Goal: Task Accomplishment & Management: Manage account settings

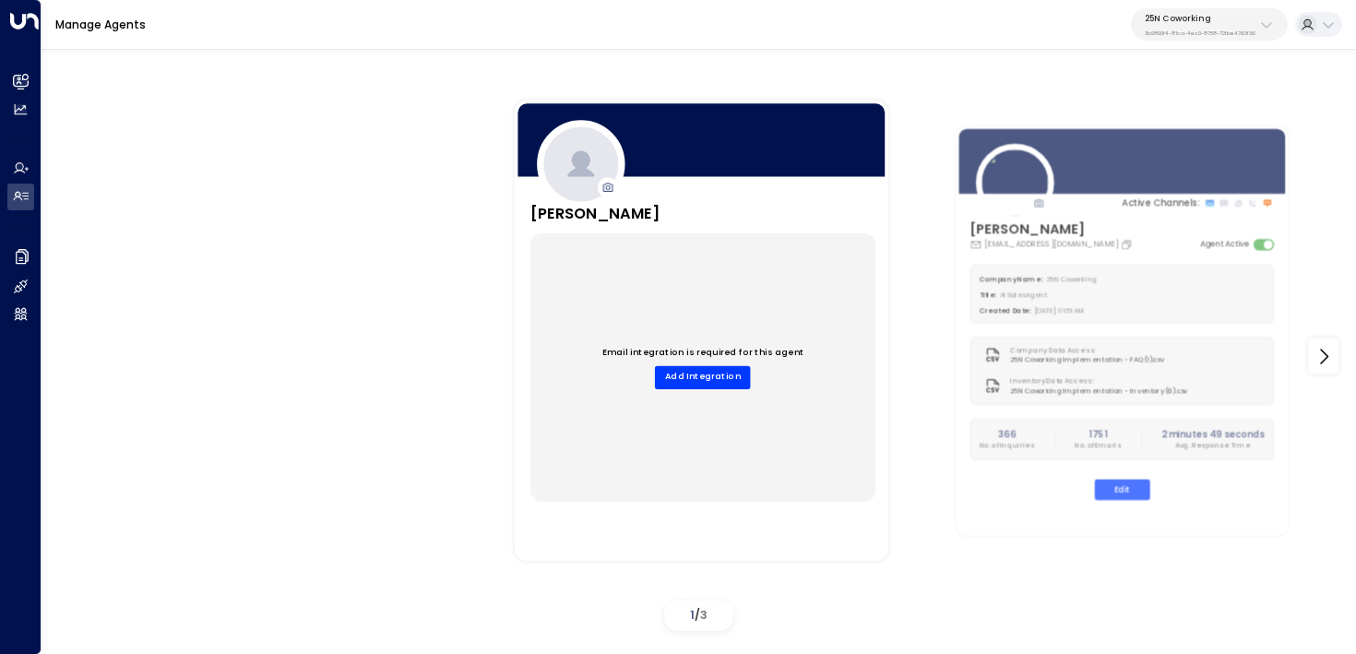
click at [1271, 22] on button "25N Coworking 3b9800f4-81ca-4ec0-8758-72fbe4763f36" at bounding box center [1209, 24] width 157 height 32
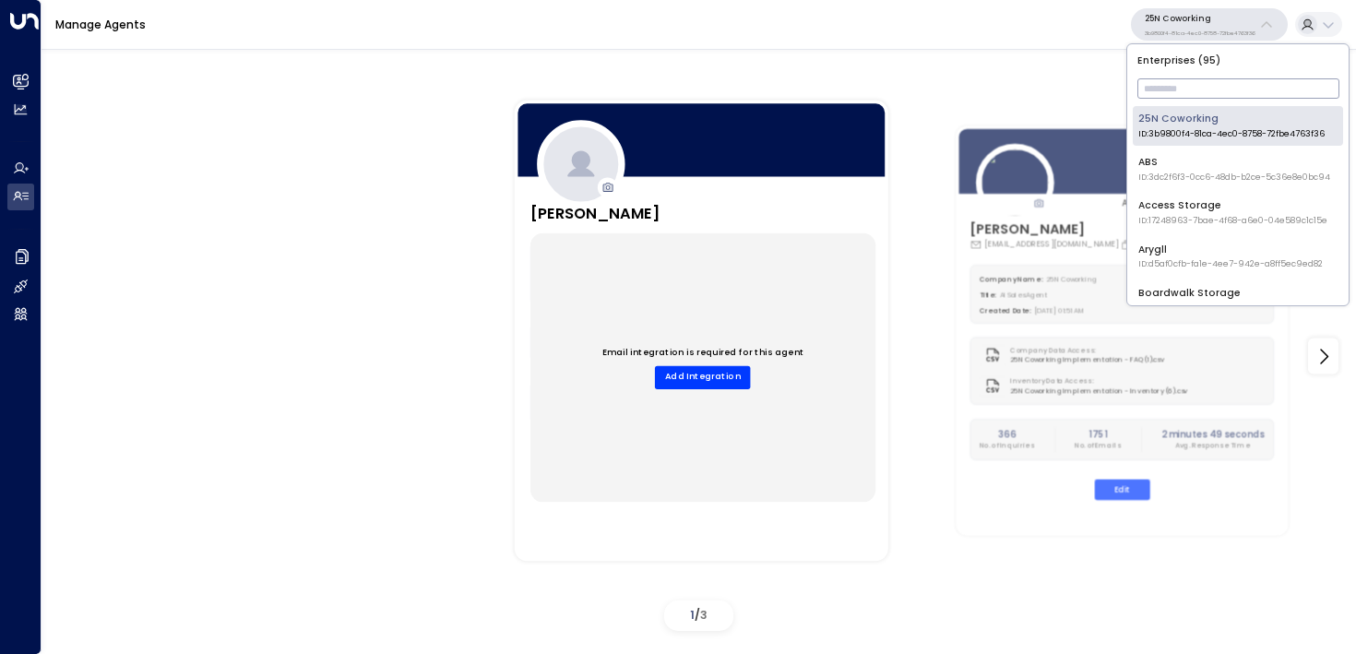
click at [1236, 90] on input "text" at bounding box center [1239, 89] width 202 height 30
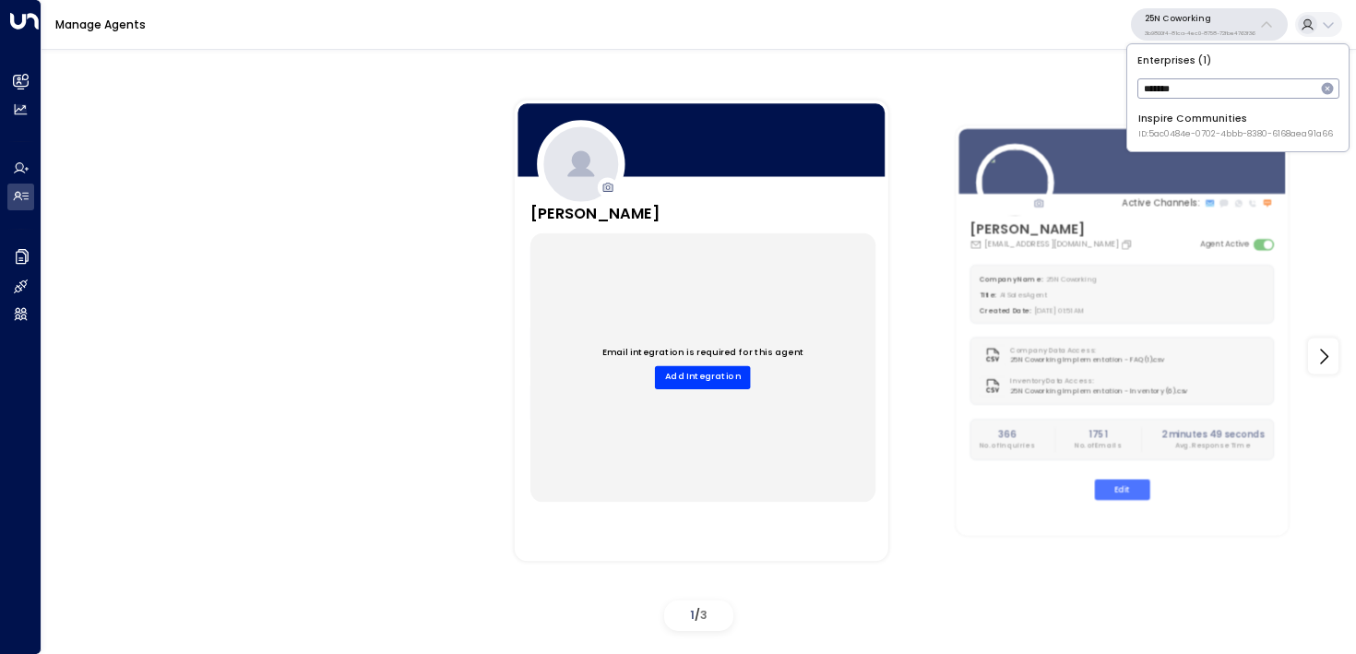
type input "*******"
click at [1141, 118] on div "Inspire Communities ID: 5ac0484e-0702-4bbb-8380-6168aea91a66" at bounding box center [1236, 126] width 195 height 29
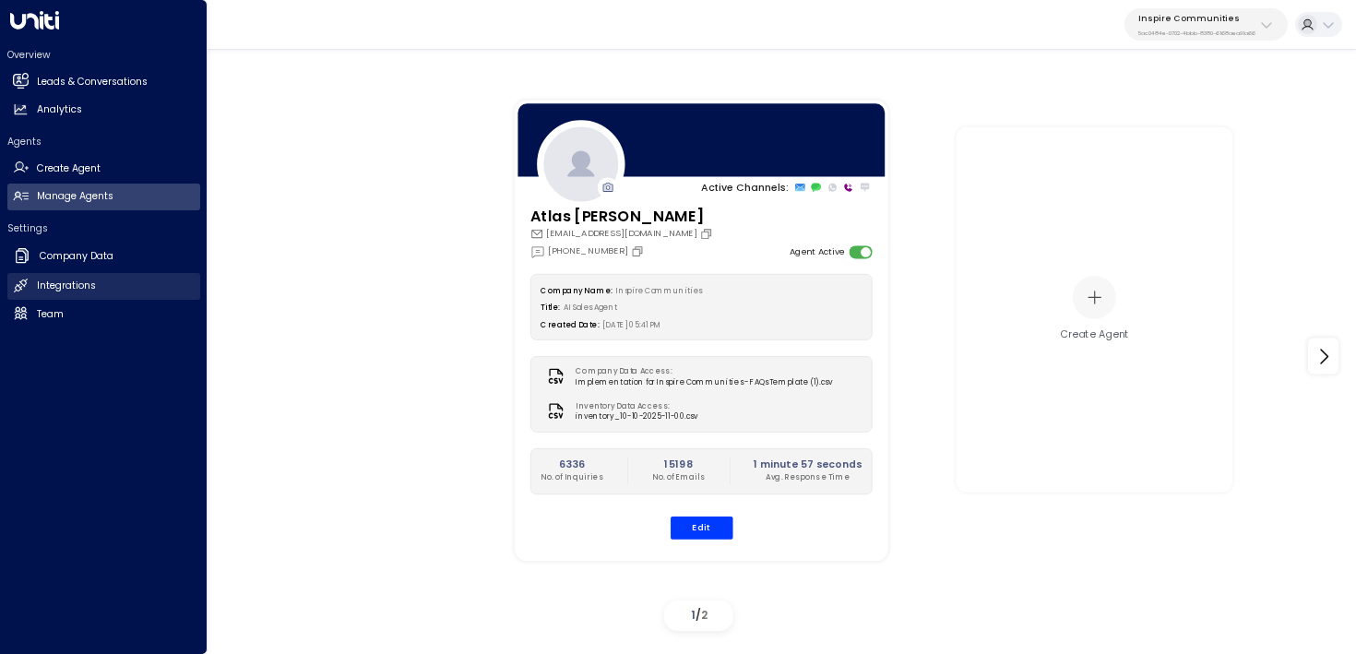
click at [77, 285] on h2 "Integrations" at bounding box center [66, 286] width 59 height 15
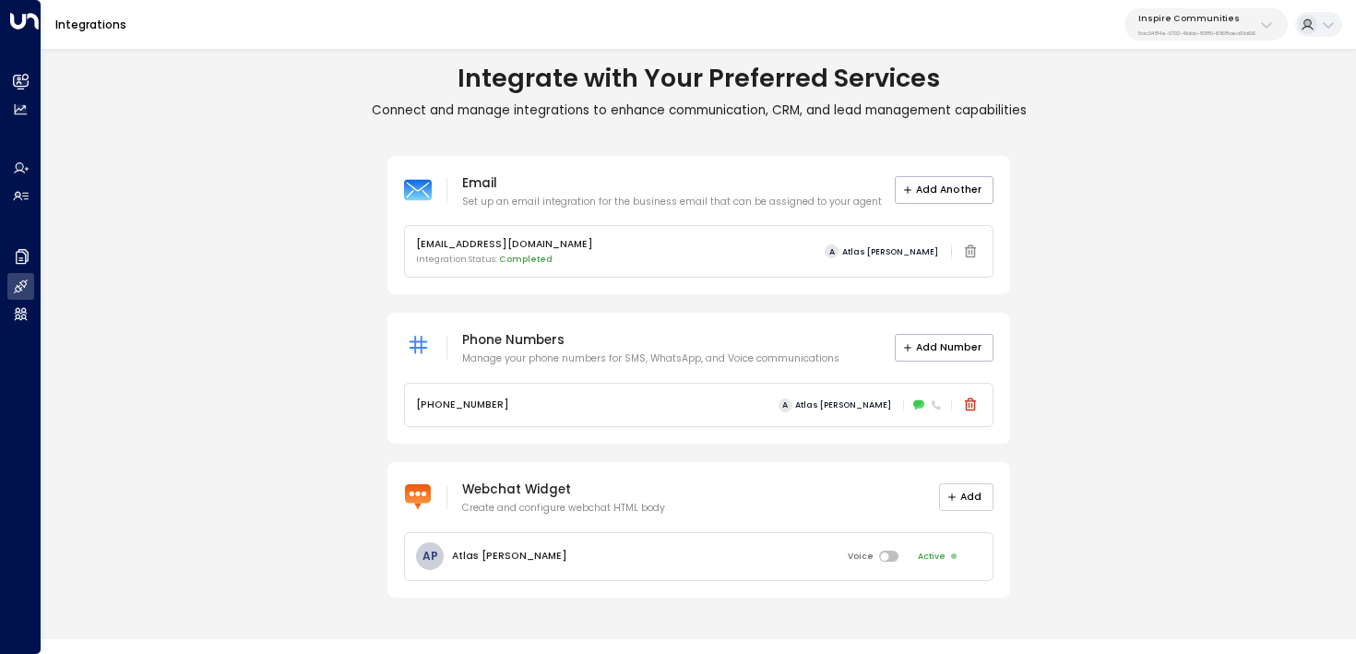
click at [961, 497] on button "Add" at bounding box center [966, 498] width 55 height 28
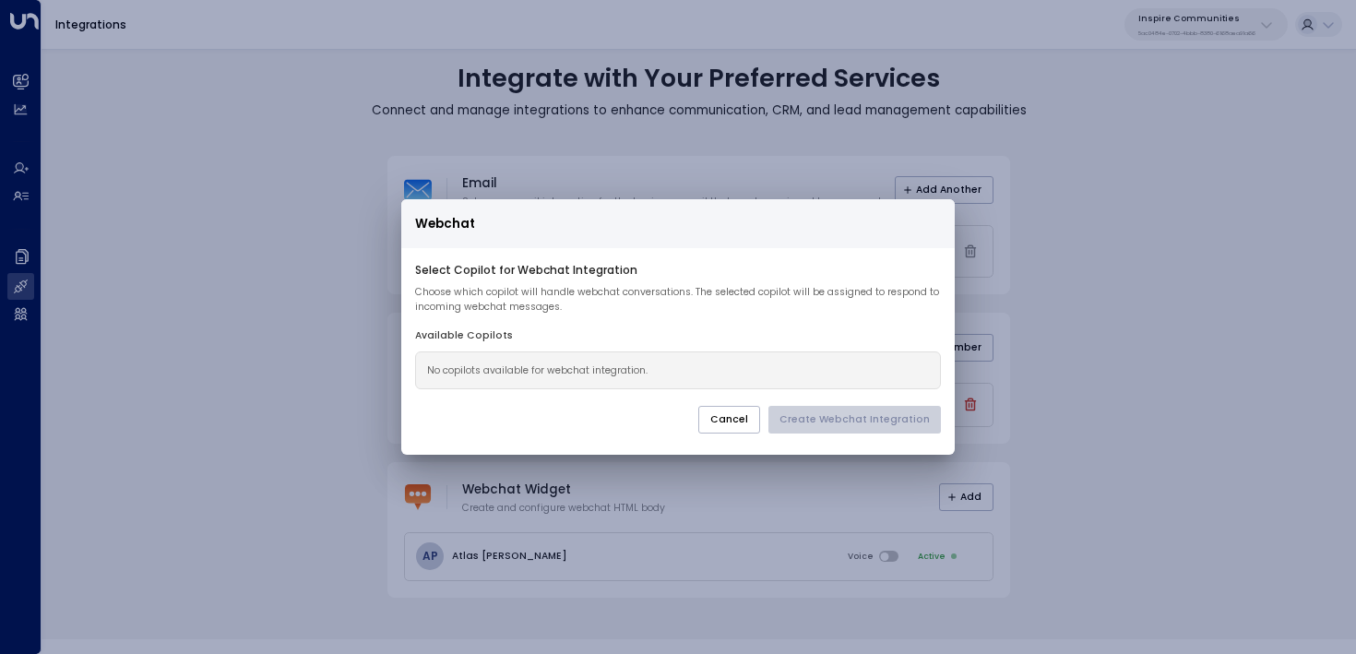
click at [702, 376] on p "No copilots available for webchat integration." at bounding box center [678, 371] width 502 height 15
click at [755, 420] on button "Cancel" at bounding box center [729, 420] width 62 height 28
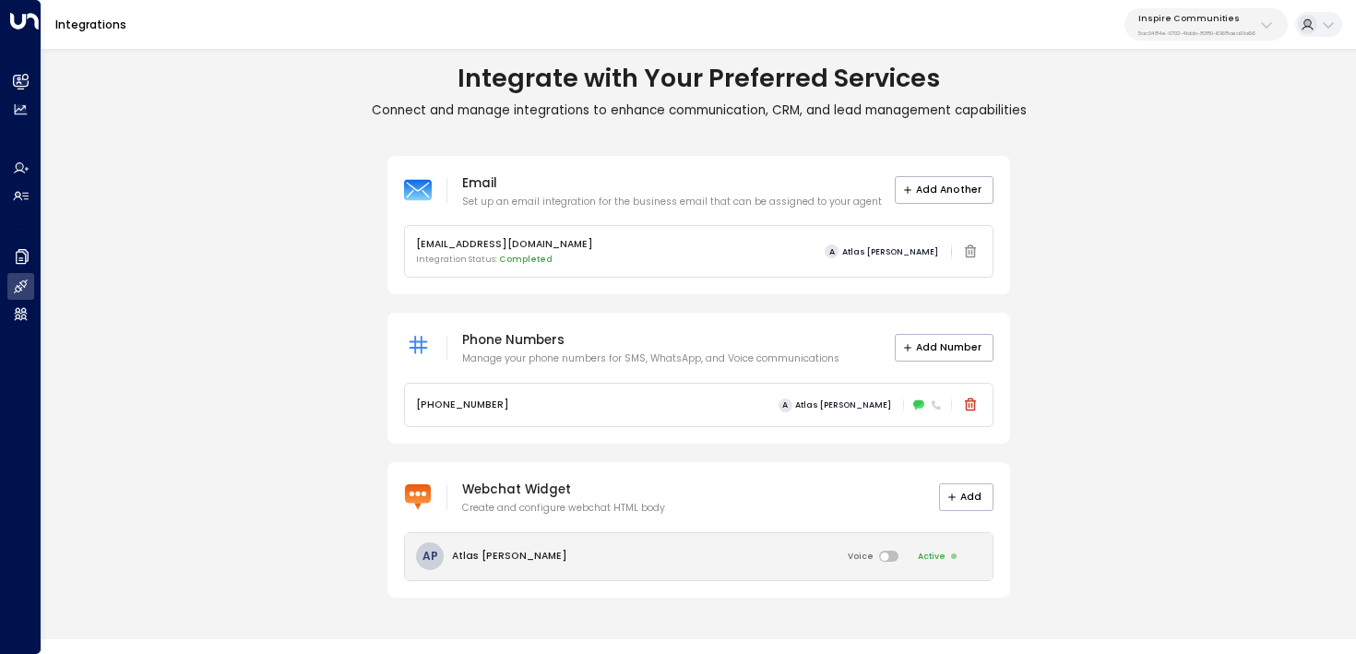
click at [736, 560] on div "AP Atlas Parker Voice Active" at bounding box center [699, 556] width 588 height 47
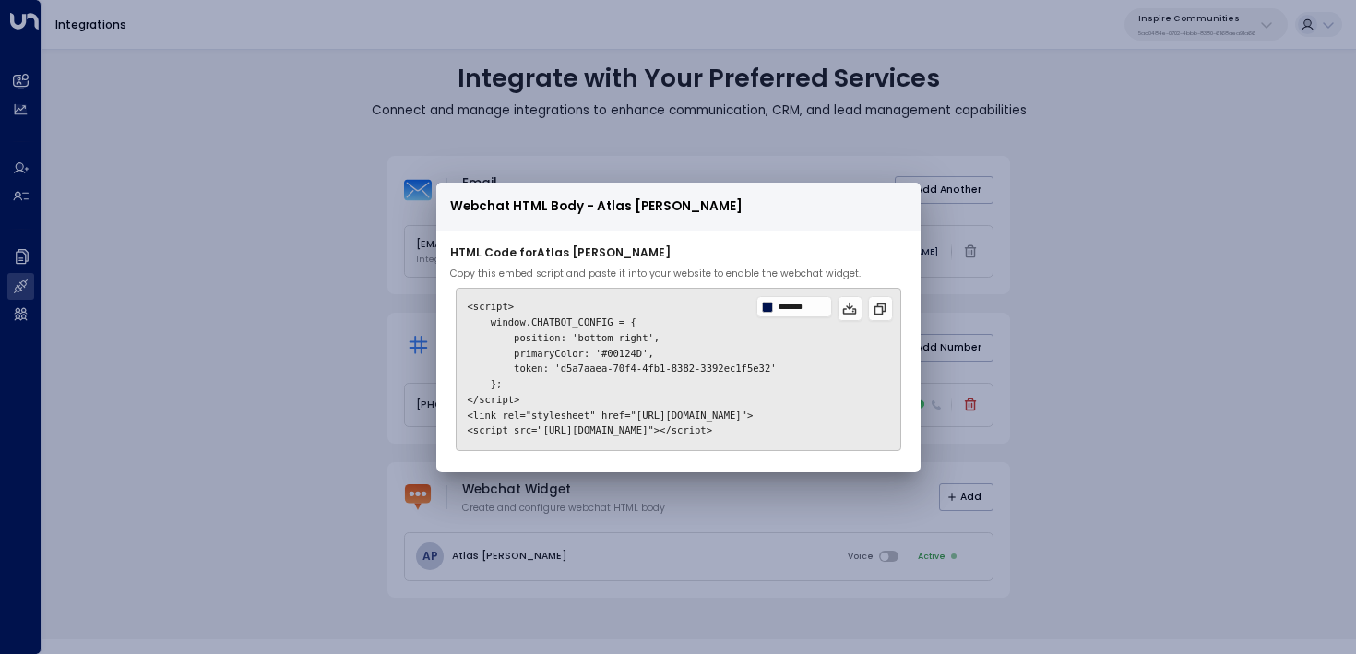
drag, startPoint x: 468, startPoint y: 308, endPoint x: 873, endPoint y: 438, distance: 425.5
click at [873, 438] on pre "<script> window.CHATBOT_CONFIG = { position: 'bottom-right', primaryColor: '#00…" at bounding box center [679, 369] width 446 height 163
click at [351, 245] on div "Webchat HTML Body - Atlas Parker HTML Code for Atlas Parker Copy this embed scr…" at bounding box center [678, 327] width 1356 height 654
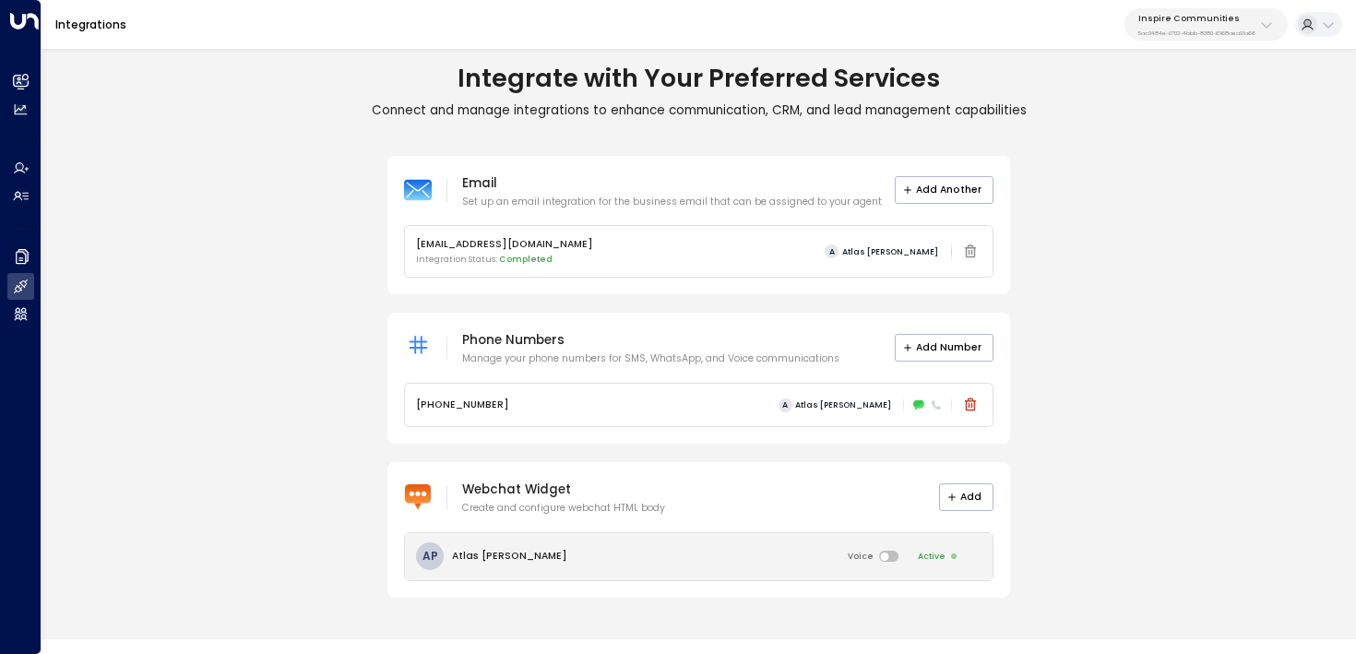
click at [573, 552] on div "AP Atlas Parker Voice Active" at bounding box center [699, 556] width 588 height 47
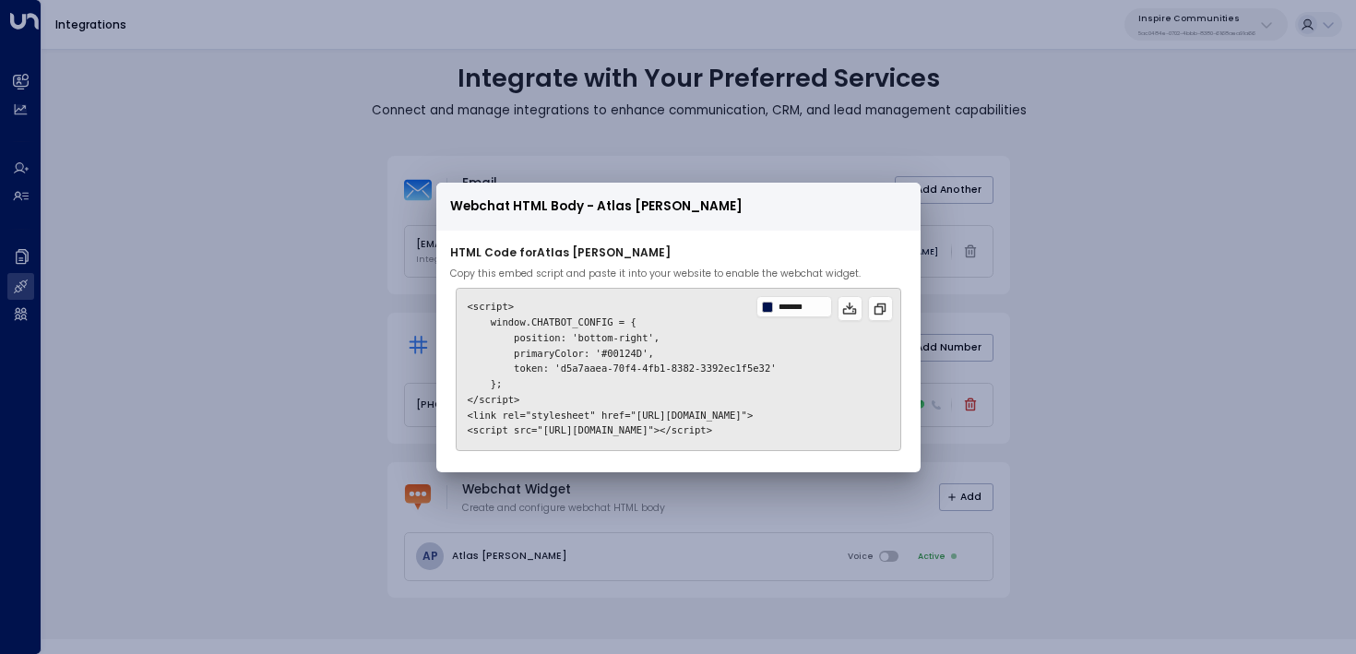
drag, startPoint x: 457, startPoint y: 307, endPoint x: 874, endPoint y: 443, distance: 438.6
click at [874, 443] on pre "<script> window.CHATBOT_CONFIG = { position: 'bottom-right', primaryColor: '#00…" at bounding box center [679, 369] width 446 height 163
click at [888, 316] on icon at bounding box center [880, 309] width 15 height 15
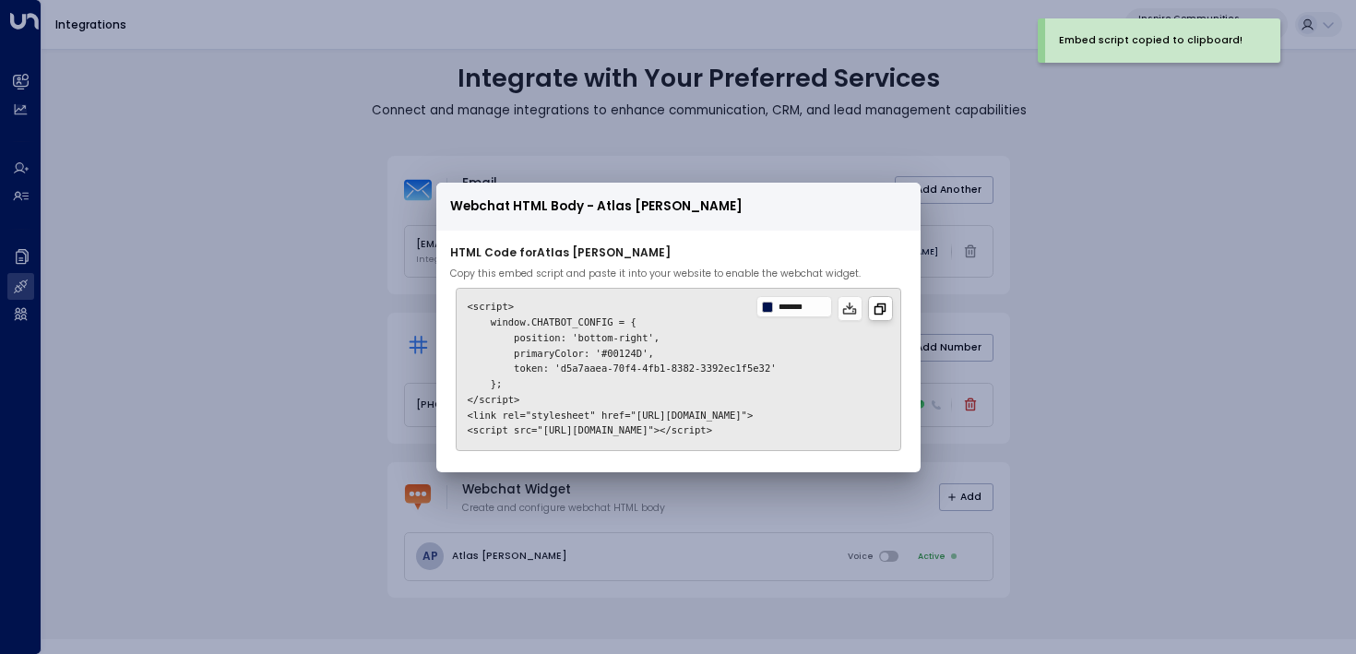
click at [887, 314] on icon at bounding box center [881, 310] width 12 height 12
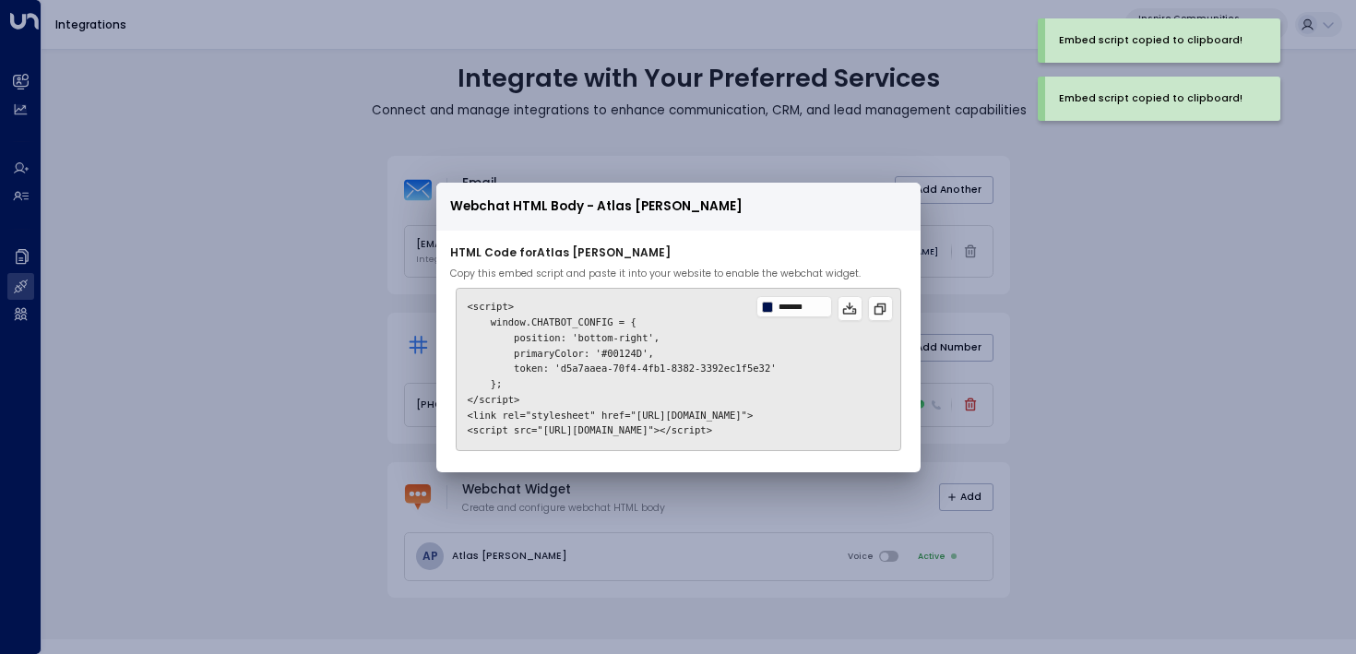
click at [885, 130] on div "Webchat HTML Body - Atlas Parker HTML Code for Atlas Parker Copy this embed scr…" at bounding box center [678, 327] width 1356 height 654
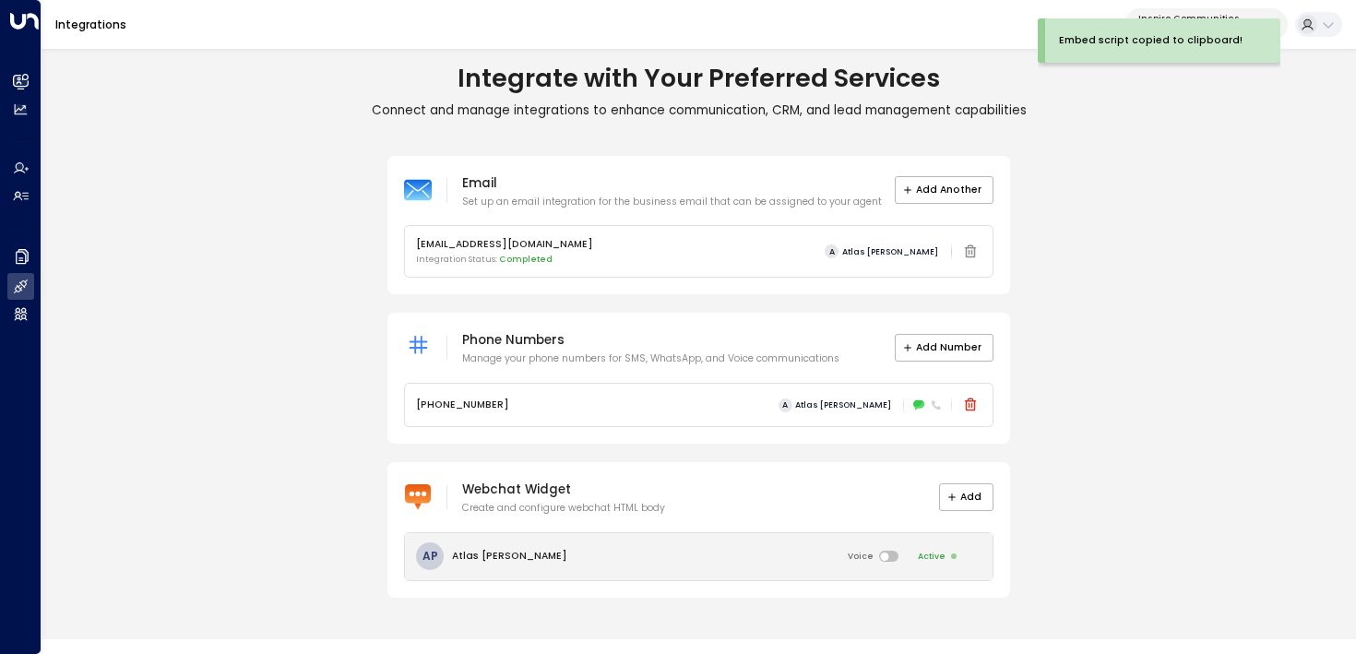
click at [794, 563] on div "AP Atlas Parker Voice Active" at bounding box center [699, 556] width 588 height 47
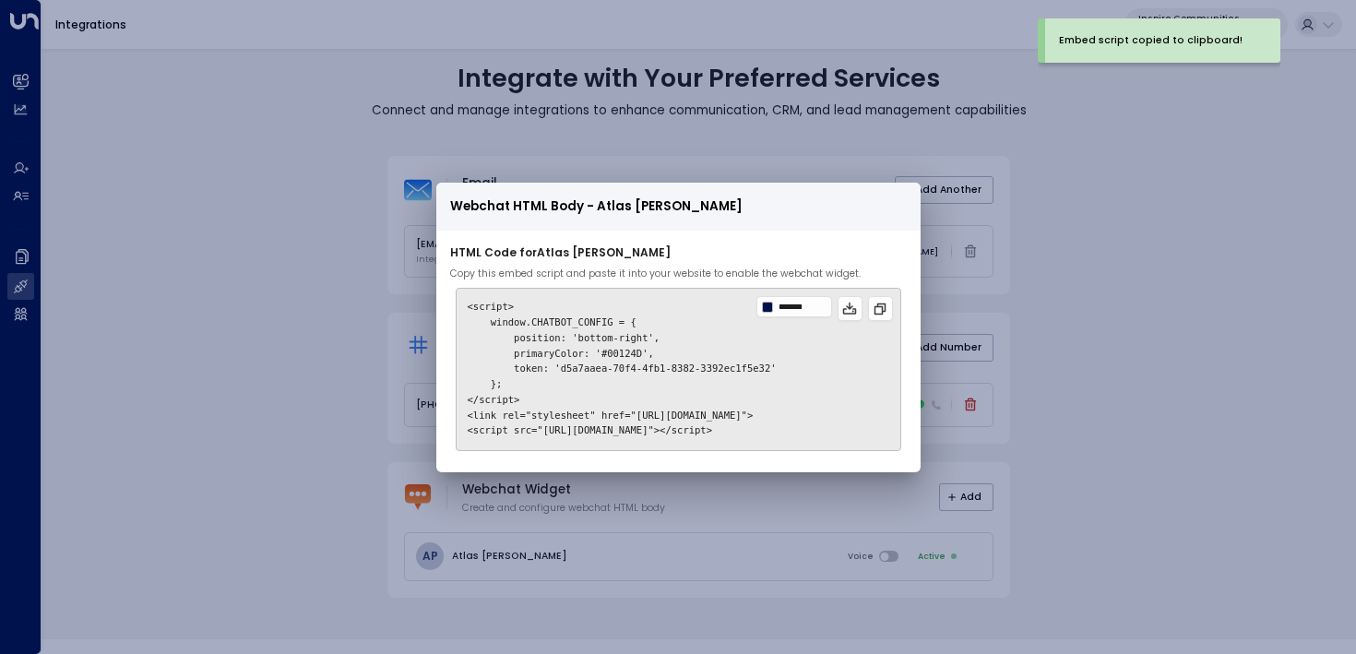
click at [615, 356] on code "<script> window.CHATBOT_CONFIG = { position: 'bottom-right', primaryColor: '#00…" at bounding box center [622, 368] width 309 height 135
drag, startPoint x: 594, startPoint y: 355, endPoint x: 638, endPoint y: 352, distance: 43.5
click at [638, 352] on code "<script> window.CHATBOT_CONFIG = { position: 'bottom-right', primaryColor: '#00…" at bounding box center [622, 368] width 309 height 135
click at [770, 312] on div at bounding box center [767, 307] width 11 height 11
click at [789, 312] on input "*******" at bounding box center [803, 307] width 49 height 9
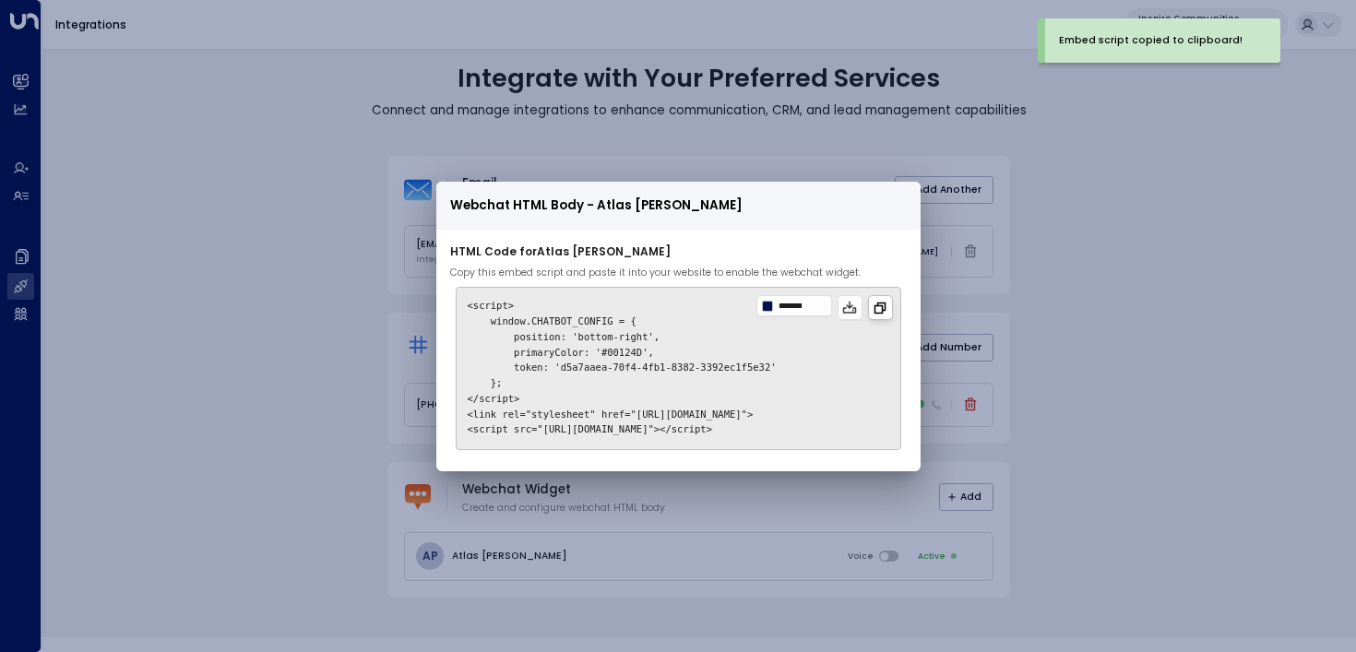
click at [887, 306] on icon at bounding box center [881, 309] width 12 height 12
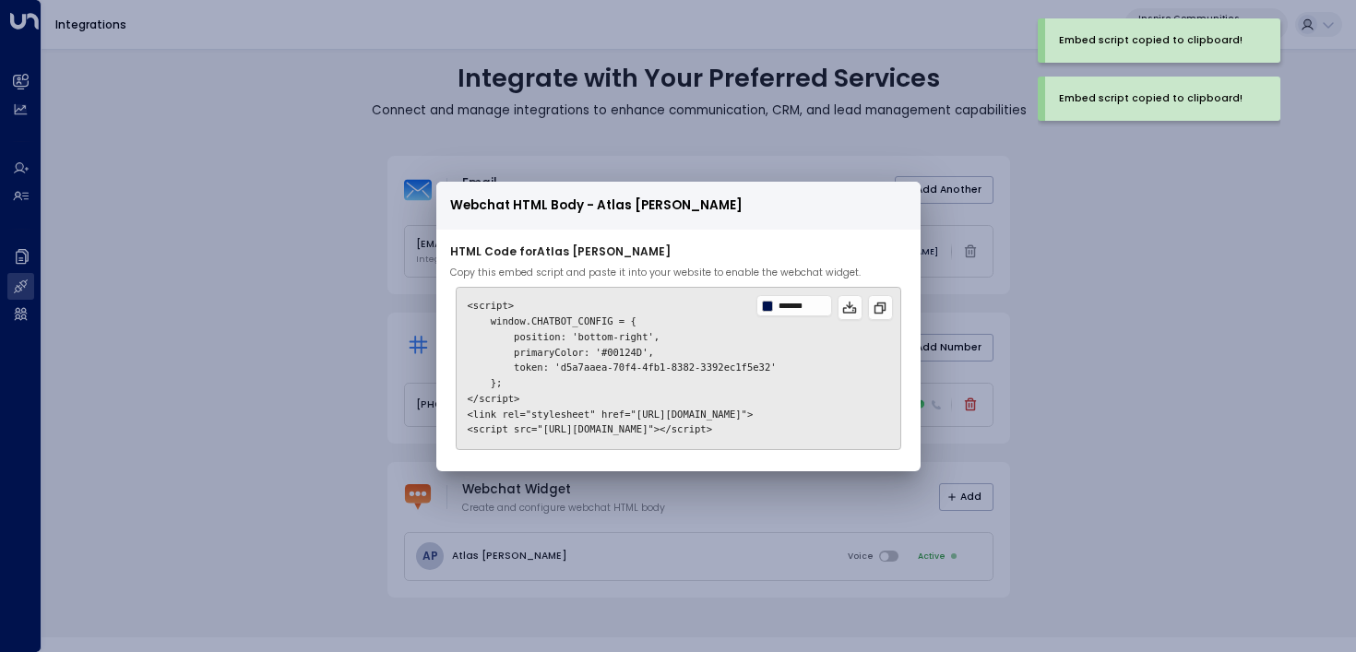
click at [1137, 321] on div "Webchat HTML Body - Atlas Parker HTML Code for Atlas Parker Copy this embed scr…" at bounding box center [678, 326] width 1356 height 652
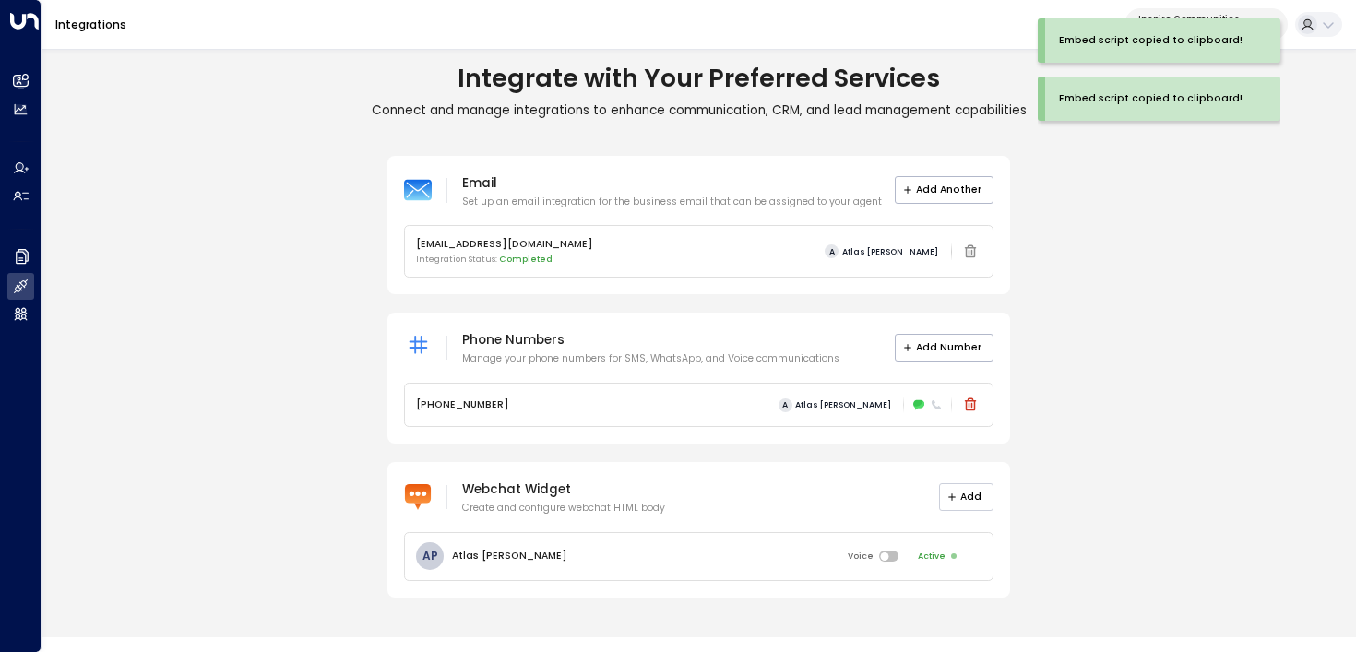
click at [967, 505] on button "Add" at bounding box center [966, 498] width 55 height 28
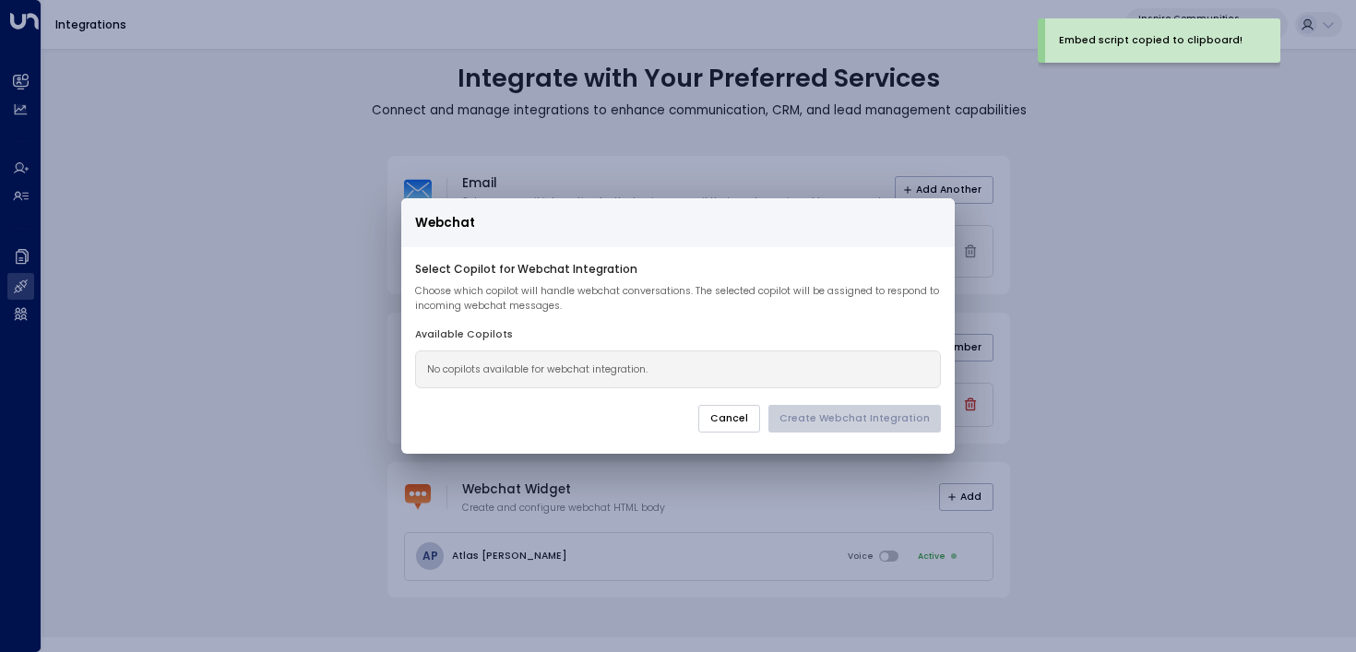
click at [750, 416] on button "Cancel" at bounding box center [729, 419] width 62 height 28
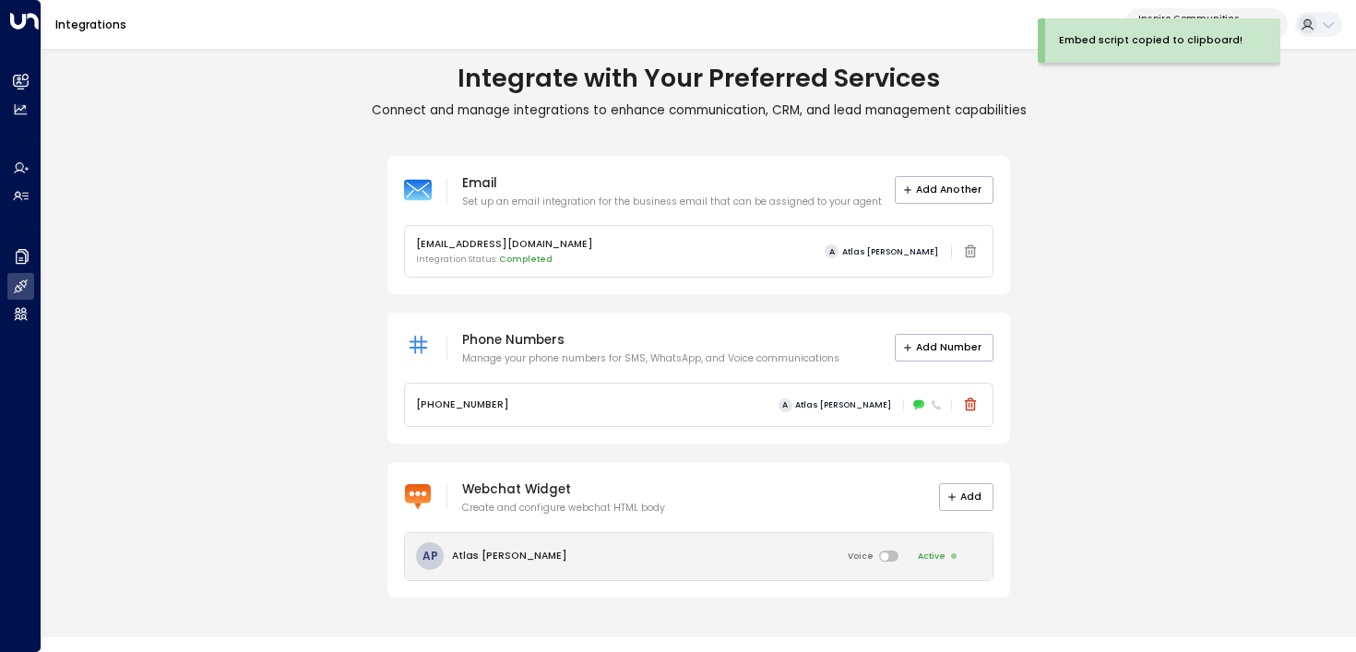
click at [738, 563] on div "AP Atlas Parker Voice Active" at bounding box center [699, 556] width 588 height 47
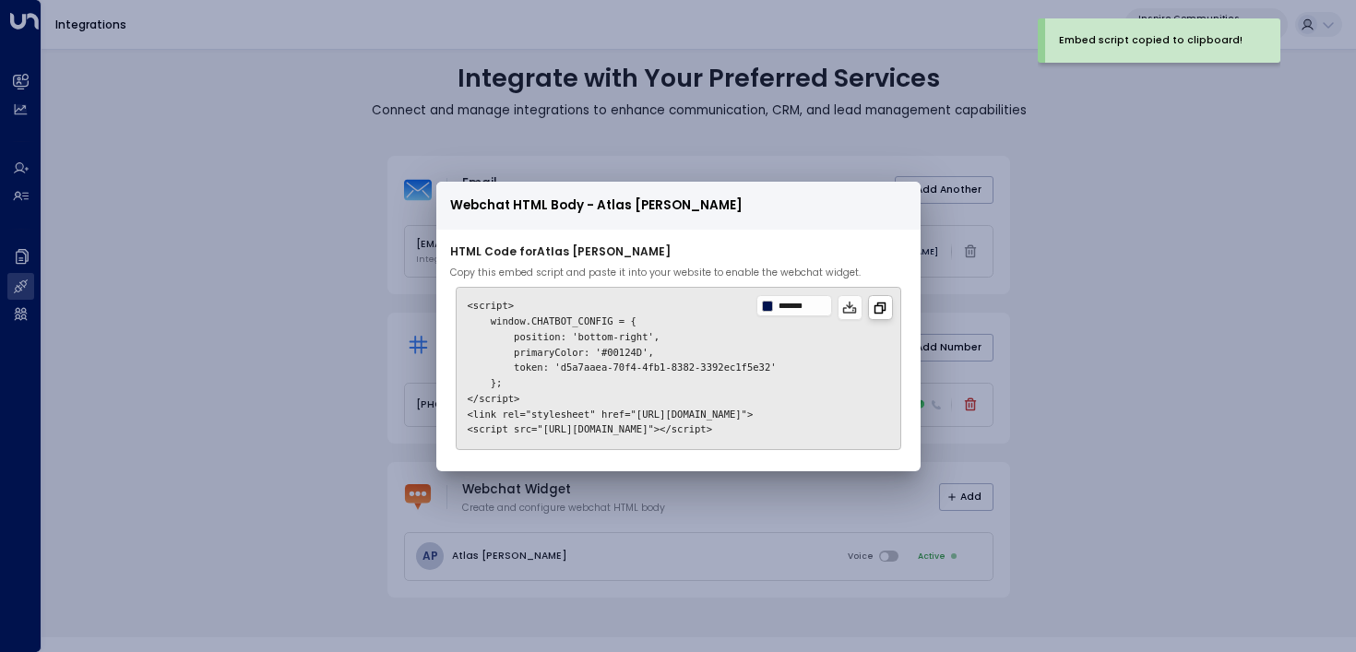
click at [888, 313] on icon at bounding box center [880, 308] width 15 height 15
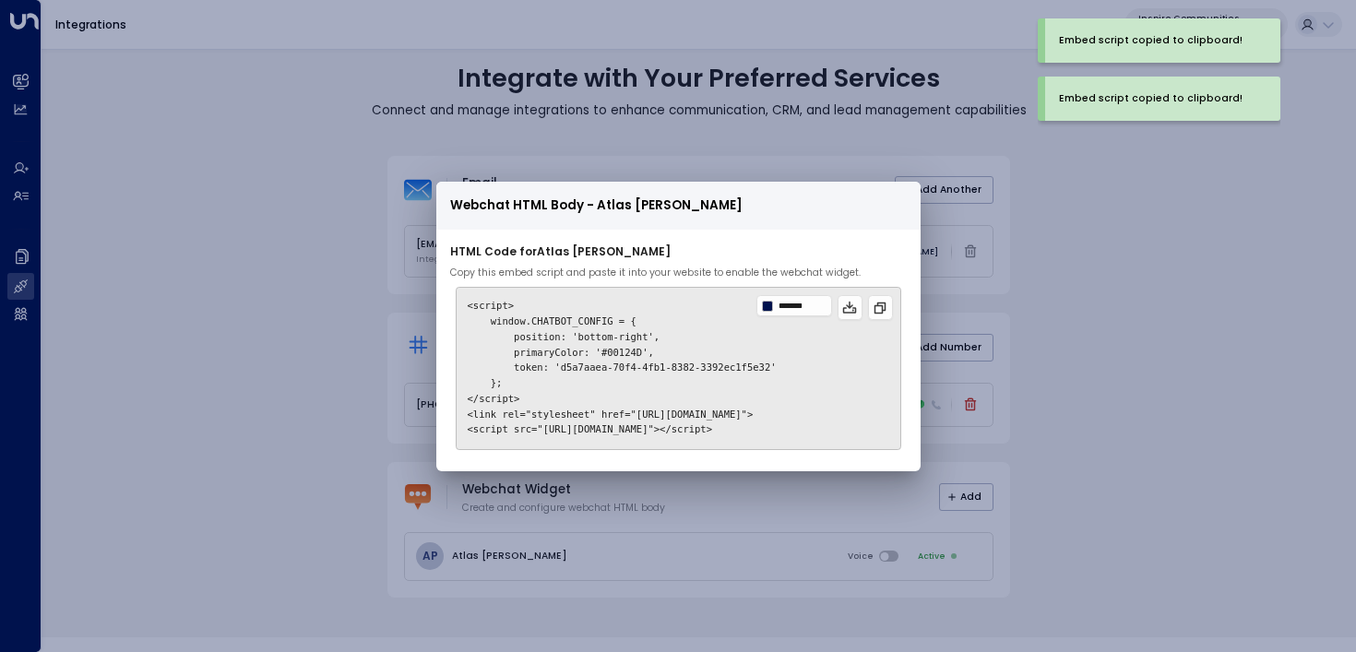
drag, startPoint x: 460, startPoint y: 316, endPoint x: 877, endPoint y: 436, distance: 433.1
click at [877, 436] on pre "<script> window.CHATBOT_CONFIG = { position: 'bottom-right', primaryColor: '#00…" at bounding box center [679, 368] width 446 height 163
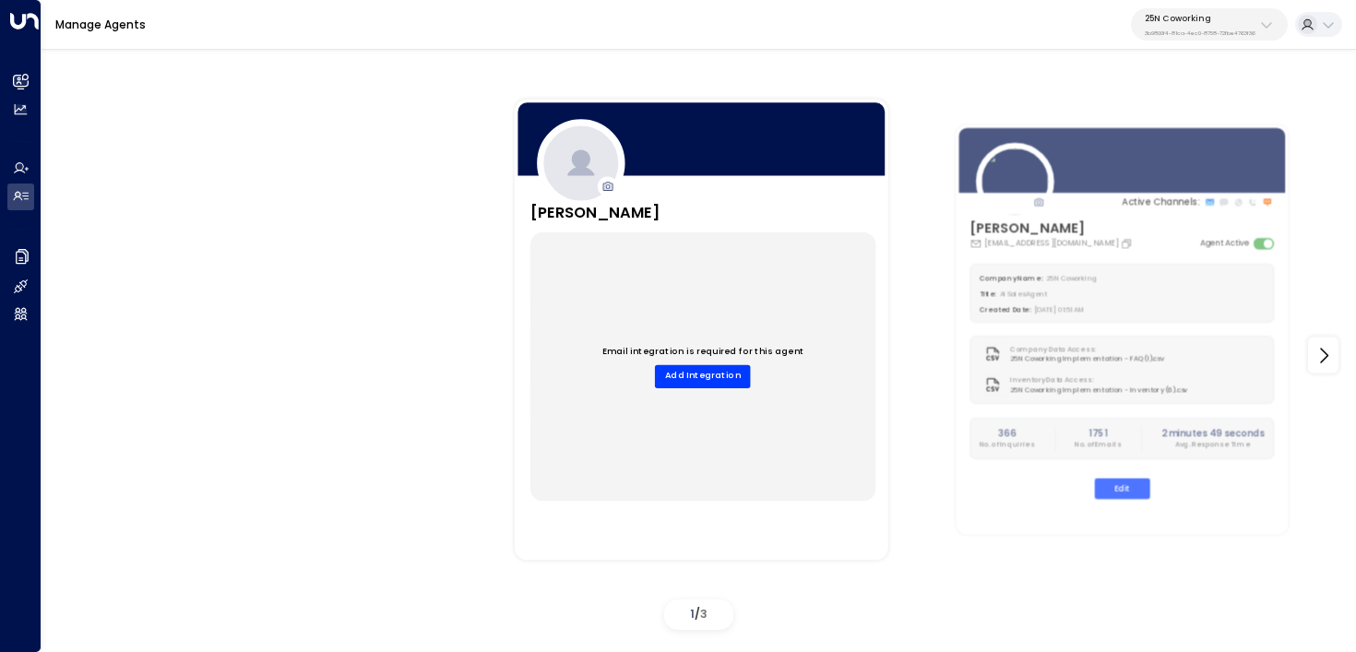
click at [1188, 35] on p "3b9800f4-81ca-4ec0-8758-72fbe4763f36" at bounding box center [1200, 33] width 111 height 7
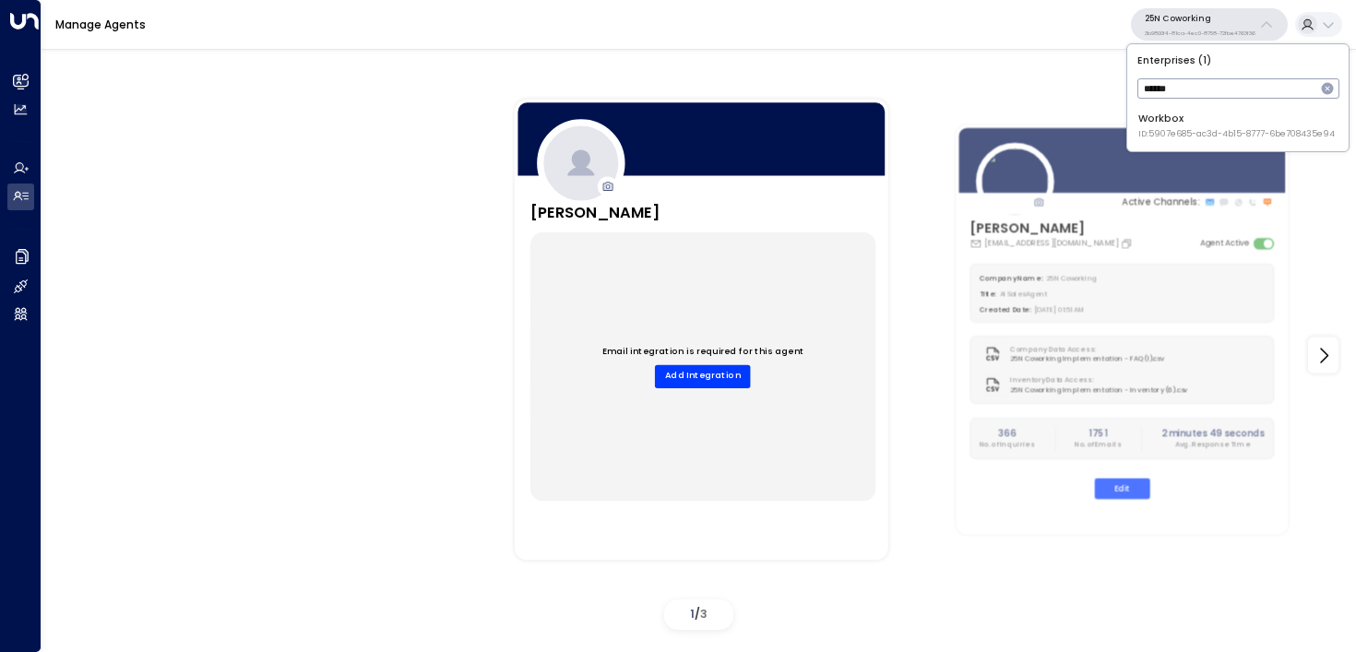
type input "******"
click at [1160, 125] on div "Workbox ID: 5907e685-ac3d-4b15-8777-6be708435e94" at bounding box center [1237, 126] width 197 height 29
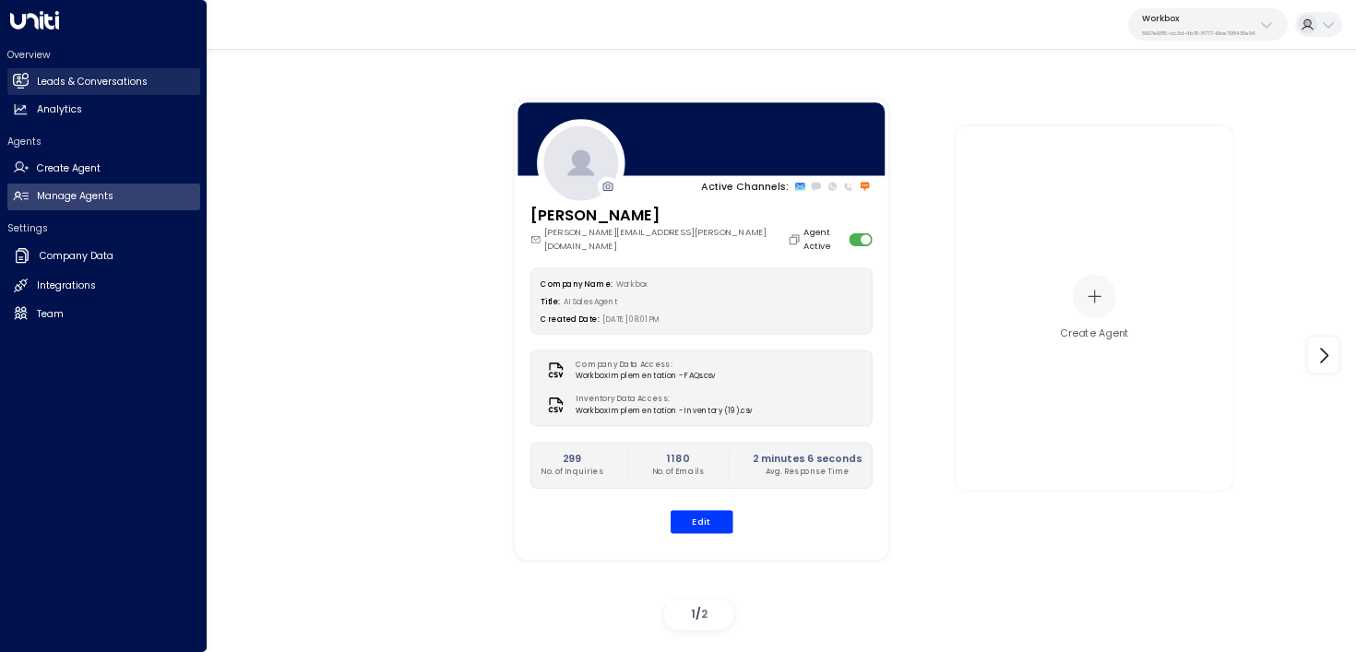
click at [25, 83] on icon at bounding box center [20, 80] width 15 height 11
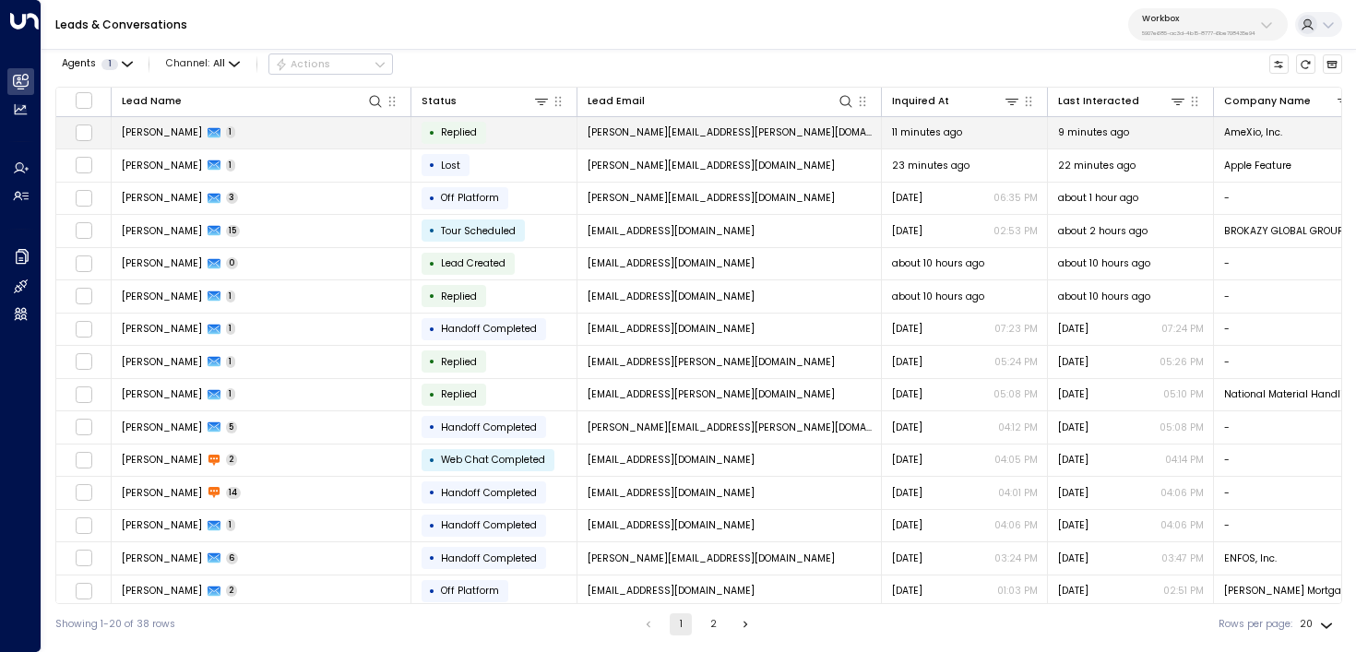
click at [248, 137] on td "Alan Houser 1" at bounding box center [262, 133] width 300 height 32
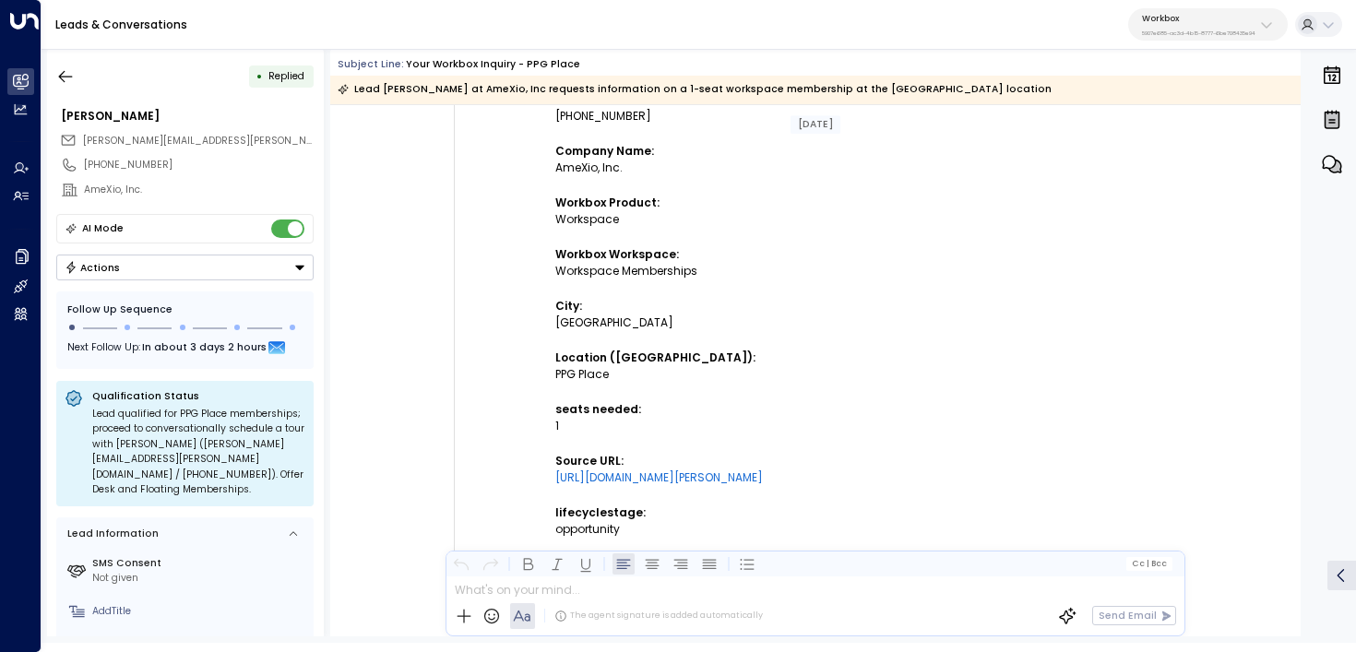
scroll to position [590, 0]
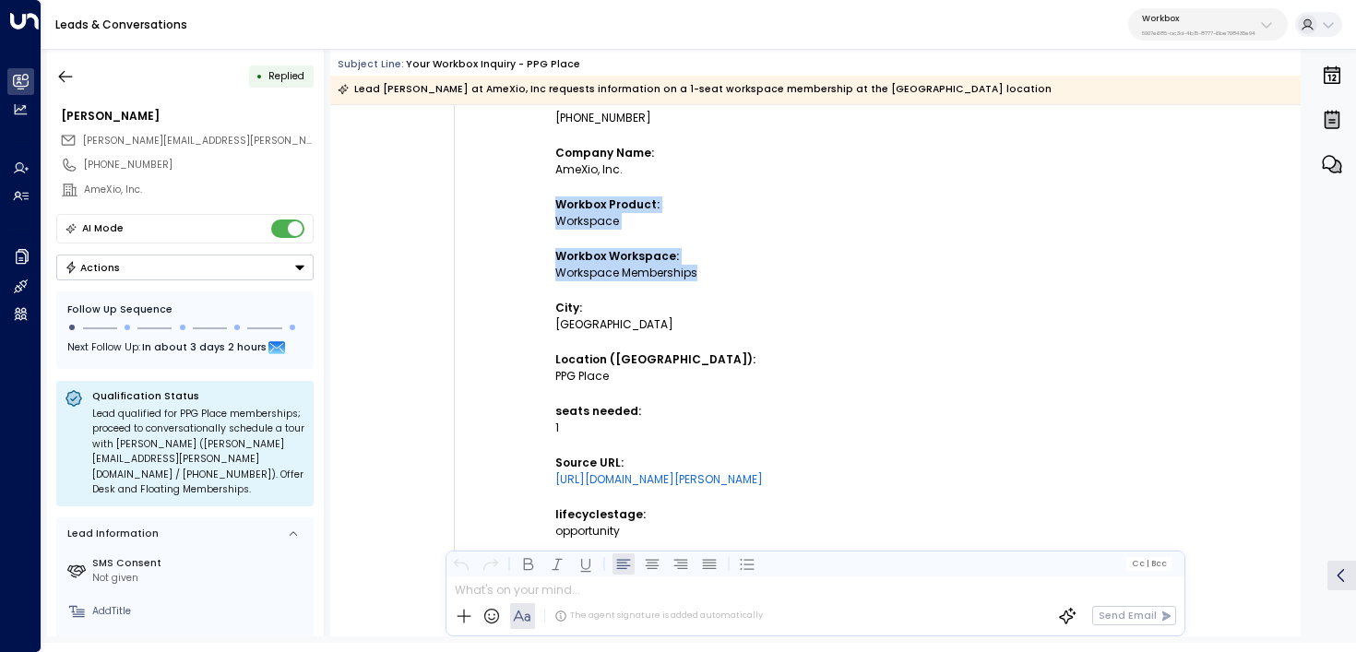
drag, startPoint x: 771, startPoint y: 281, endPoint x: 555, endPoint y: 209, distance: 228.2
click at [555, 209] on td "New submission on HubSpot Form "Get more info - Workspace - Pittsburgh ( Do not…" at bounding box center [785, 269] width 461 height 1080
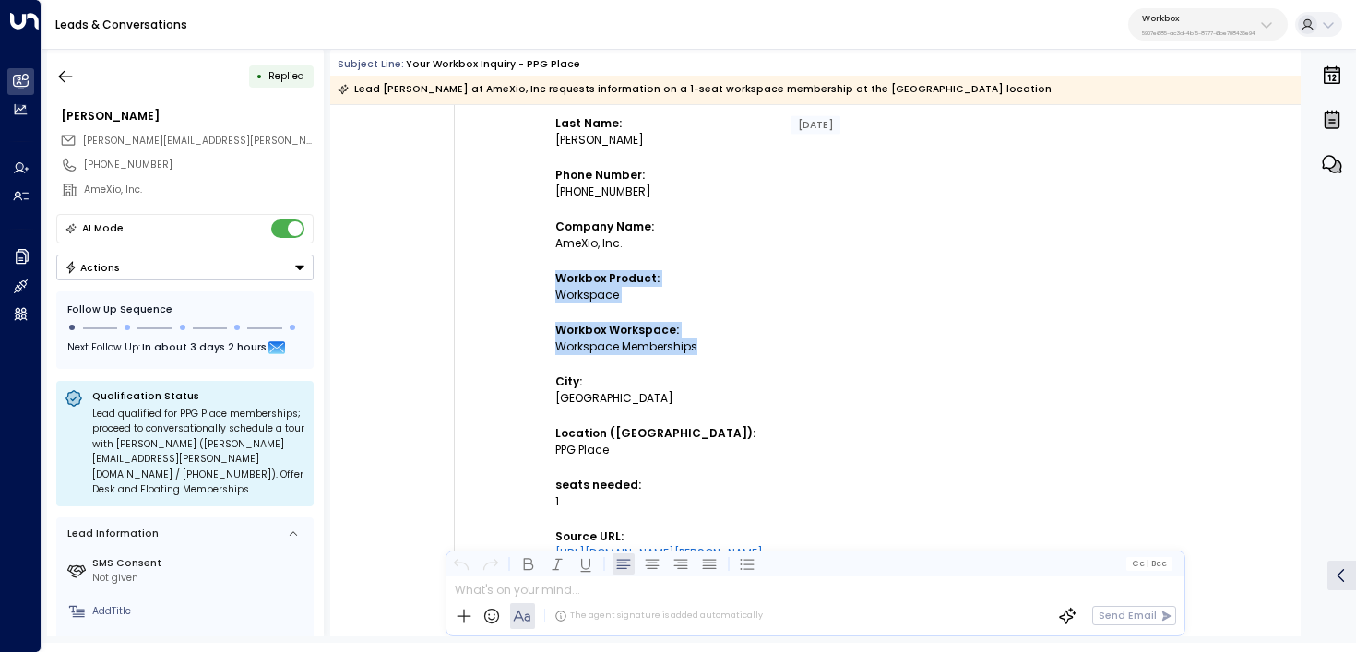
scroll to position [514, 0]
click at [611, 348] on div "Workspace Memberships" at bounding box center [785, 348] width 461 height 17
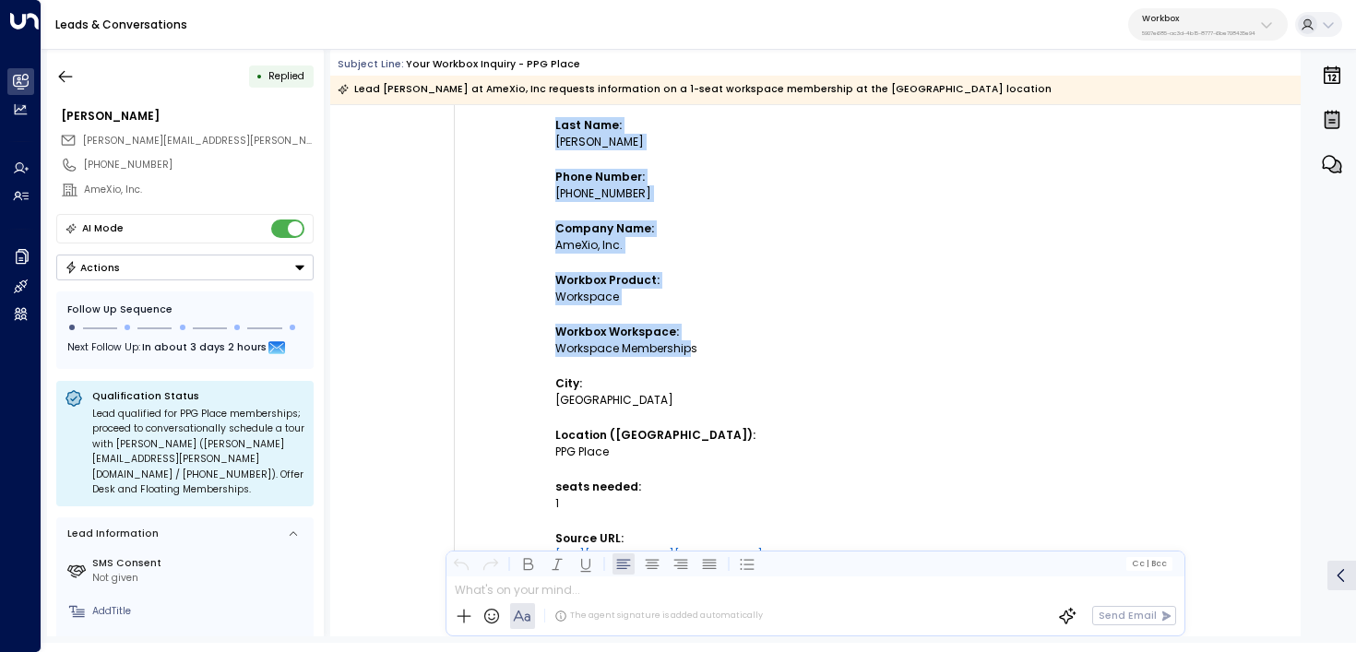
drag, startPoint x: 690, startPoint y: 346, endPoint x: 518, endPoint y: 340, distance: 172.6
click at [518, 340] on td "New submission on HubSpot Form "Get more info - Workspace - Pittsburgh ( Do not…" at bounding box center [786, 285] width 646 height 1200
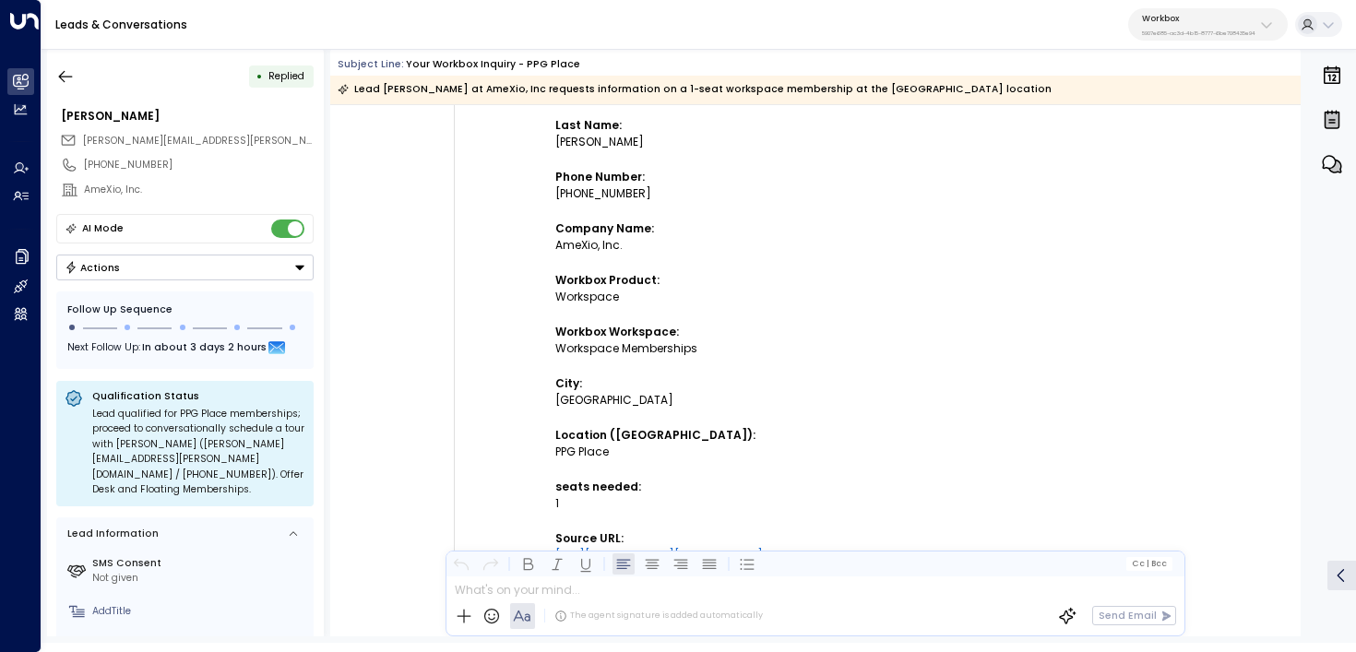
click at [574, 339] on strong "Workbox Workspace:" at bounding box center [617, 332] width 124 height 16
click at [728, 366] on td at bounding box center [785, 366] width 461 height 18
drag, startPoint x: 738, startPoint y: 350, endPoint x: 548, endPoint y: 347, distance: 190.1
click at [548, 347] on td "New submission on HubSpot Form "Get more info - Workspace - Pittsburgh ( Do not…" at bounding box center [786, 285] width 646 height 1200
click at [597, 309] on td at bounding box center [785, 314] width 461 height 18
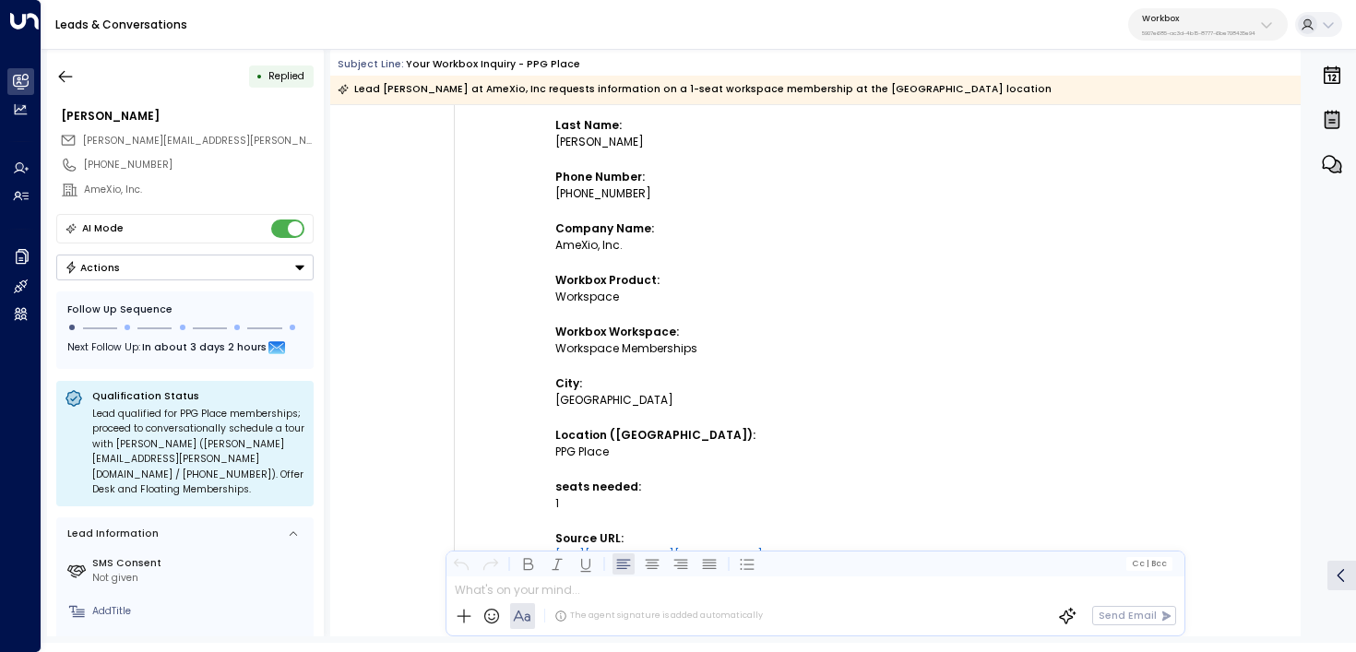
click at [587, 293] on div "Workspace" at bounding box center [785, 297] width 461 height 17
click at [660, 352] on div "Workspace Memberships" at bounding box center [785, 348] width 461 height 17
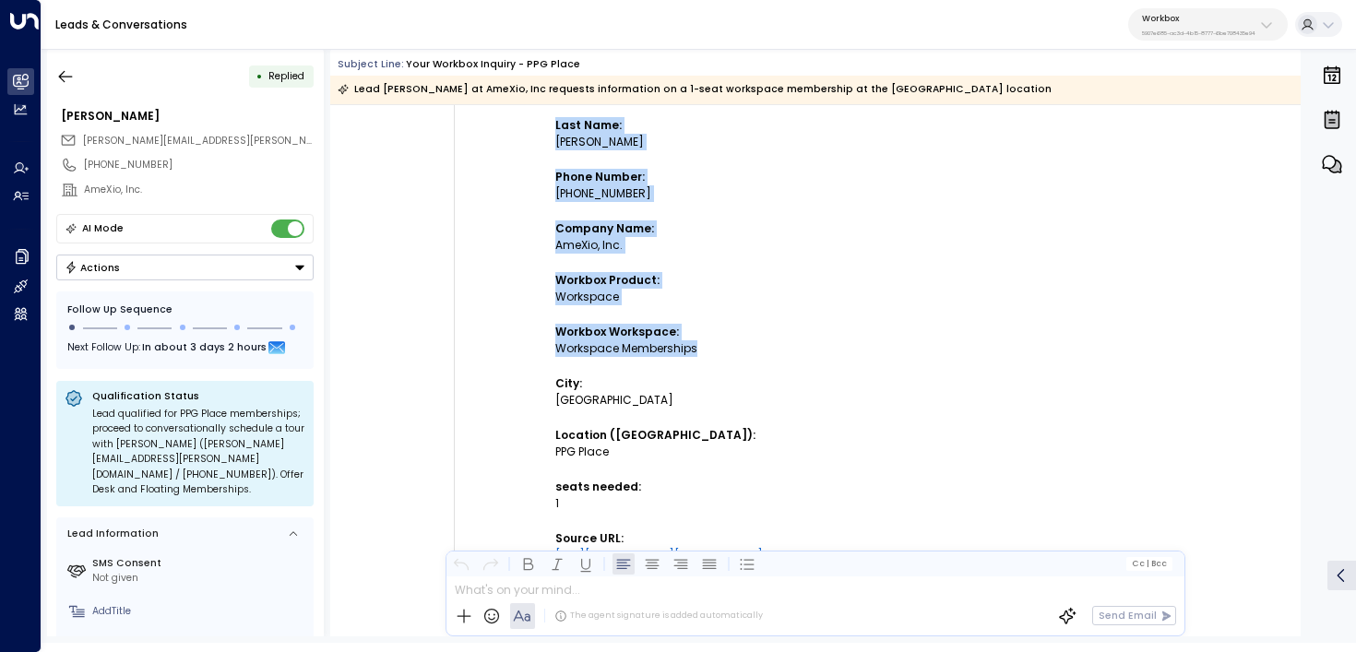
drag, startPoint x: 660, startPoint y: 352, endPoint x: 545, endPoint y: 352, distance: 114.4
click at [545, 352] on td "New submission on HubSpot Form "Get more info - Workspace - Pittsburgh ( Do not…" at bounding box center [786, 285] width 646 height 1200
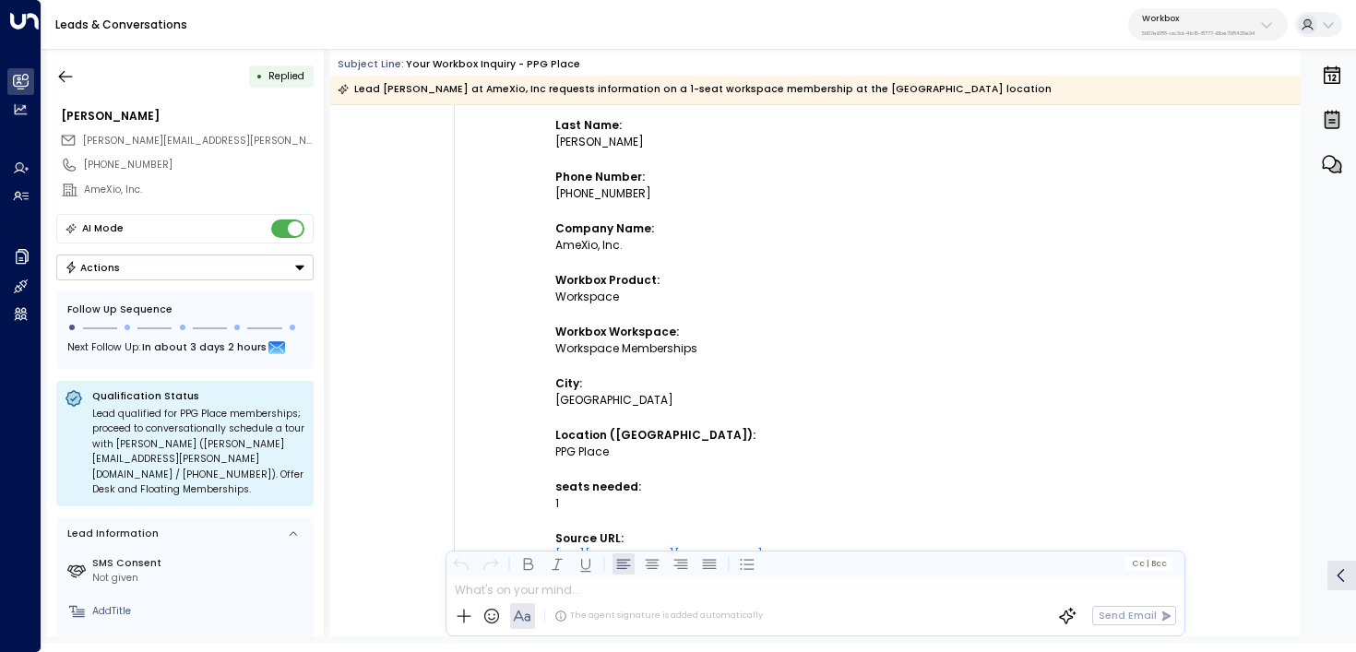
click at [569, 350] on div "Workspace Memberships" at bounding box center [785, 348] width 461 height 17
drag, startPoint x: 767, startPoint y: 357, endPoint x: 555, endPoint y: 279, distance: 225.4
click at [555, 279] on td "New submission on HubSpot Form "Get more info - Workspace - Pittsburgh ( Do not…" at bounding box center [785, 344] width 461 height 1080
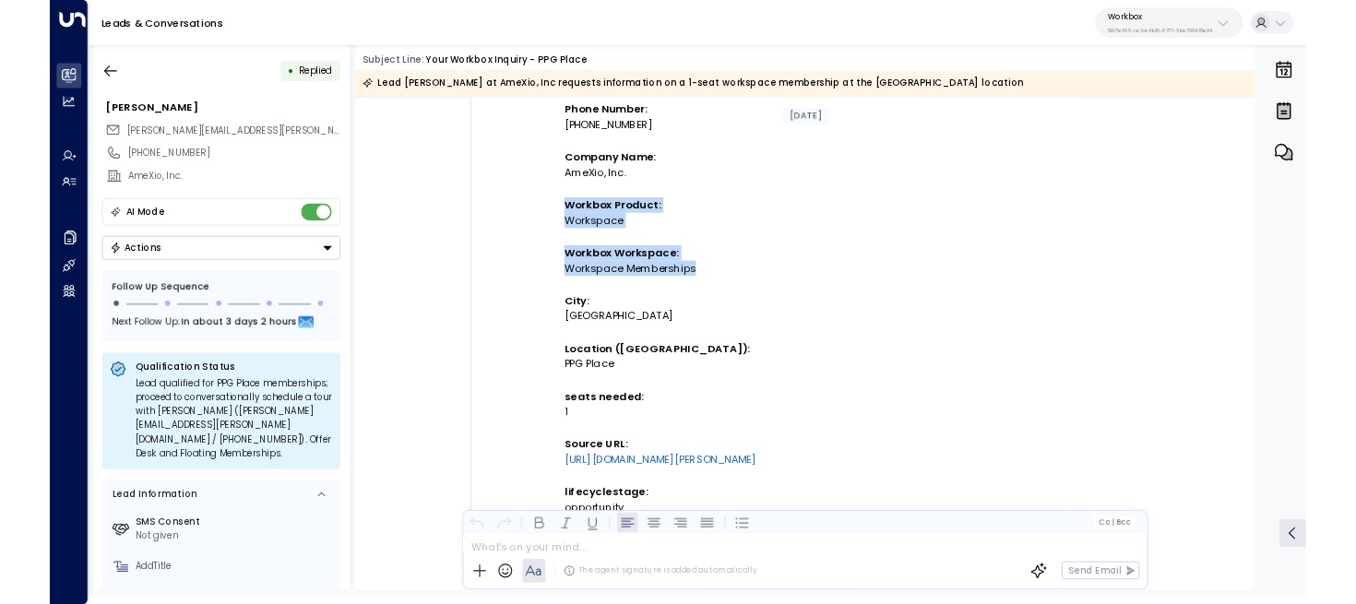
scroll to position [561, 0]
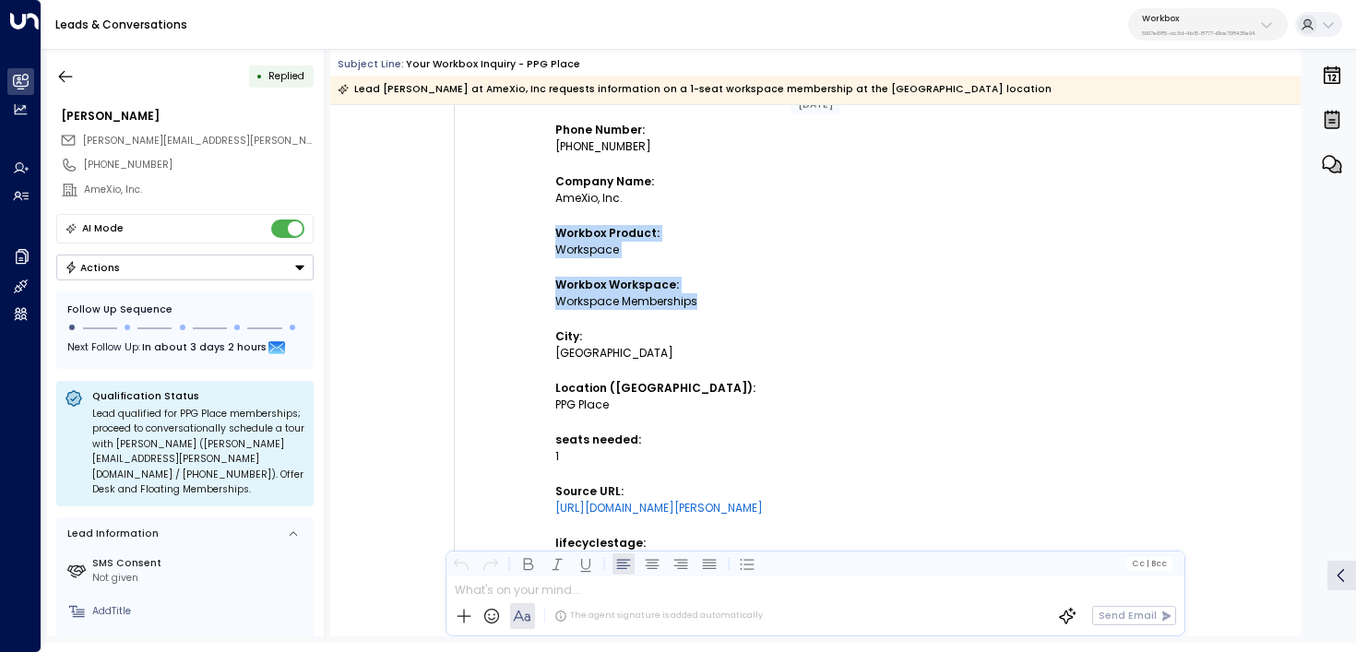
copy td "Workbox Product: Workspace Workbox Workspace: Workspace Memberships"
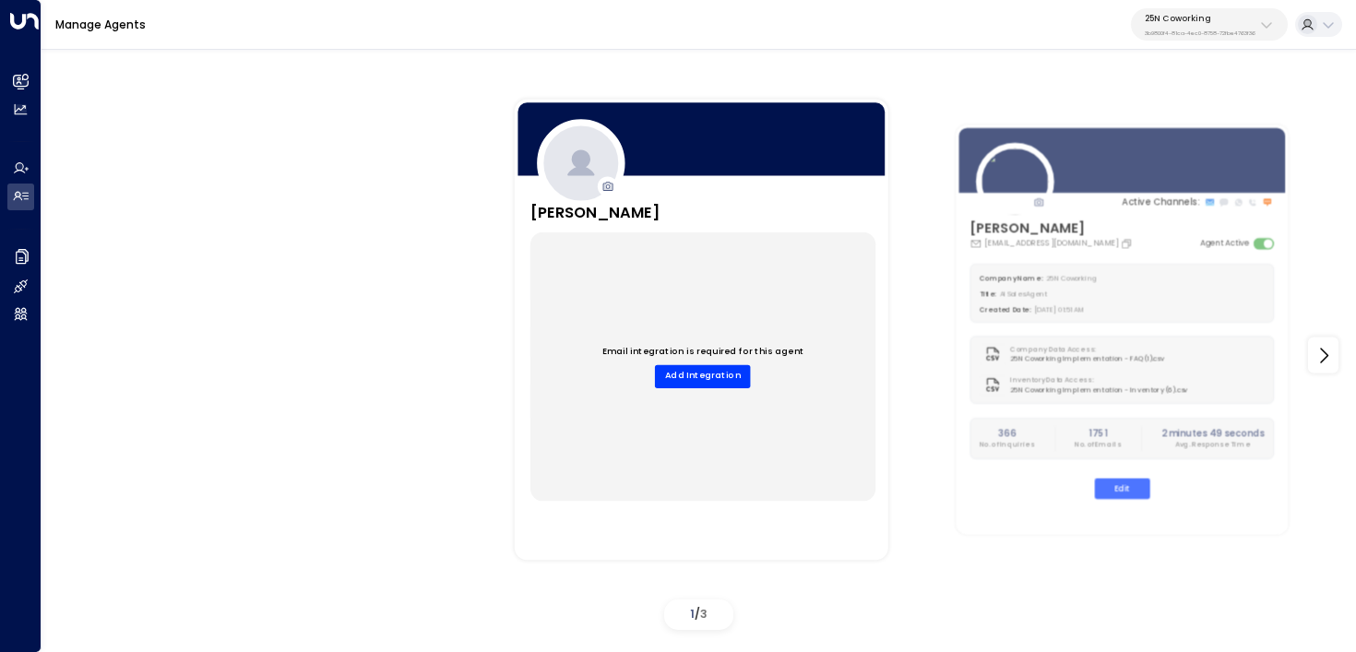
click at [1266, 19] on icon at bounding box center [1267, 25] width 15 height 15
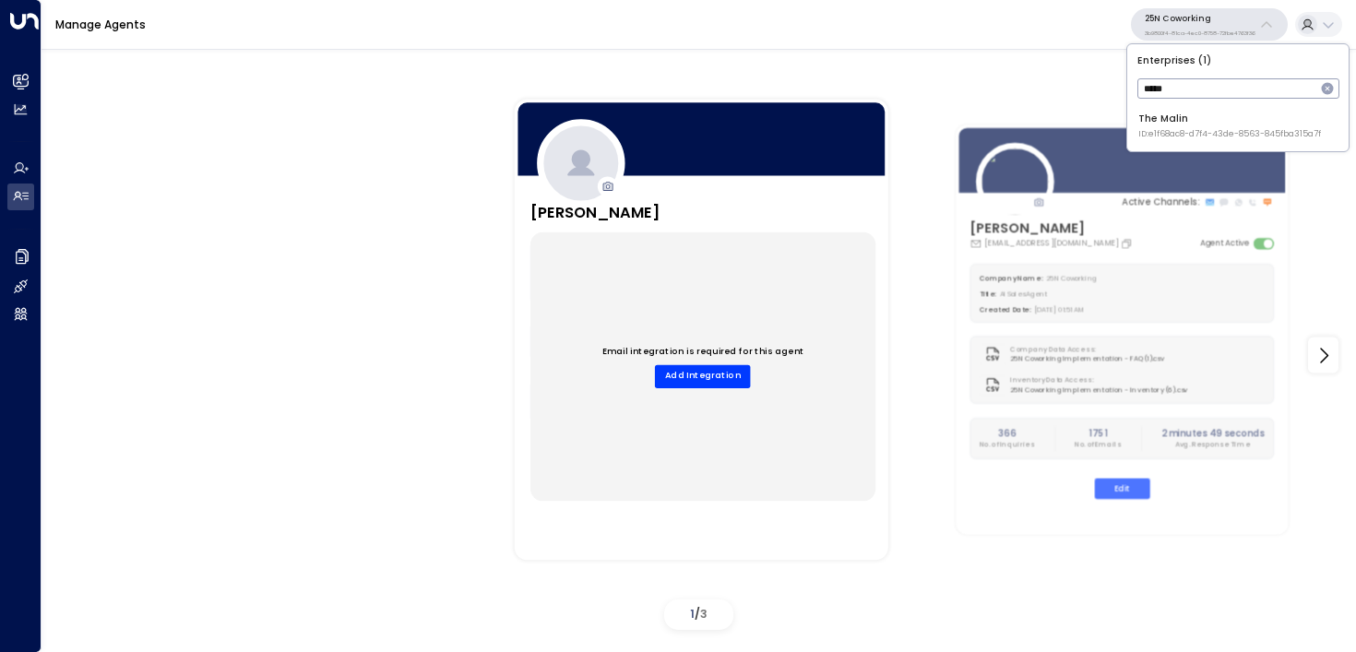
type input "*****"
click at [1159, 114] on div "The Malin ID: e1f68ac8-d7f4-43de-8563-845fba315a7f" at bounding box center [1230, 126] width 183 height 29
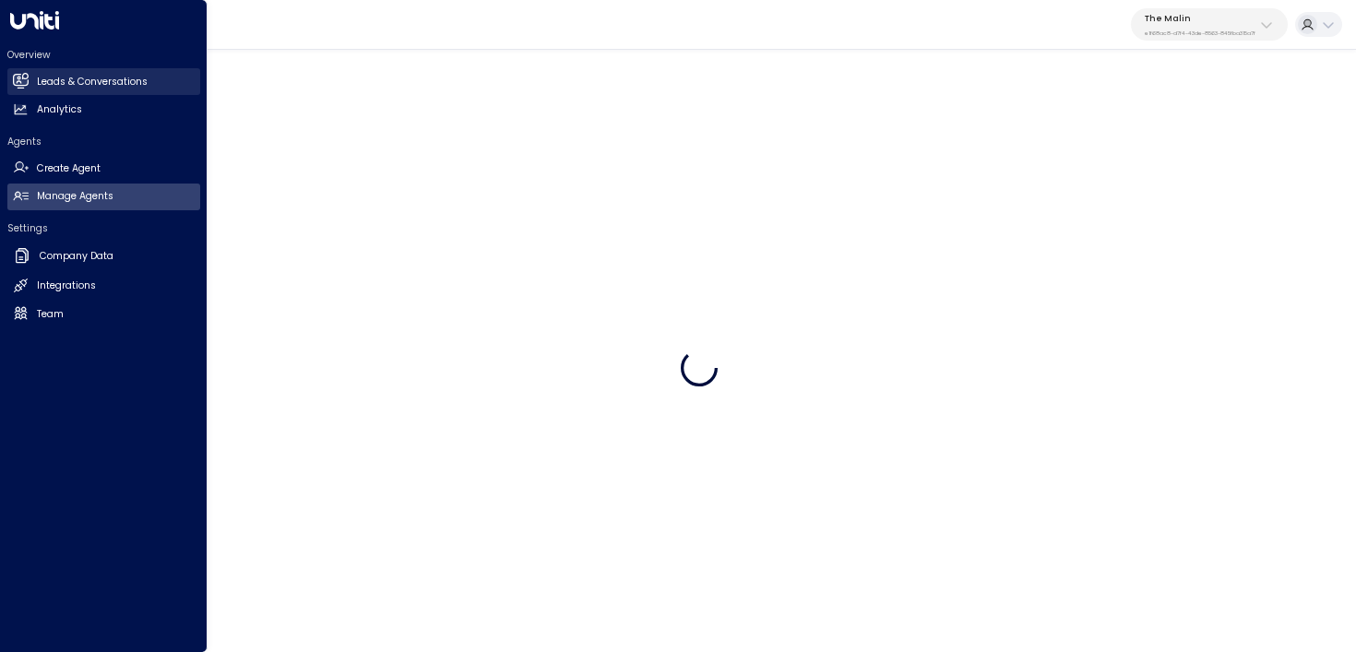
click at [38, 76] on h2 "Leads & Conversations" at bounding box center [92, 82] width 111 height 15
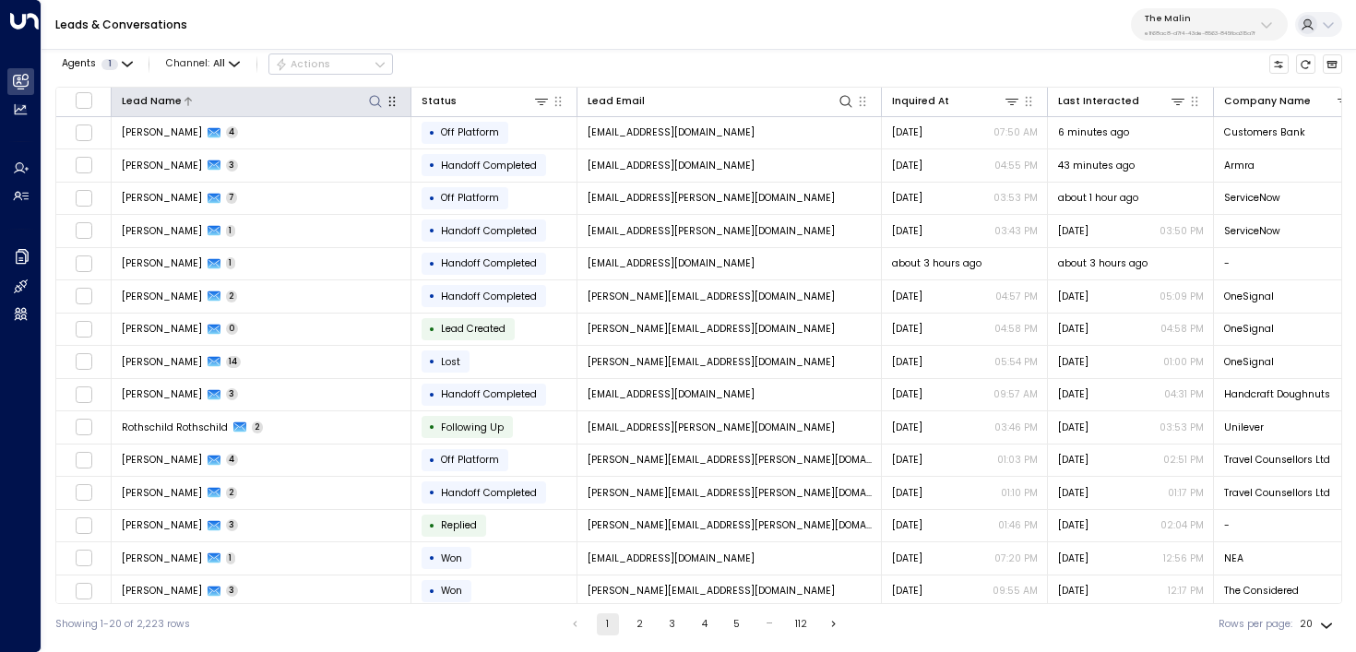
click at [376, 104] on icon at bounding box center [375, 101] width 15 height 15
type input "**********"
click at [509, 69] on div "Agents 1 Channel: All Actions" at bounding box center [698, 64] width 1287 height 31
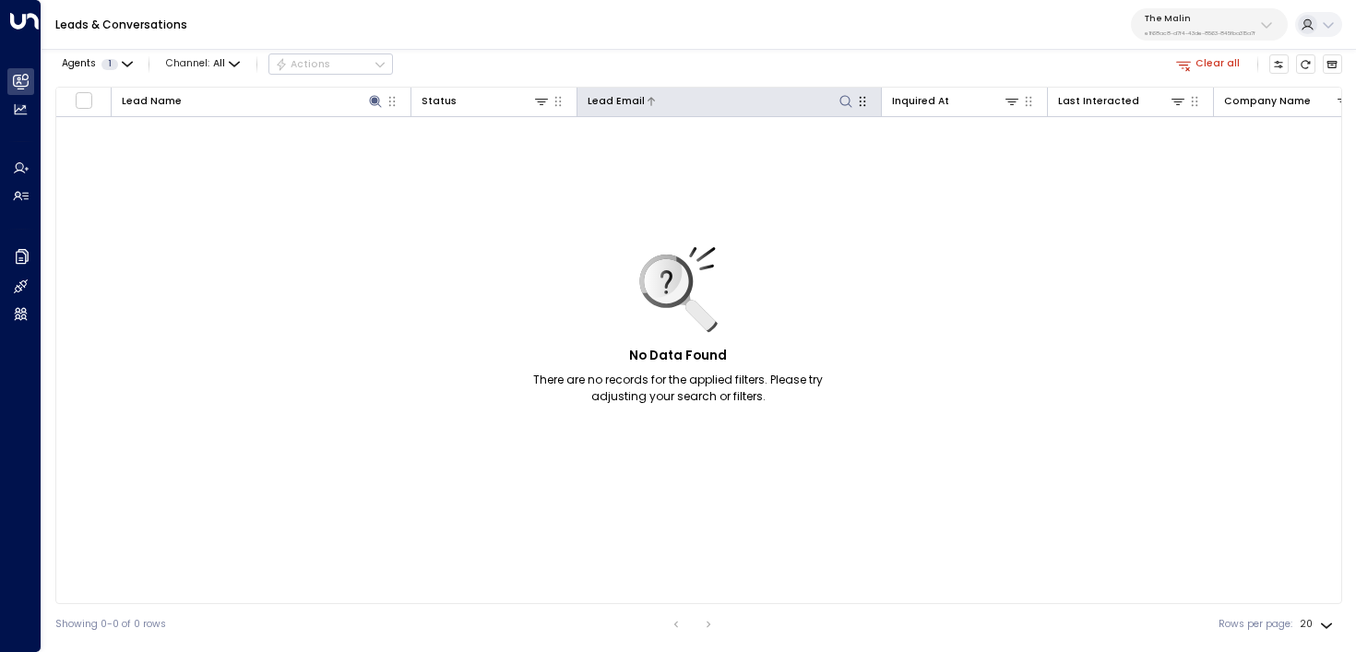
click at [843, 104] on icon at bounding box center [846, 101] width 12 height 12
type input "**********"
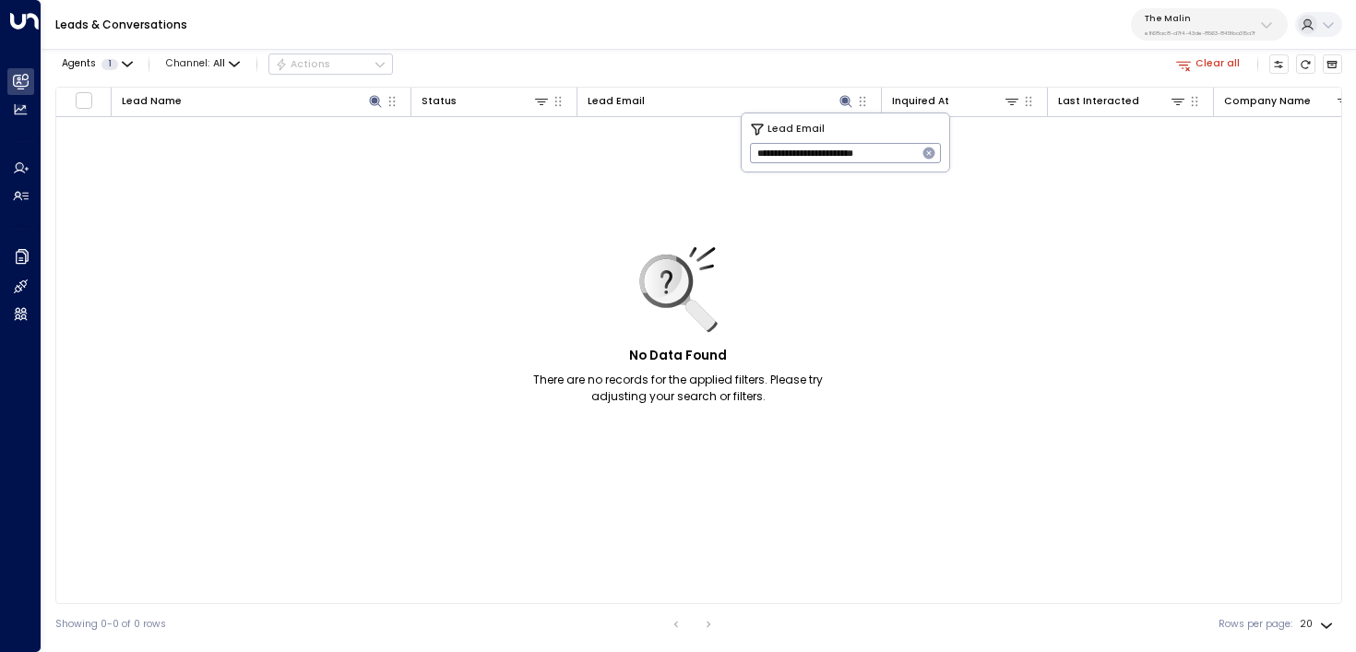
click at [1234, 57] on button "Clear all" at bounding box center [1209, 63] width 76 height 19
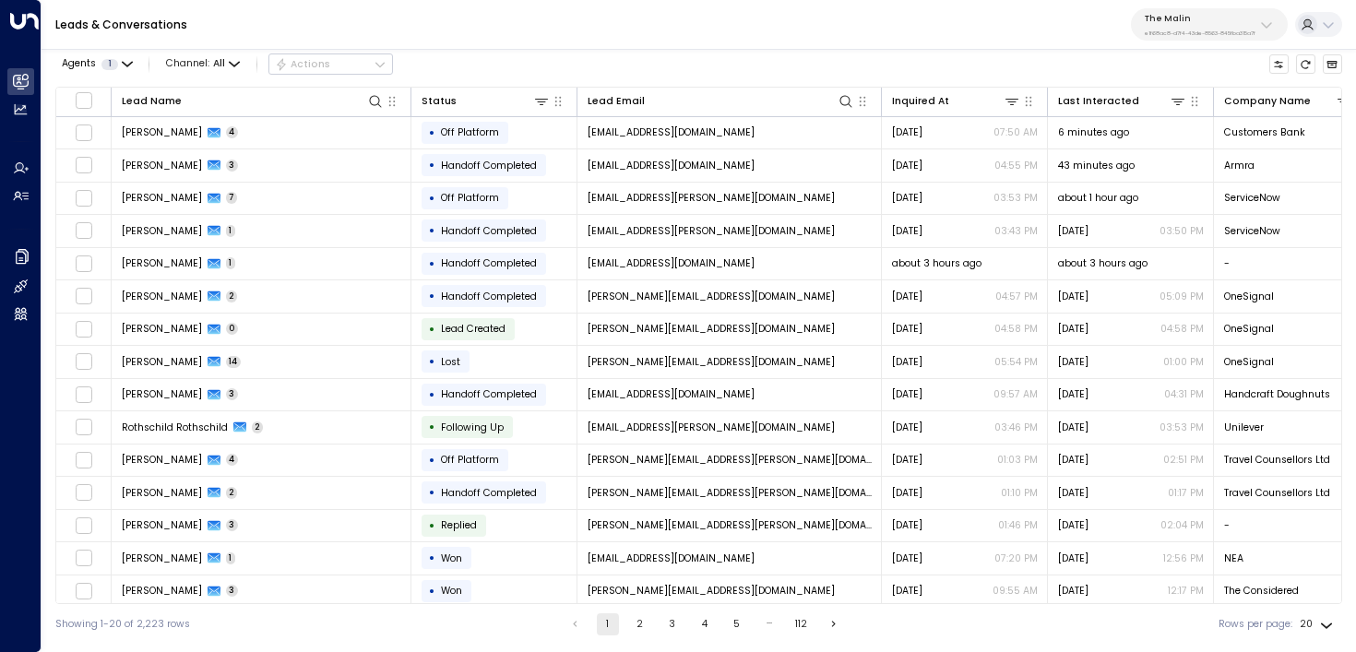
click at [1234, 57] on div "Agents 1 Channel: All Actions" at bounding box center [698, 64] width 1287 height 31
click at [844, 101] on icon at bounding box center [846, 101] width 15 height 15
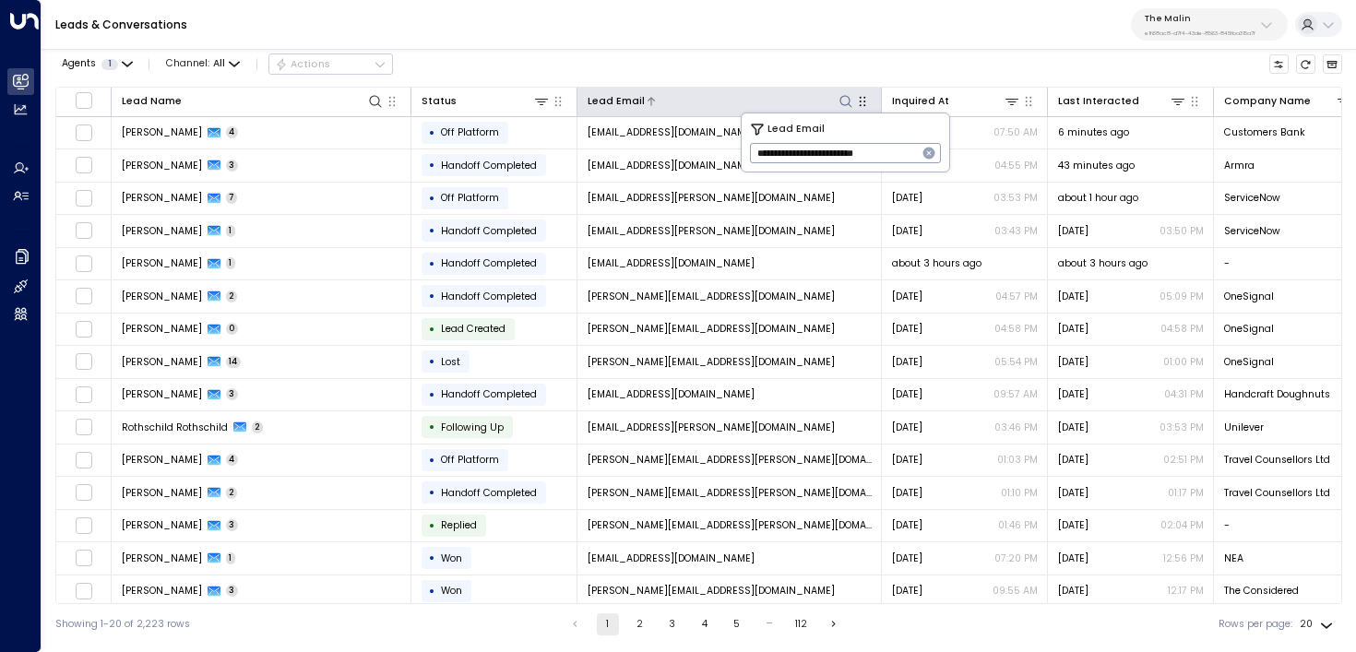
type input "**********"
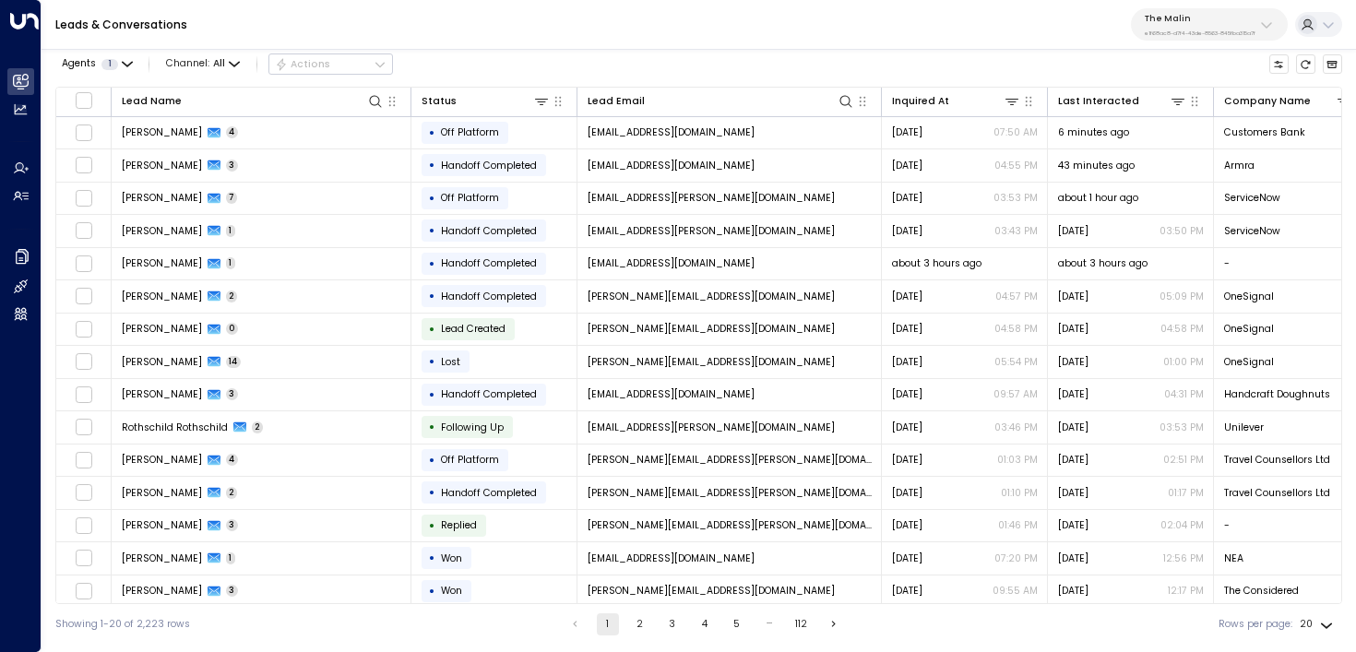
click at [818, 55] on div "Agents 1 Channel: All Actions" at bounding box center [698, 64] width 1287 height 31
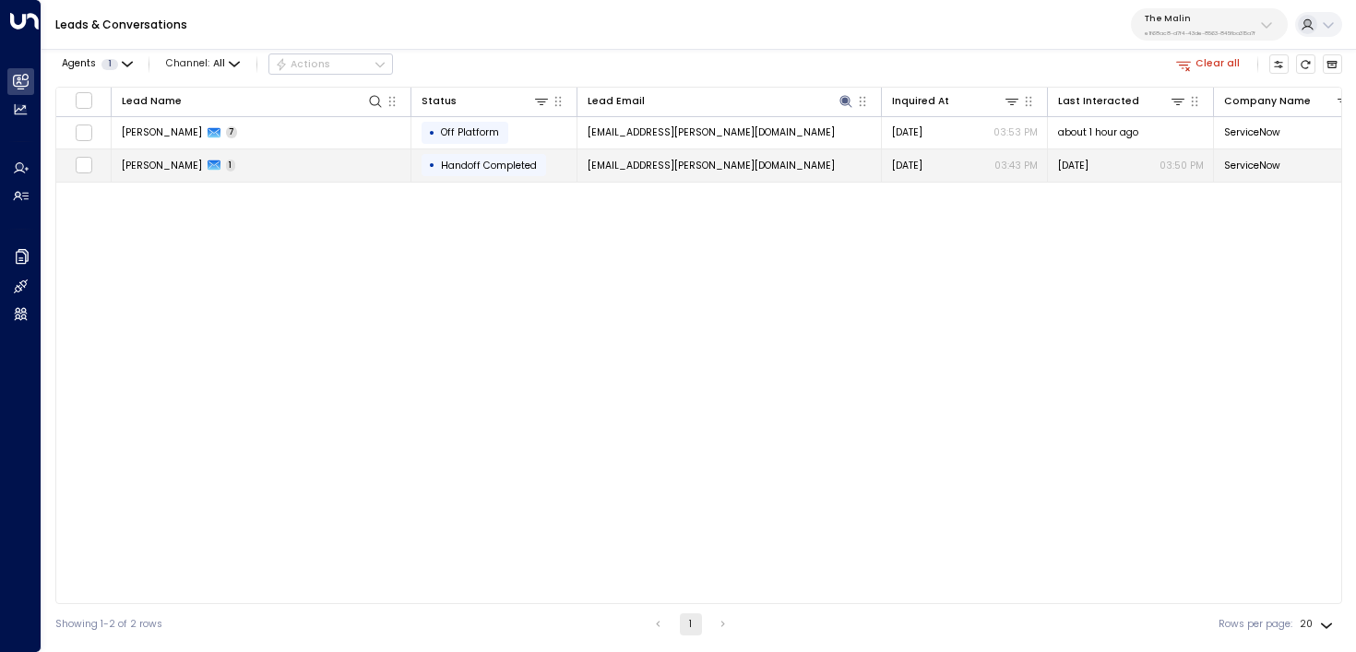
click at [703, 167] on span "marc.spigel@servicenow.com" at bounding box center [711, 166] width 247 height 14
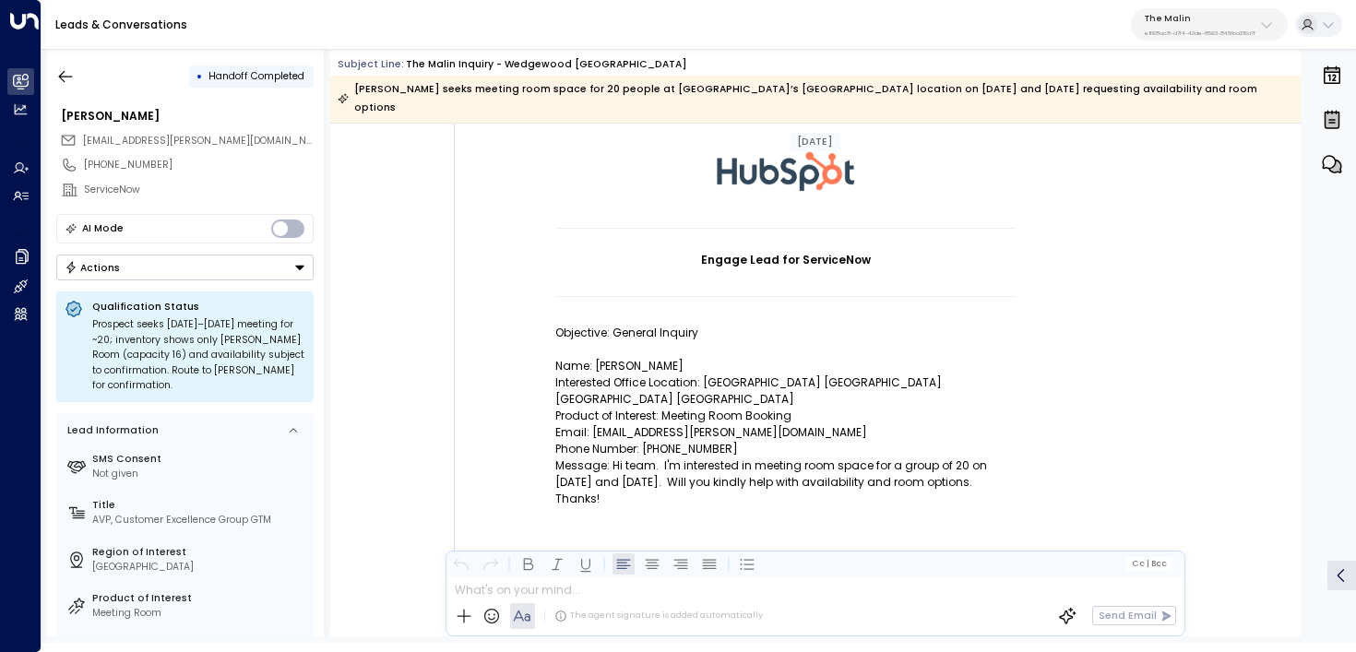
scroll to position [119, 0]
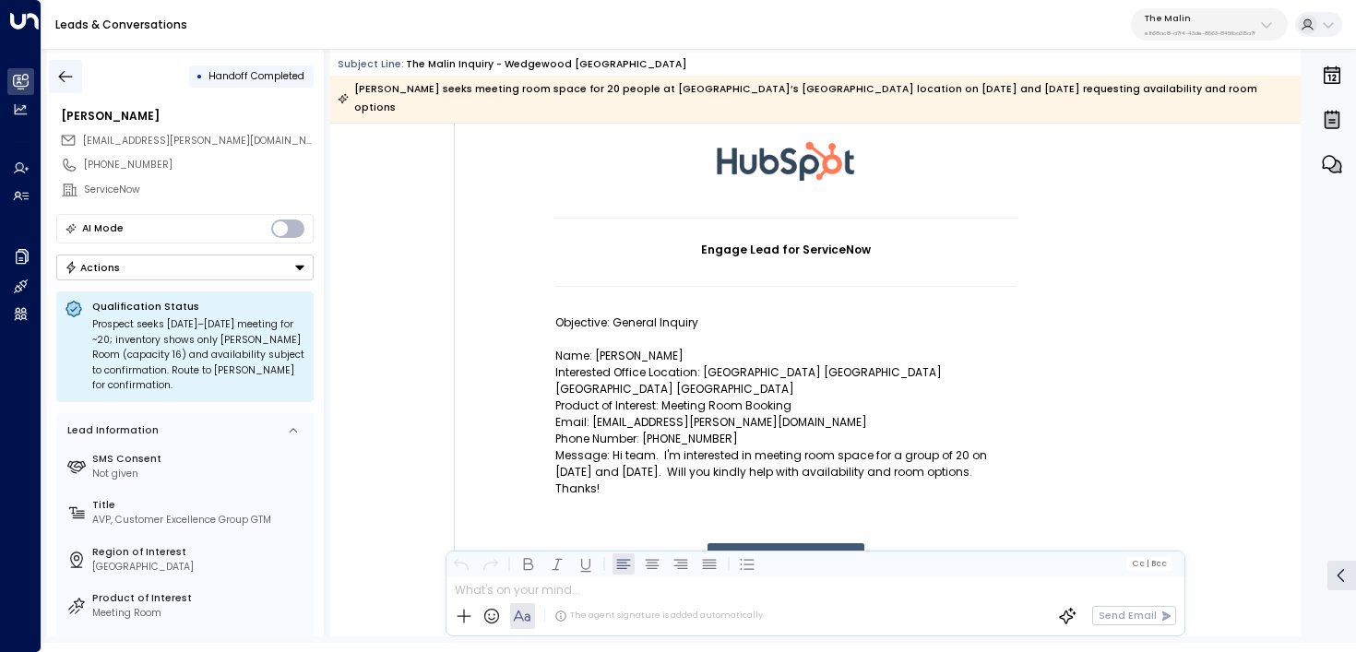
click at [61, 74] on icon "button" at bounding box center [66, 76] width 14 height 12
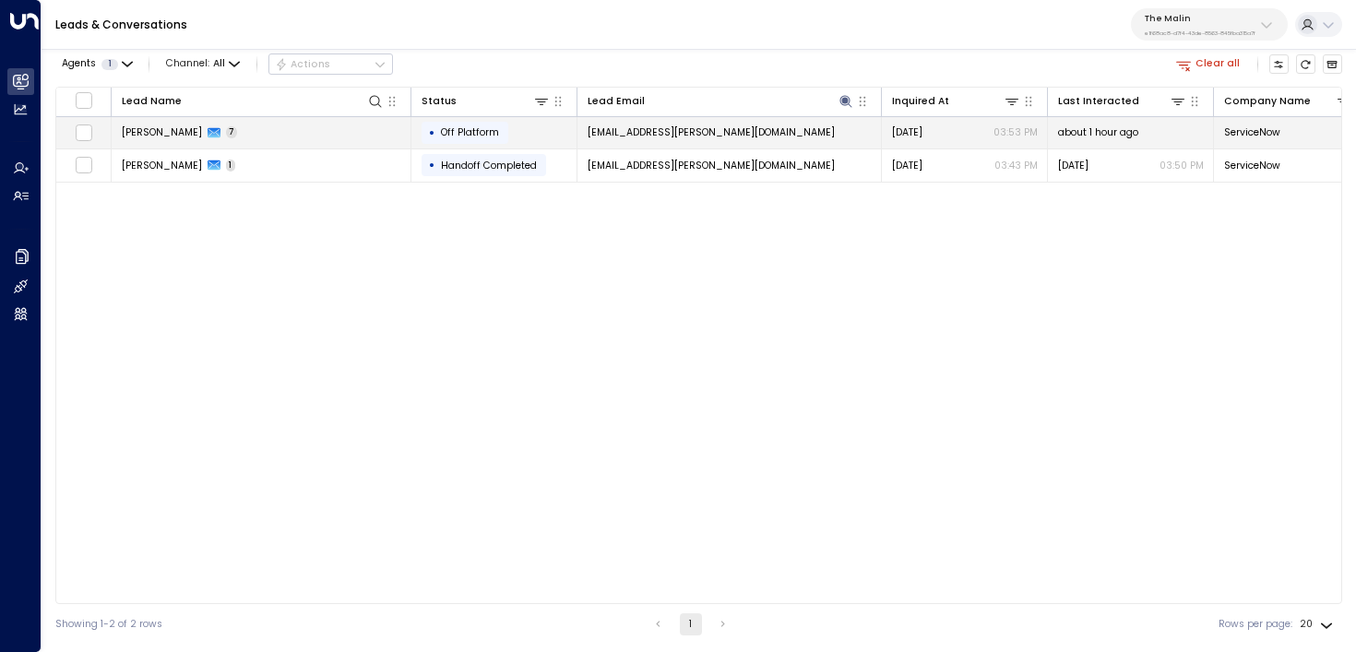
click at [298, 139] on td "Marc Spigel 7" at bounding box center [262, 133] width 300 height 32
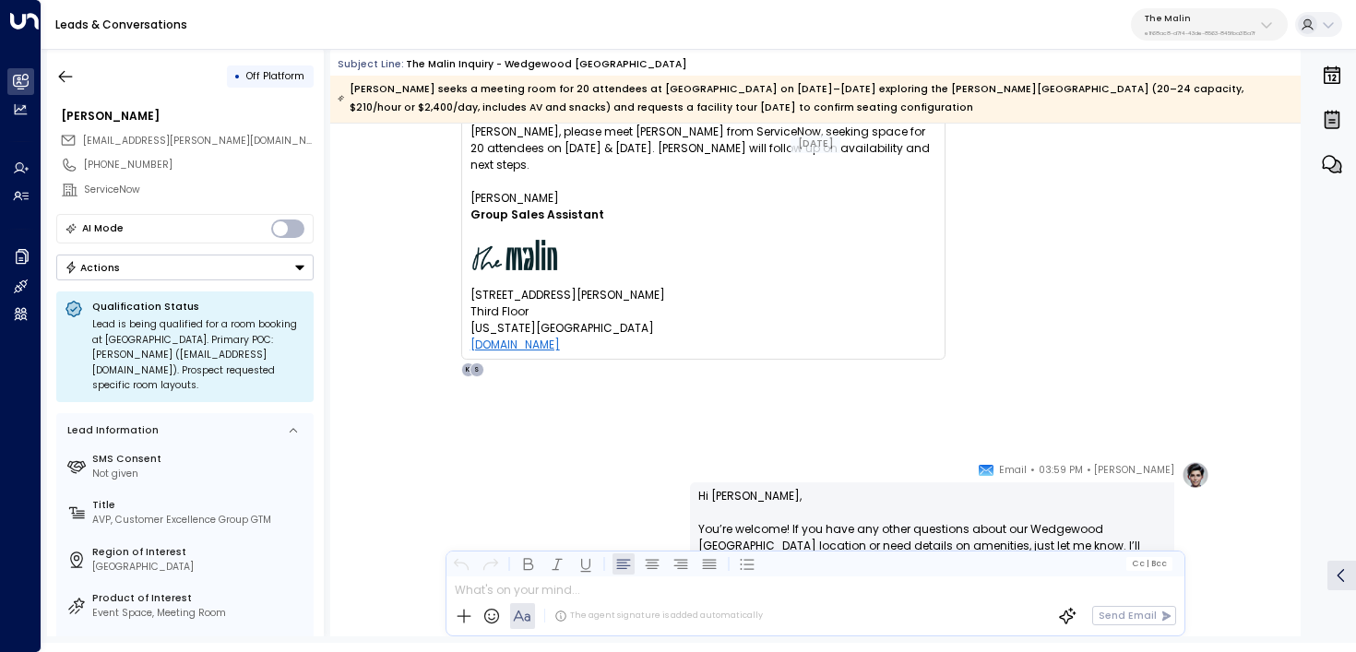
scroll to position [594, 0]
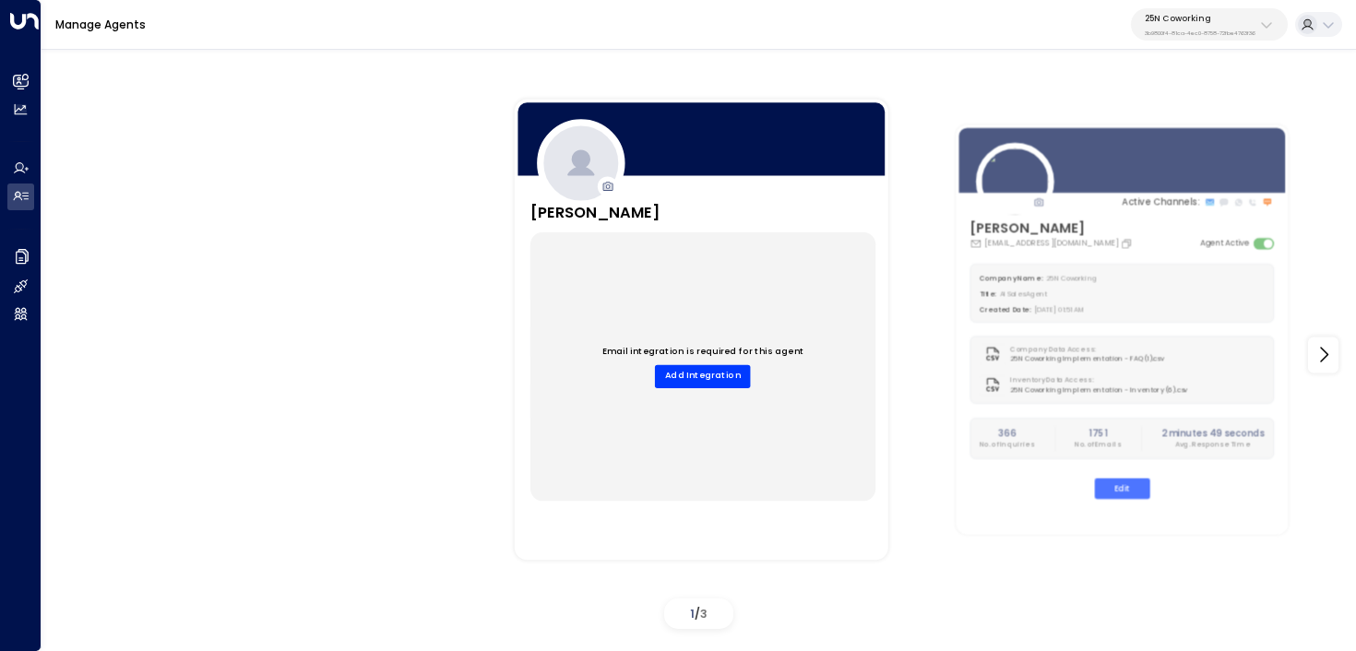
click at [1268, 20] on icon at bounding box center [1267, 25] width 15 height 15
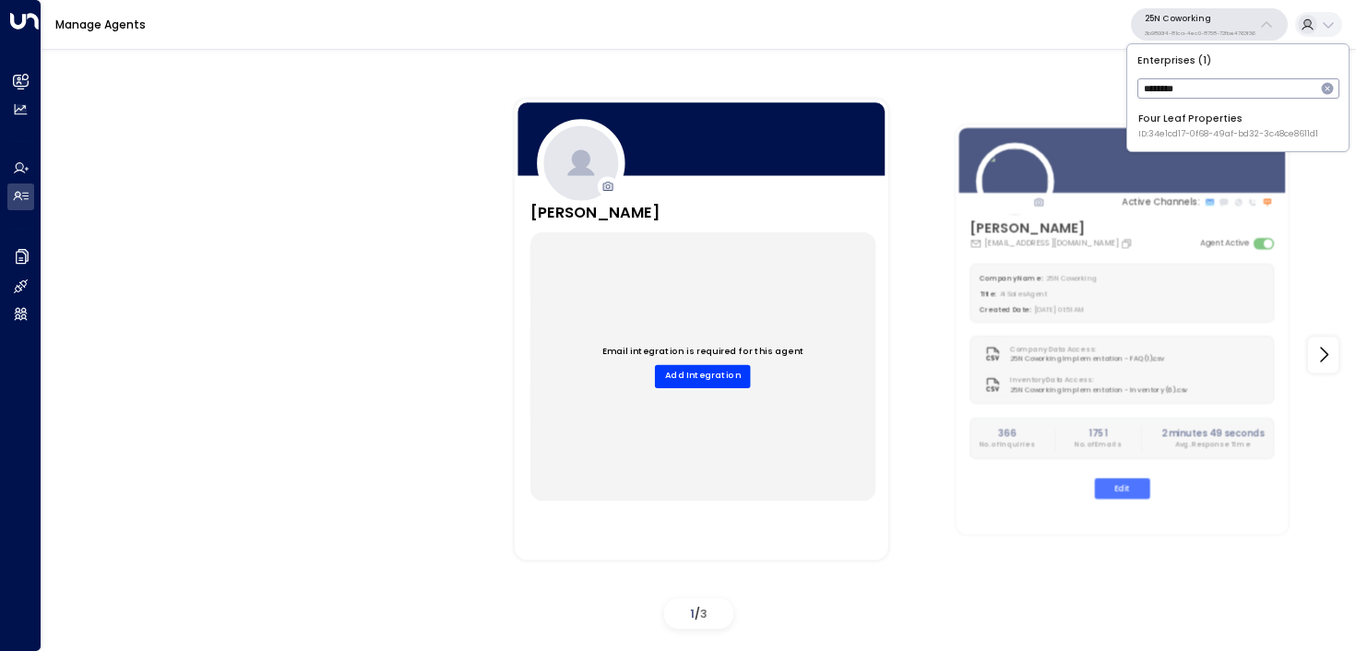
type input "********"
click at [1172, 128] on span "ID: 34e1cd17-0f68-49af-bd32-3c48ce8611d1" at bounding box center [1229, 134] width 180 height 13
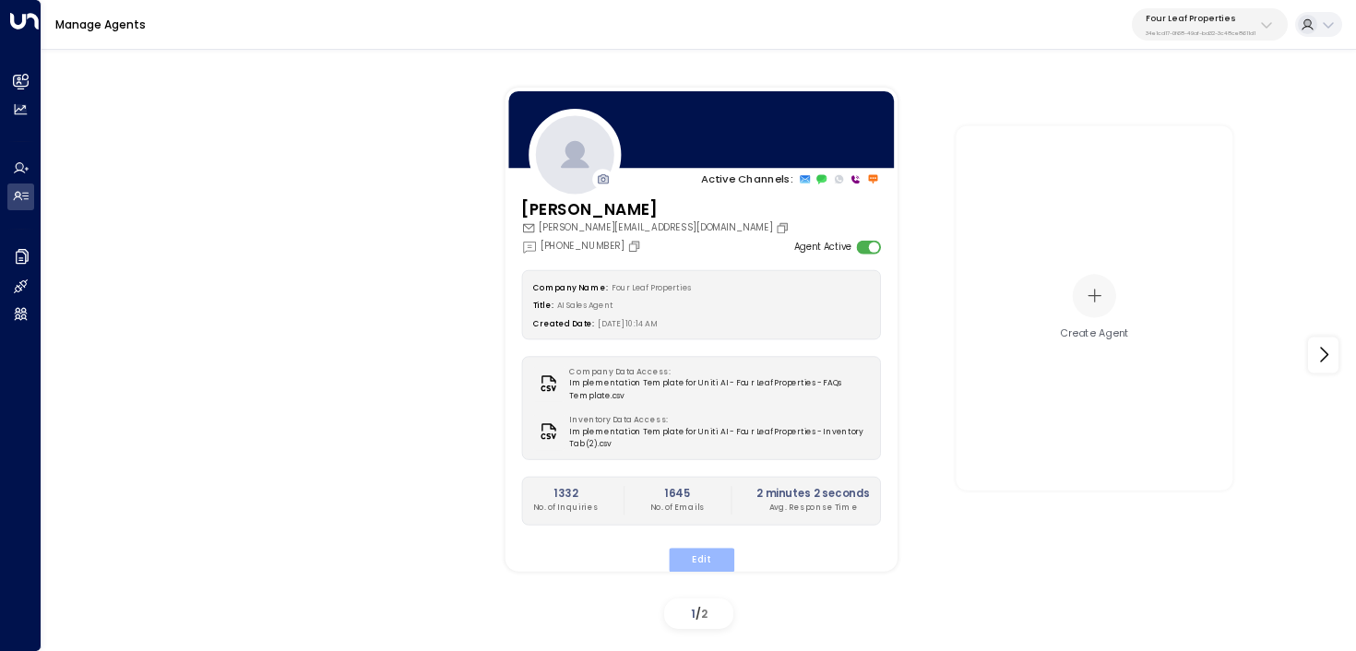
click at [687, 559] on button "Edit" at bounding box center [701, 560] width 66 height 24
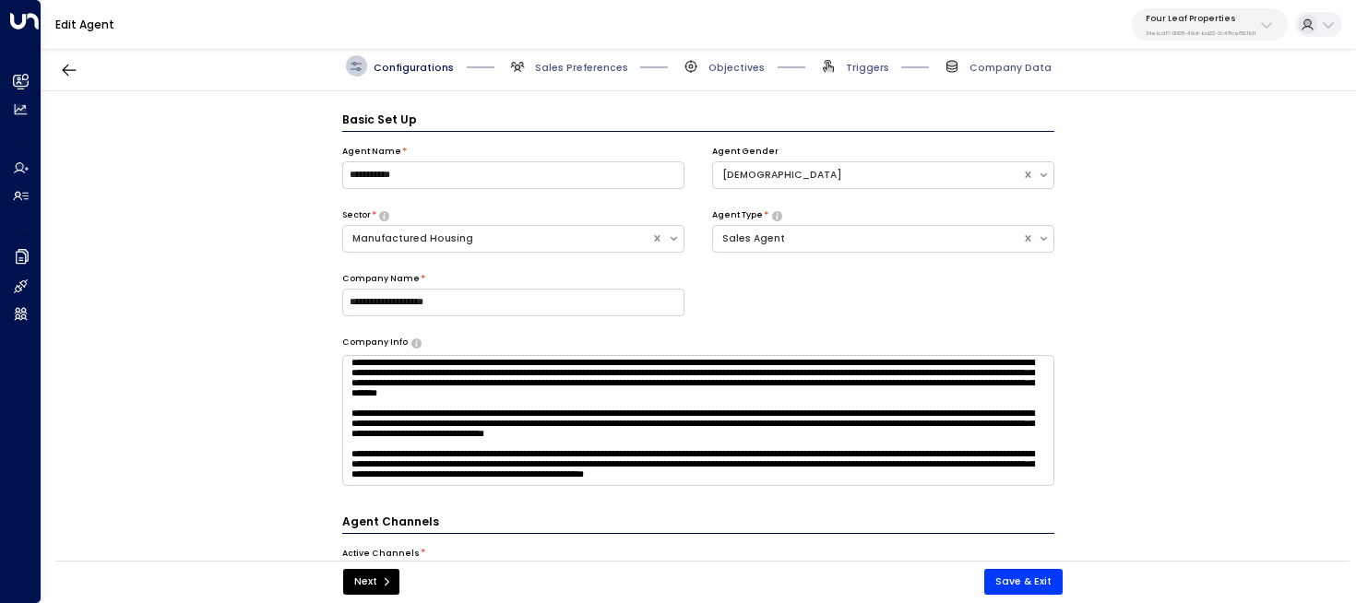
click at [865, 83] on div "Configurations Sales Preferences Objectives Triggers Company Data" at bounding box center [699, 67] width 1315 height 50
click at [857, 61] on span "Triggers" at bounding box center [867, 68] width 43 height 14
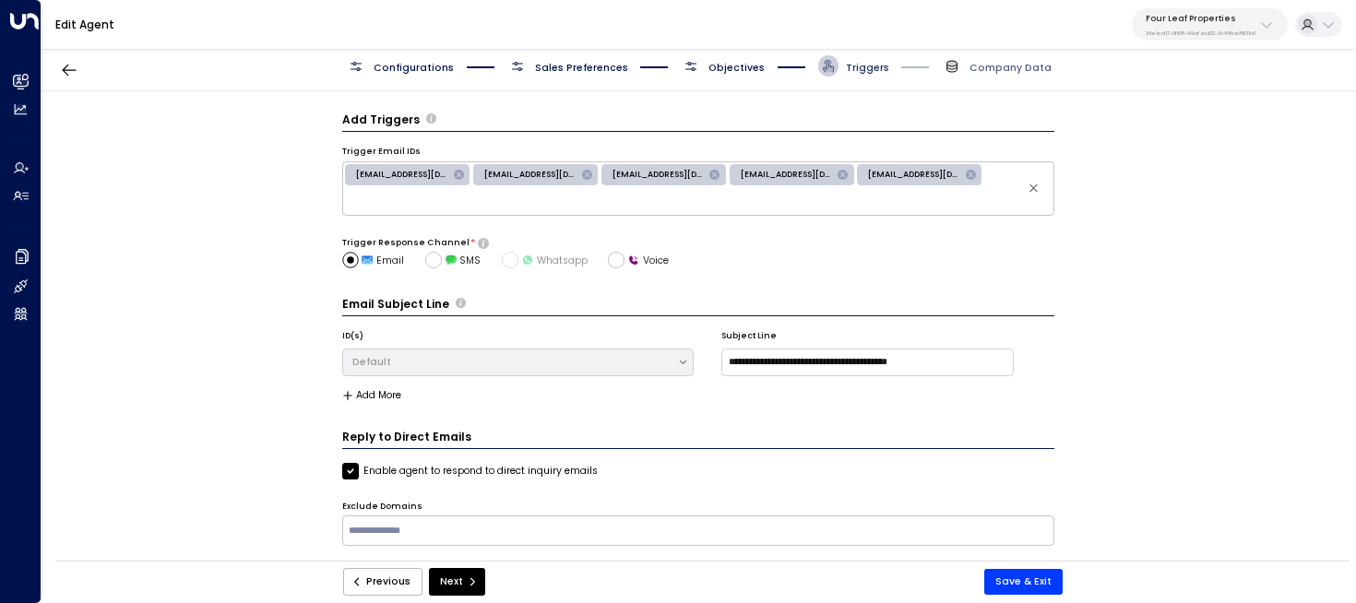
scroll to position [20, 0]
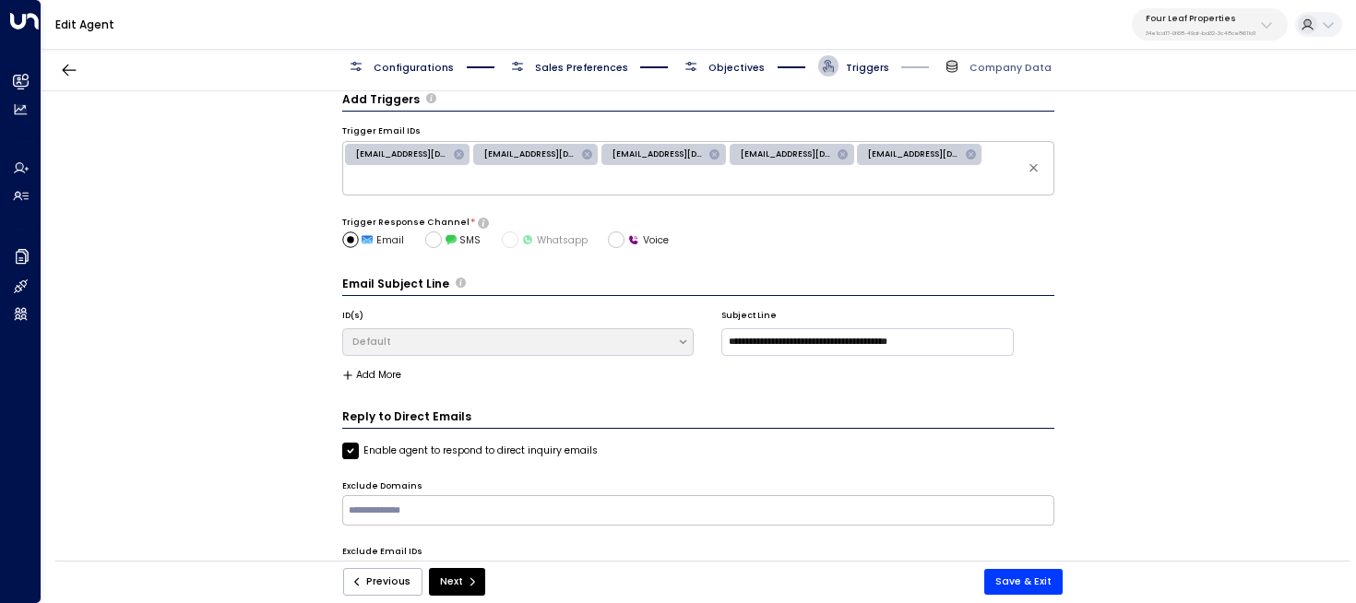
click at [740, 62] on span "Objectives" at bounding box center [737, 68] width 56 height 14
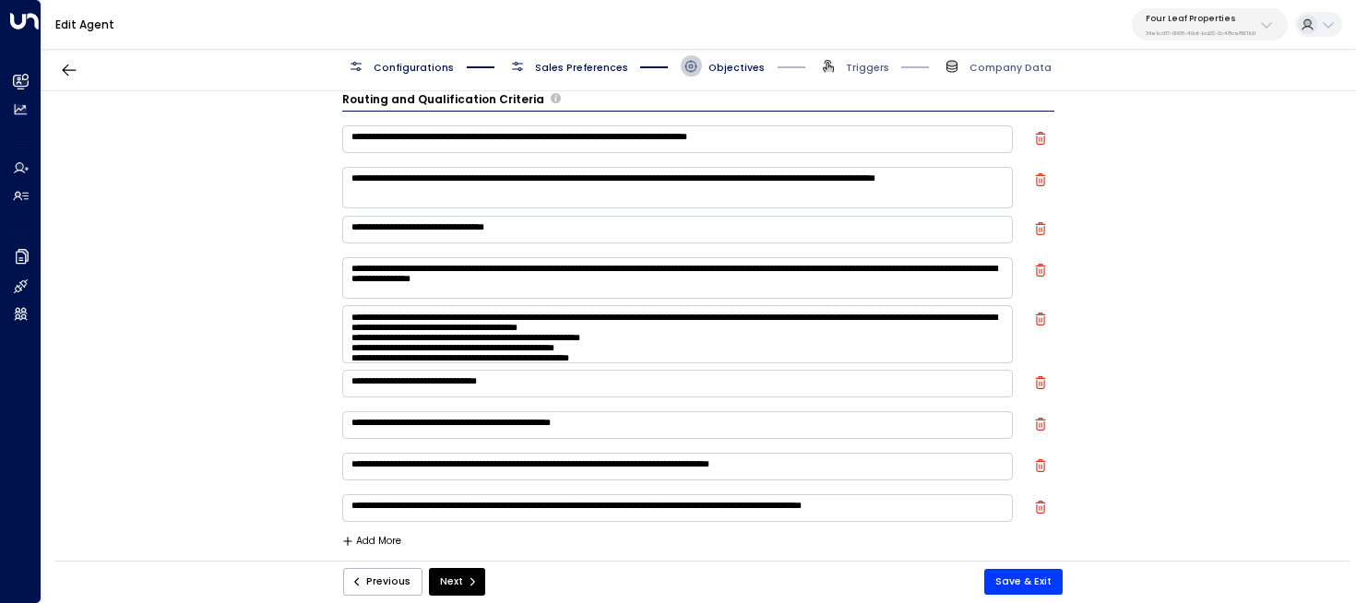
click at [574, 59] on span "Sales Preferences" at bounding box center [567, 65] width 121 height 21
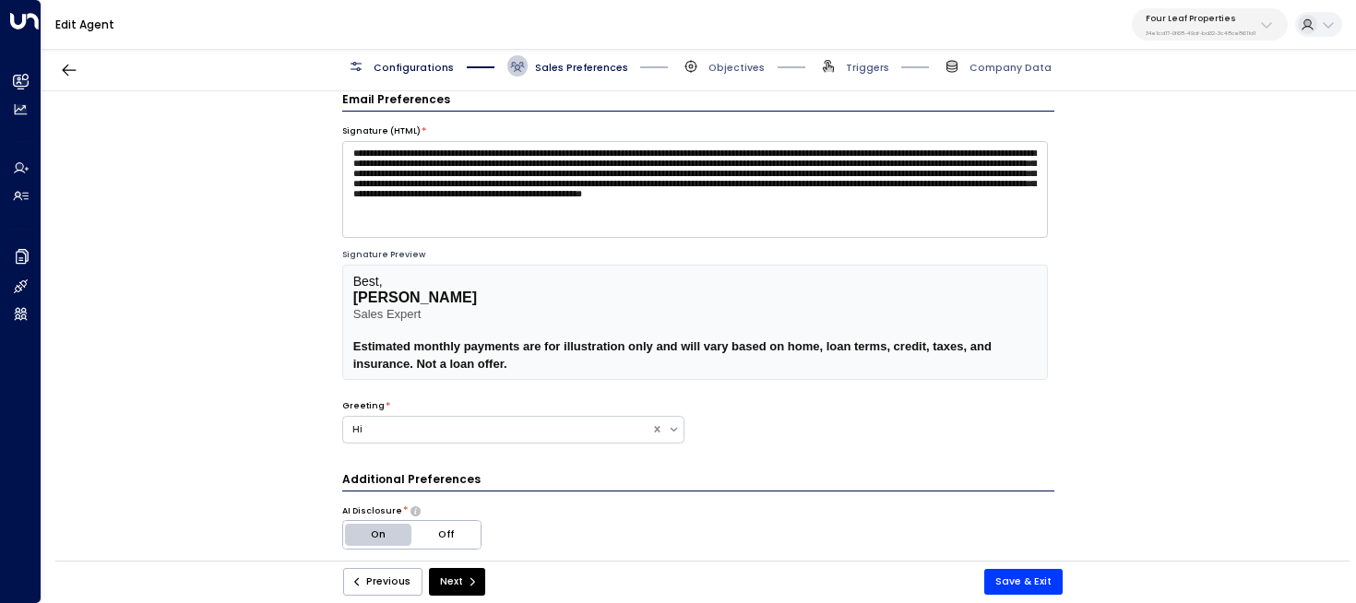
click at [462, 364] on span "Estimated monthly payments are for illustration only and will vary based on hom…" at bounding box center [672, 355] width 639 height 31
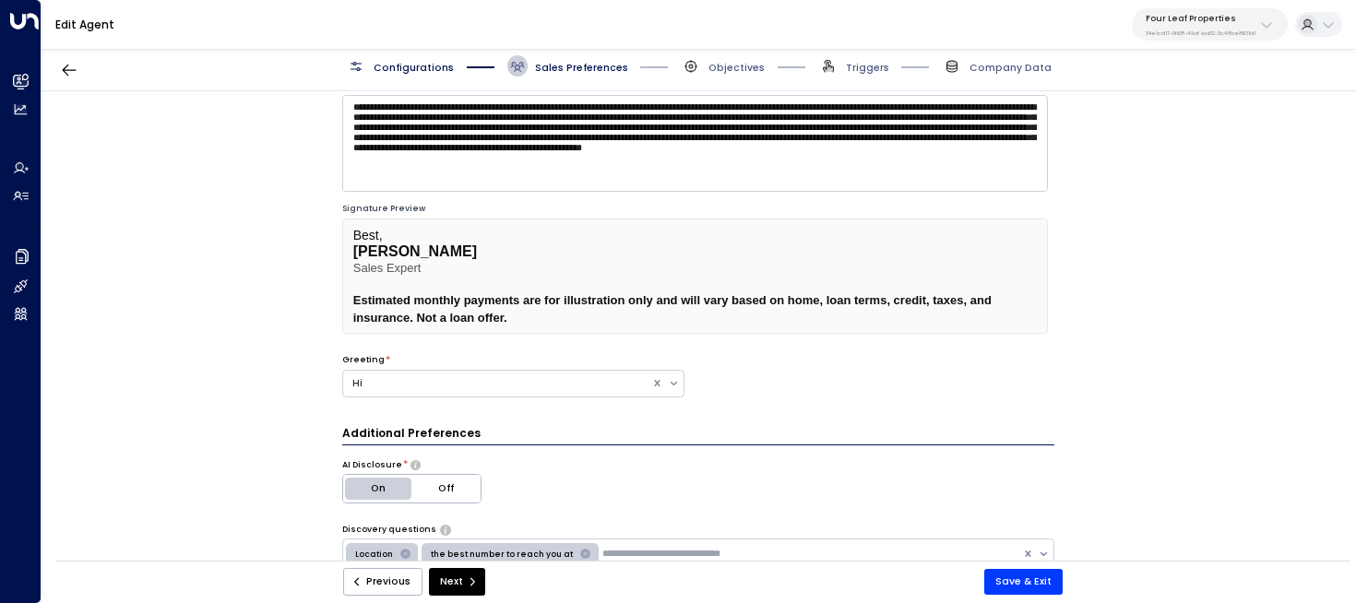
click at [424, 62] on span "Configurations" at bounding box center [414, 68] width 80 height 14
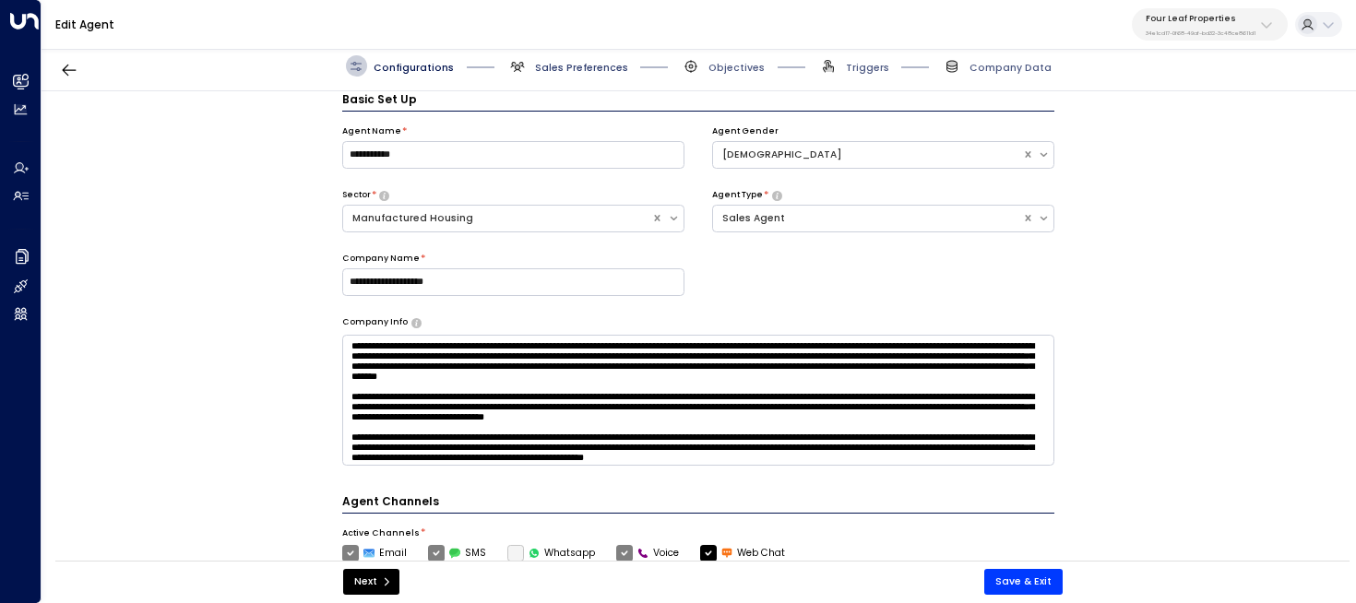
click at [555, 62] on span "Sales Preferences" at bounding box center [581, 68] width 93 height 14
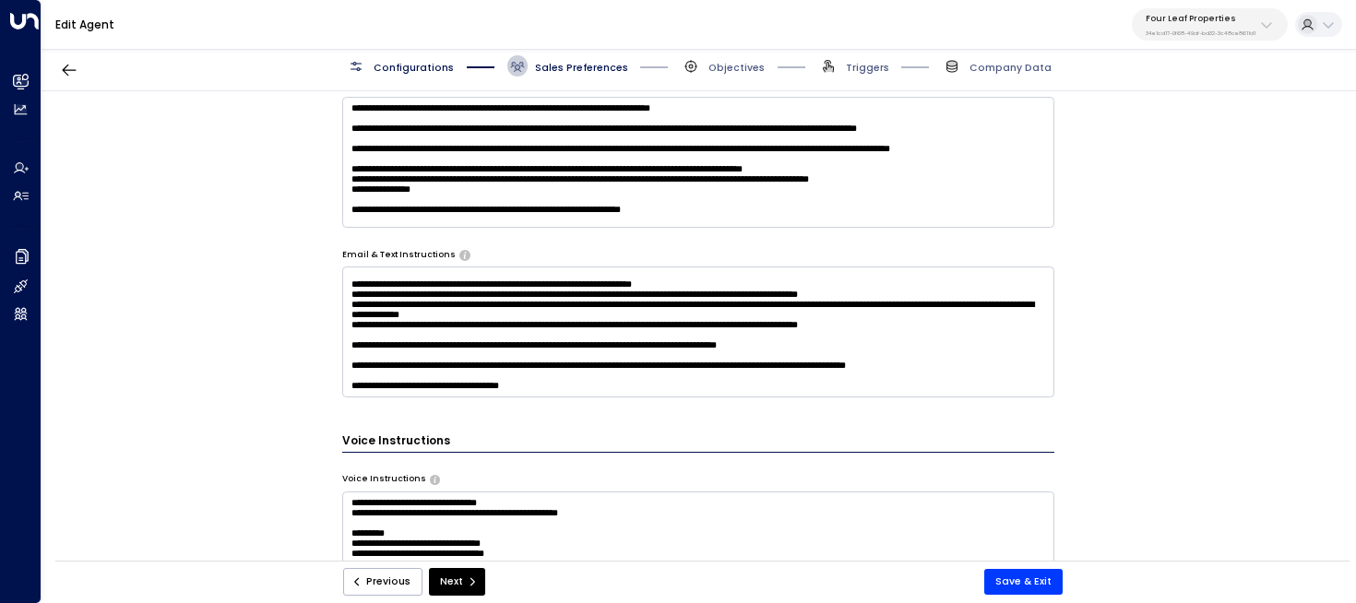
scroll to position [1538, 0]
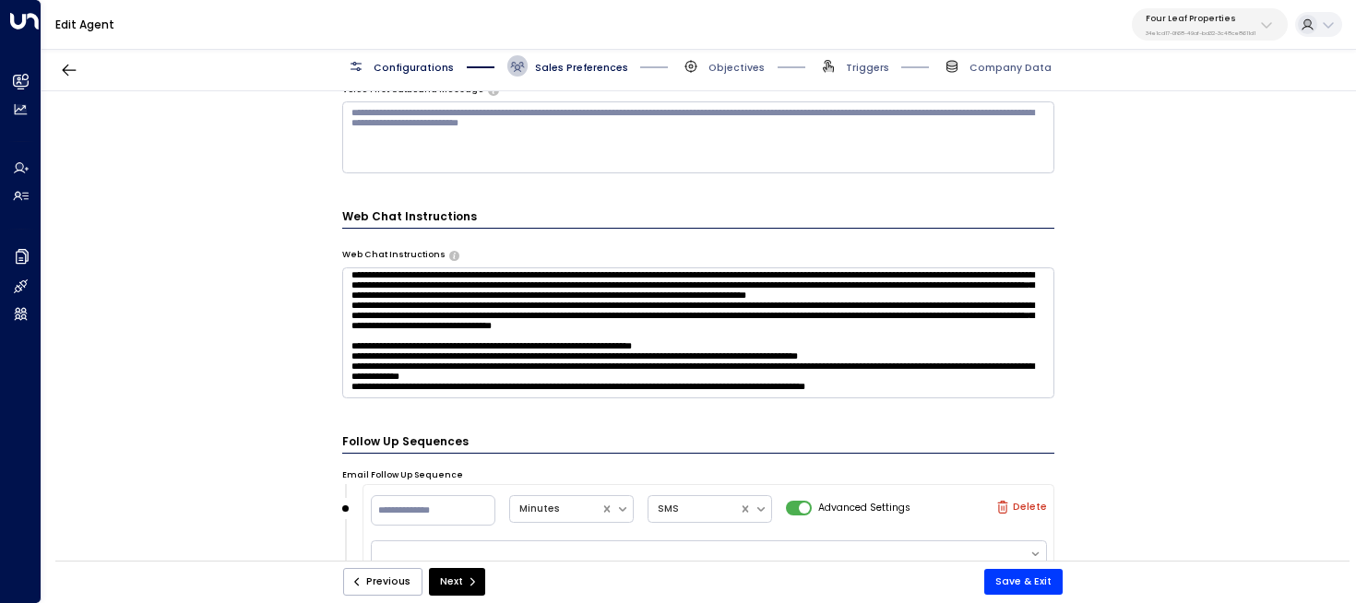
drag, startPoint x: 538, startPoint y: 303, endPoint x: 931, endPoint y: 315, distance: 393.3
click at [538, 303] on textarea at bounding box center [698, 333] width 713 height 131
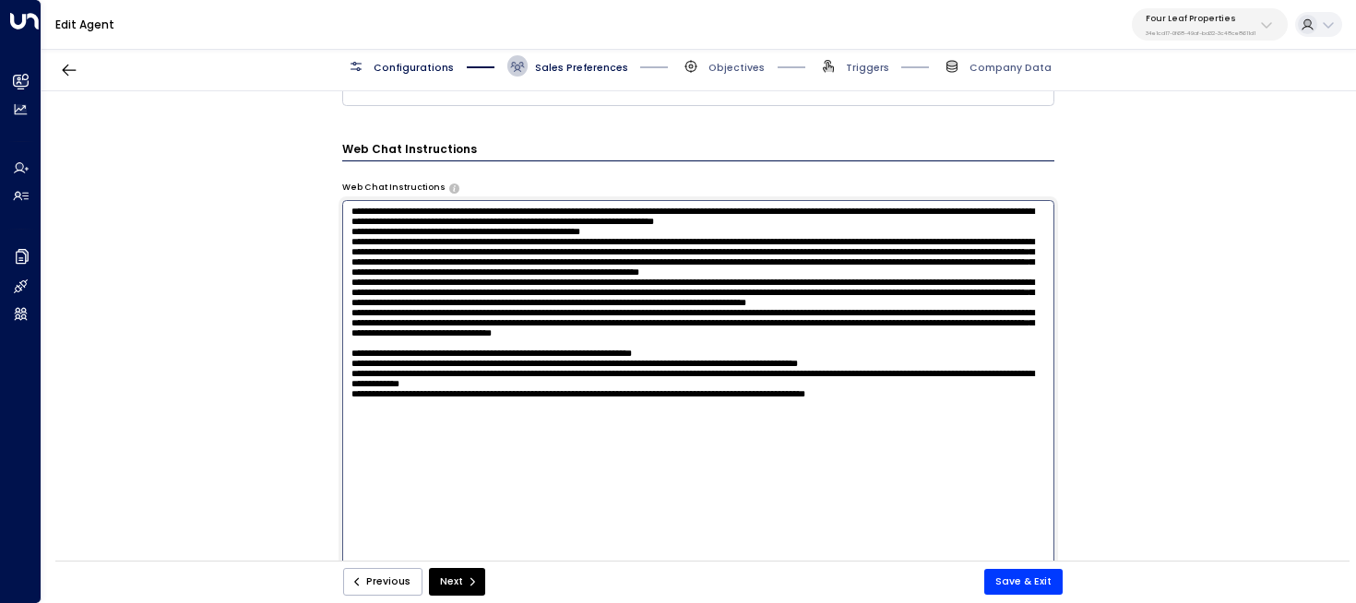
scroll to position [1682, 0]
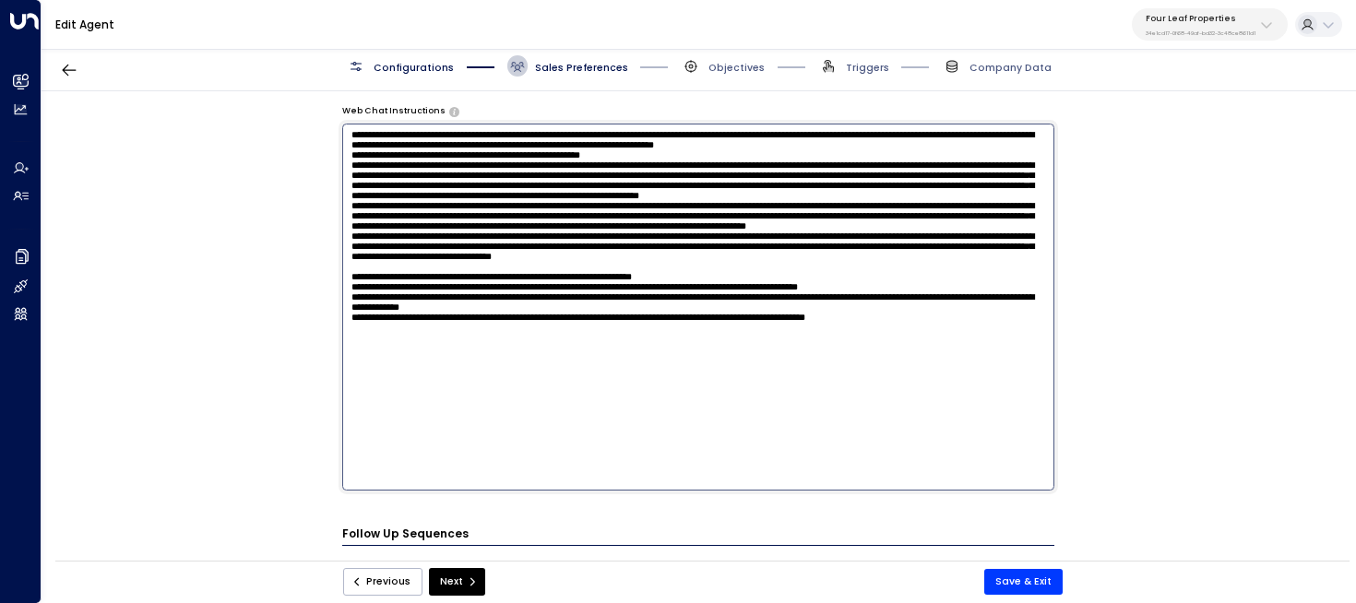
click at [538, 366] on textarea at bounding box center [698, 307] width 713 height 367
type textarea "**********"
click at [459, 572] on button "Next" at bounding box center [457, 582] width 56 height 28
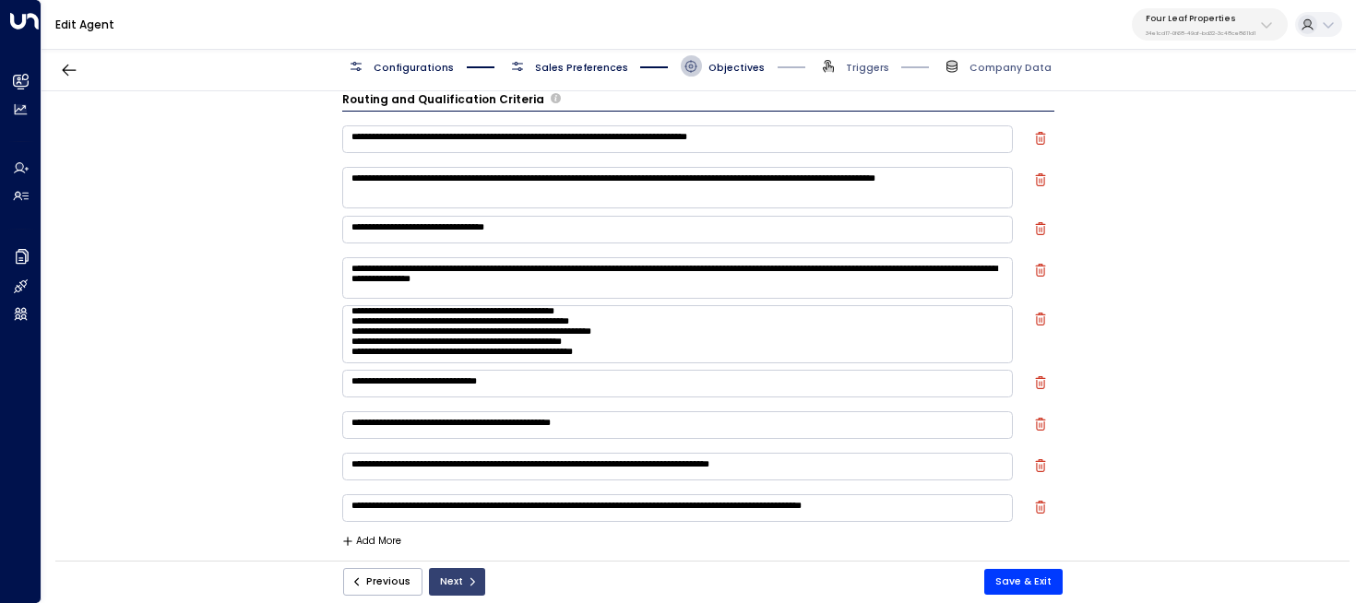
scroll to position [66, 0]
click at [460, 582] on button "Next" at bounding box center [457, 582] width 56 height 28
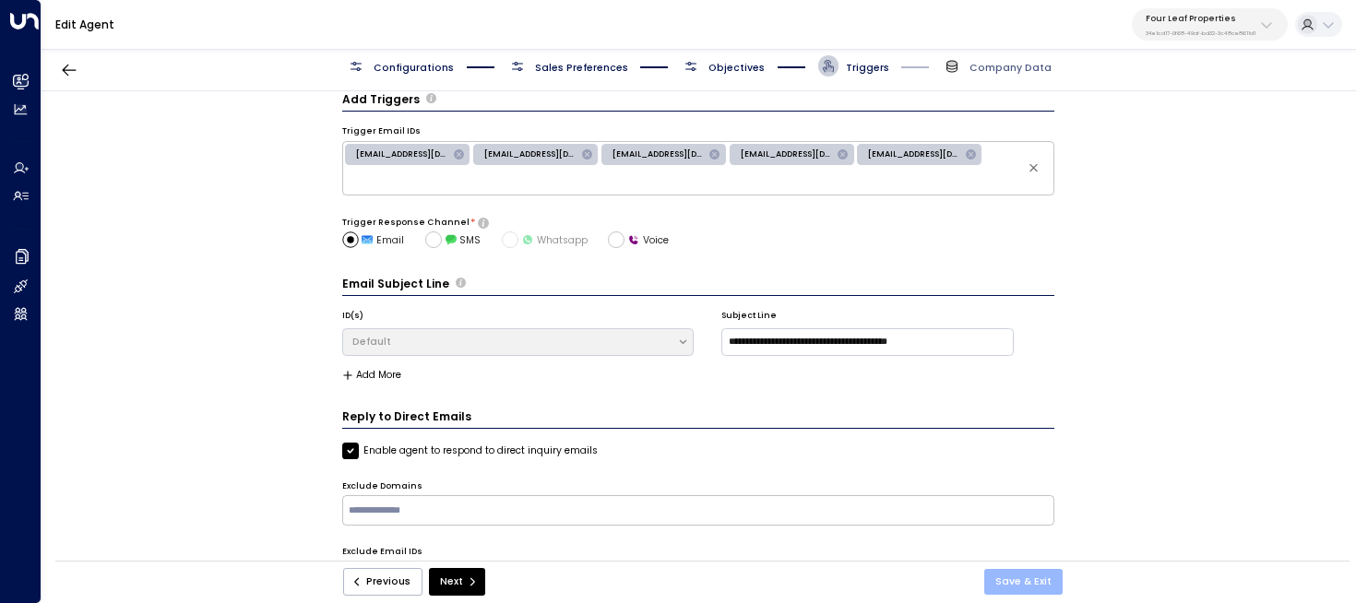
click at [1035, 586] on button "Save & Exit" at bounding box center [1024, 582] width 78 height 26
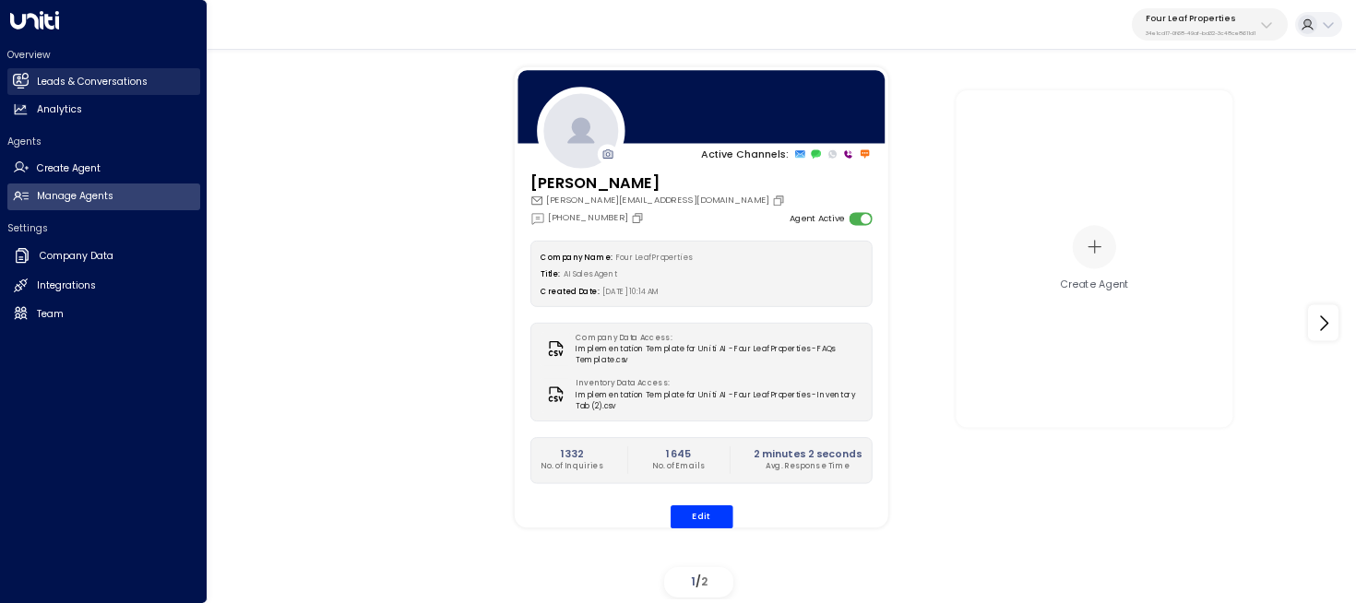
click at [34, 89] on link "Leads & Conversations Leads & Conversations" at bounding box center [103, 81] width 193 height 27
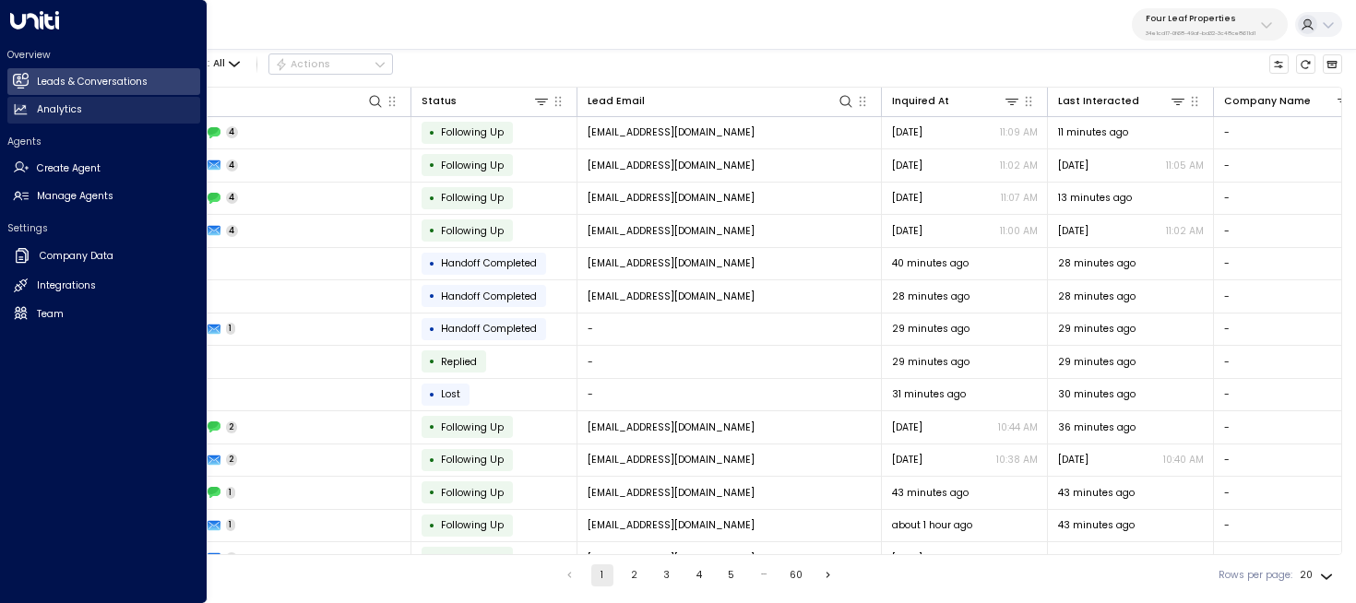
click at [75, 102] on h2 "Analytics" at bounding box center [59, 109] width 45 height 15
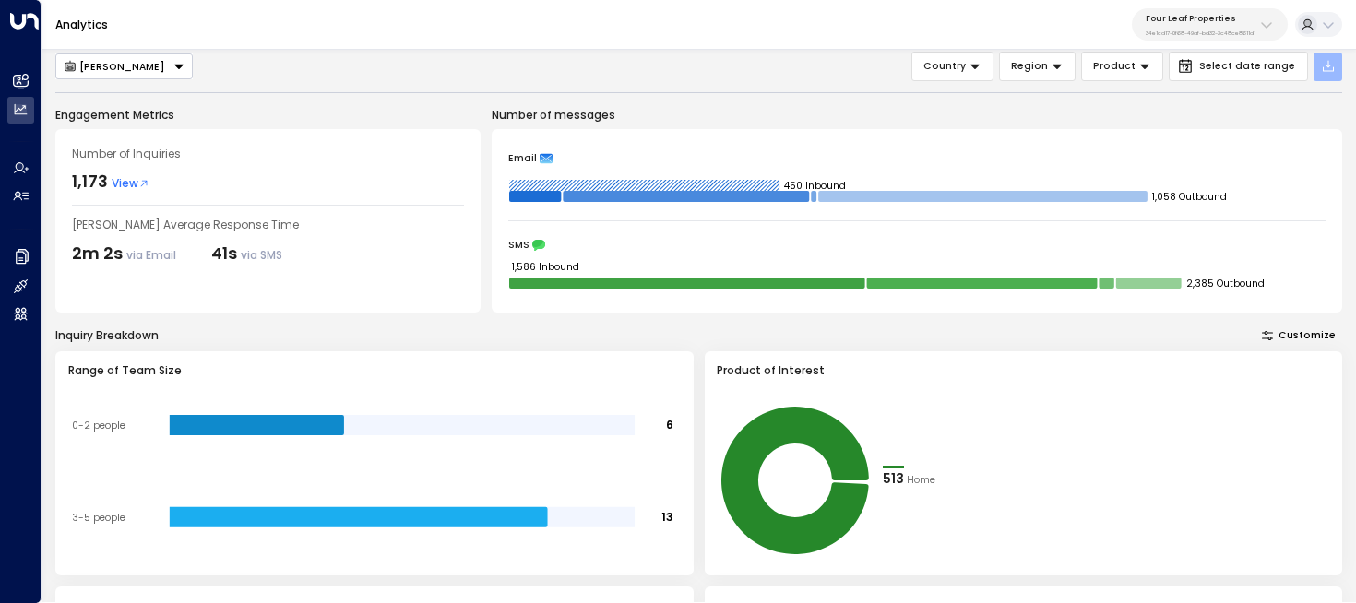
click at [1332, 64] on icon "button" at bounding box center [1328, 66] width 15 height 15
click at [1319, 93] on button "Export All Data" at bounding box center [1284, 101] width 108 height 22
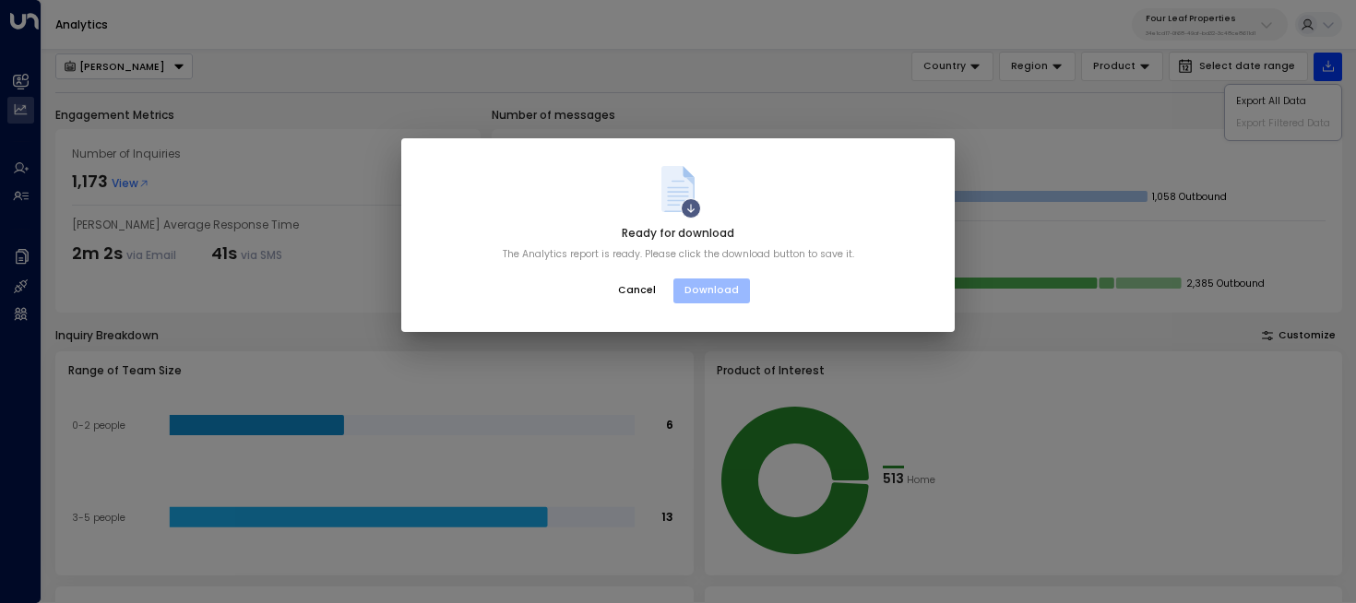
click at [723, 287] on button "Download" at bounding box center [712, 292] width 77 height 26
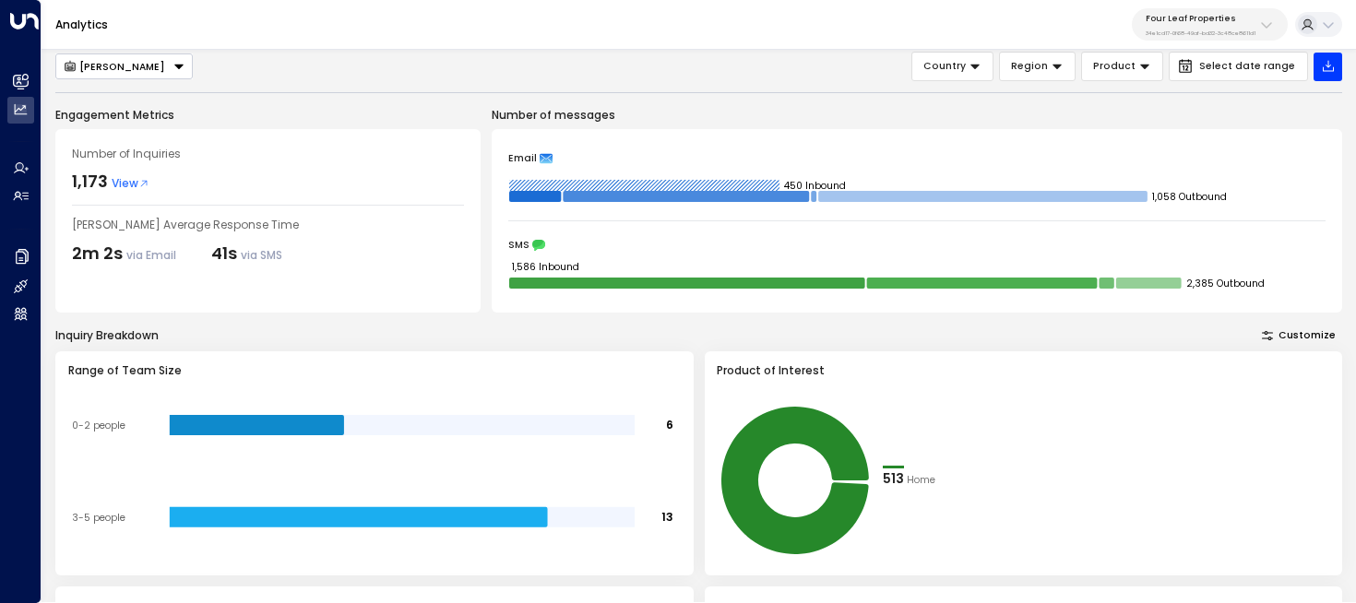
drag, startPoint x: 842, startPoint y: 95, endPoint x: 850, endPoint y: 111, distance: 17.3
click at [842, 95] on div "Katie Olson Country Region Product Select date range Engagement Metrics Number …" at bounding box center [698, 604] width 1287 height 1105
click at [770, 62] on div "Katie Olson Country Region Product Select date range" at bounding box center [698, 67] width 1287 height 30
click at [1046, 80] on button "Region" at bounding box center [1037, 67] width 77 height 30
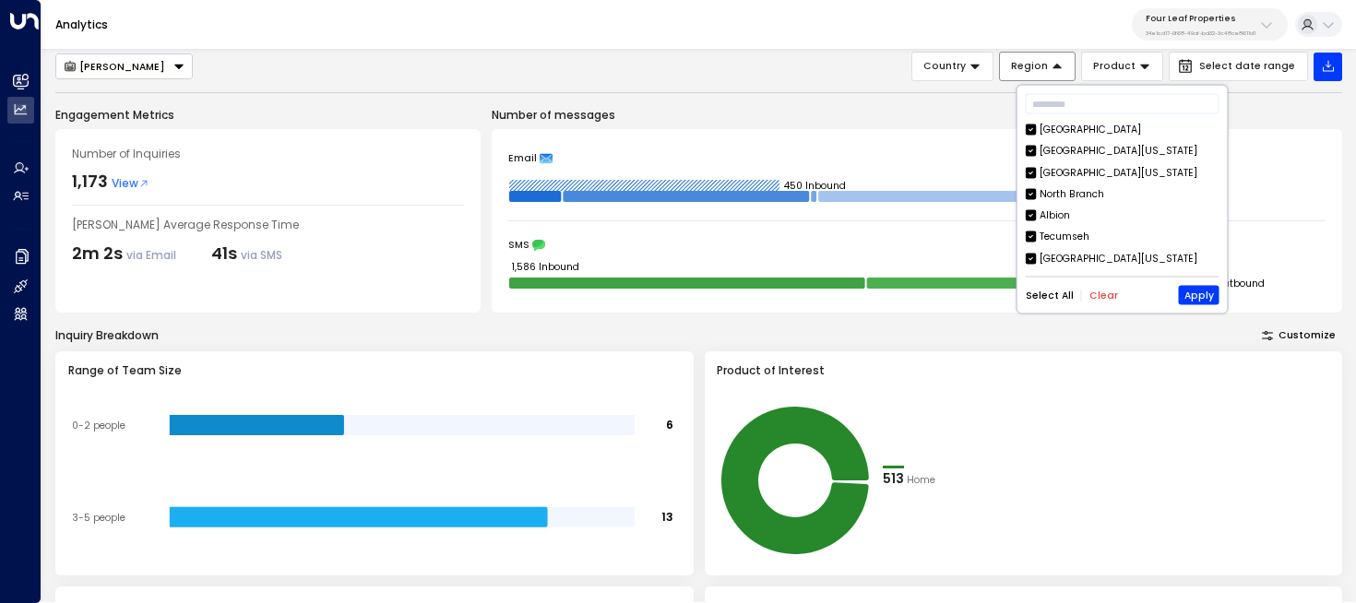
click at [1046, 80] on button "Region" at bounding box center [1037, 67] width 77 height 30
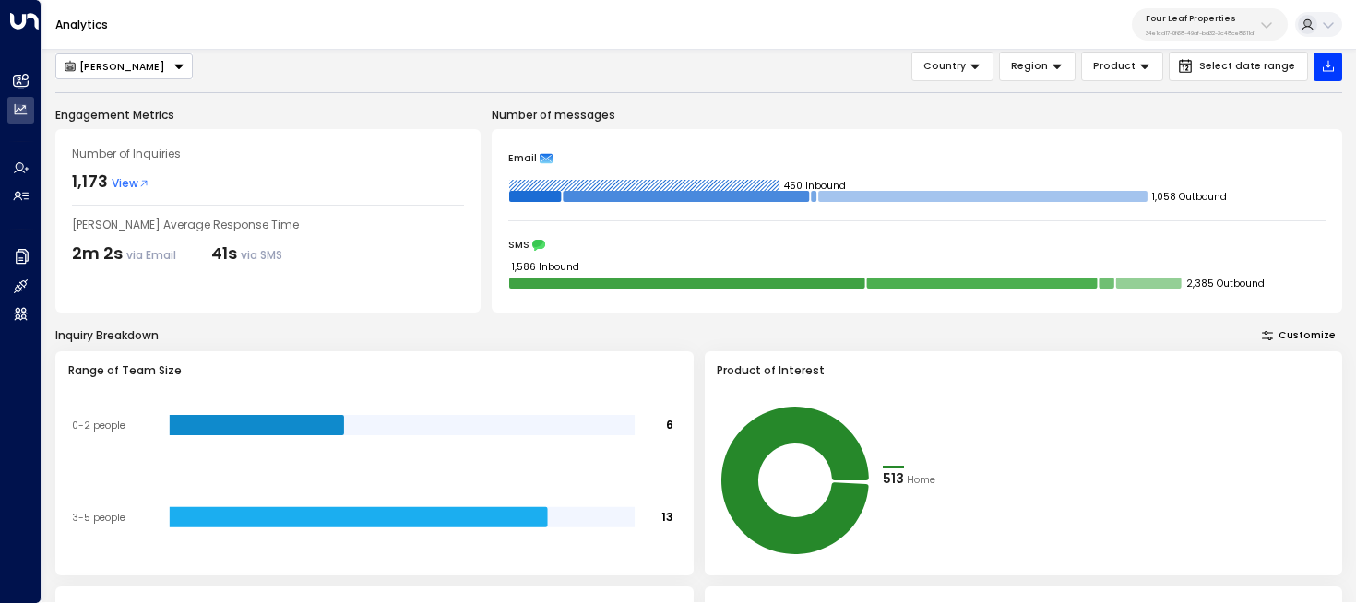
click at [839, 74] on div "Katie Olson Country Region Product Select date range" at bounding box center [698, 67] width 1287 height 30
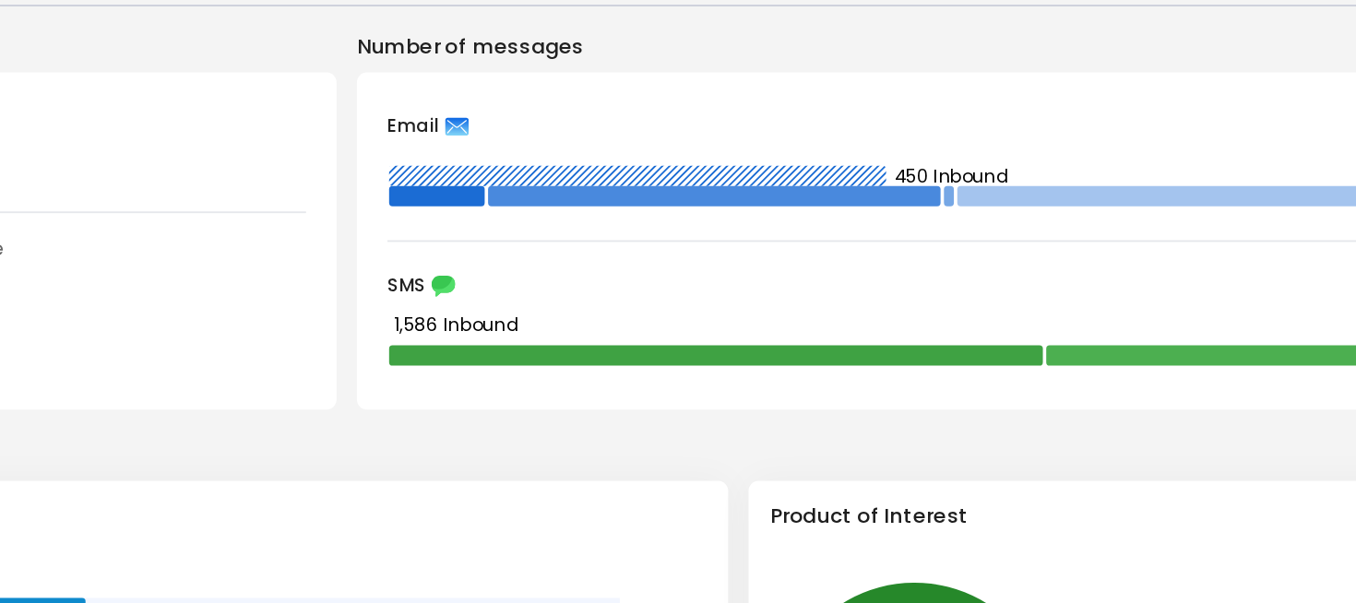
click at [698, 182] on rect at bounding box center [644, 185] width 270 height 11
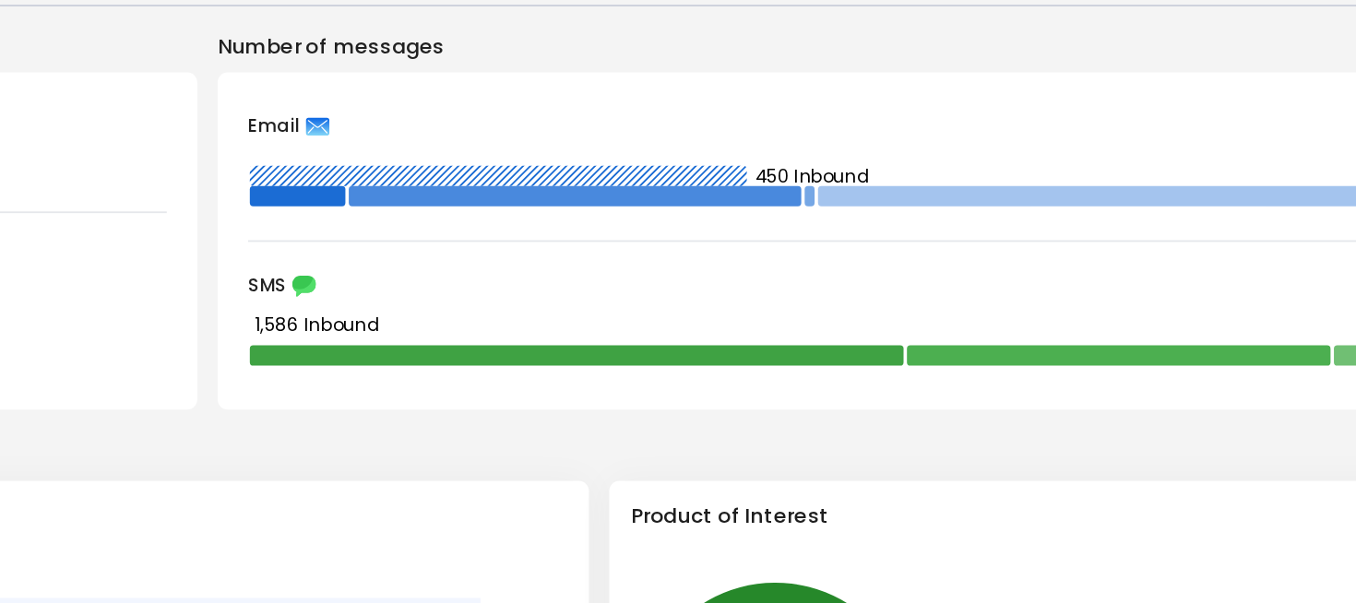
click at [668, 186] on rect at bounding box center [644, 185] width 270 height 11
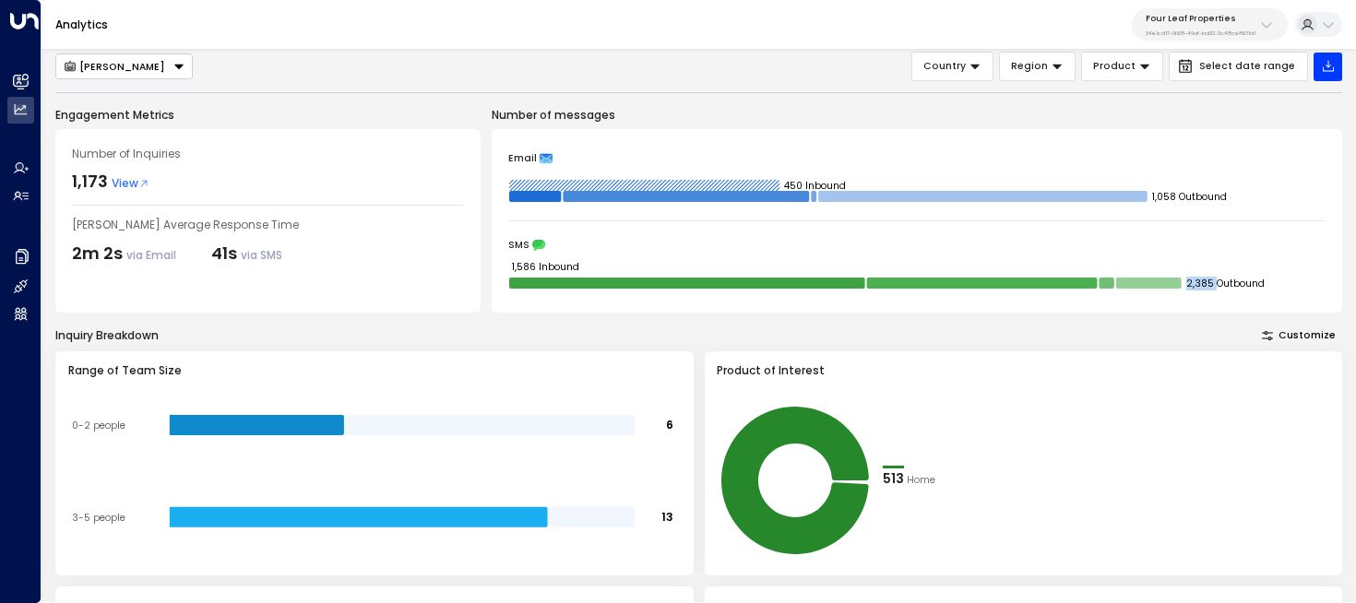
drag, startPoint x: 1215, startPoint y: 287, endPoint x: 1186, endPoint y: 287, distance: 29.5
click at [1186, 287] on icon "1,586 Inbound 2,385 Outbound" at bounding box center [917, 277] width 818 height 37
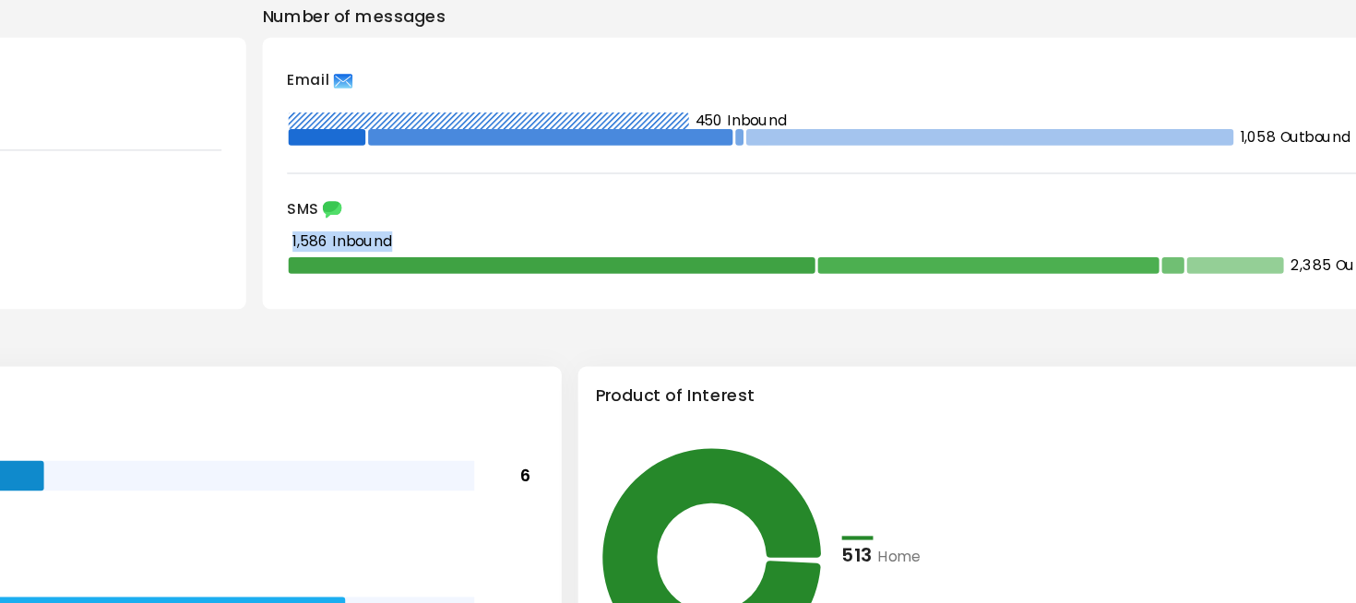
drag, startPoint x: 591, startPoint y: 269, endPoint x: 510, endPoint y: 269, distance: 81.2
click at [510, 269] on icon "1,586 Inbound 2,385 Outbound" at bounding box center [917, 277] width 818 height 37
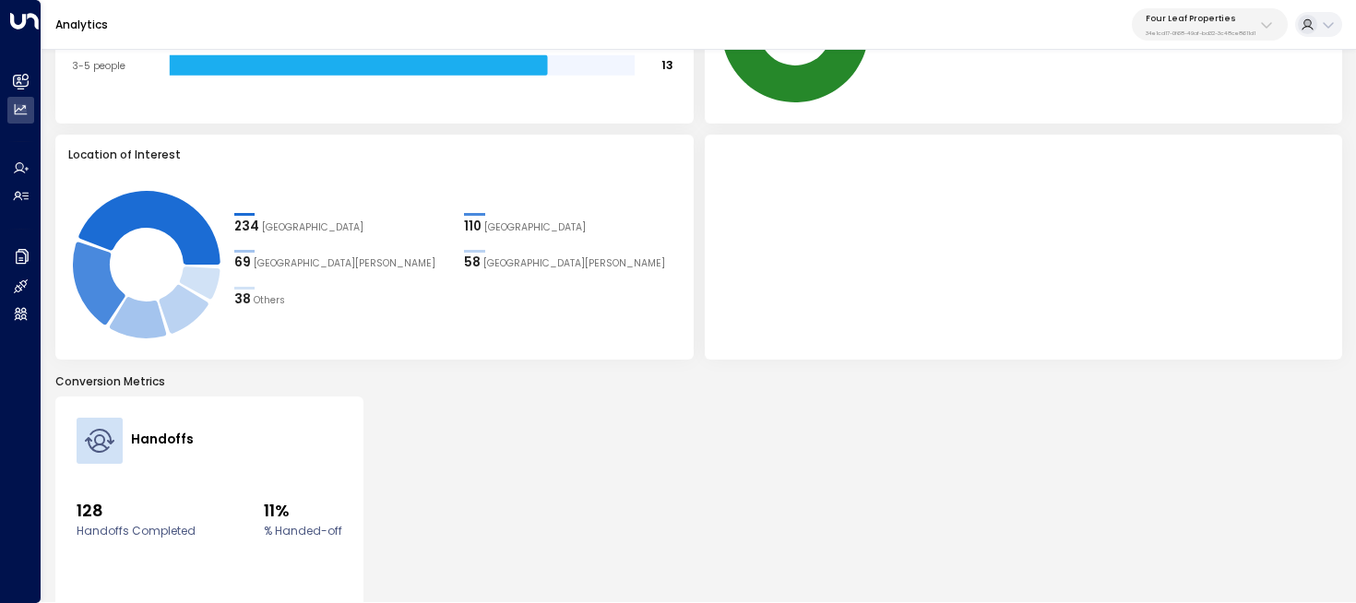
scroll to position [455, 0]
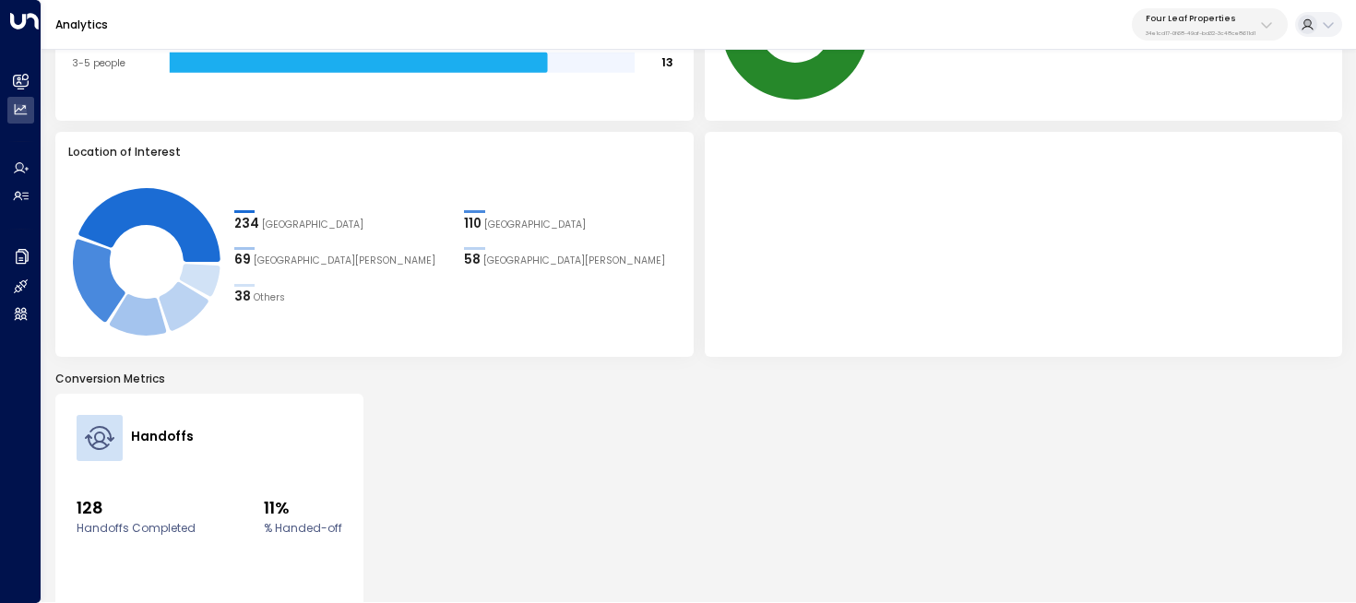
click at [484, 261] on span "Newburg Meadows" at bounding box center [575, 261] width 182 height 15
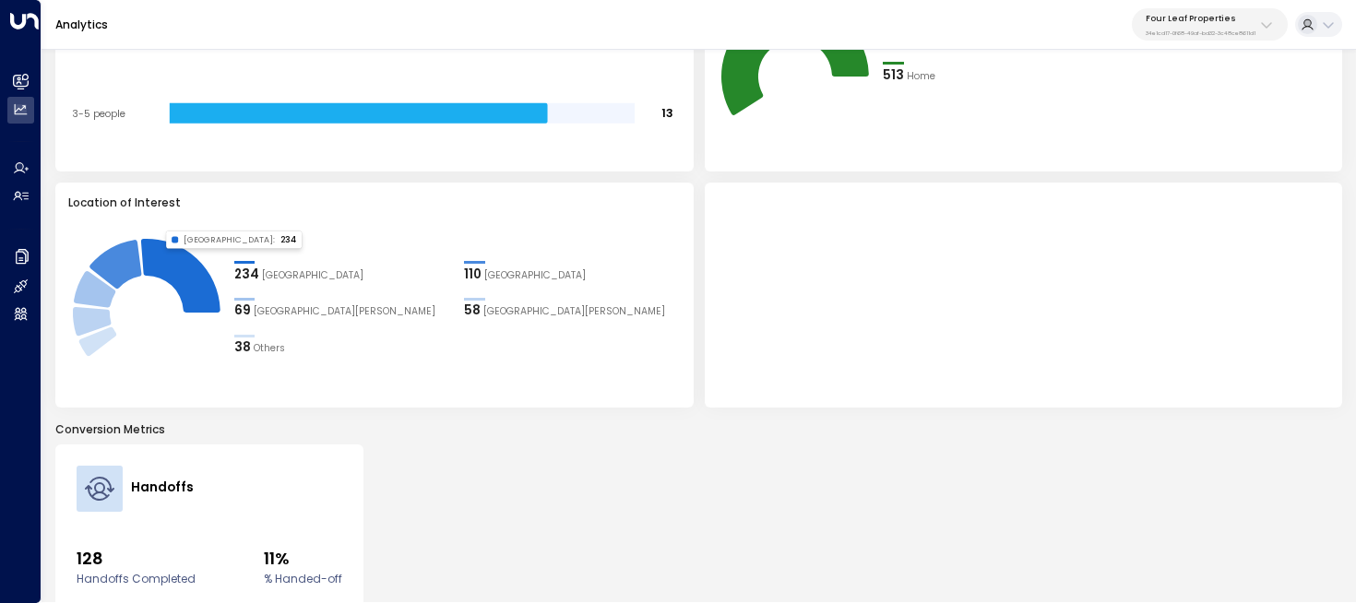
scroll to position [438, 0]
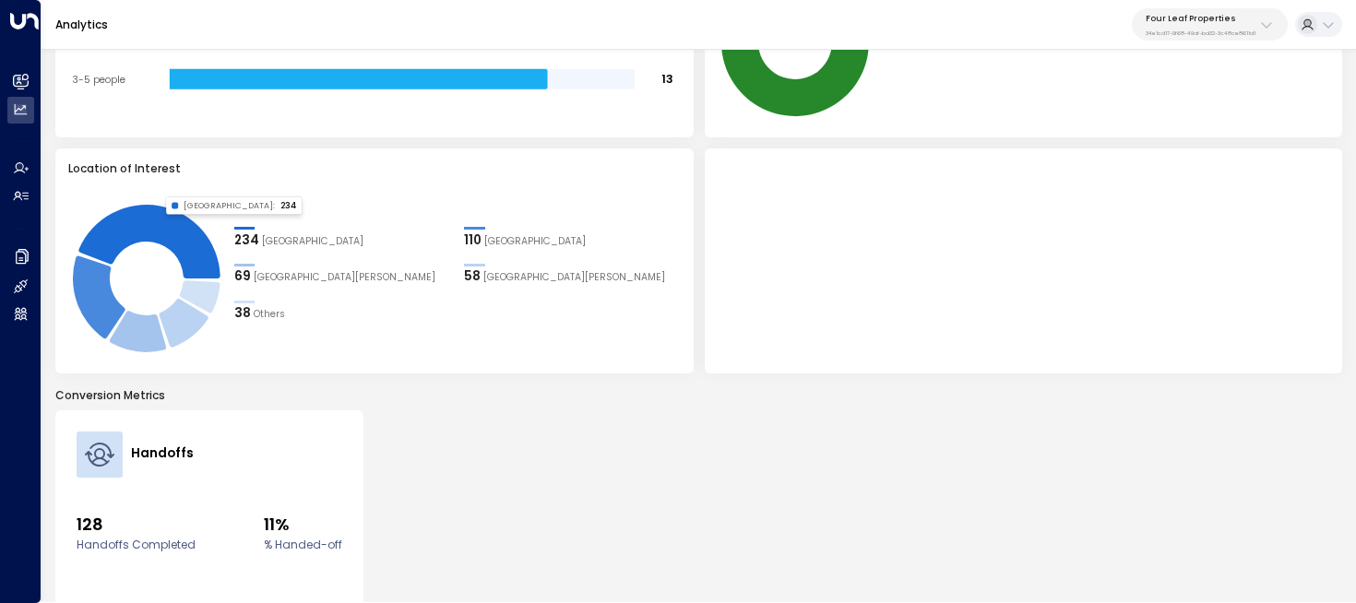
click at [698, 147] on div "Range of Team Size 6 13 0-2 people 3-5 people Product of Interest 513 Home Loca…" at bounding box center [698, 143] width 1287 height 460
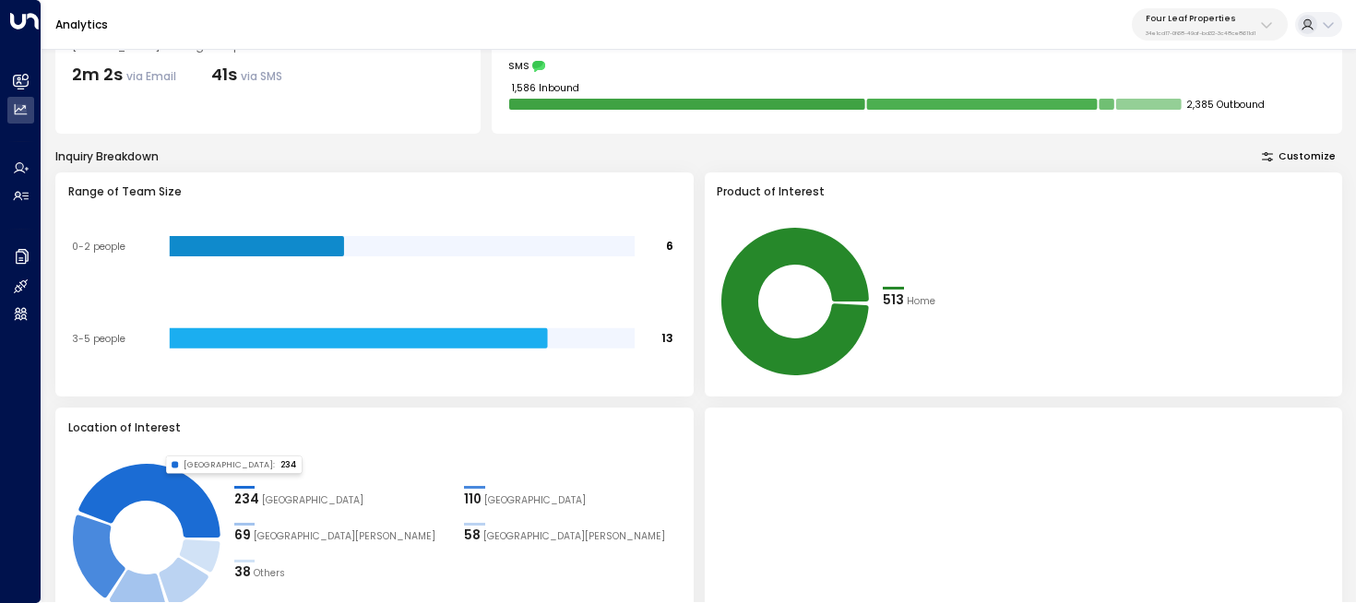
scroll to position [9, 0]
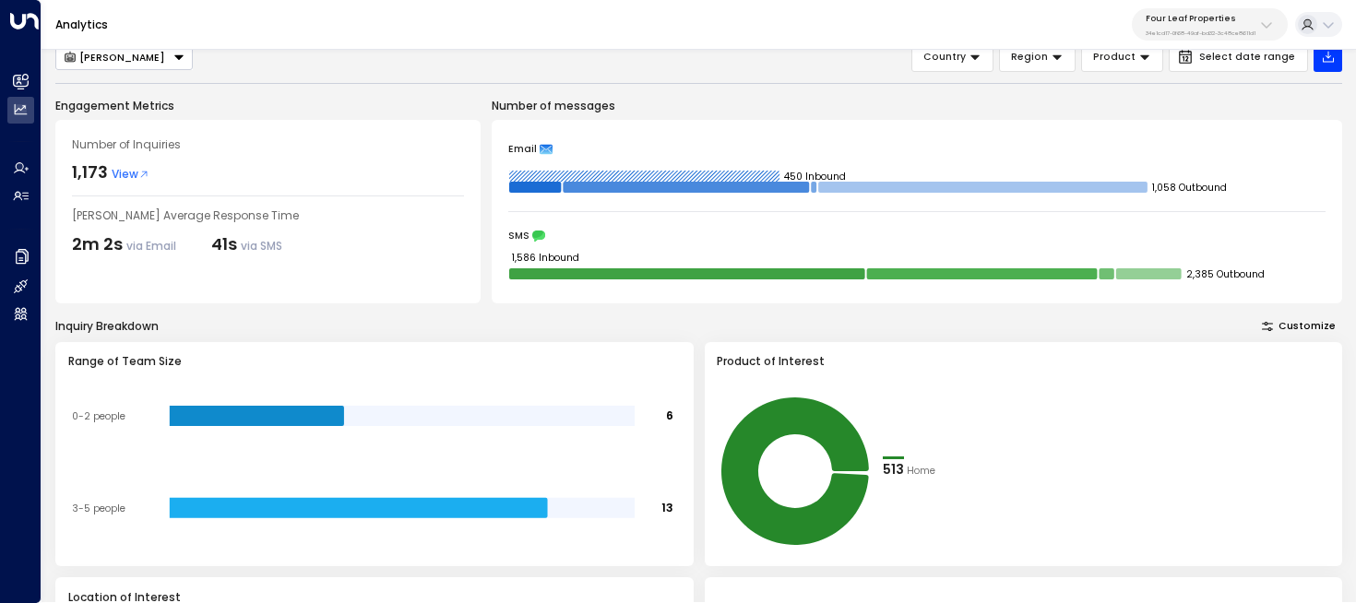
click at [1283, 323] on button "Customize" at bounding box center [1300, 326] width 88 height 19
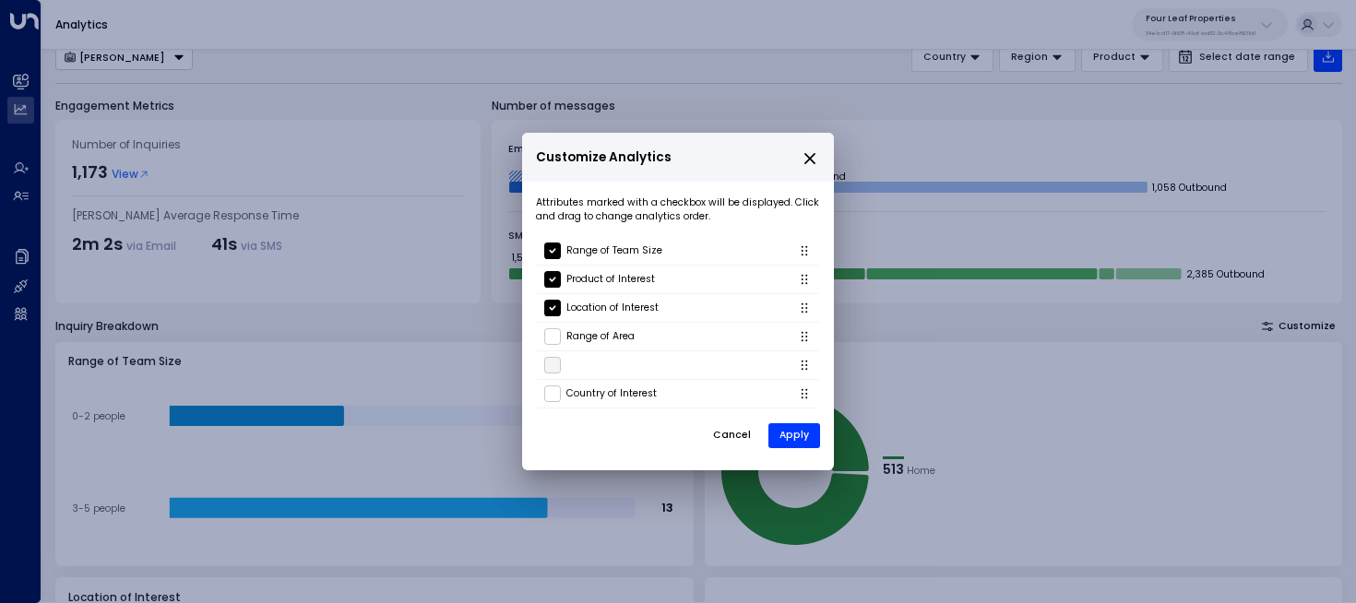
click at [808, 152] on icon "close" at bounding box center [810, 158] width 17 height 17
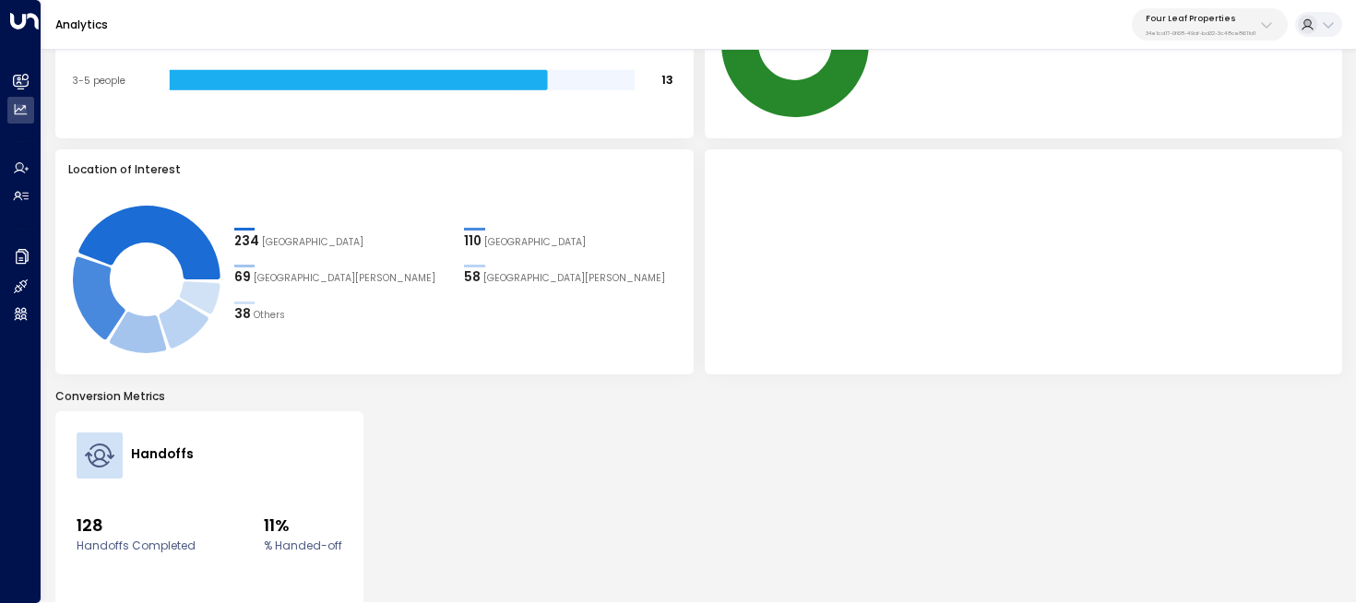
scroll to position [431, 0]
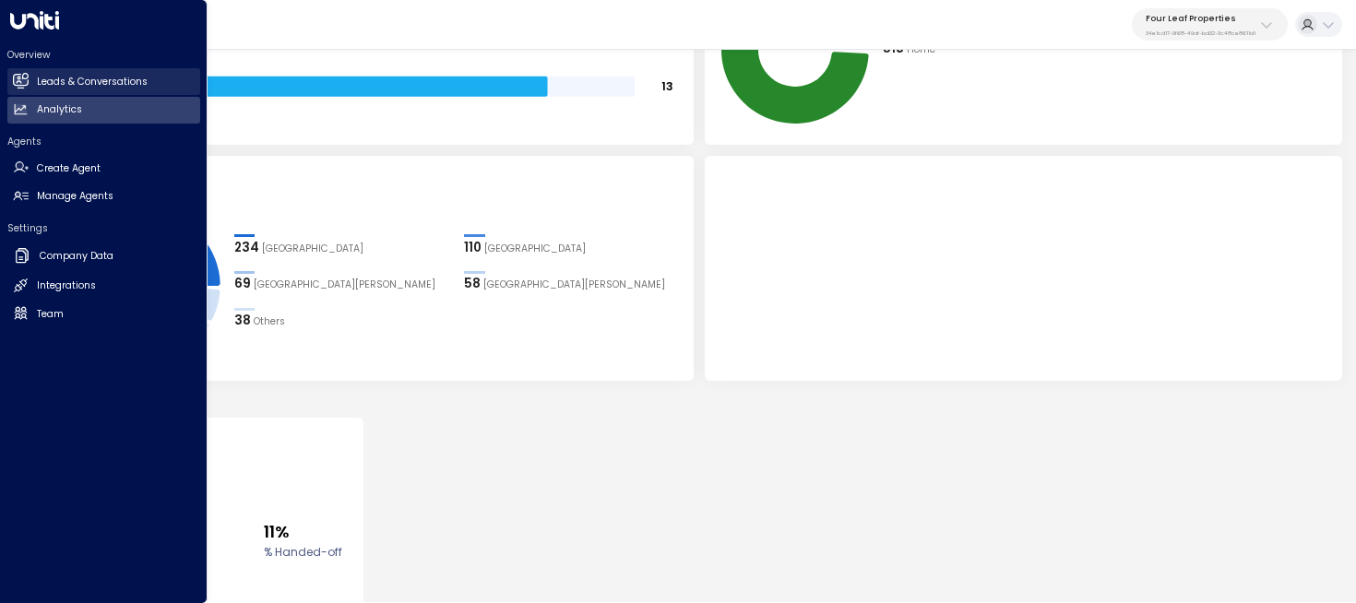
click at [24, 89] on link "Leads & Conversations Leads & Conversations" at bounding box center [103, 81] width 193 height 27
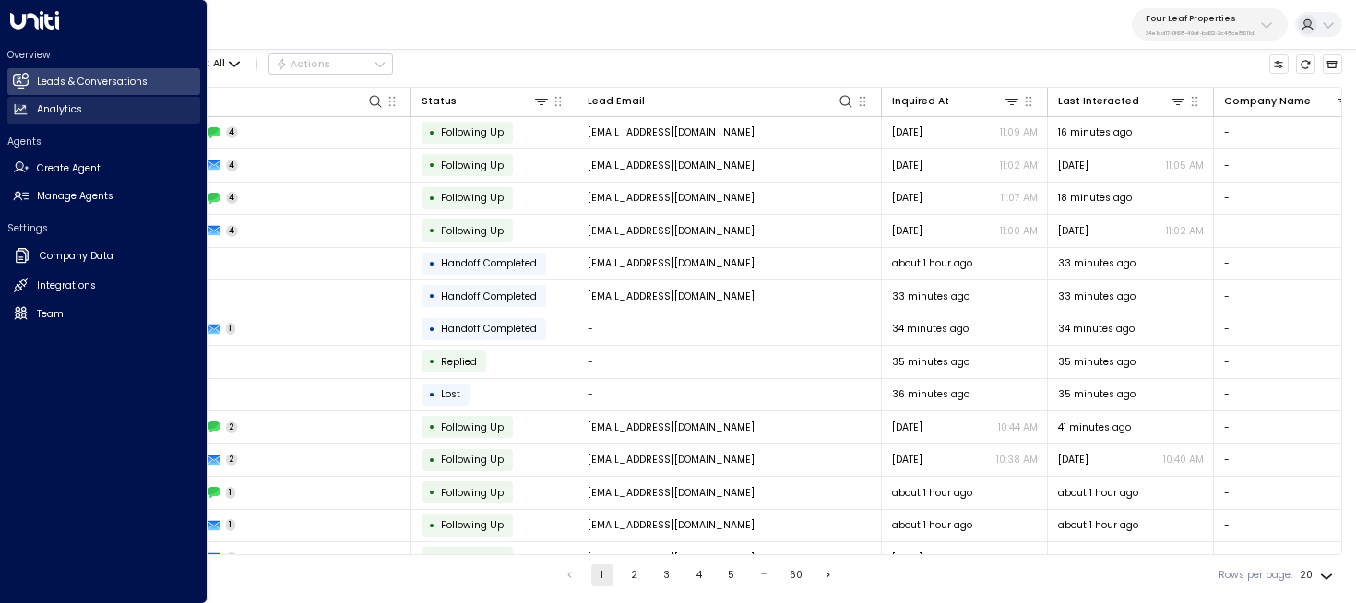
click at [90, 117] on link "Analytics Analytics" at bounding box center [103, 110] width 193 height 27
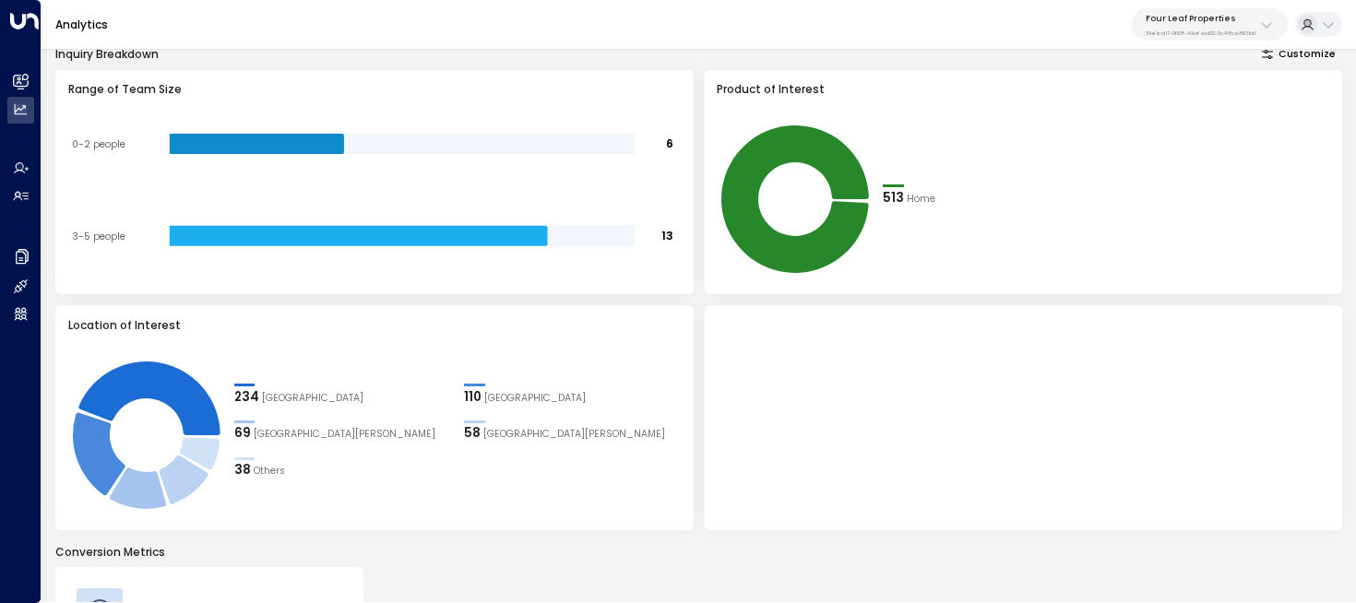
scroll to position [11, 0]
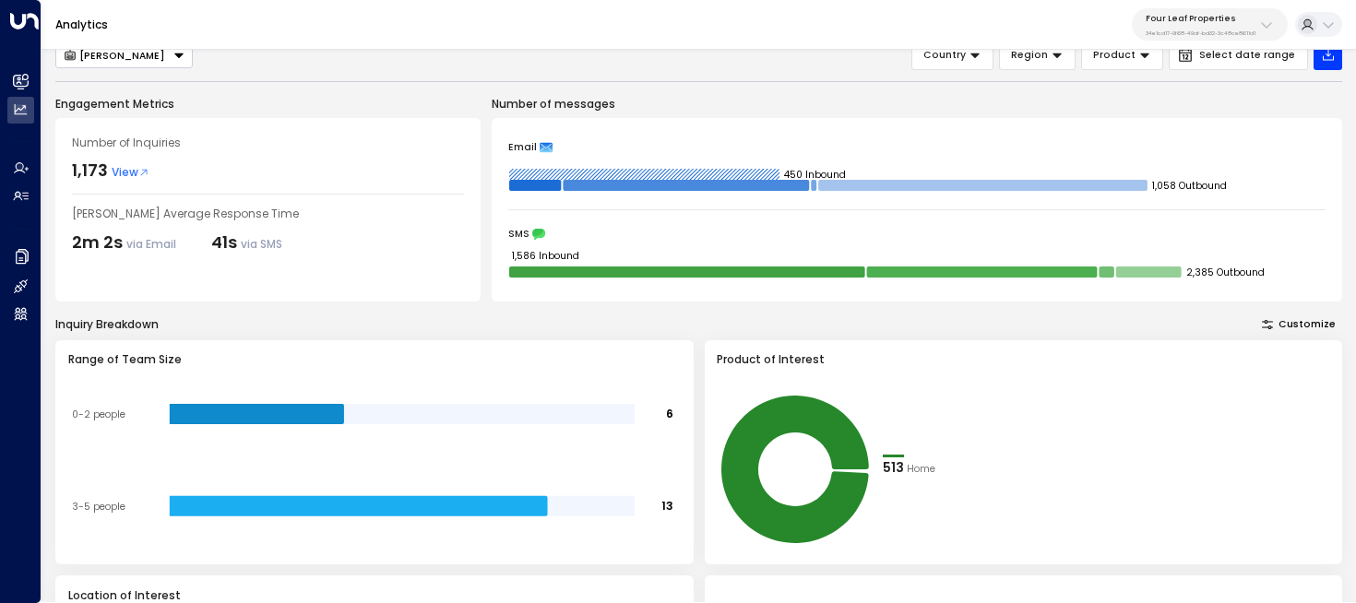
click at [1298, 321] on button "Customize" at bounding box center [1300, 325] width 88 height 19
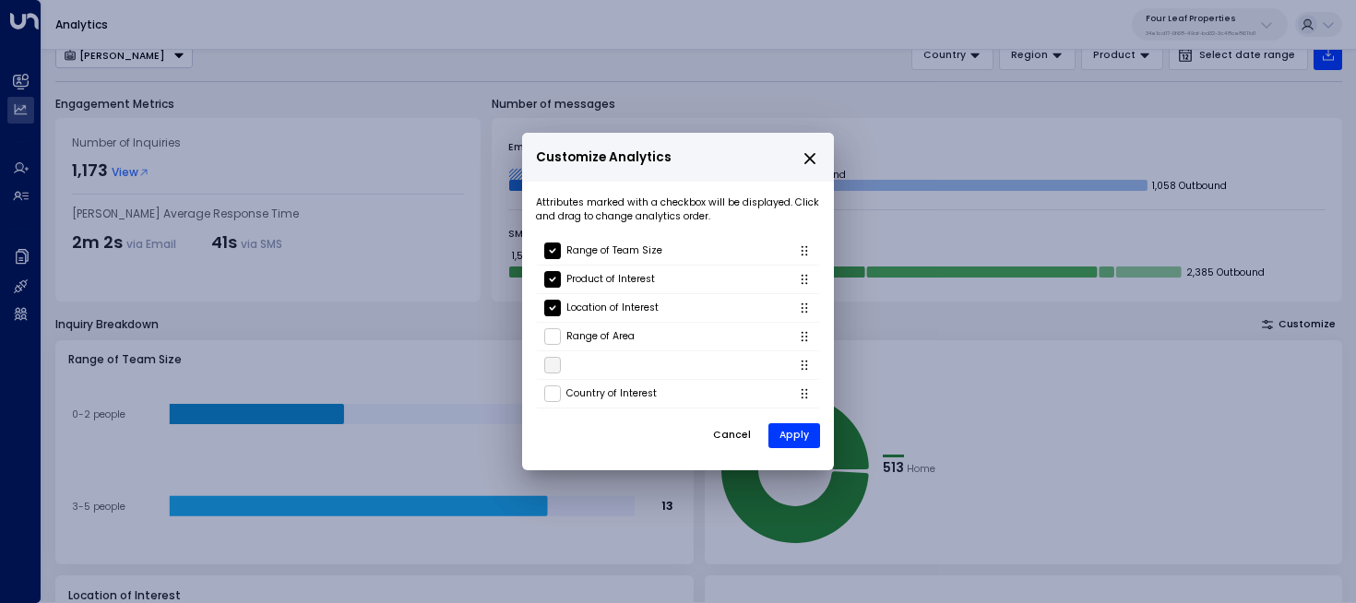
click at [817, 156] on icon "close" at bounding box center [810, 158] width 17 height 17
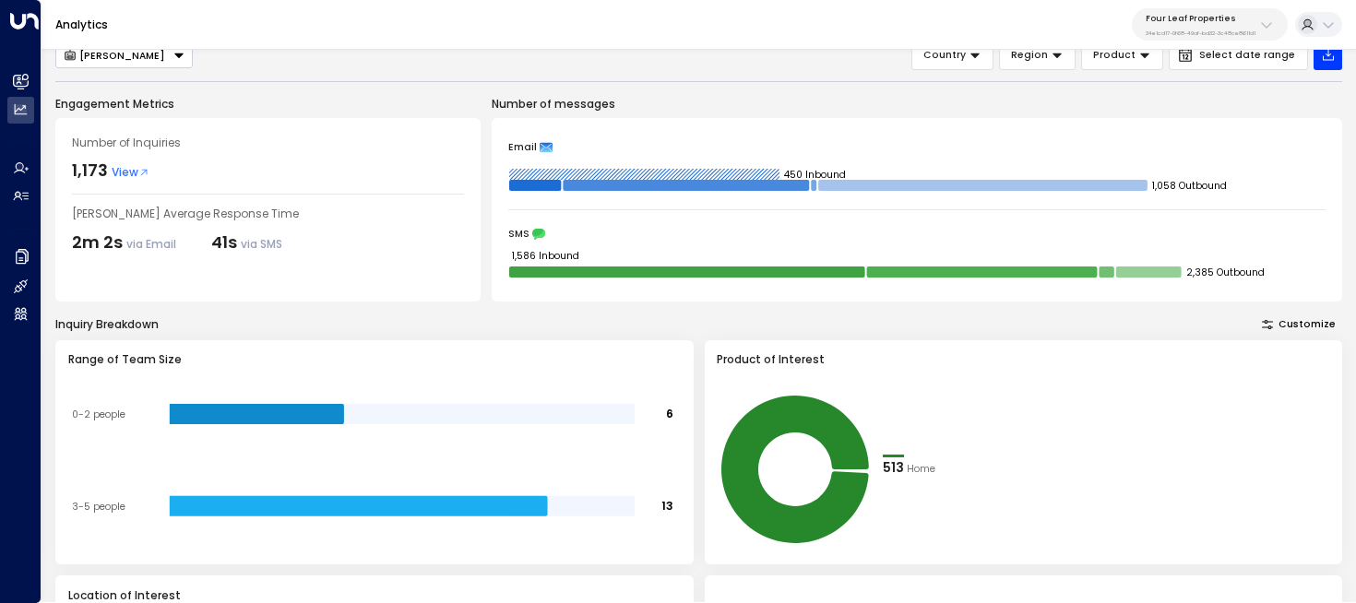
click at [1290, 327] on button "Customize" at bounding box center [1300, 325] width 88 height 19
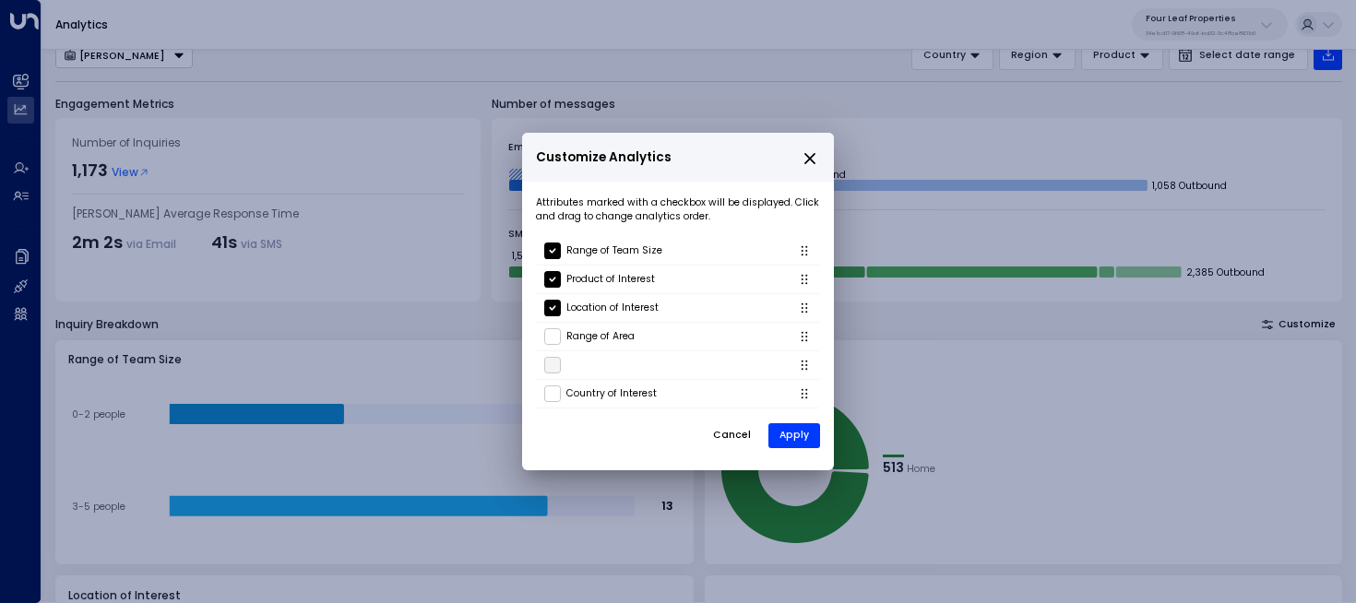
click at [802, 153] on icon "close" at bounding box center [810, 158] width 17 height 17
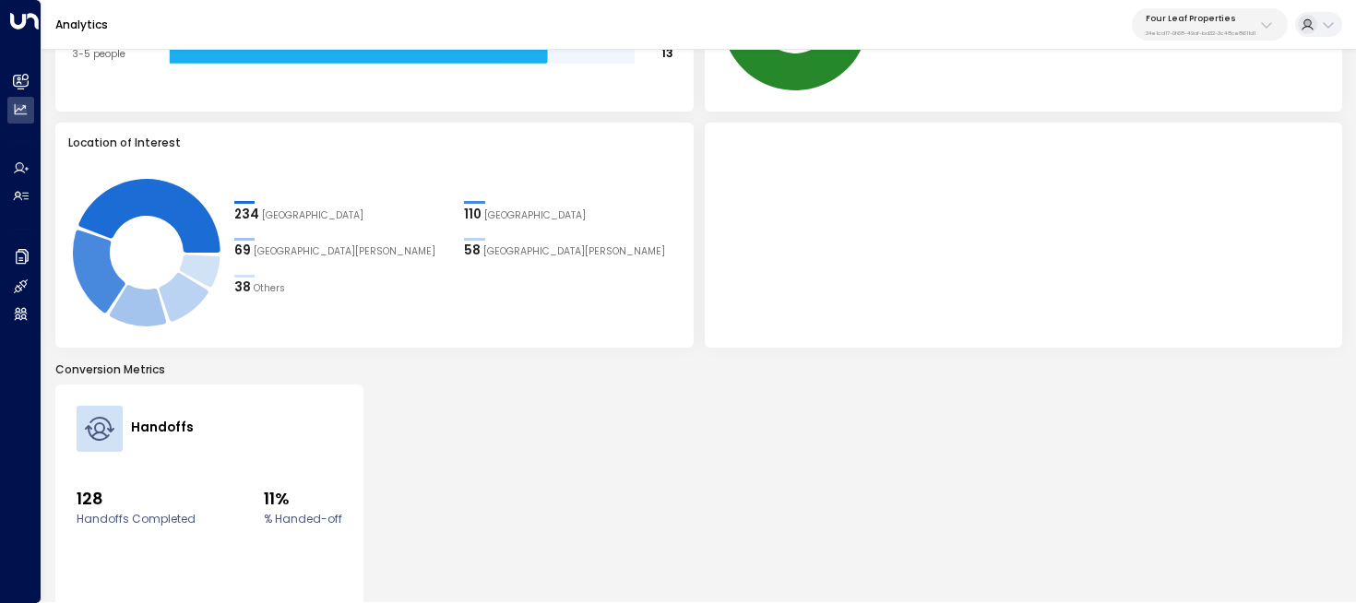
scroll to position [219, 0]
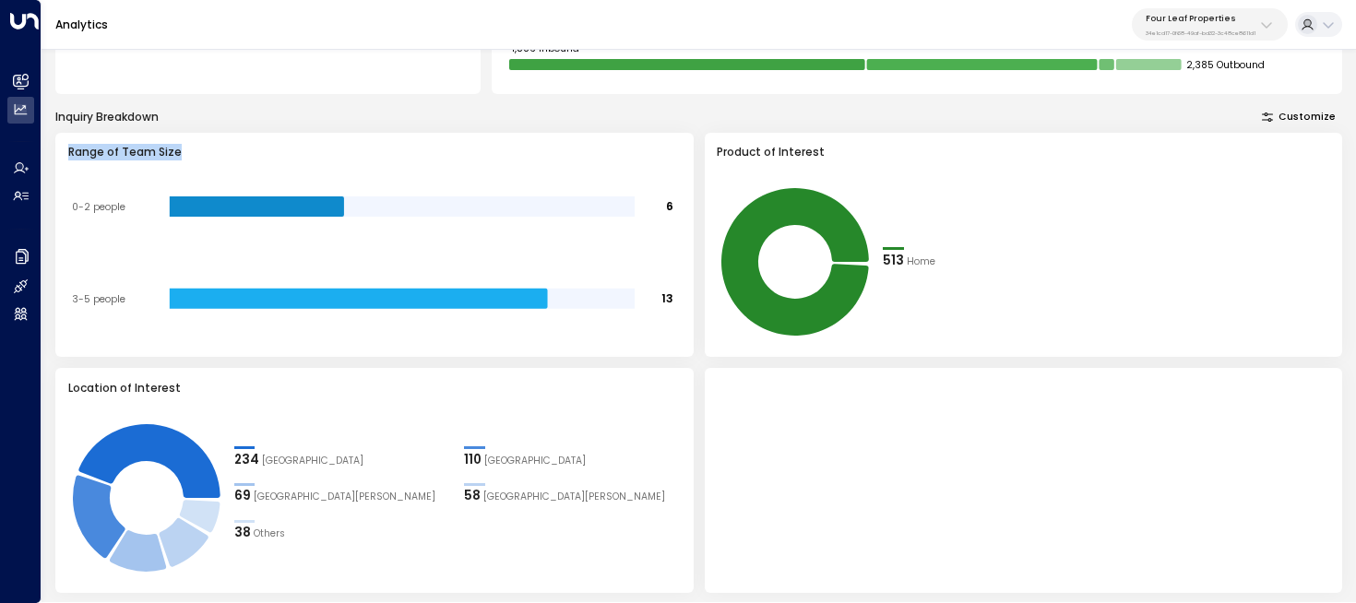
drag, startPoint x: 193, startPoint y: 154, endPoint x: 64, endPoint y: 153, distance: 129.2
click at [64, 153] on div "Range of Team Size 6 13 0-2 people 3-5 people" at bounding box center [374, 245] width 639 height 225
click at [328, 303] on icon at bounding box center [358, 299] width 378 height 20
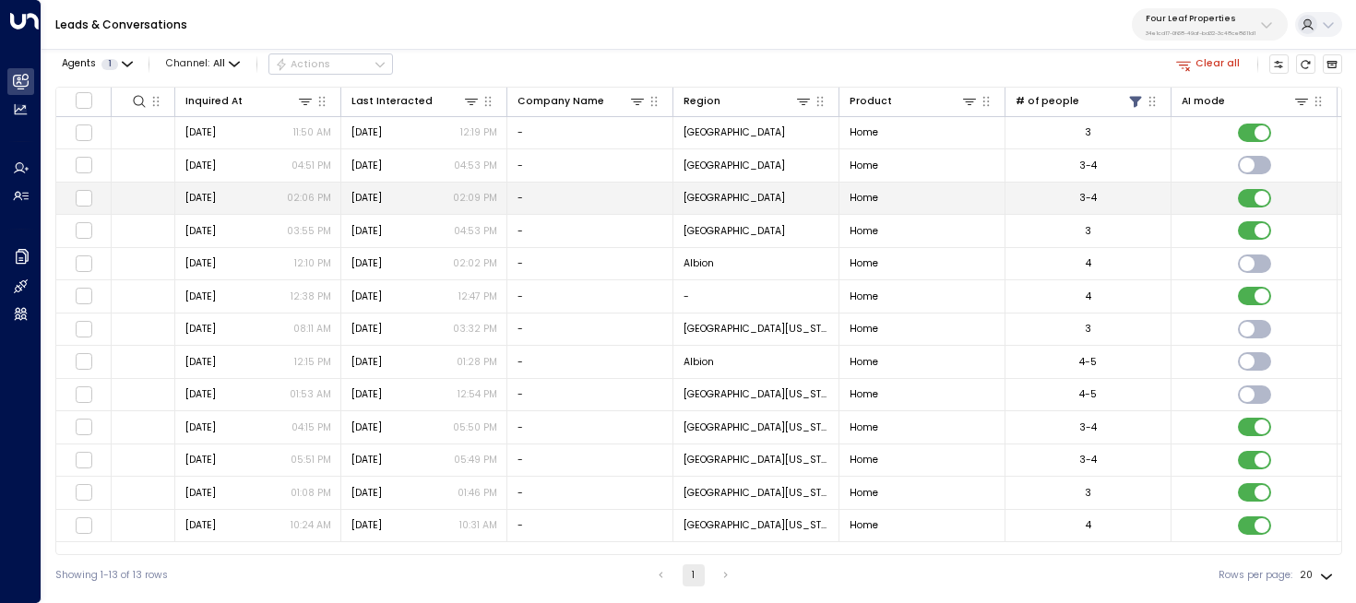
scroll to position [0, 794]
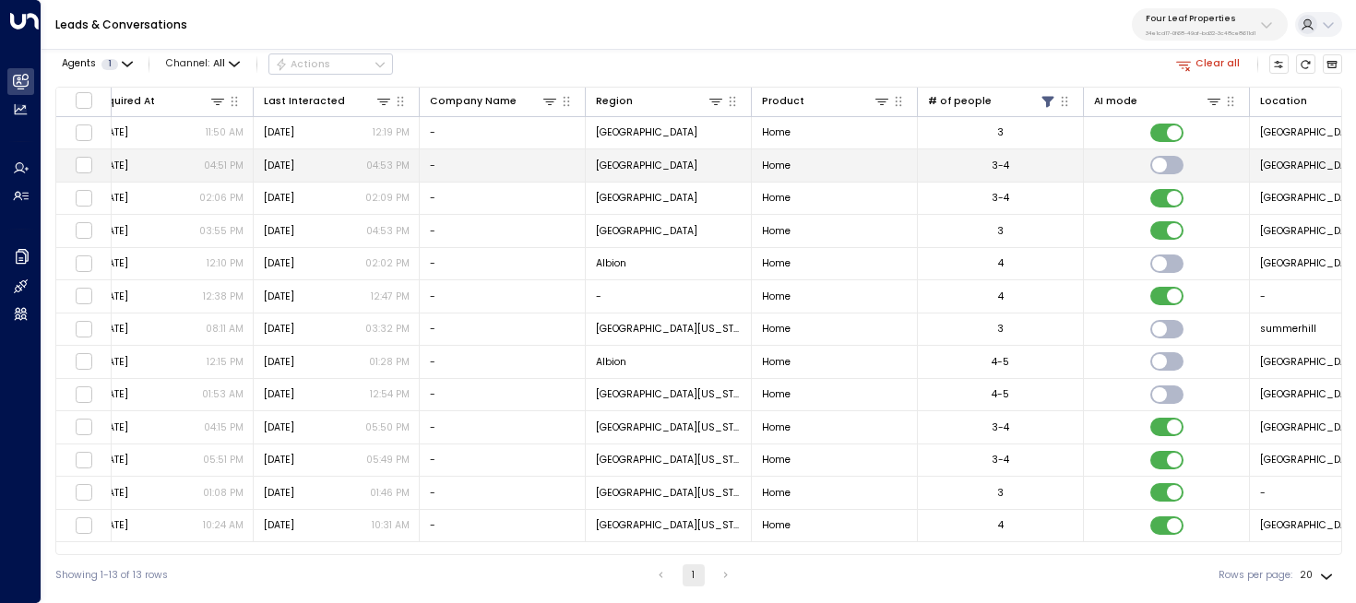
click at [953, 165] on td "3-4" at bounding box center [1001, 165] width 166 height 32
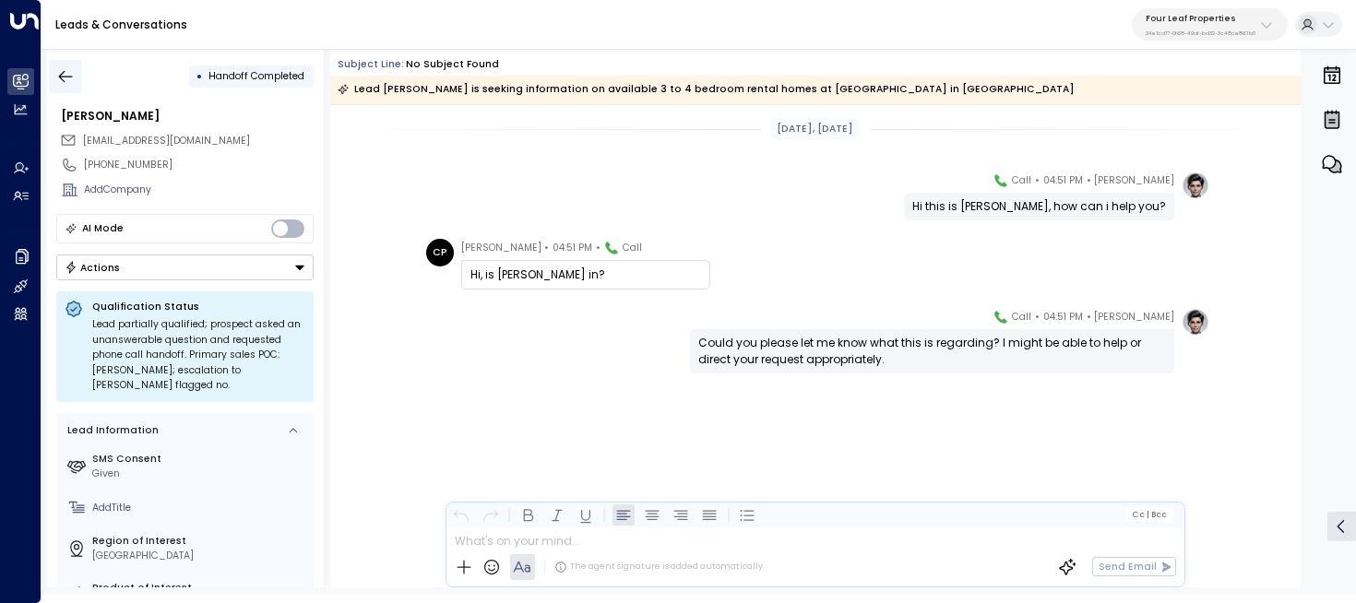
click at [60, 69] on icon "button" at bounding box center [65, 76] width 18 height 18
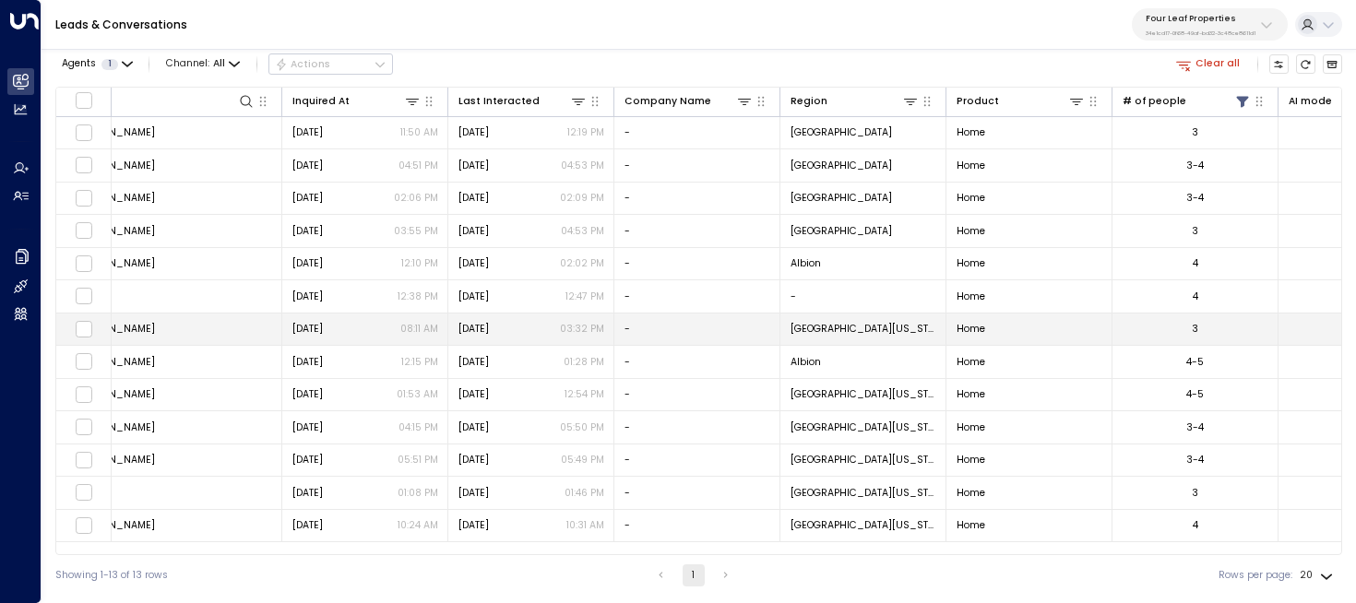
scroll to position [0, 699]
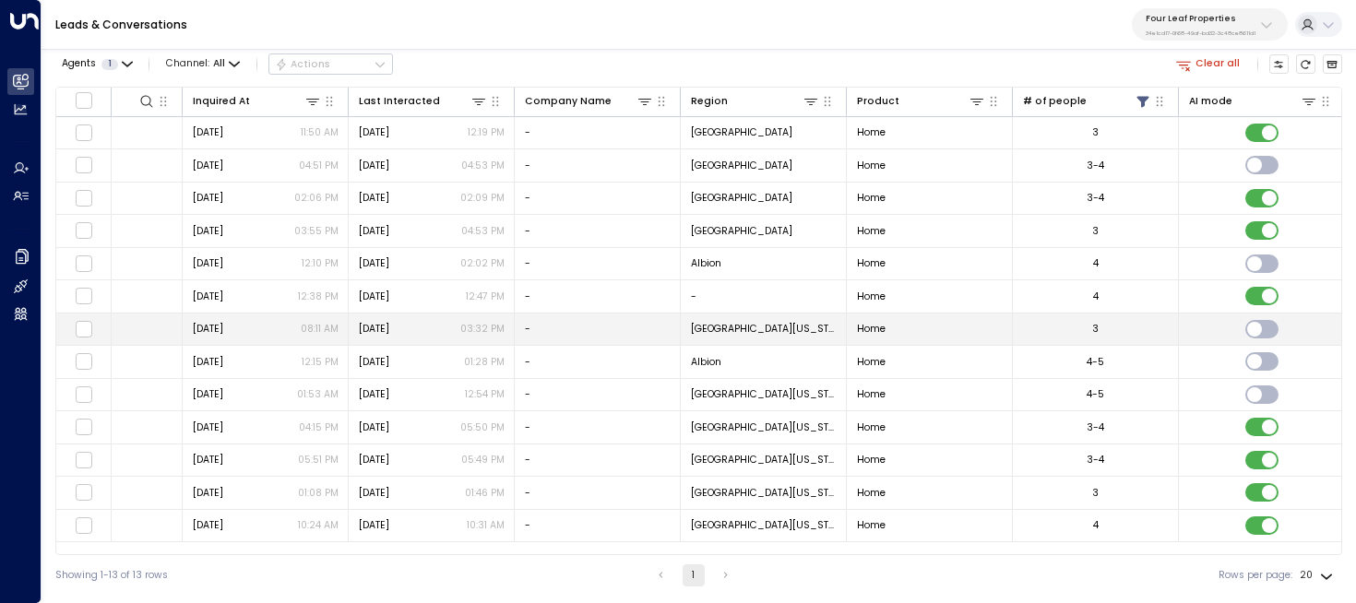
click at [1041, 336] on td "3" at bounding box center [1096, 330] width 166 height 32
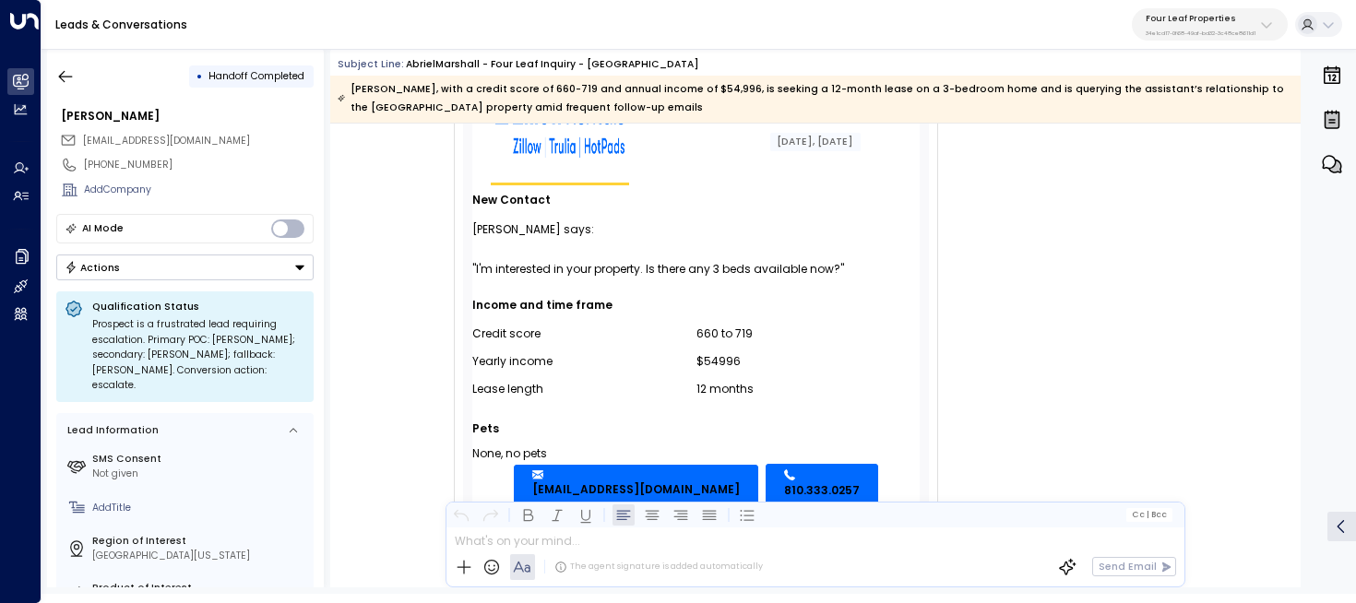
scroll to position [181, 0]
drag, startPoint x: 710, startPoint y: 266, endPoint x: 748, endPoint y: 268, distance: 37.9
click at [748, 268] on div ""I'm interested in your property. Is there any 3 beds available now?"" at bounding box center [696, 268] width 448 height 20
click at [79, 83] on button "button" at bounding box center [65, 76] width 33 height 33
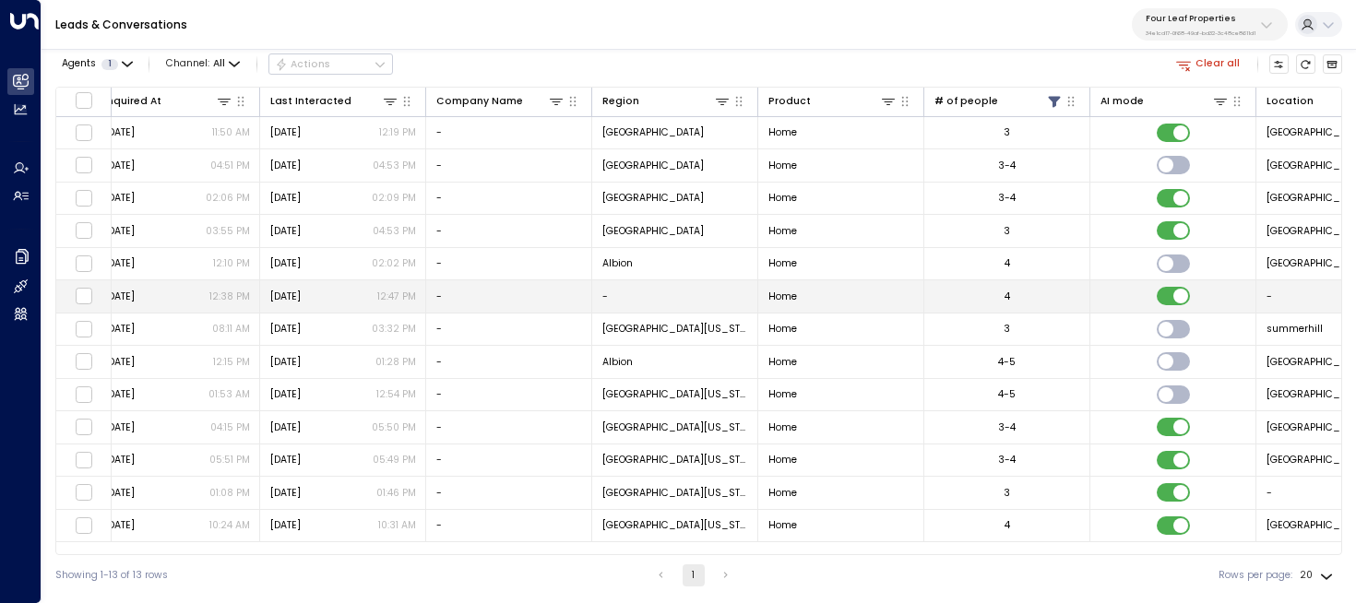
scroll to position [0, 798]
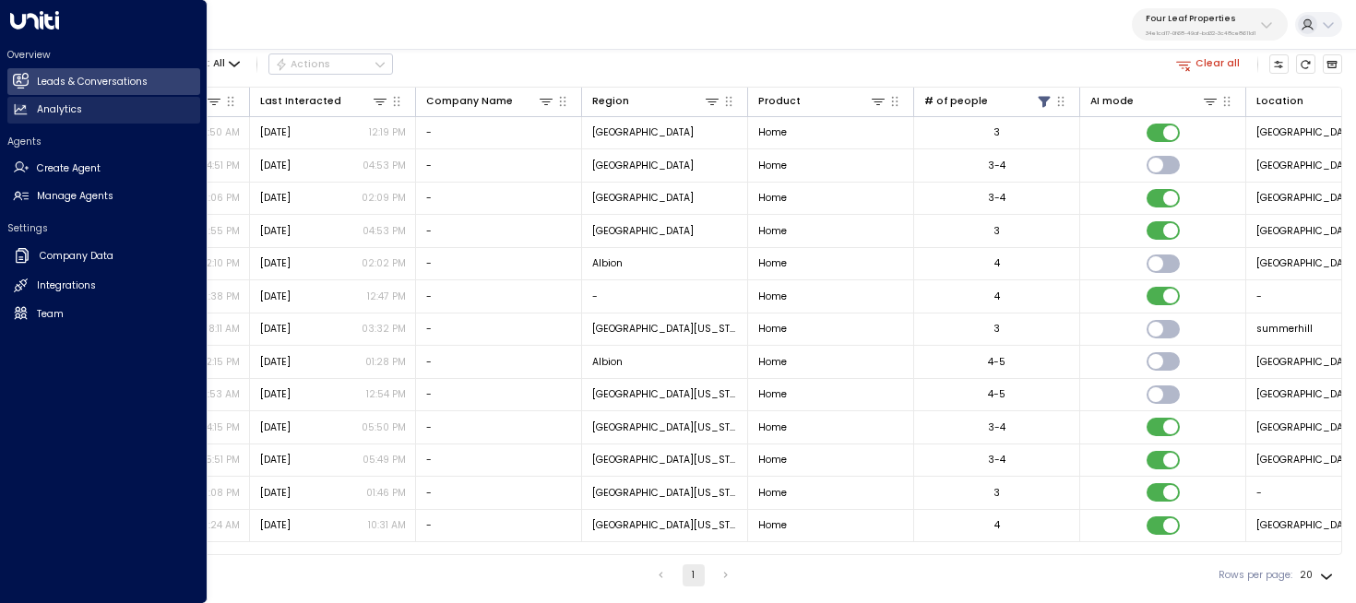
click at [118, 107] on link "Analytics Analytics" at bounding box center [103, 110] width 193 height 27
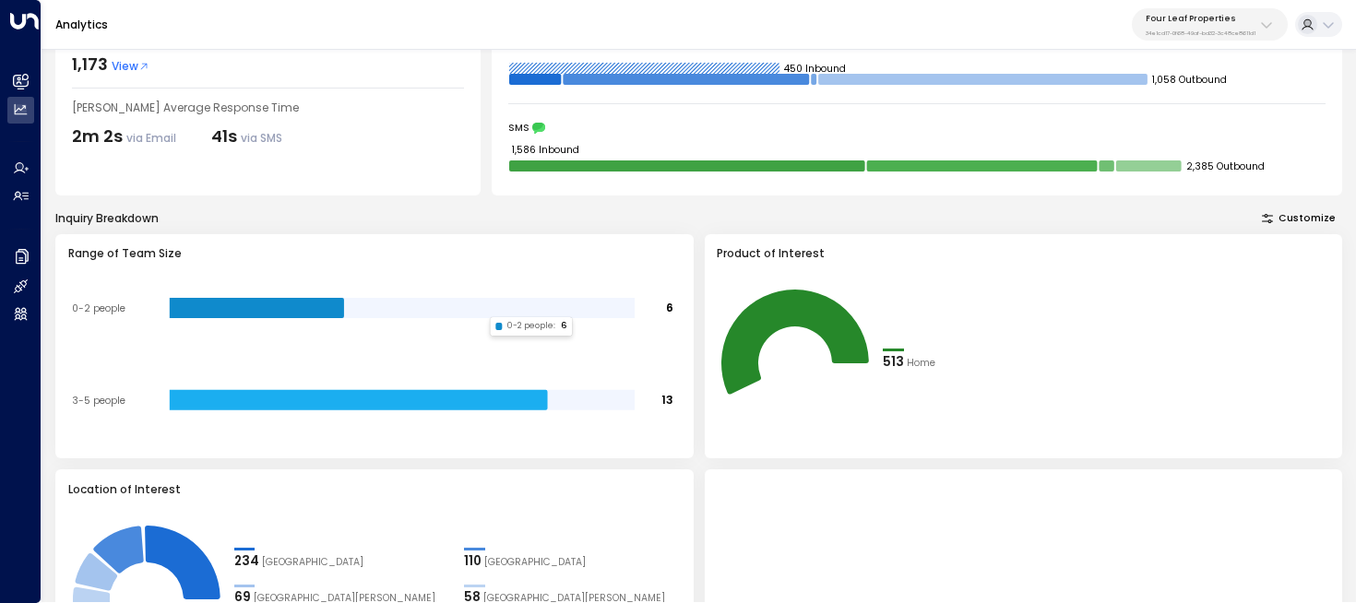
scroll to position [119, 0]
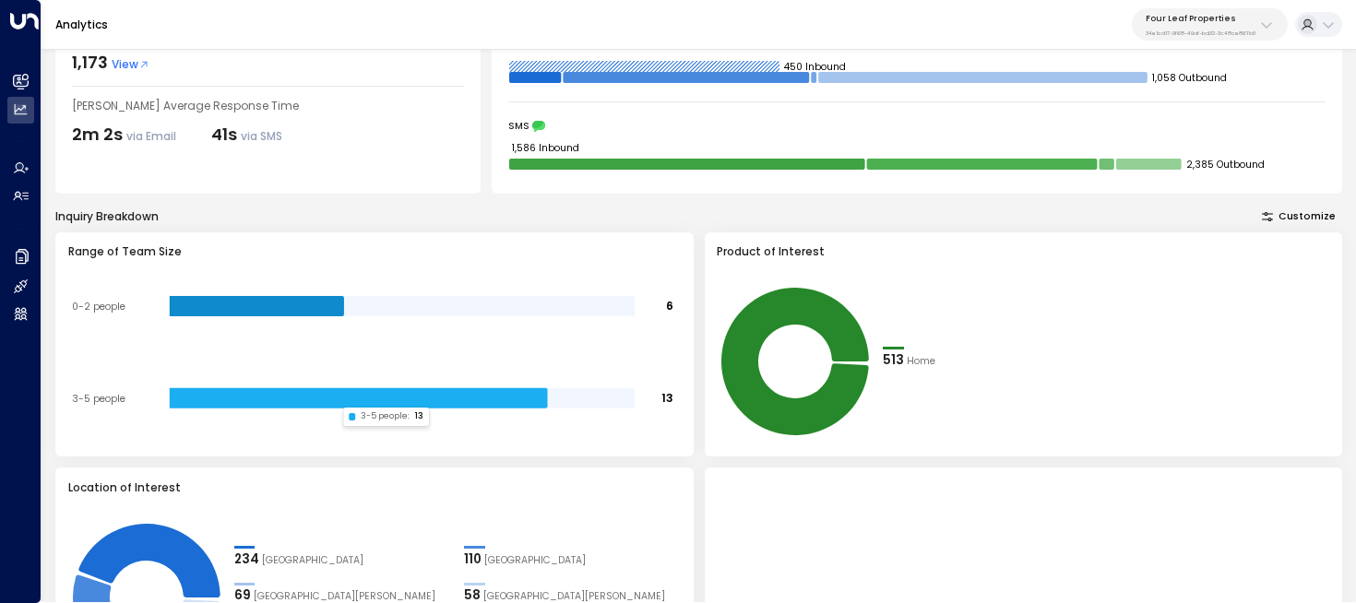
click at [333, 399] on icon at bounding box center [358, 398] width 378 height 20
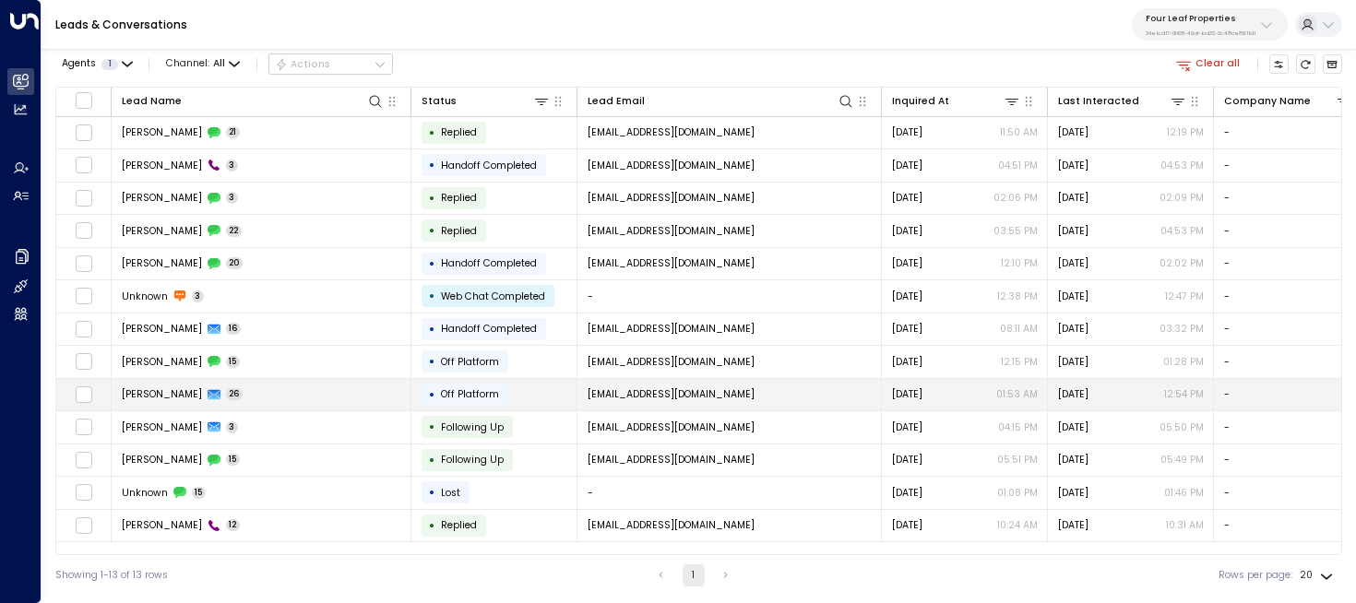
click at [328, 403] on td "Dawn Rogers 26" at bounding box center [262, 395] width 300 height 32
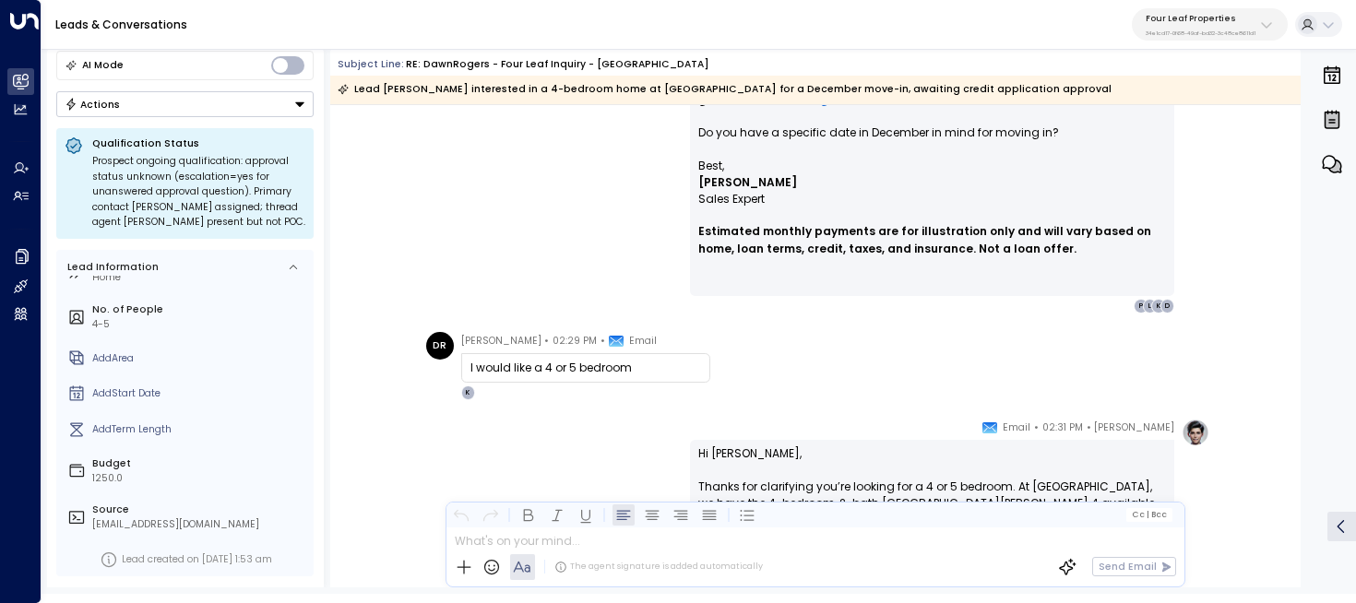
scroll to position [3079, 0]
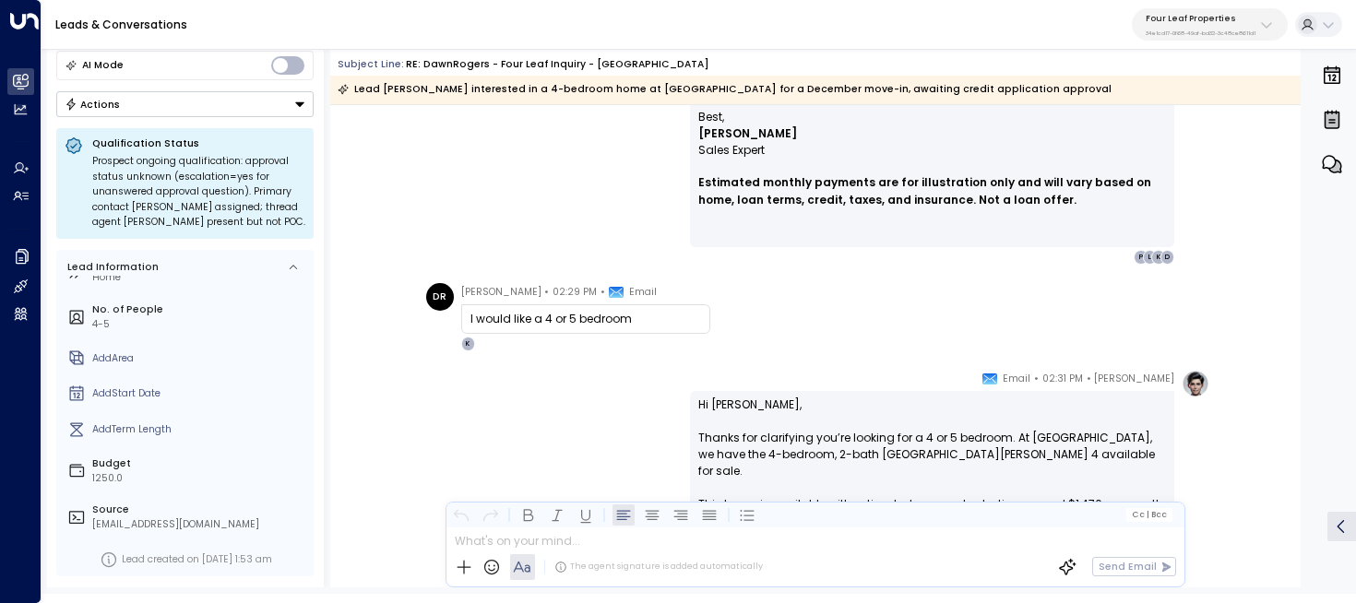
drag, startPoint x: 465, startPoint y: 320, endPoint x: 663, endPoint y: 328, distance: 197.6
click at [663, 328] on div "I would like a 4 or 5 bedroom" at bounding box center [585, 319] width 249 height 30
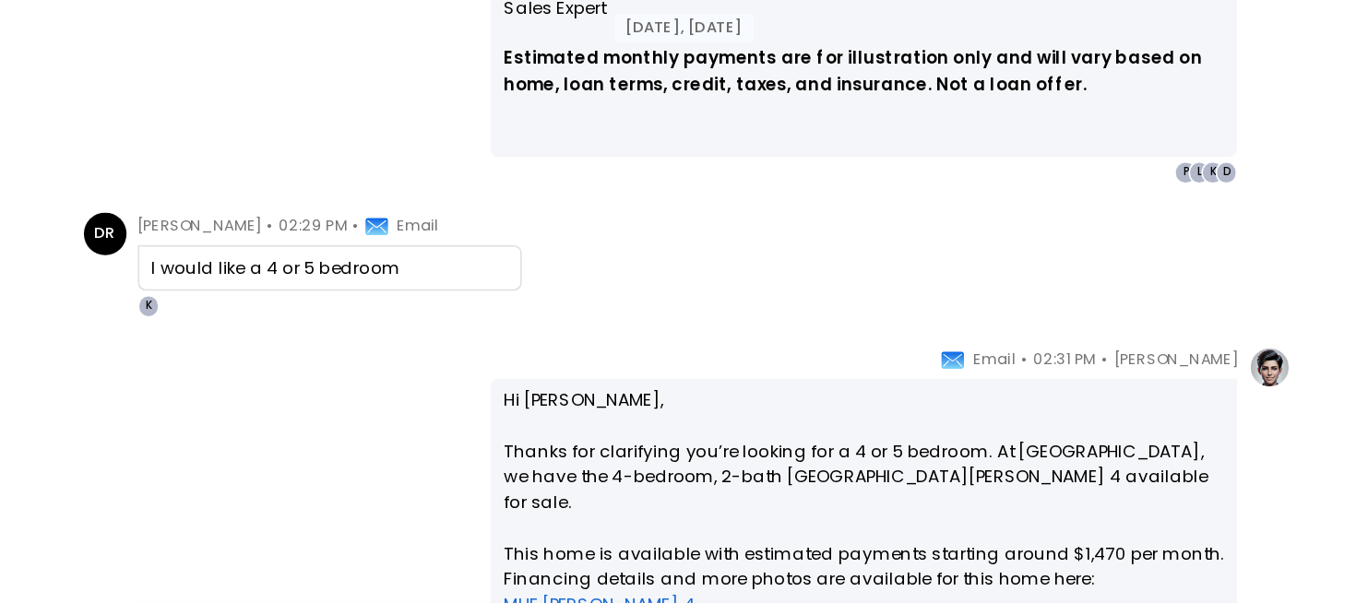
scroll to position [3120, 0]
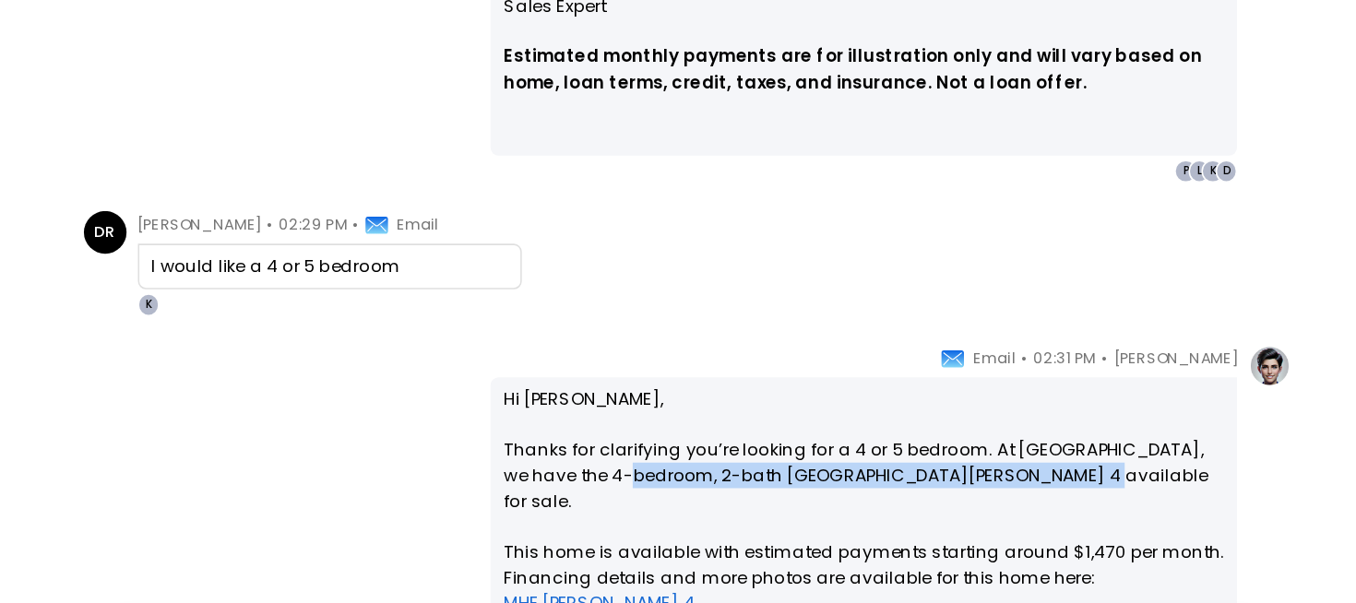
drag, startPoint x: 1045, startPoint y: 412, endPoint x: 757, endPoint y: 414, distance: 287.9
click at [757, 414] on p "Hi Dawn, Thanks for clarifying you’re looking for a 4 or 5 bedroom. At Summerhi…" at bounding box center [932, 522] width 468 height 332
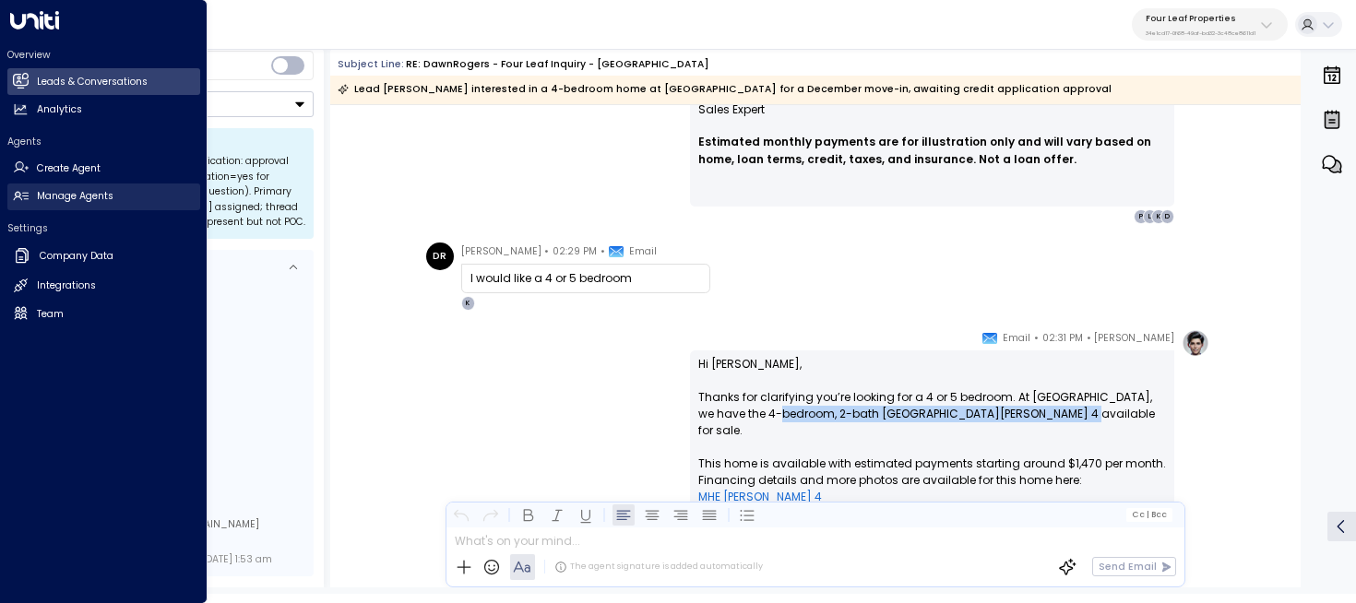
click at [37, 187] on link "Manage Agents Manage Agents" at bounding box center [103, 197] width 193 height 27
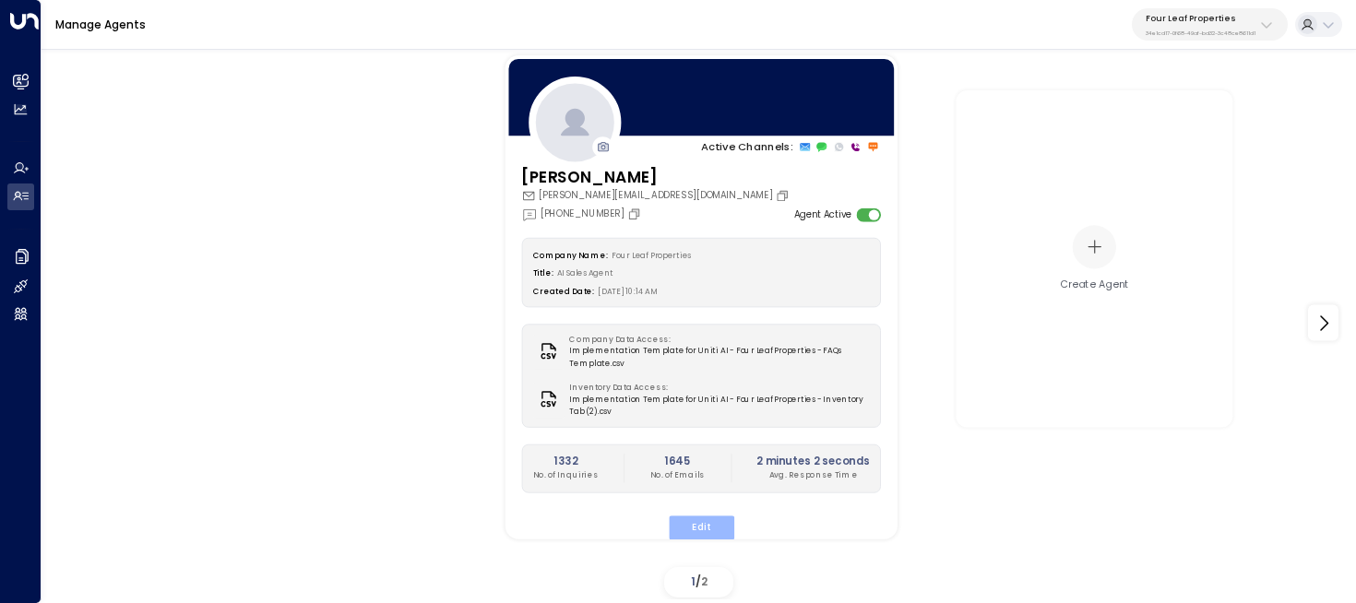
click at [699, 521] on button "Edit" at bounding box center [701, 528] width 66 height 24
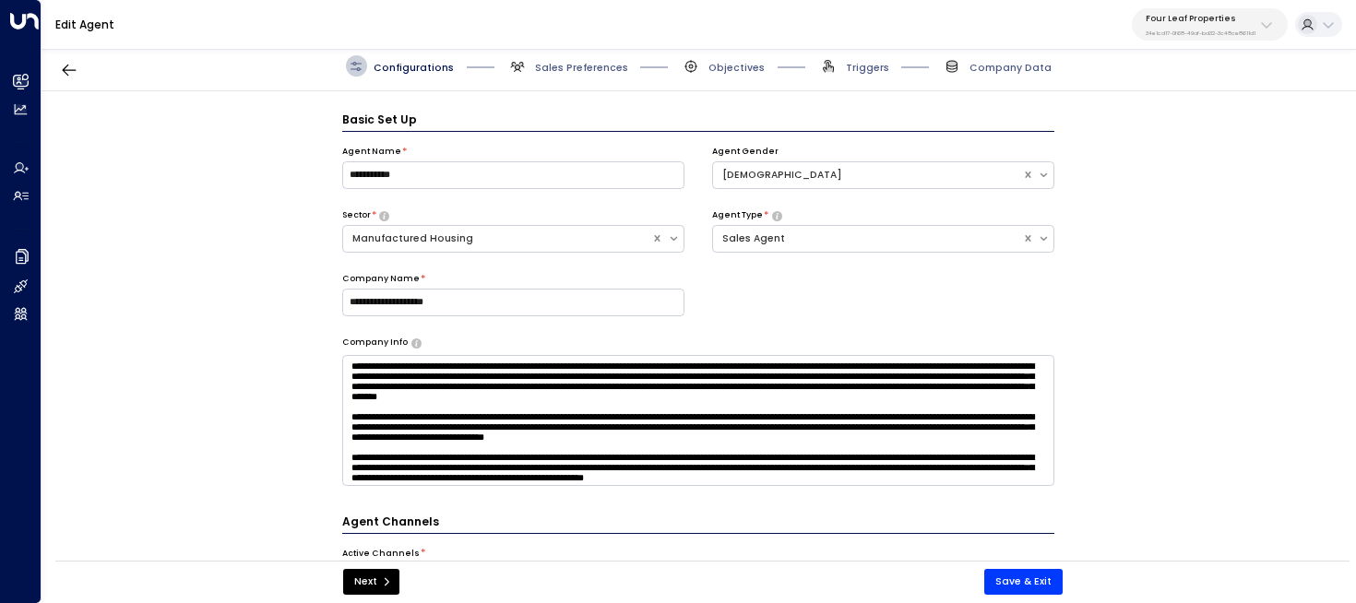
scroll to position [20, 0]
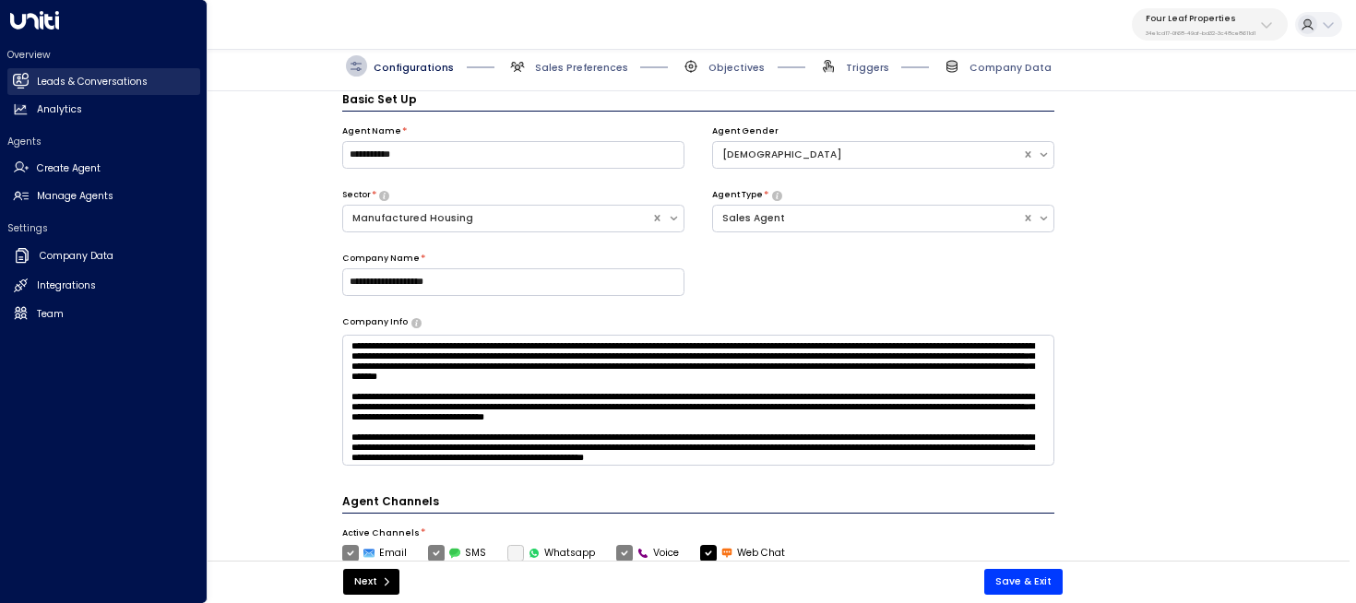
click at [25, 84] on icon at bounding box center [20, 80] width 15 height 11
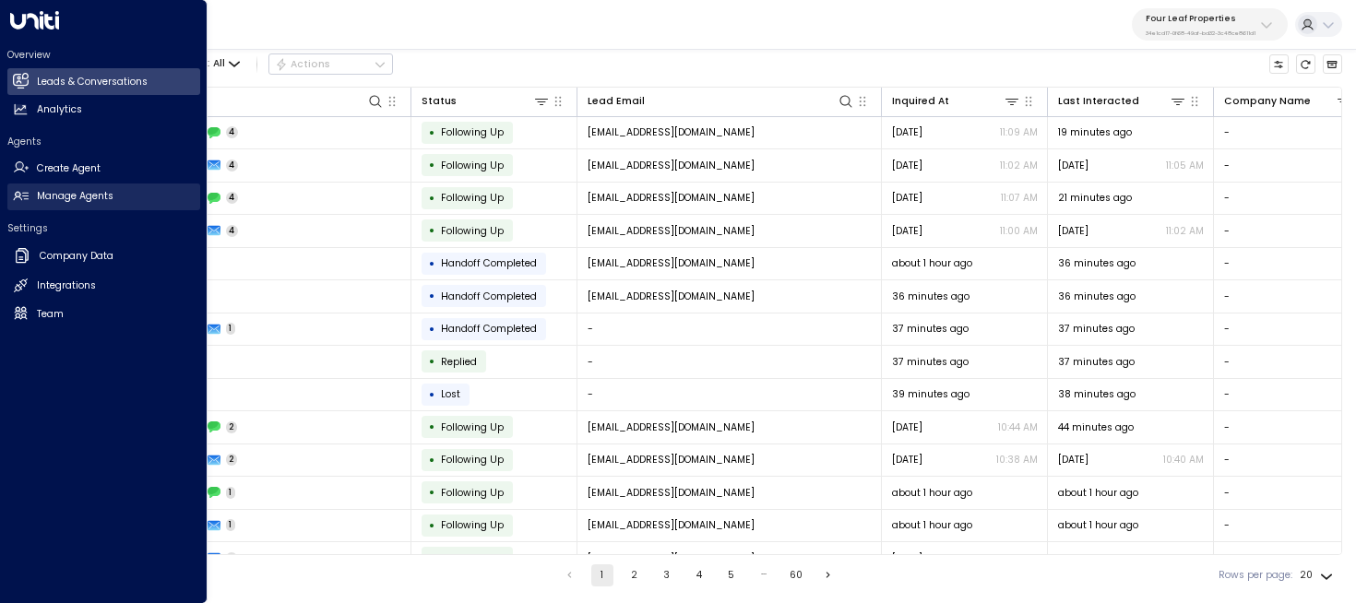
click at [57, 197] on h2 "Manage Agents" at bounding box center [75, 196] width 77 height 15
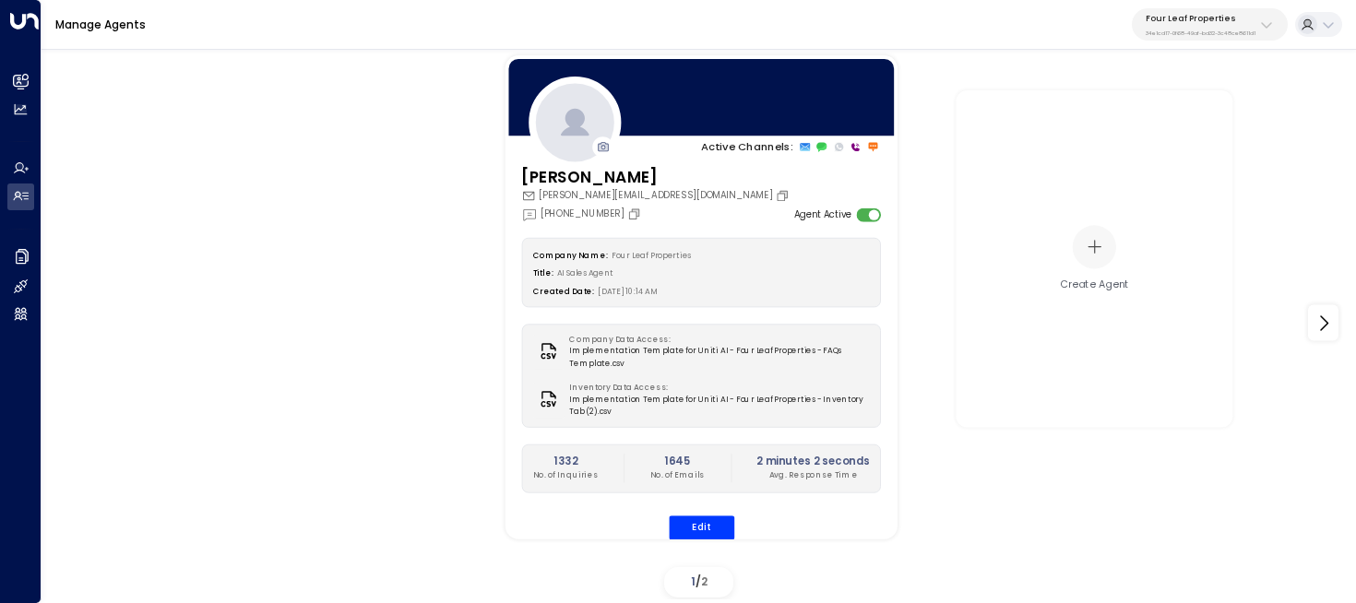
click at [711, 507] on div "Company Name: Four Leaf Properties Title: AI Sales Agent Created Date: 08/14/20…" at bounding box center [701, 389] width 360 height 303
click at [709, 518] on button "Edit" at bounding box center [701, 528] width 66 height 24
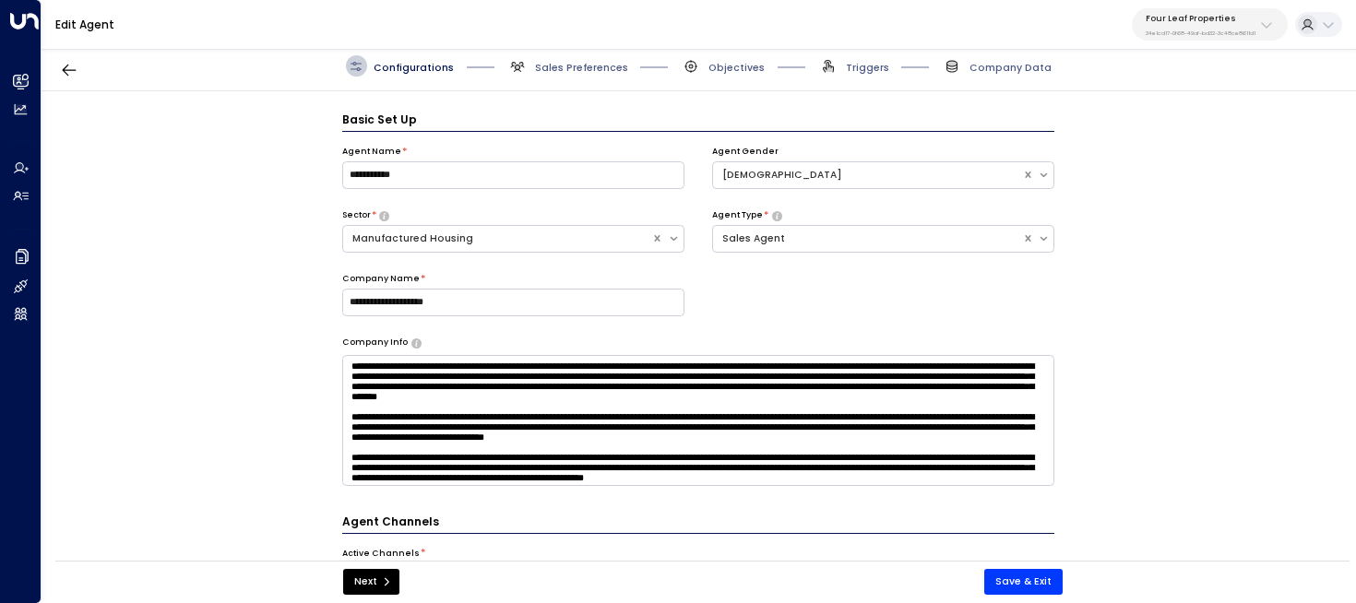
scroll to position [20, 0]
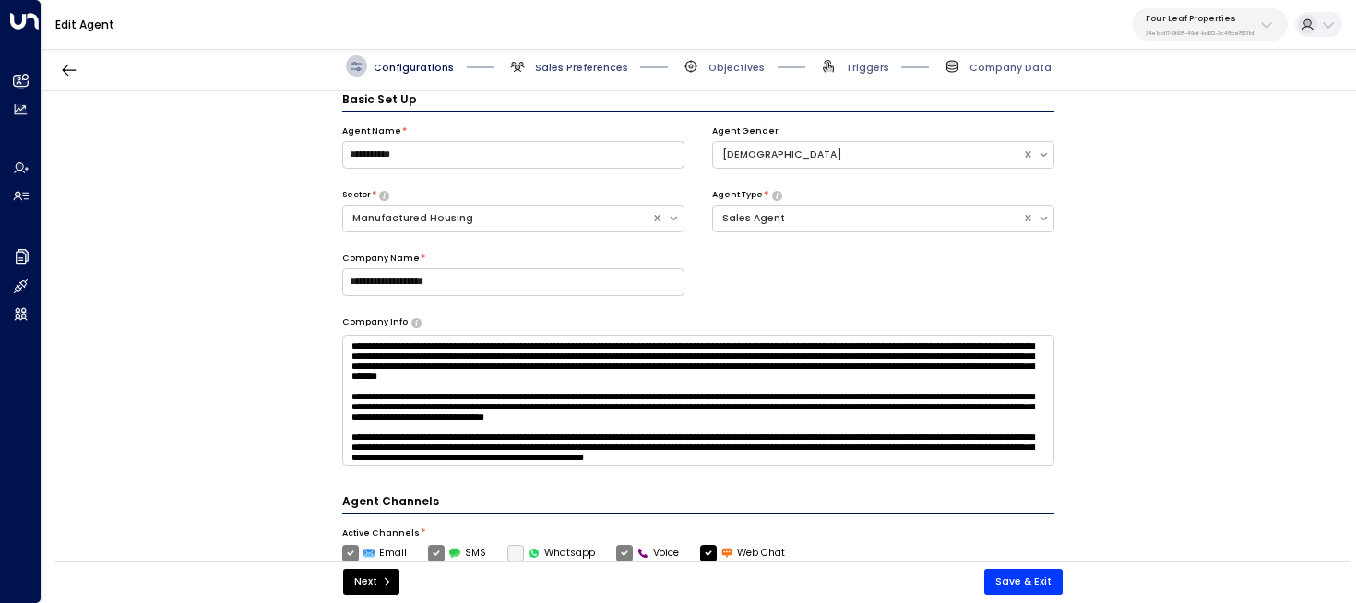
click at [595, 61] on span "Sales Preferences" at bounding box center [581, 68] width 93 height 14
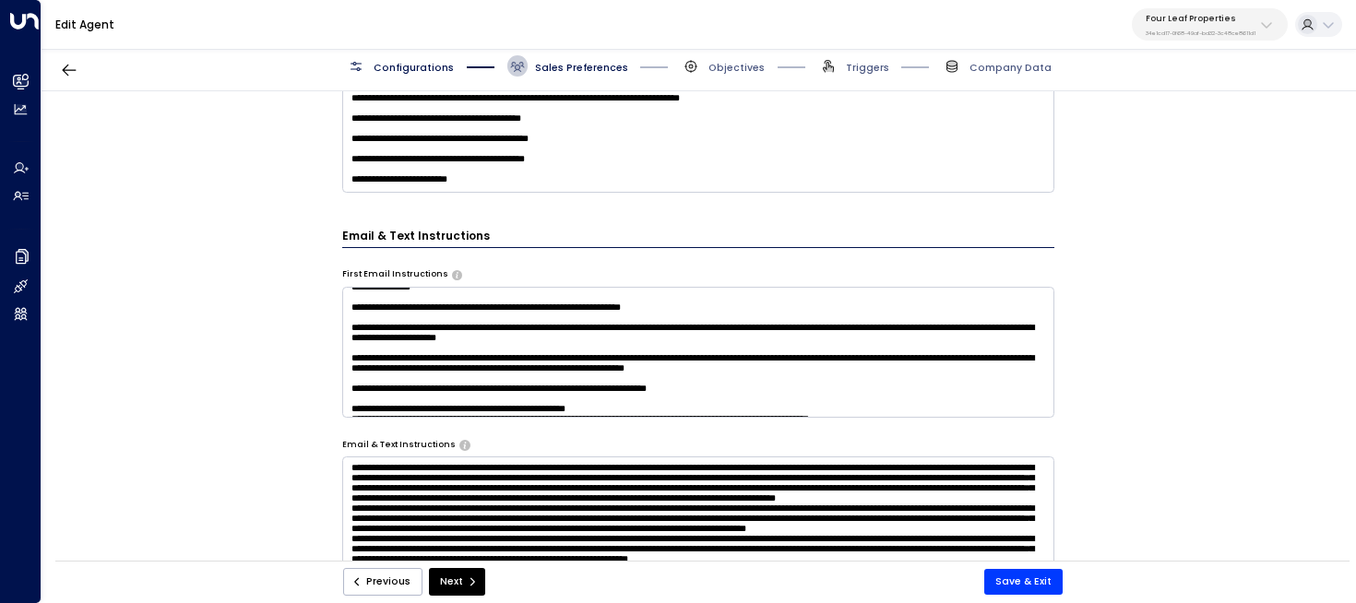
scroll to position [83, 0]
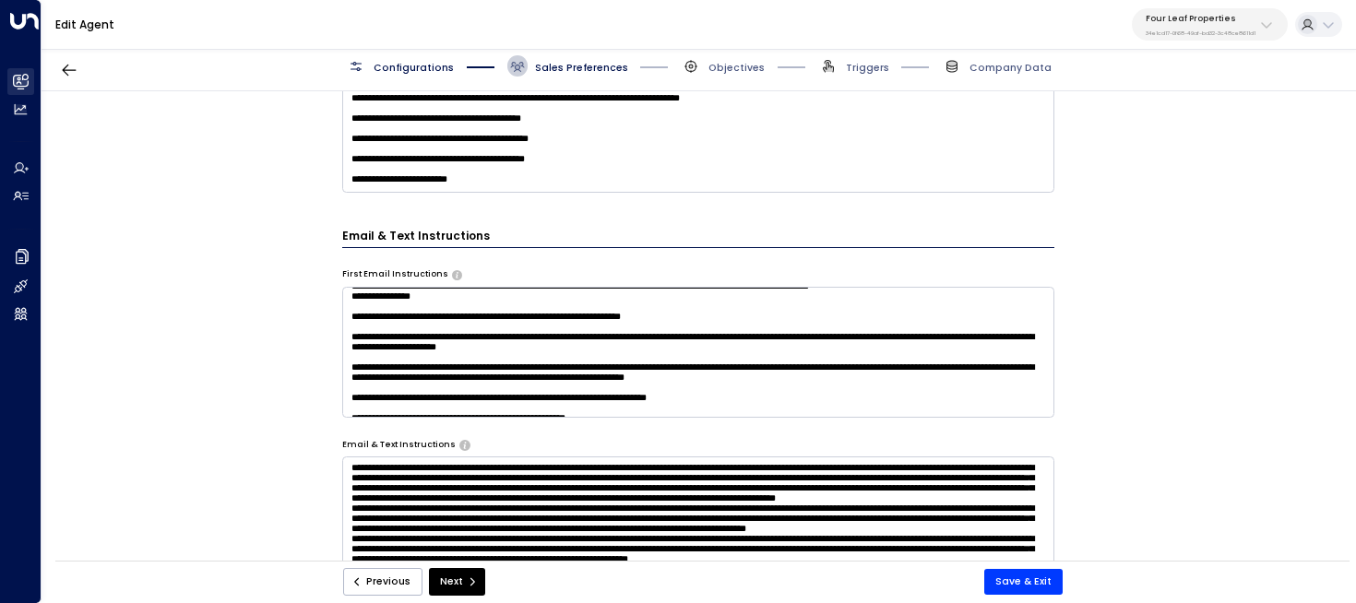
click at [37, 83] on h2 "Leads & Conversations" at bounding box center [37, 82] width 0 height 15
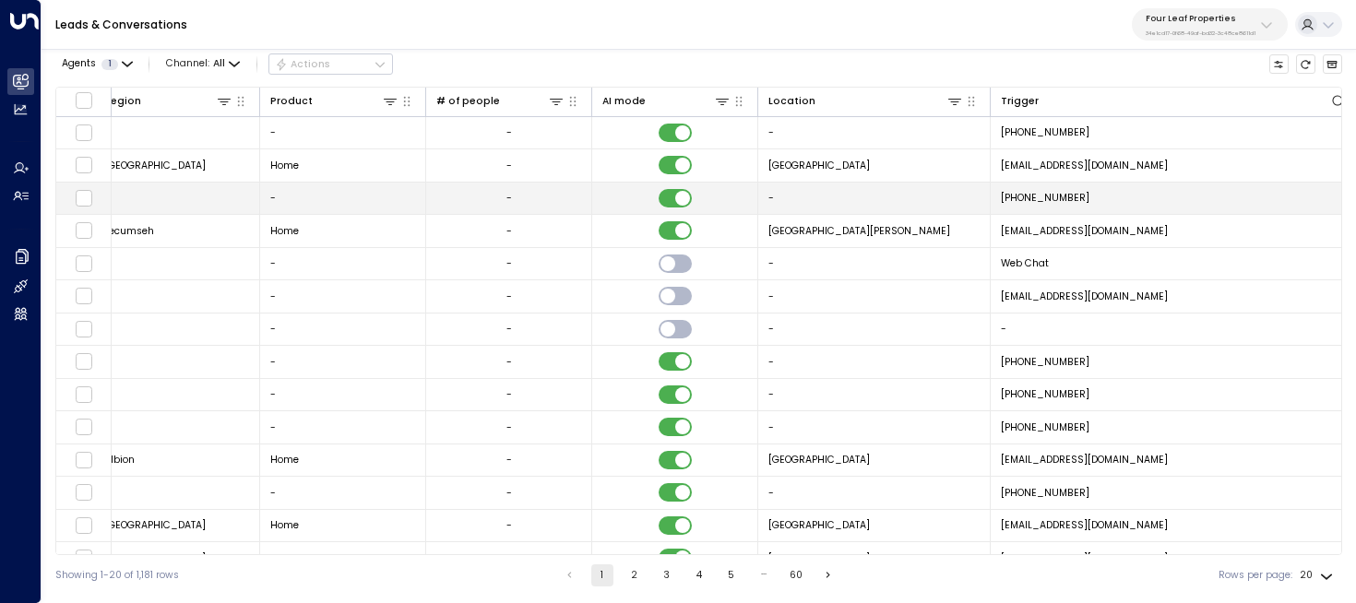
scroll to position [0, 1495]
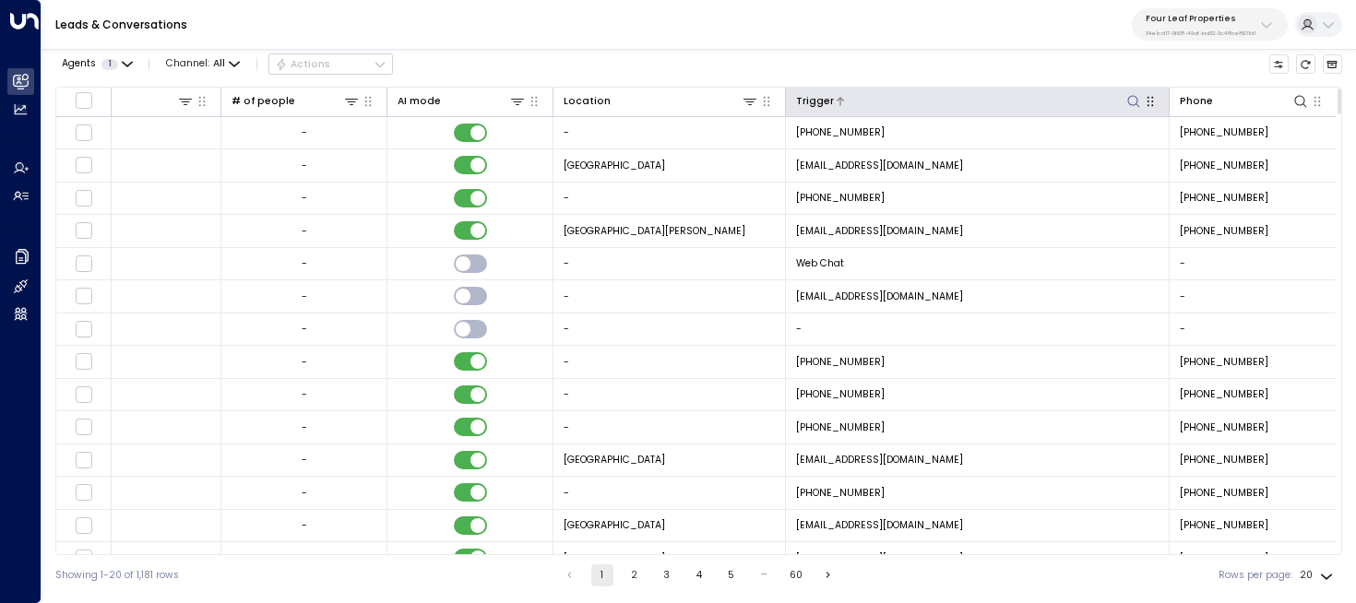
click at [1127, 106] on icon at bounding box center [1134, 101] width 15 height 15
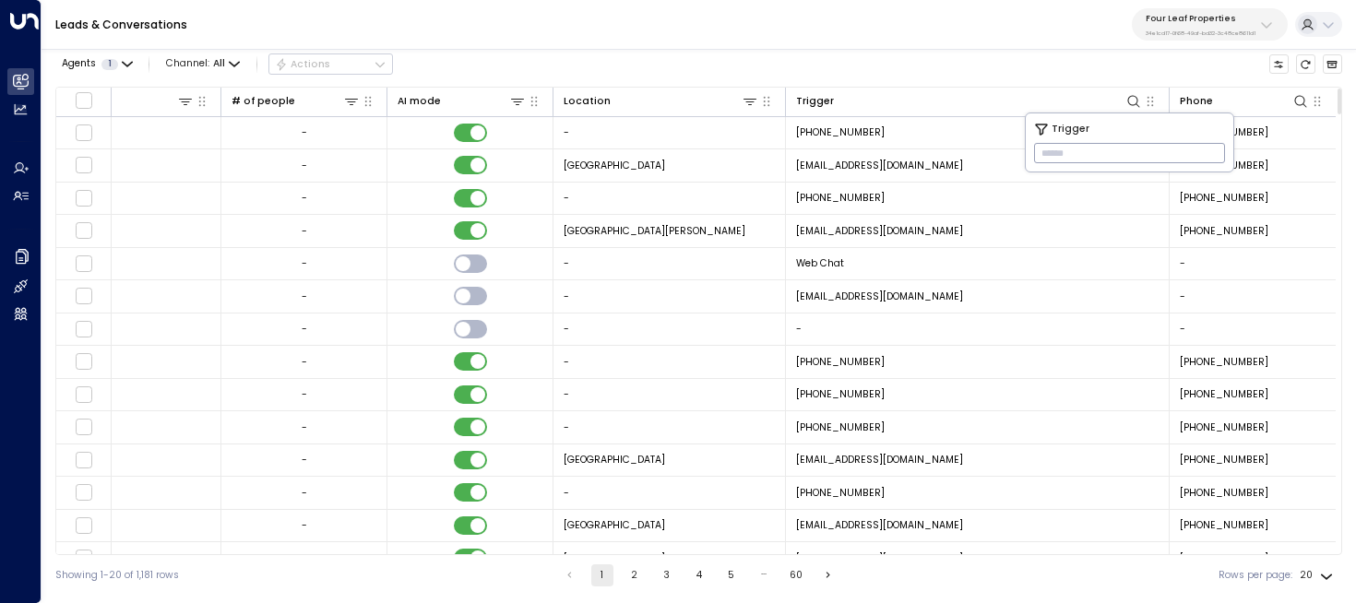
click at [1108, 58] on div "Agents 1 Channel: All Actions" at bounding box center [698, 64] width 1287 height 31
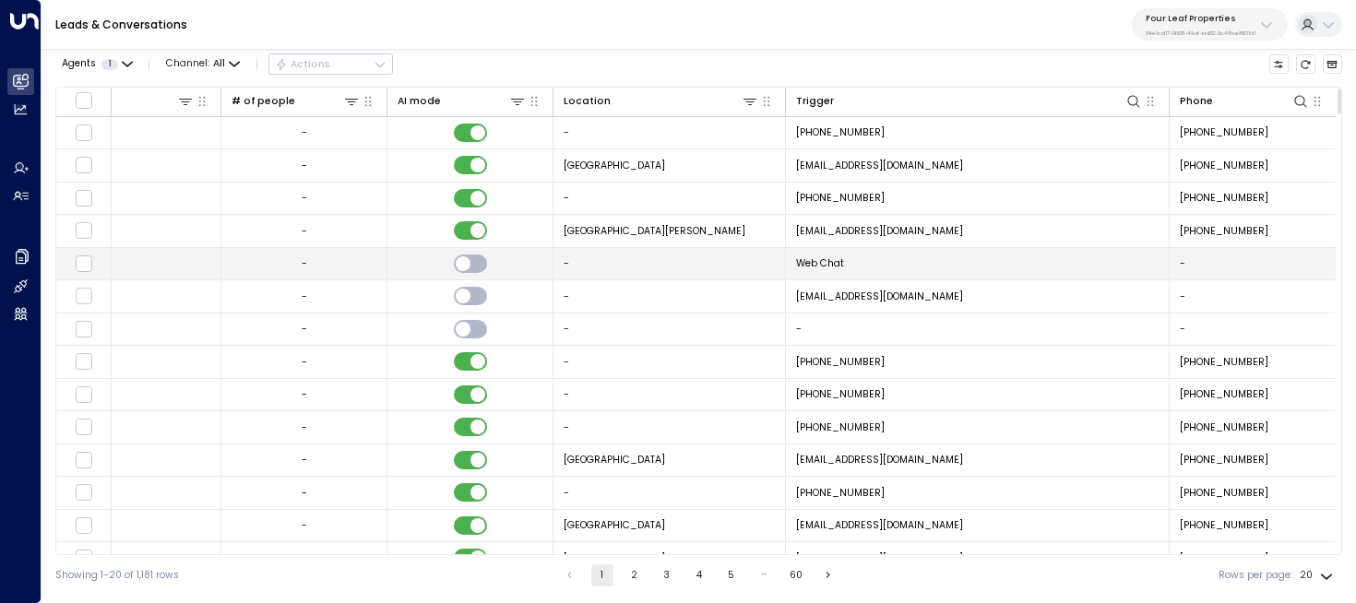
scroll to position [221, 1495]
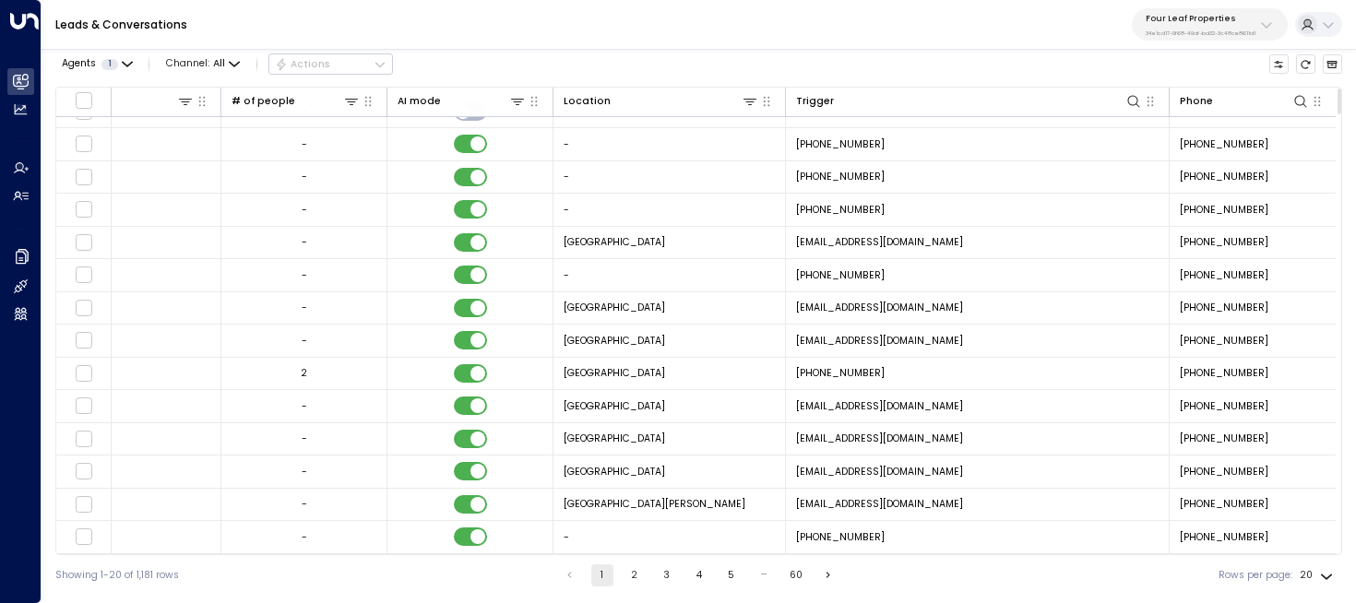
click at [632, 581] on button "2" at bounding box center [635, 576] width 22 height 22
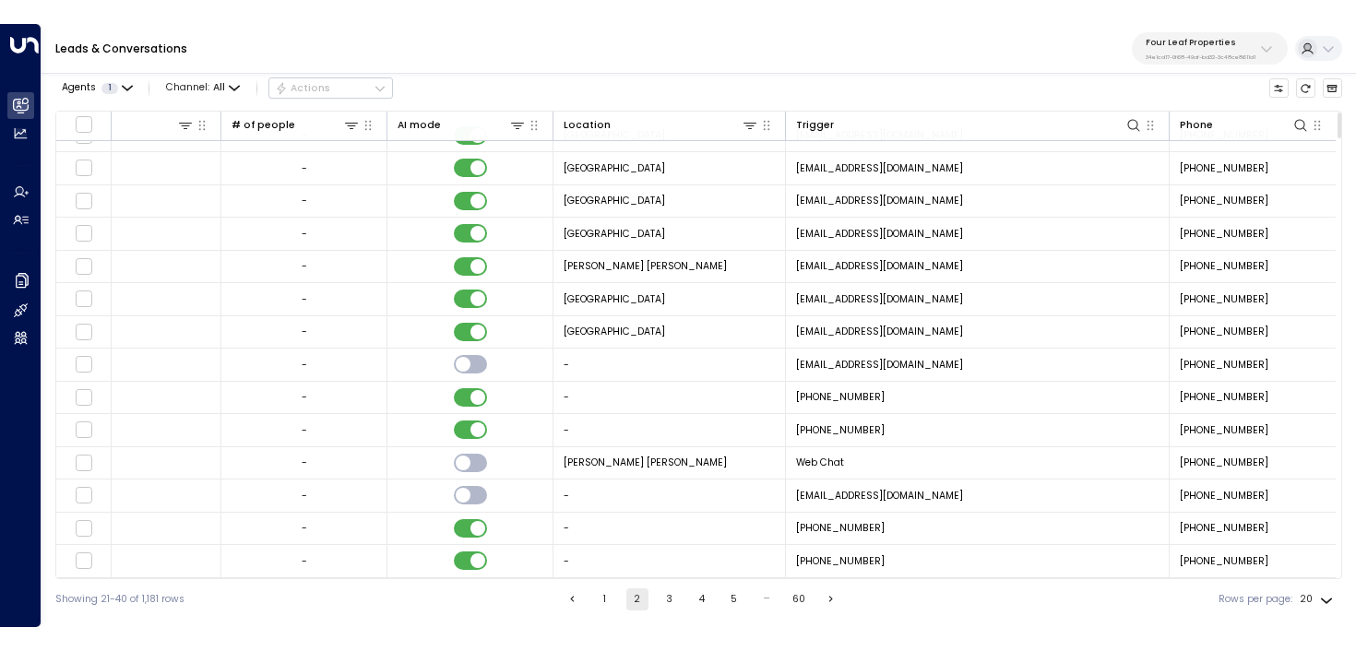
scroll to position [0, 1495]
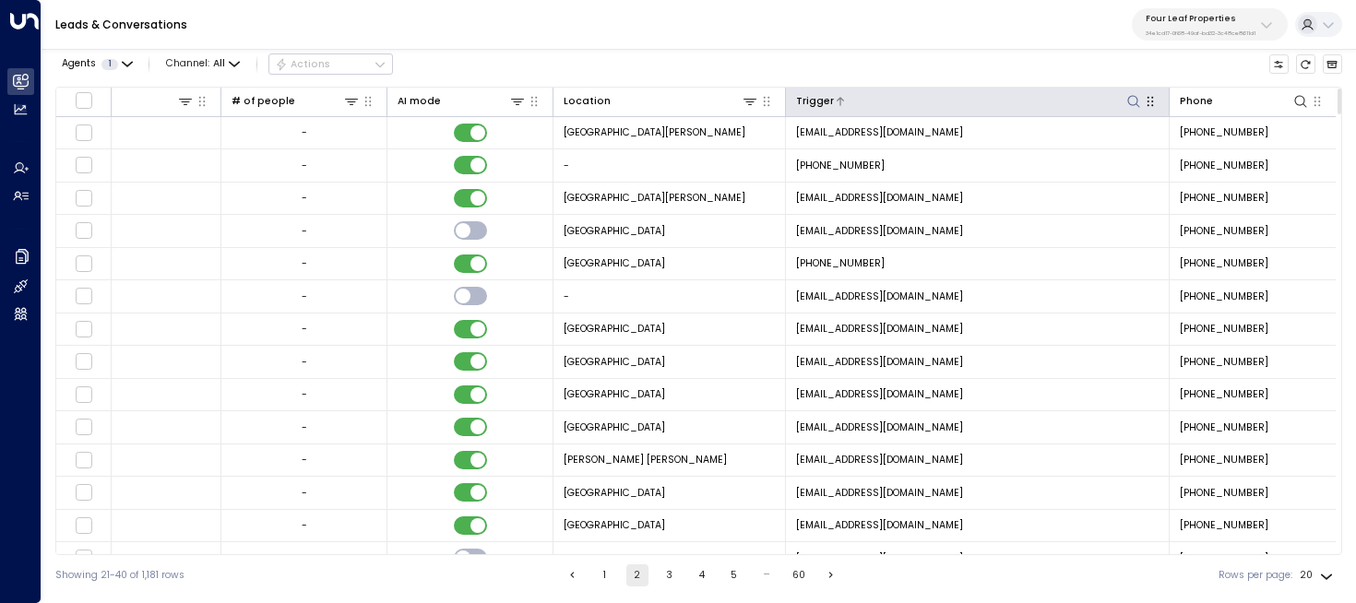
click at [1130, 100] on icon at bounding box center [1134, 101] width 15 height 15
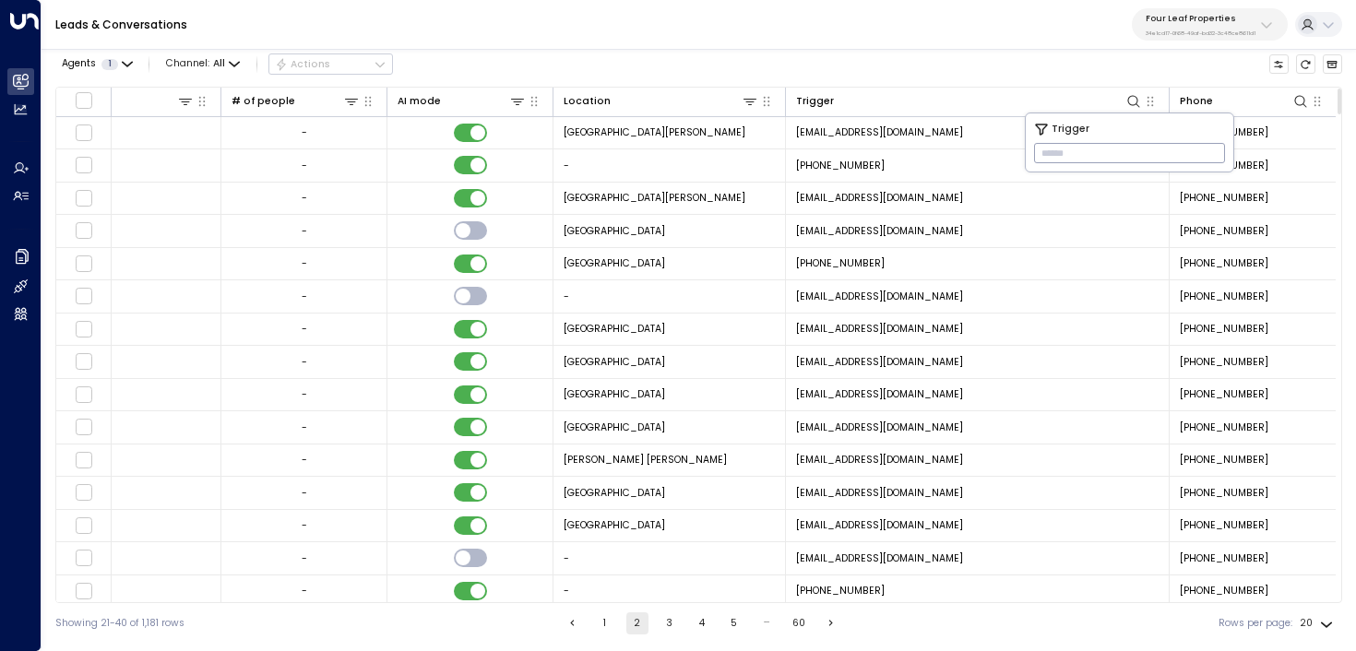
click at [607, 39] on div "Leads & Conversations Four Leaf Properties 34e1cd17-0f68-49af-bd32-3c48ce8611d1" at bounding box center [699, 25] width 1315 height 50
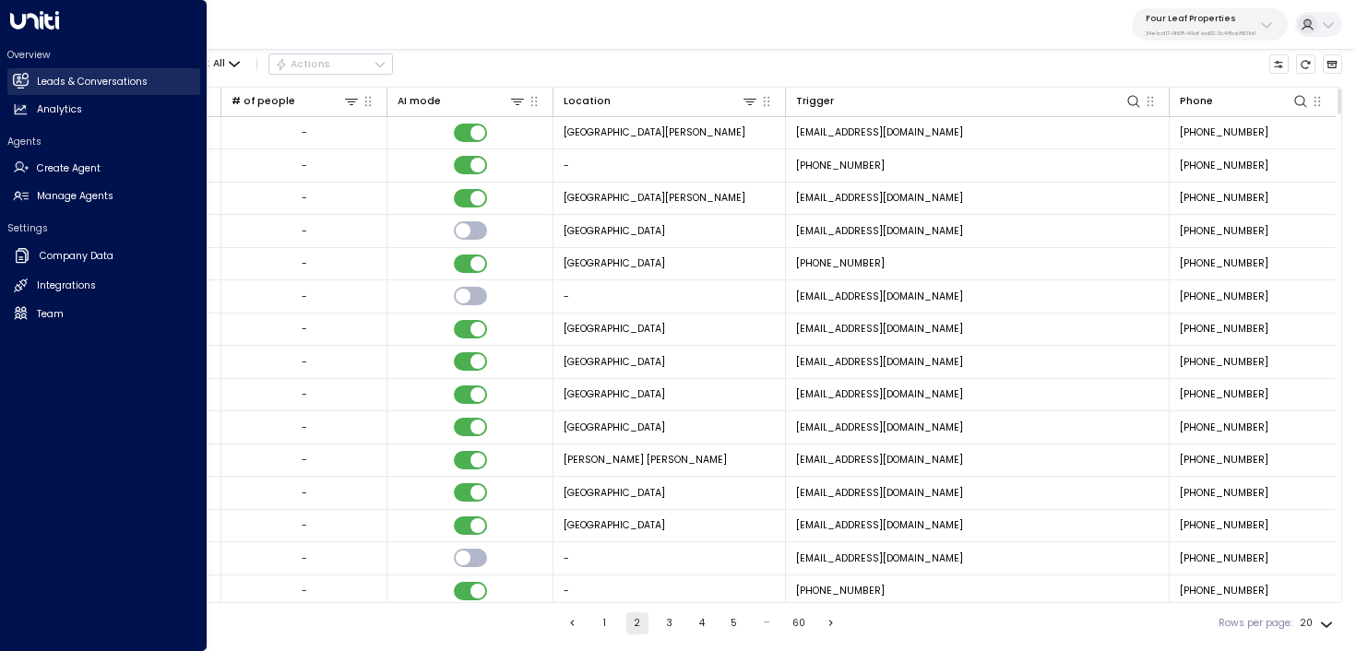
click at [11, 80] on link "Leads & Conversations Leads & Conversations" at bounding box center [103, 81] width 193 height 27
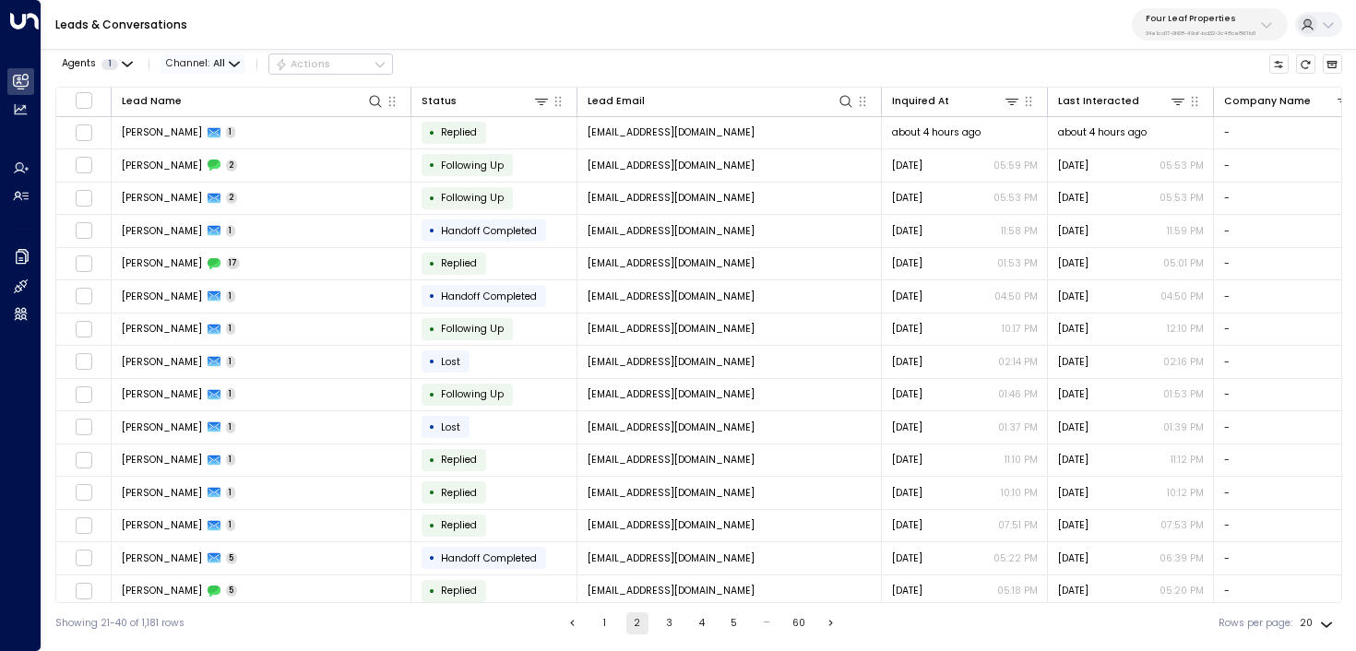
click at [236, 59] on icon "button" at bounding box center [234, 64] width 11 height 11
click at [220, 148] on p "Web Chat" at bounding box center [197, 143] width 44 height 8
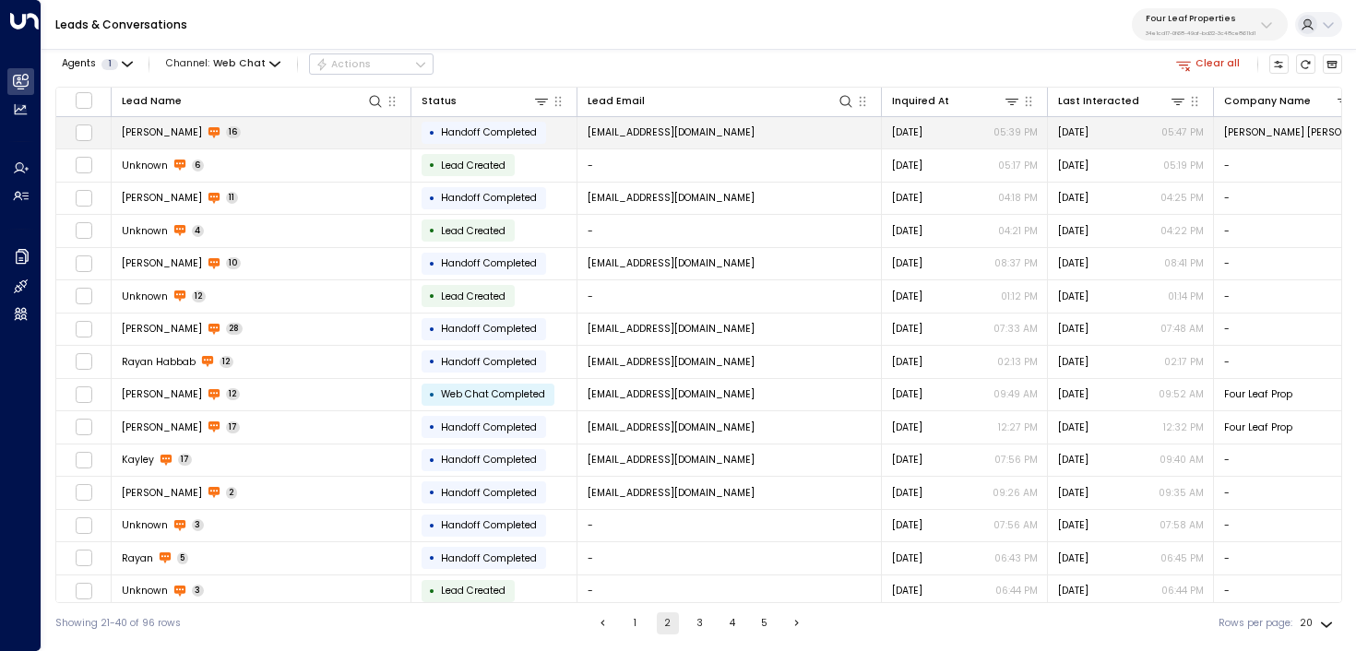
click at [283, 130] on td "LuCresha phillips 16" at bounding box center [262, 133] width 300 height 32
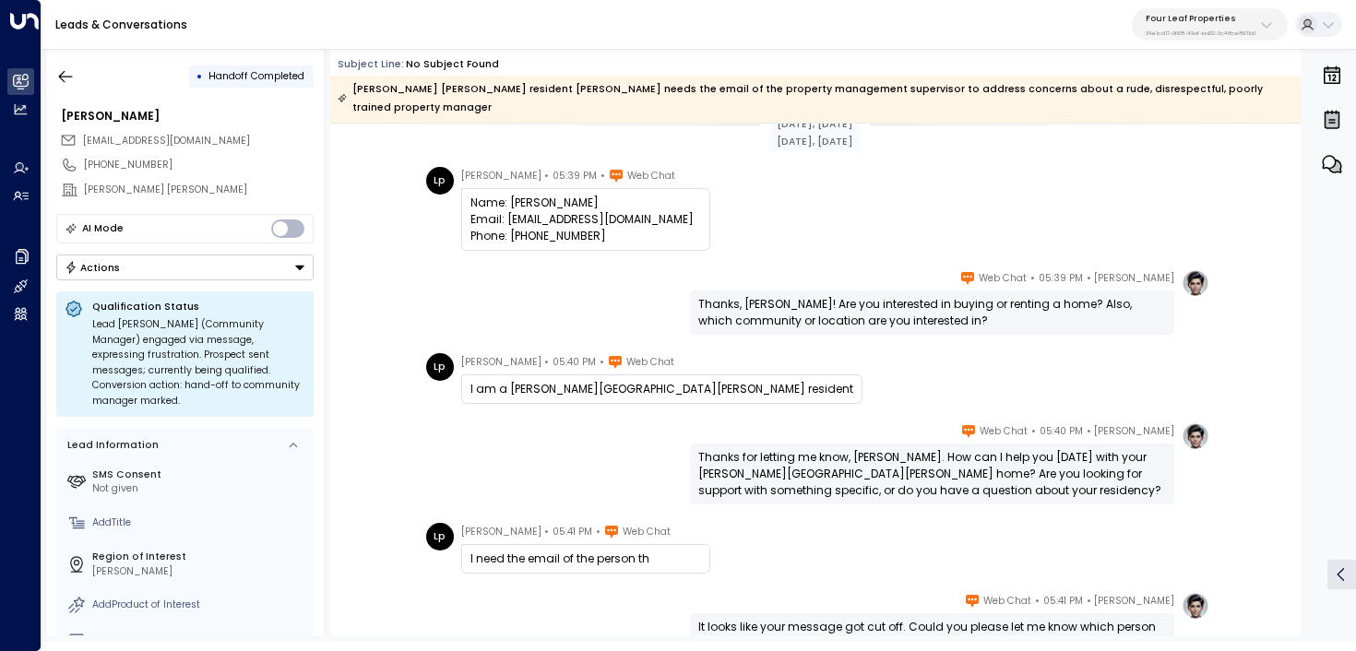
scroll to position [19, 0]
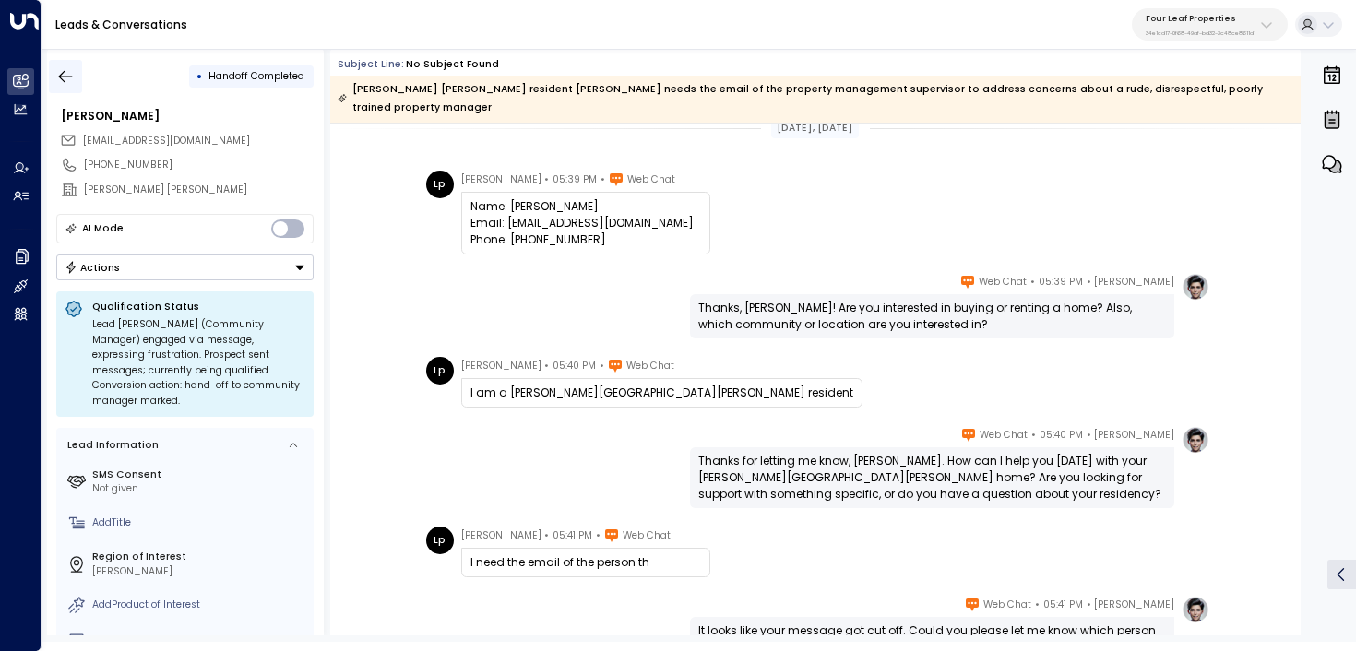
click at [68, 63] on button "button" at bounding box center [65, 76] width 33 height 33
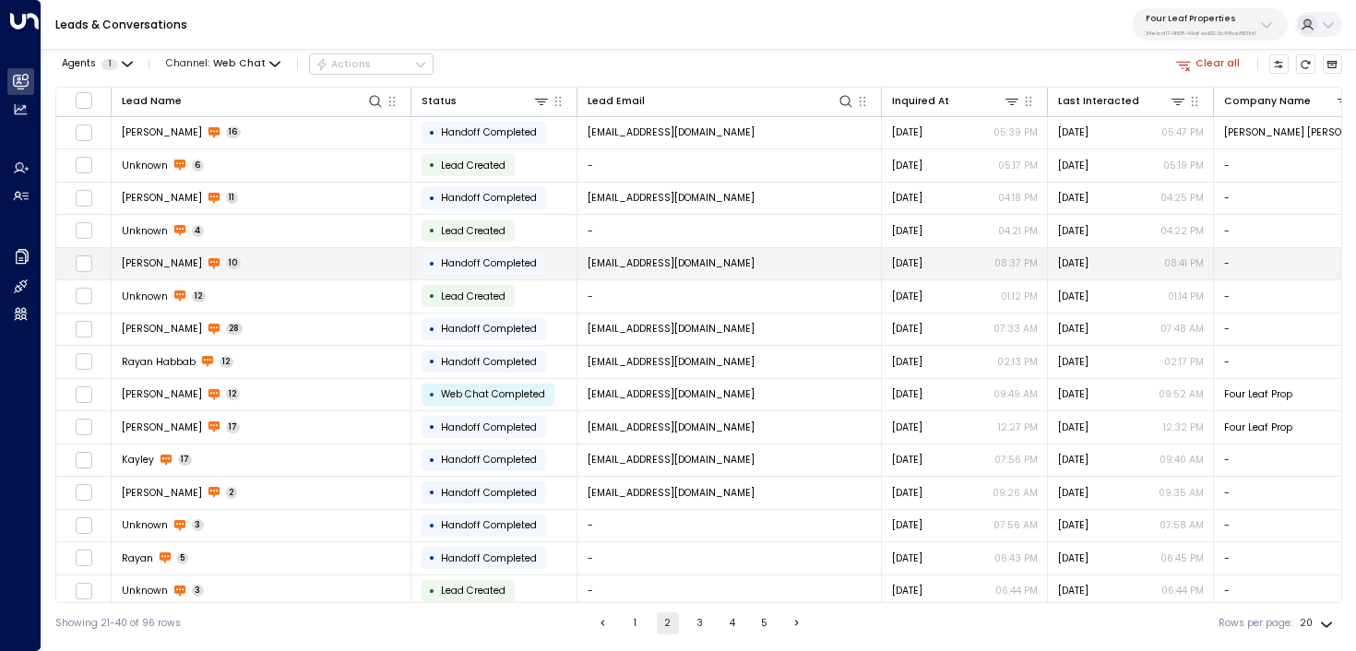
click at [239, 257] on td "Angelica Cahue 10" at bounding box center [262, 264] width 300 height 32
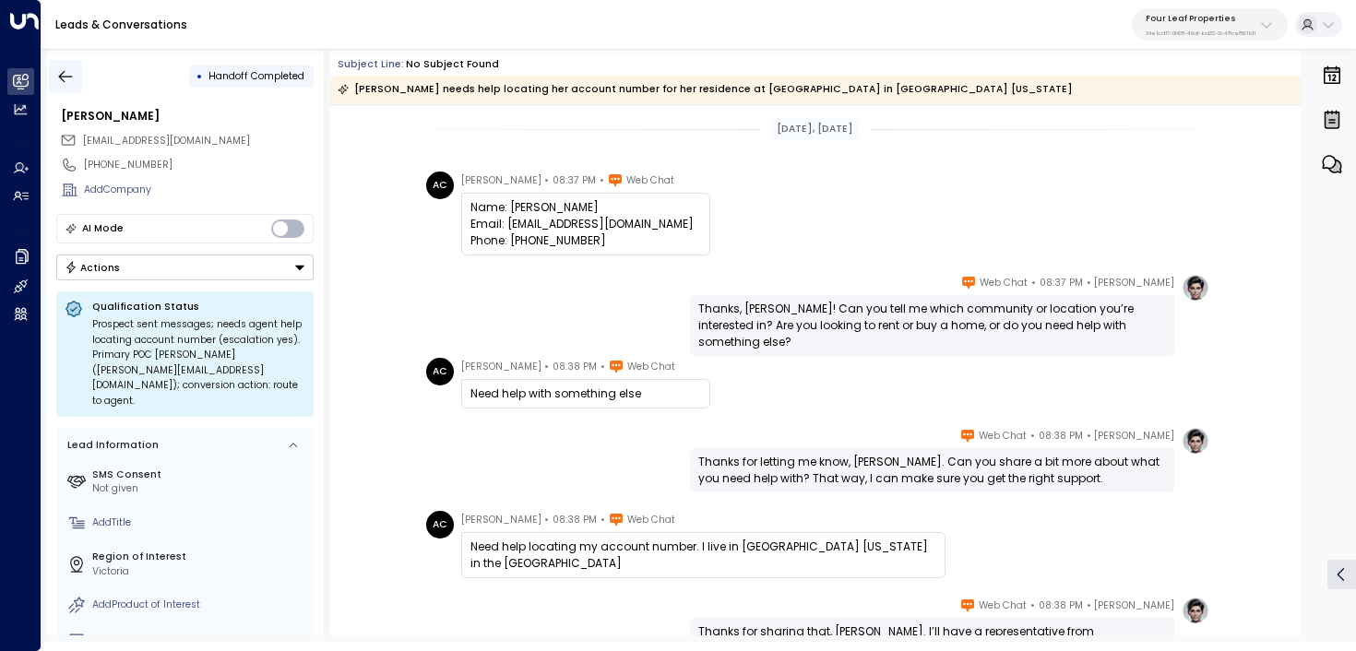
click at [62, 78] on icon "button" at bounding box center [66, 76] width 14 height 12
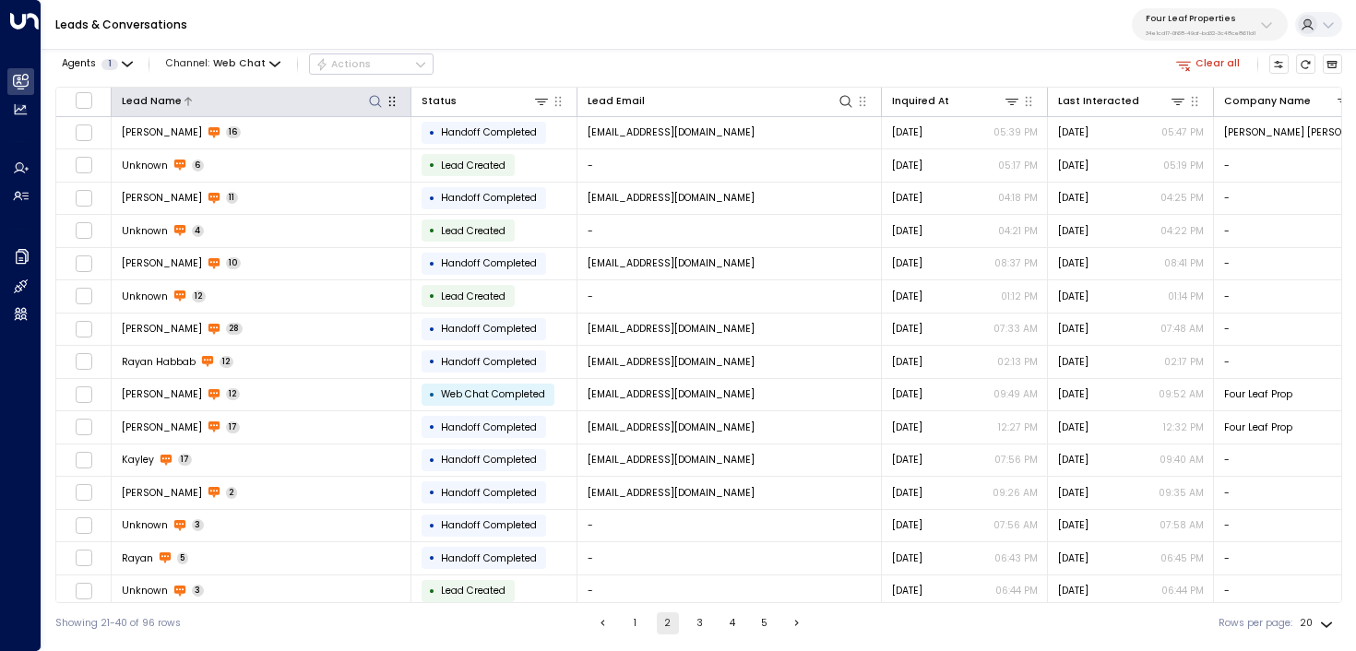
click at [360, 95] on div at bounding box center [283, 101] width 203 height 18
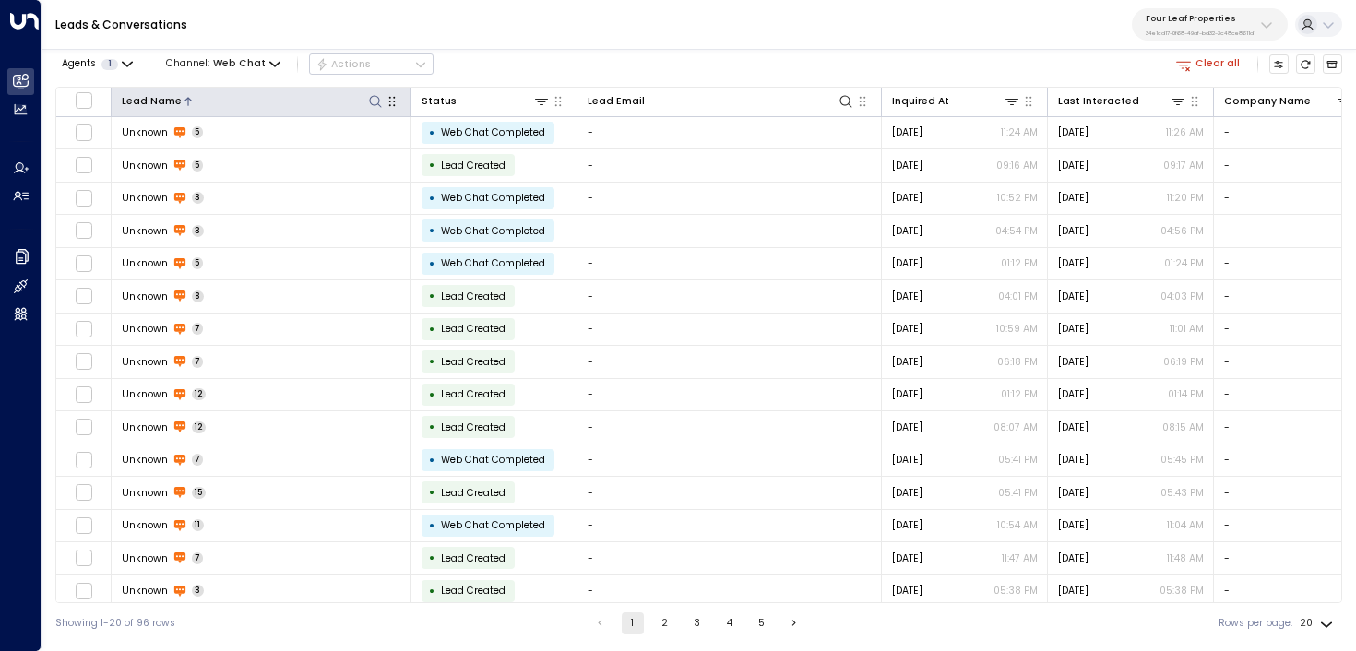
click at [381, 95] on icon at bounding box center [375, 101] width 15 height 15
type input "*****"
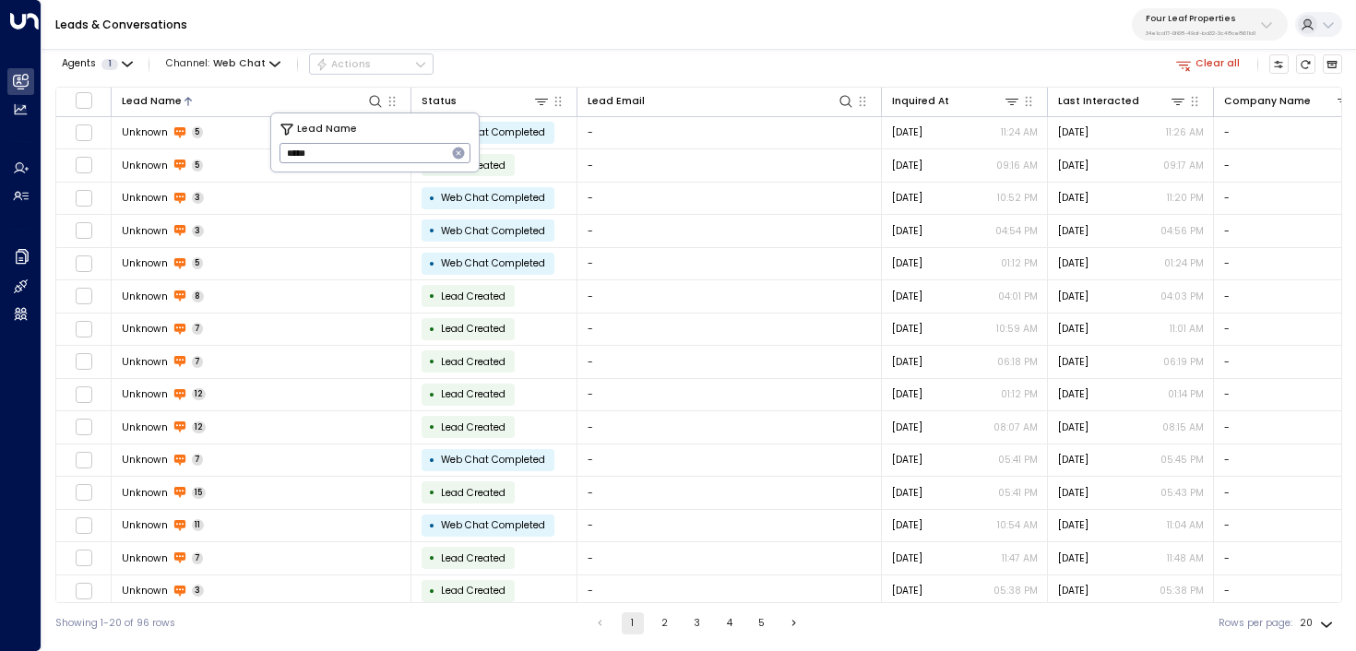
click at [597, 58] on div "Agents 1 Channel: Web Chat Actions Clear all" at bounding box center [698, 64] width 1287 height 31
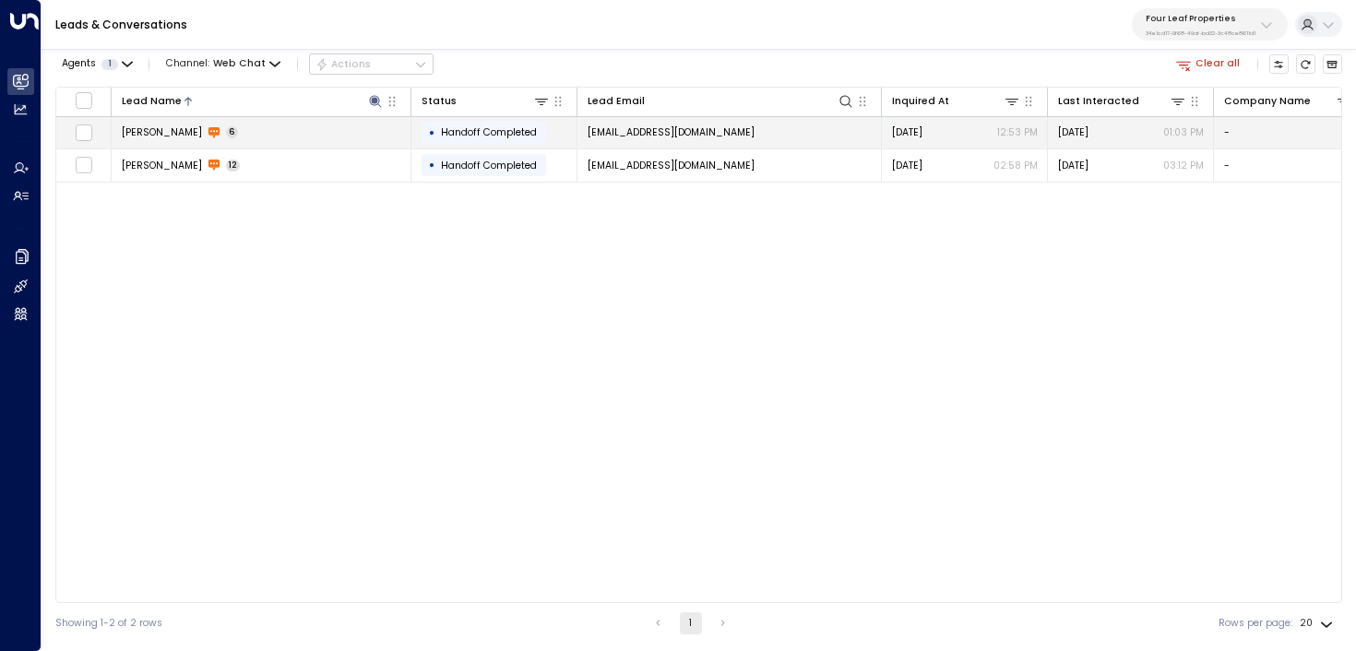
click at [342, 136] on td "Alexa Chavez 6" at bounding box center [262, 133] width 300 height 32
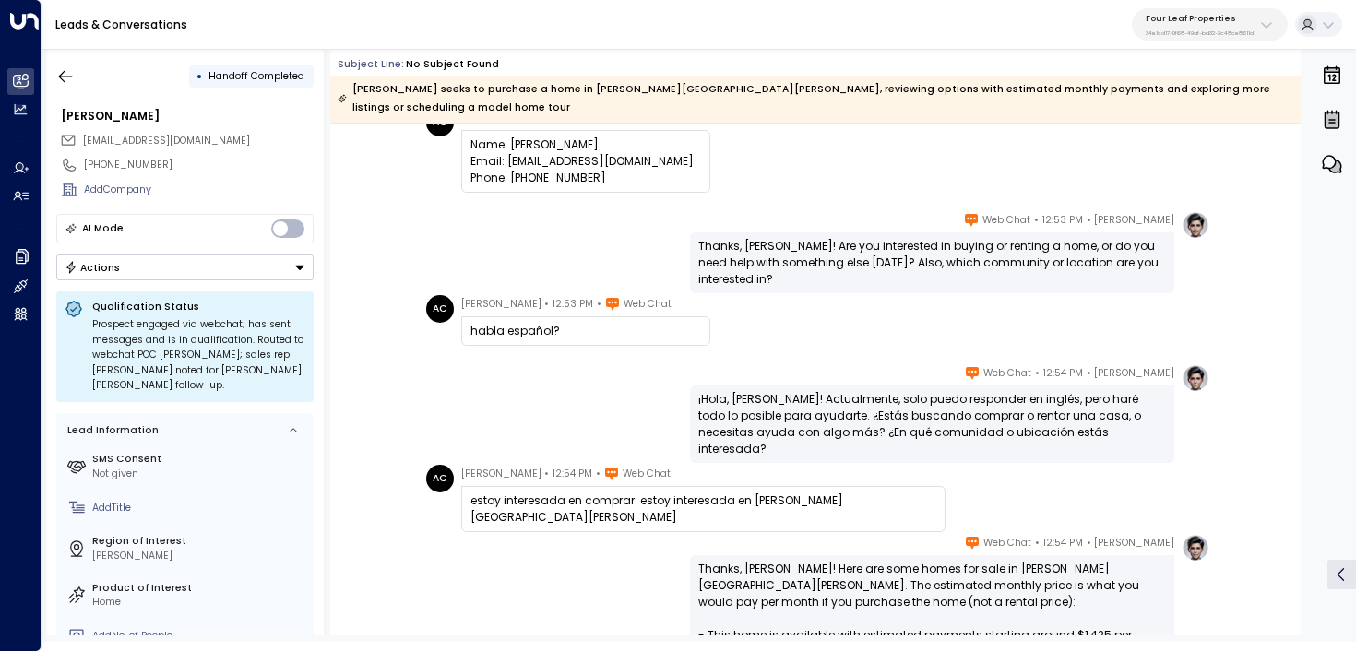
scroll to position [10, 0]
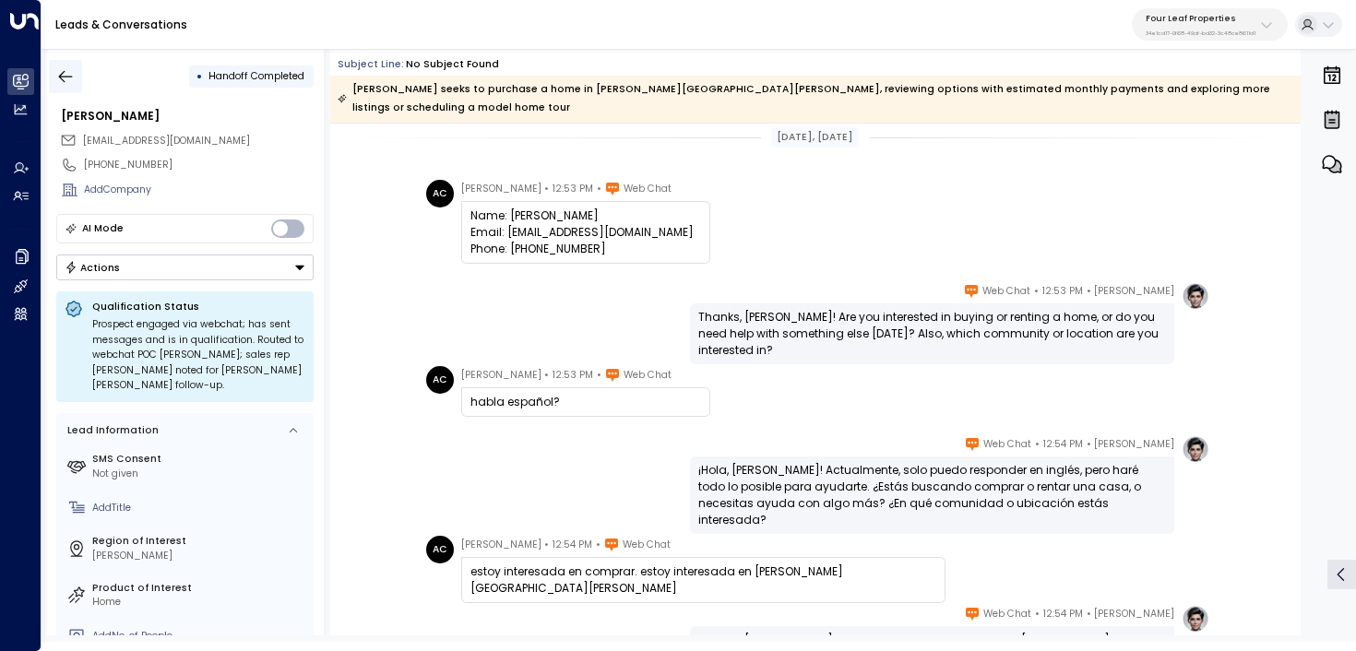
click at [66, 89] on button "button" at bounding box center [65, 76] width 33 height 33
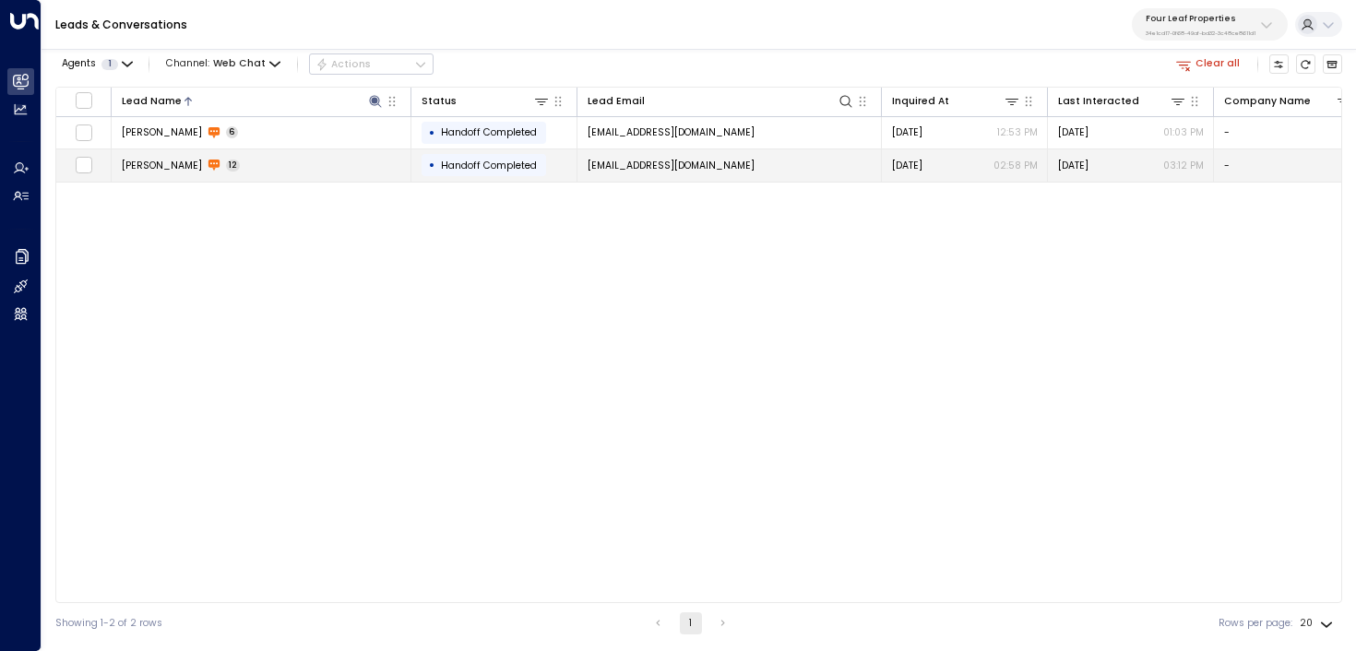
click at [169, 173] on td "Alexa Chavez 12" at bounding box center [262, 165] width 300 height 32
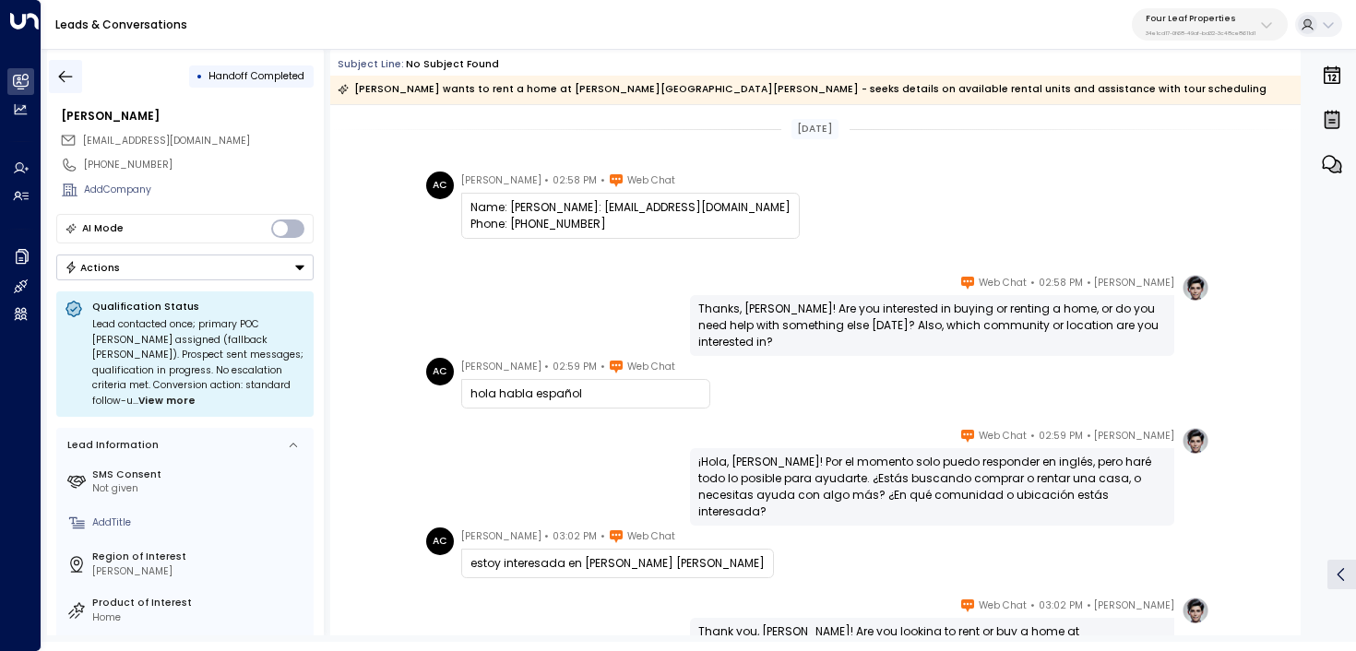
click at [58, 70] on icon "button" at bounding box center [65, 76] width 18 height 18
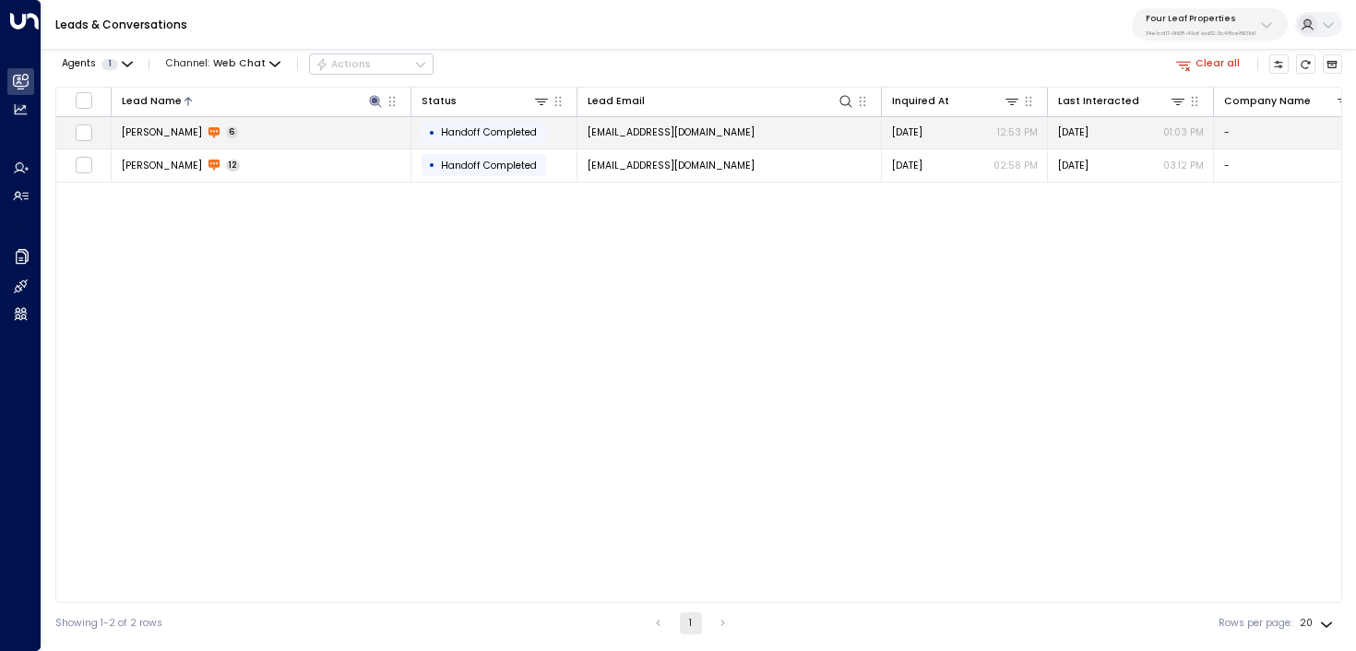
click at [354, 139] on td "Alexa Chavez 6" at bounding box center [262, 133] width 300 height 32
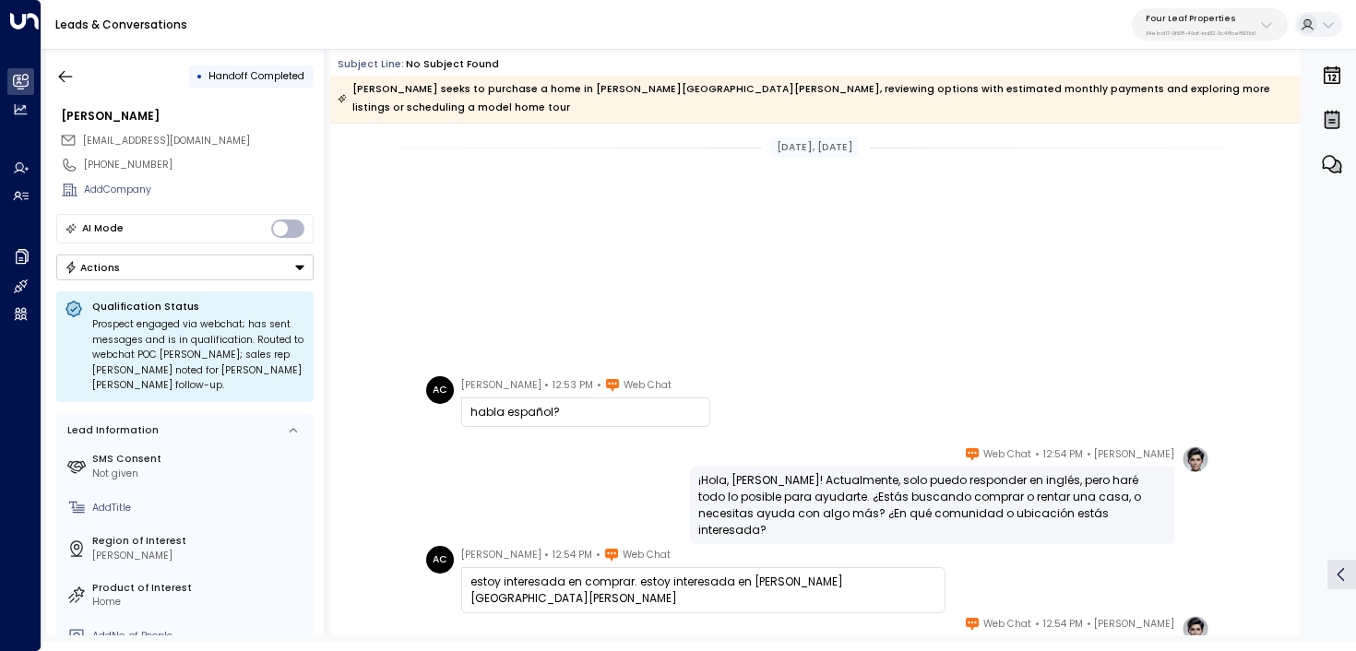
scroll to position [348, 0]
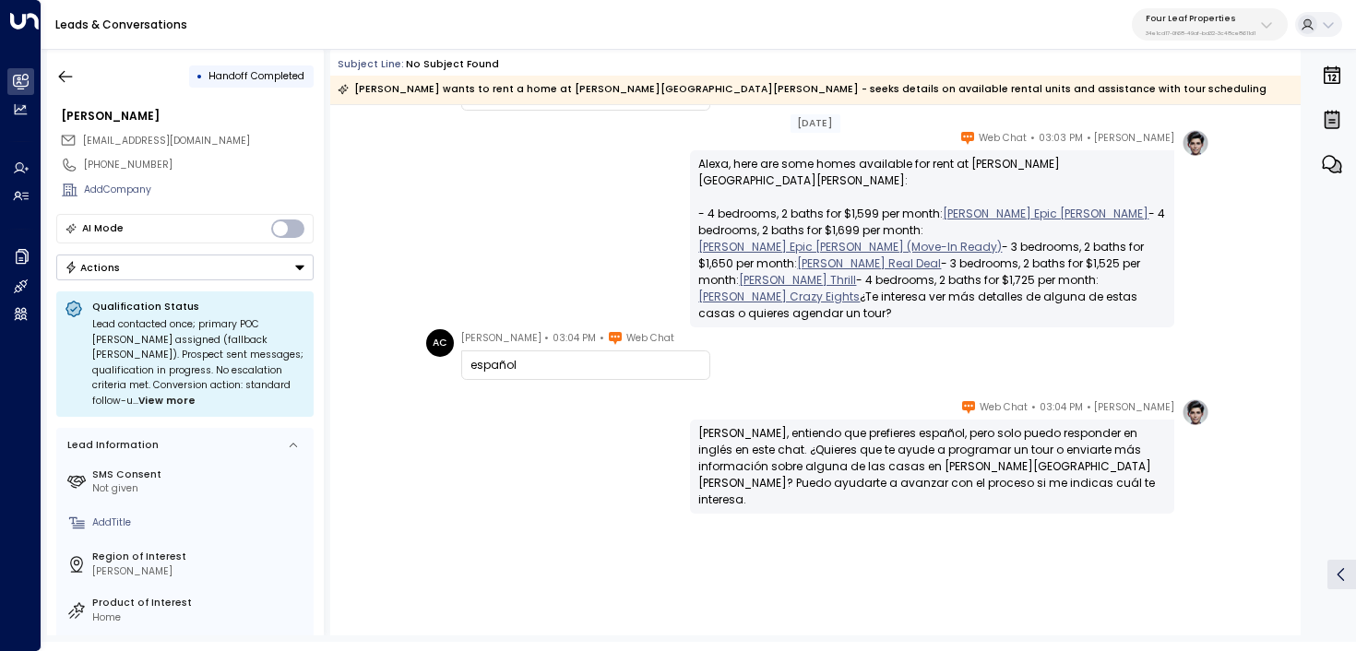
scroll to position [774, 0]
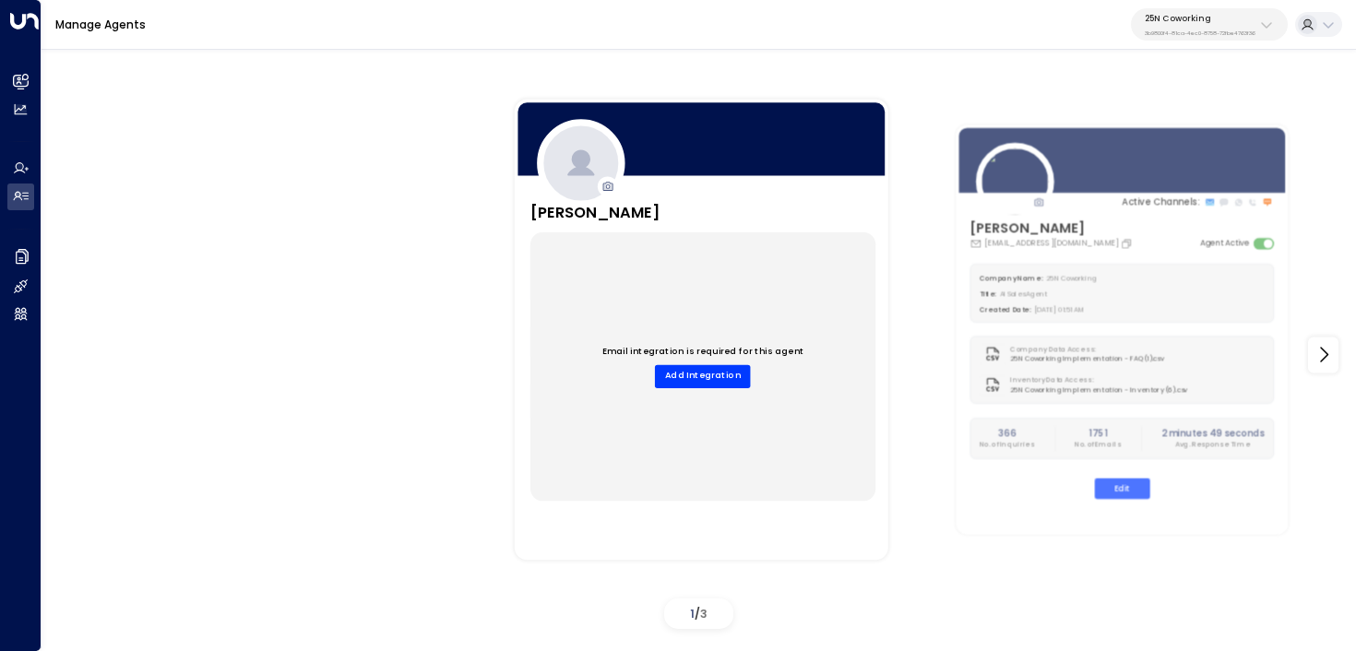
click at [1226, 33] on p "3b9800f4-81ca-4ec0-8758-72fbe4763f36" at bounding box center [1200, 33] width 111 height 7
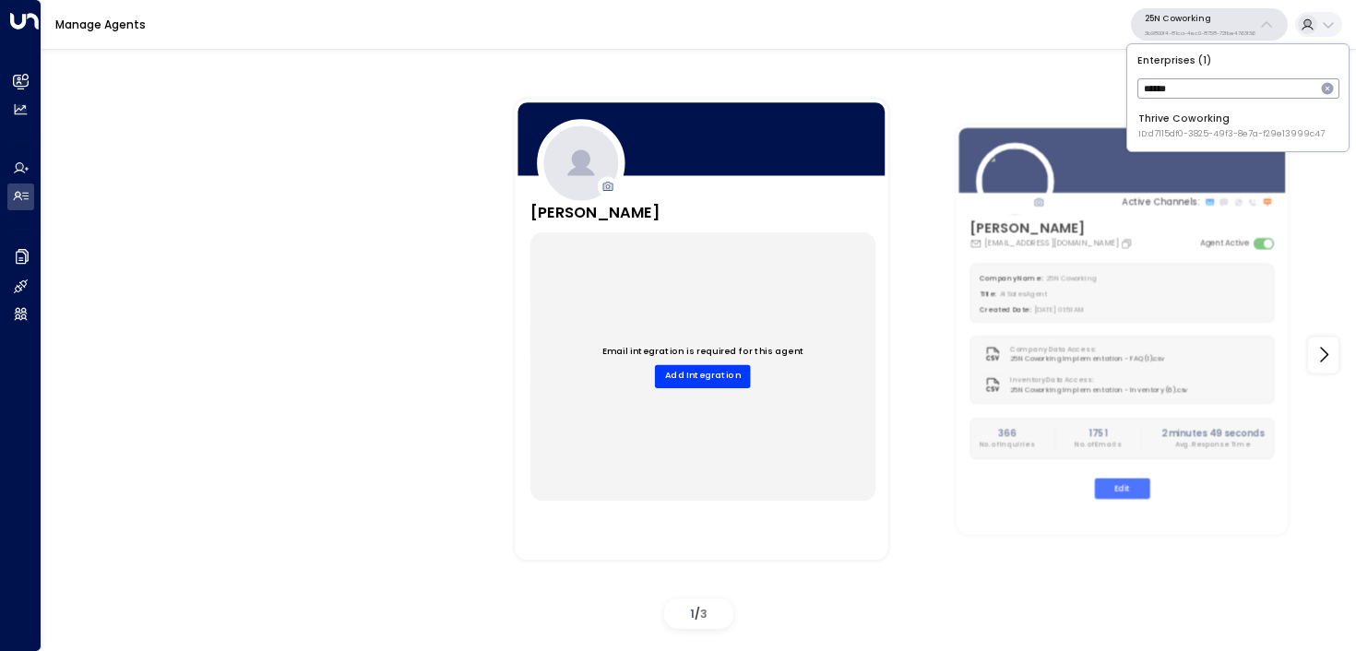
type input "******"
click at [1138, 134] on li "Thrive Coworking ID: d7115df0-3825-49f3-8e7a-f29e13999c47" at bounding box center [1238, 126] width 210 height 40
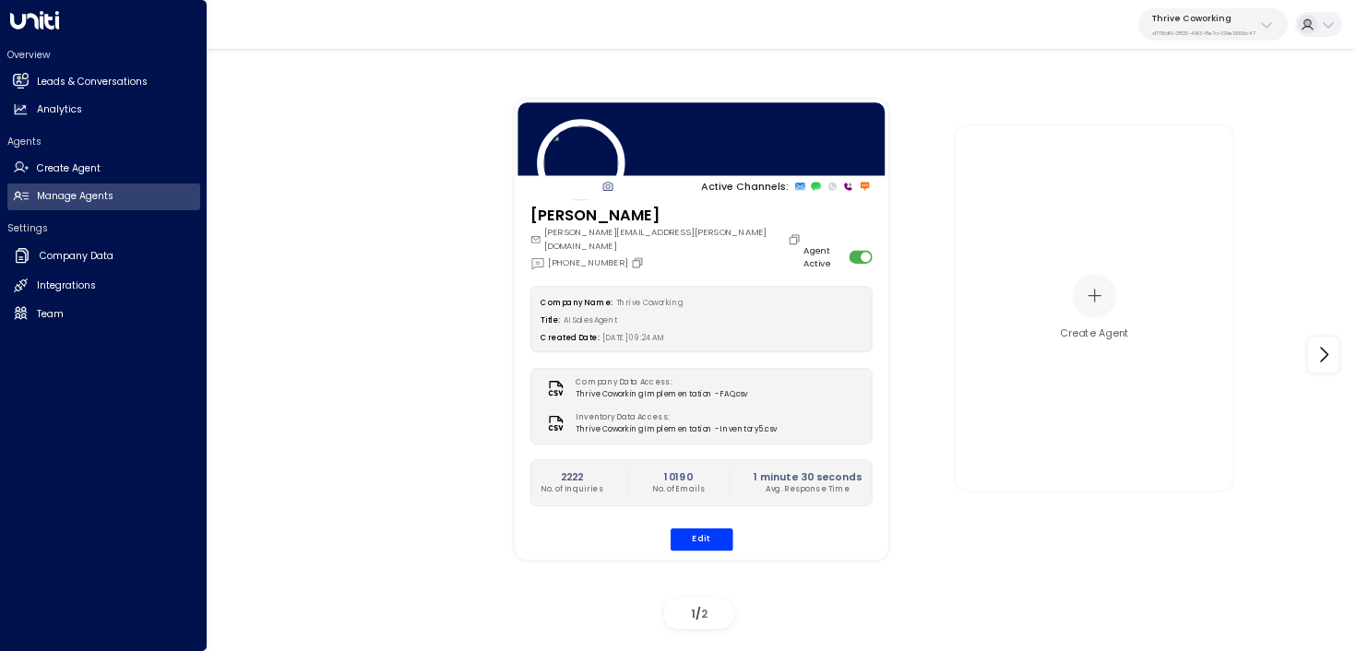
click at [129, 63] on div "Overview Leads & Conversations Leads & Conversations Analytics Analytics" at bounding box center [103, 86] width 193 height 76
click at [37, 90] on link "Leads & Conversations Leads & Conversations" at bounding box center [103, 81] width 193 height 27
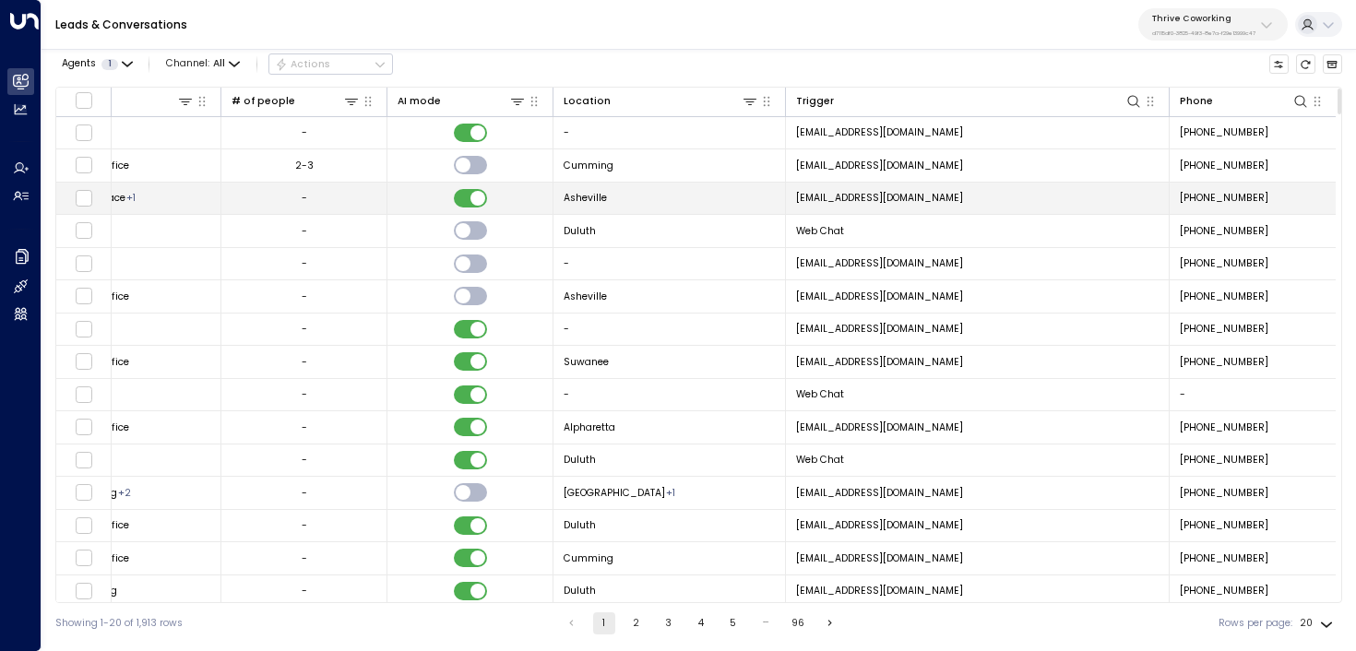
scroll to position [173, 1495]
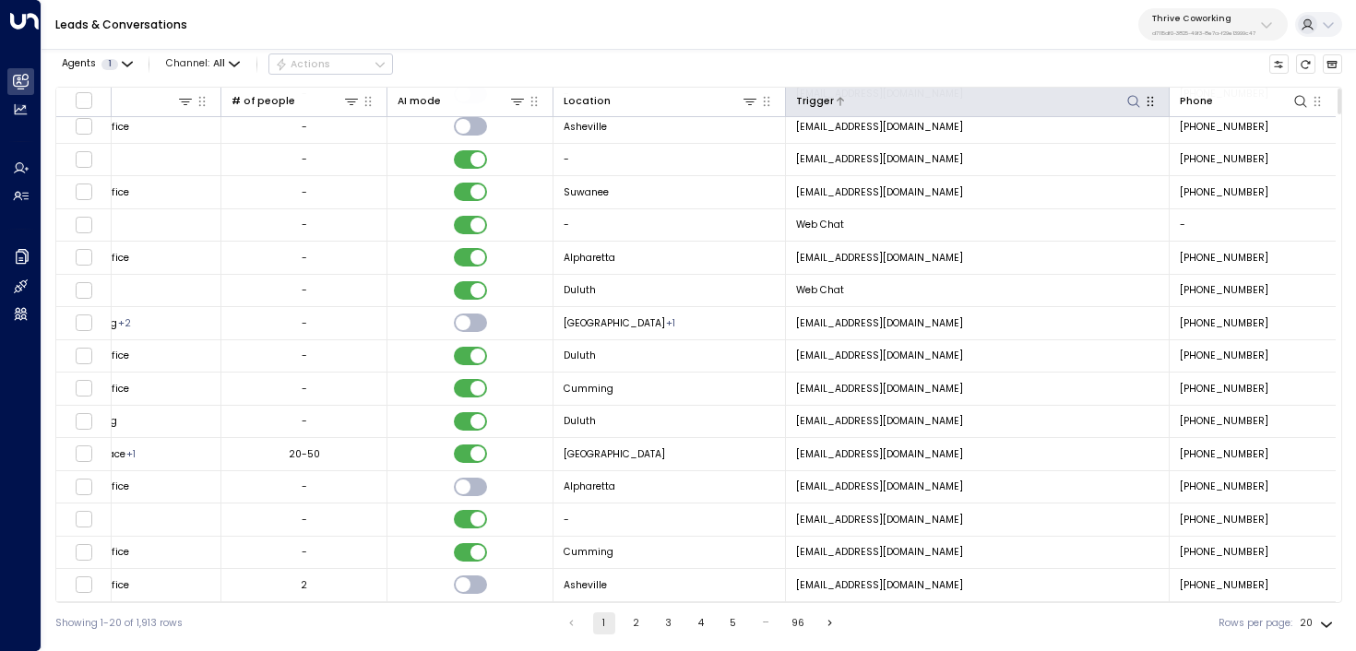
click at [1137, 100] on icon at bounding box center [1134, 101] width 15 height 15
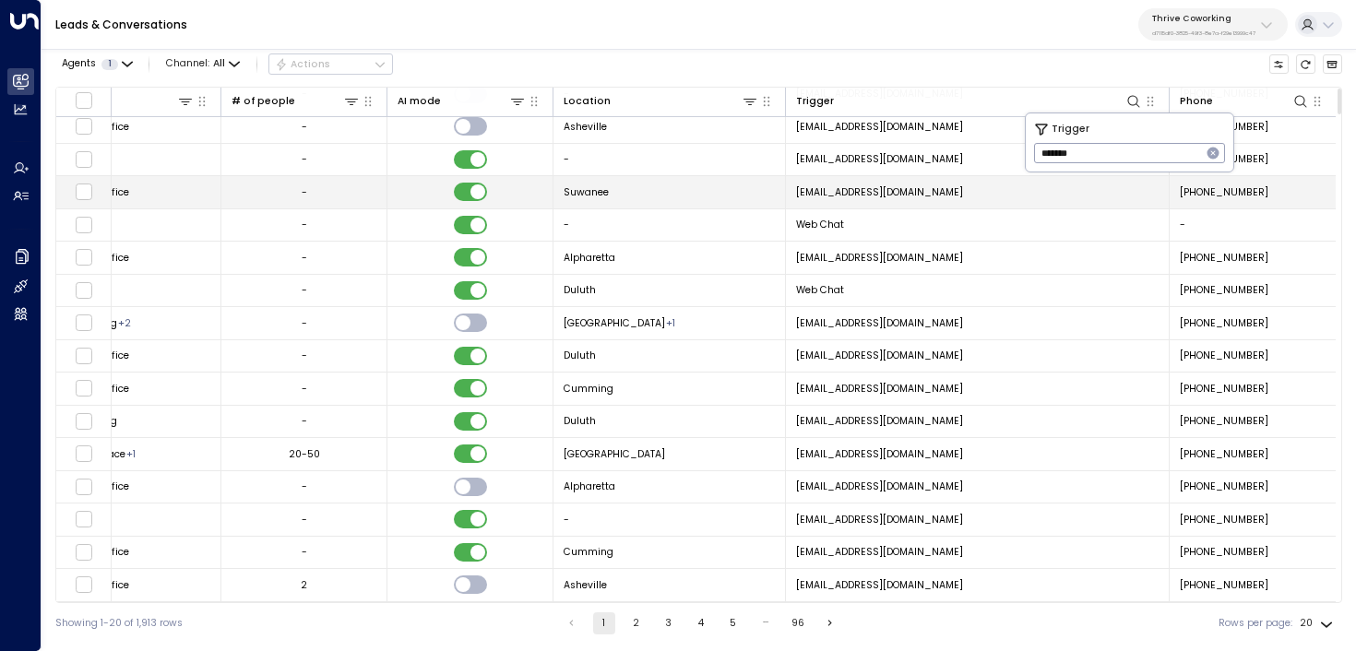
type input "*******"
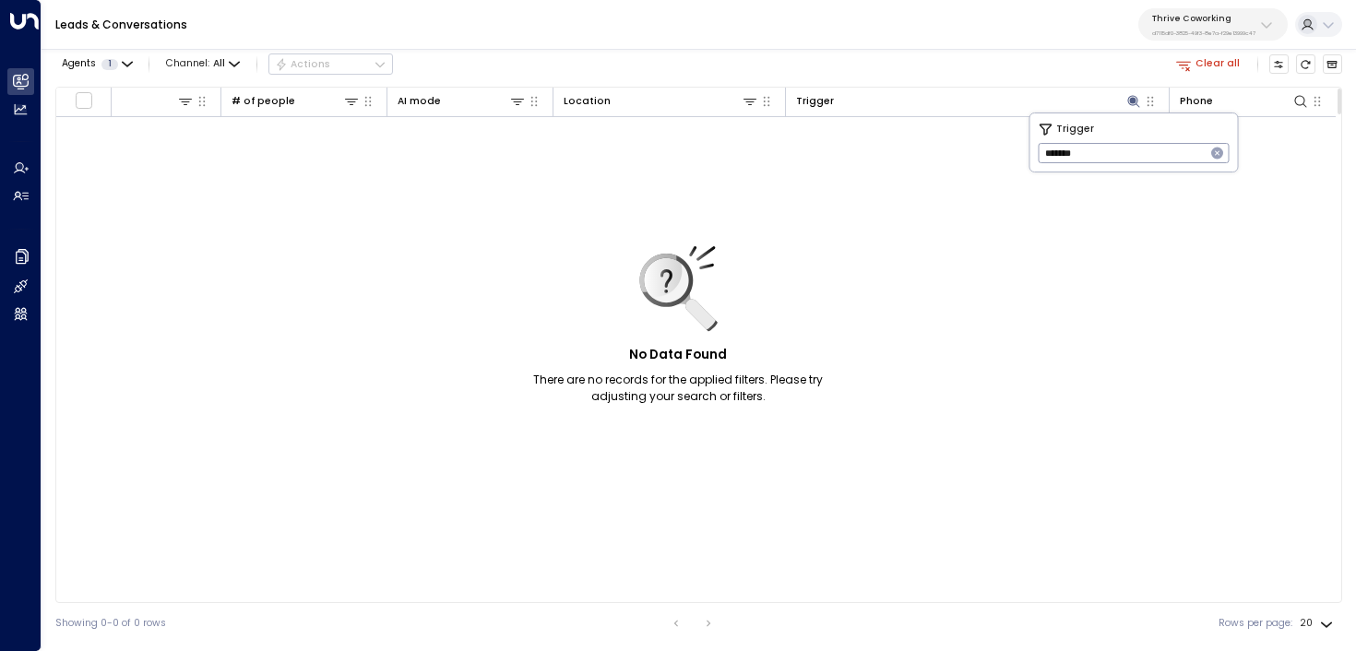
scroll to position [0, 1490]
click at [1191, 66] on icon "button" at bounding box center [1184, 64] width 17 height 17
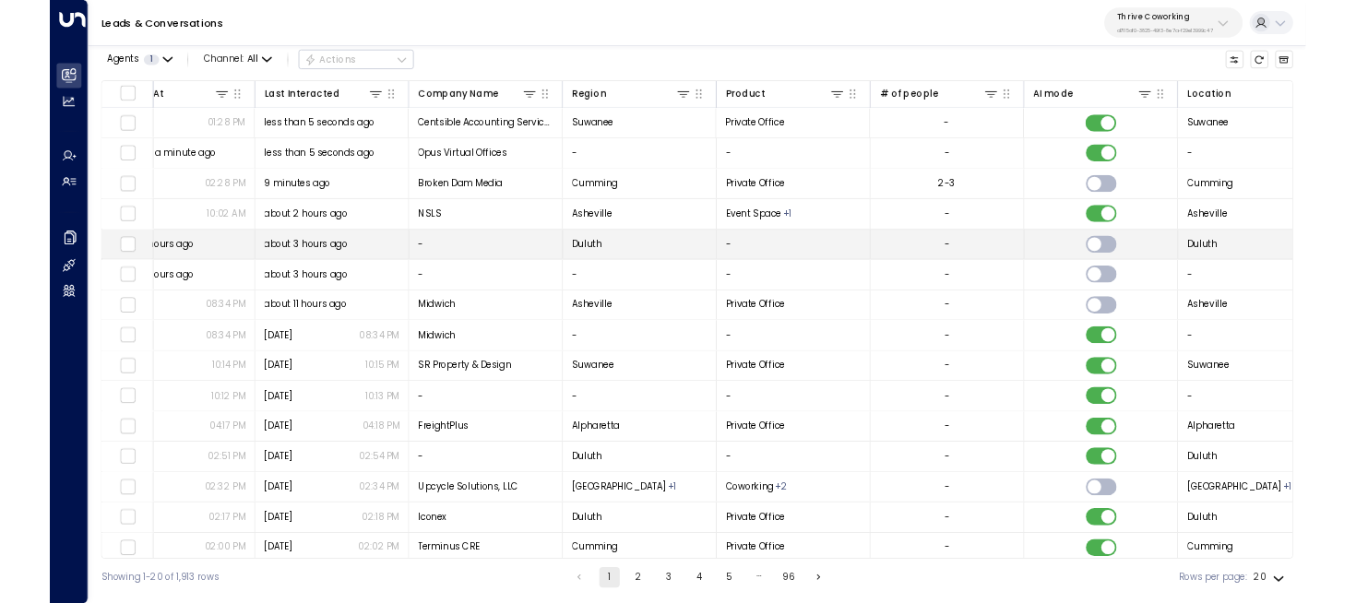
scroll to position [0, 1448]
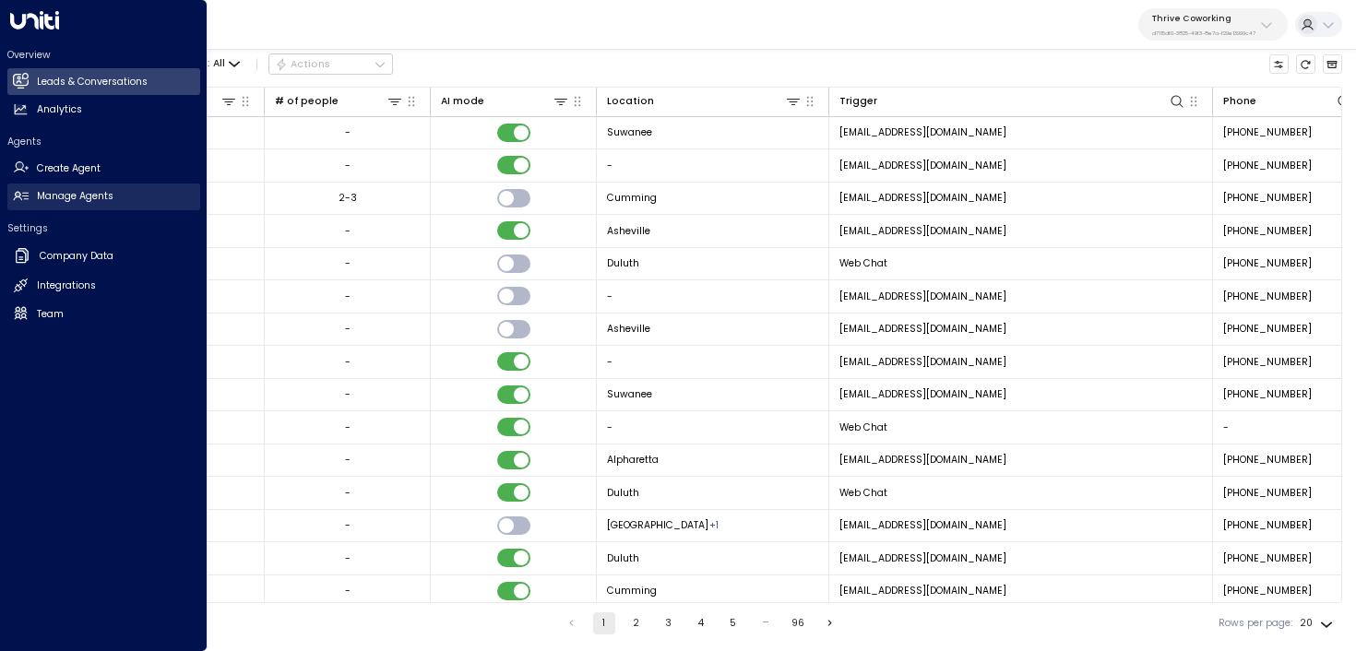
click at [53, 200] on h2 "Manage Agents" at bounding box center [75, 196] width 77 height 15
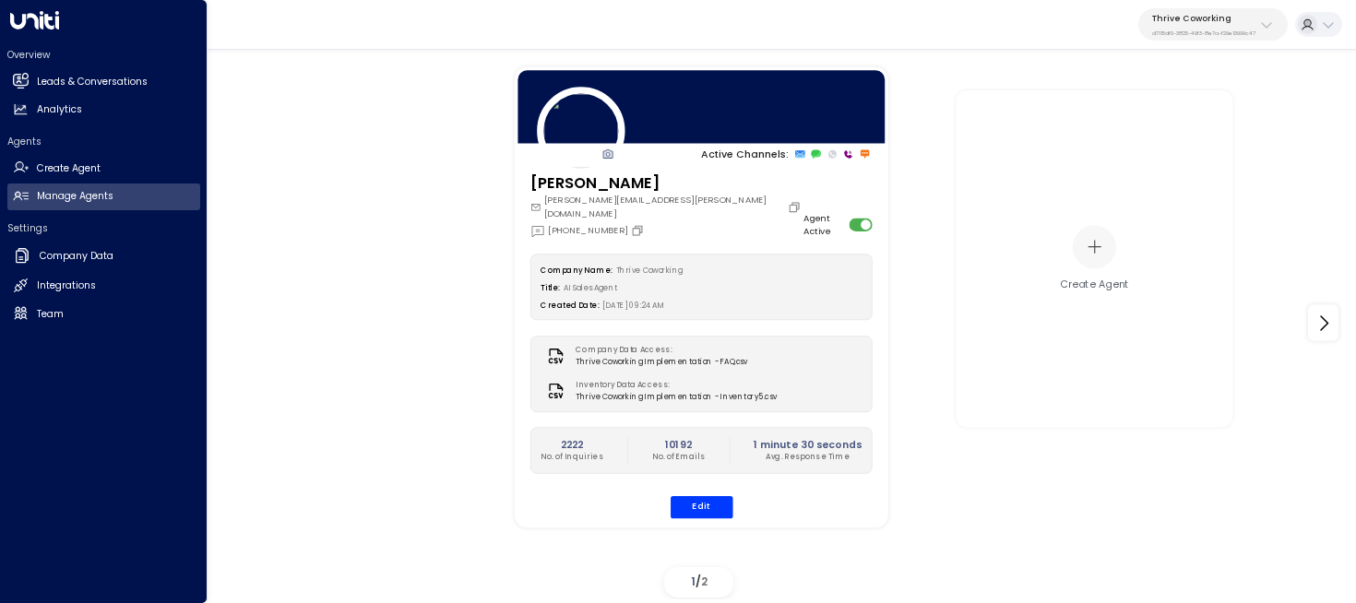
click at [26, 67] on div "Overview Leads & Conversations Leads & Conversations Analytics Analytics" at bounding box center [103, 86] width 193 height 76
click at [28, 71] on link "Leads & Conversations Leads & Conversations" at bounding box center [103, 81] width 193 height 27
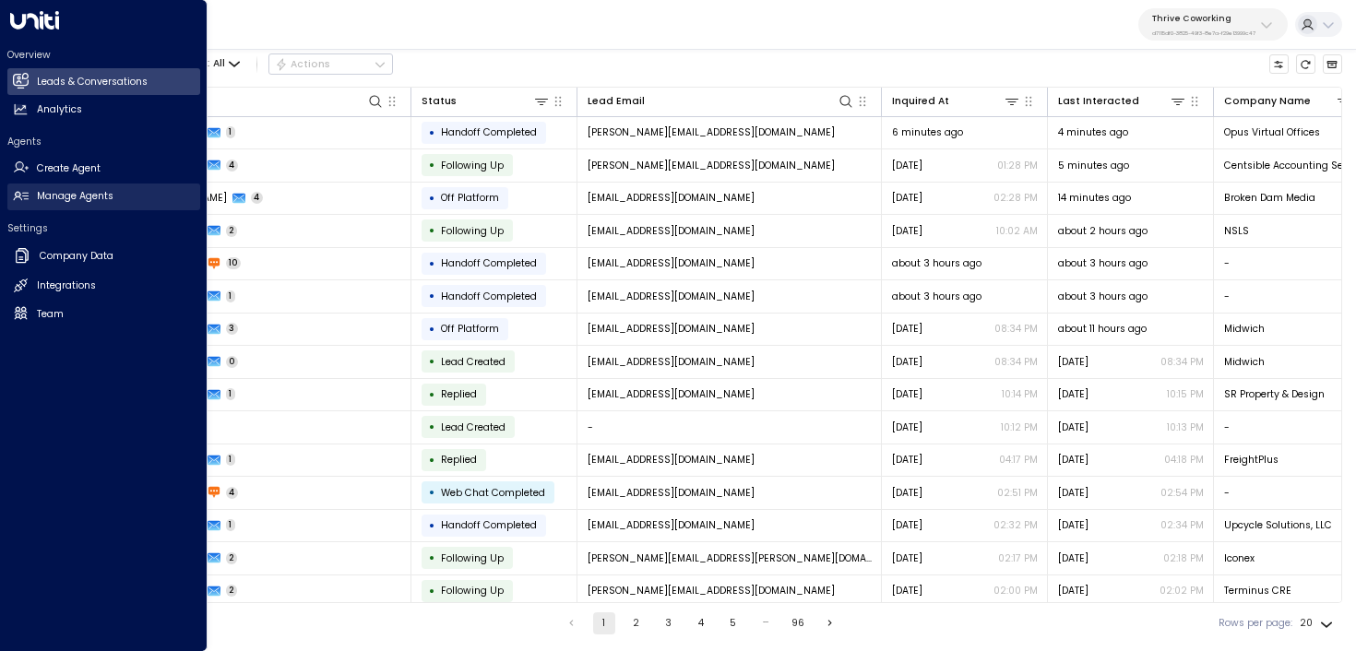
click at [62, 193] on h2 "Manage Agents" at bounding box center [75, 196] width 77 height 15
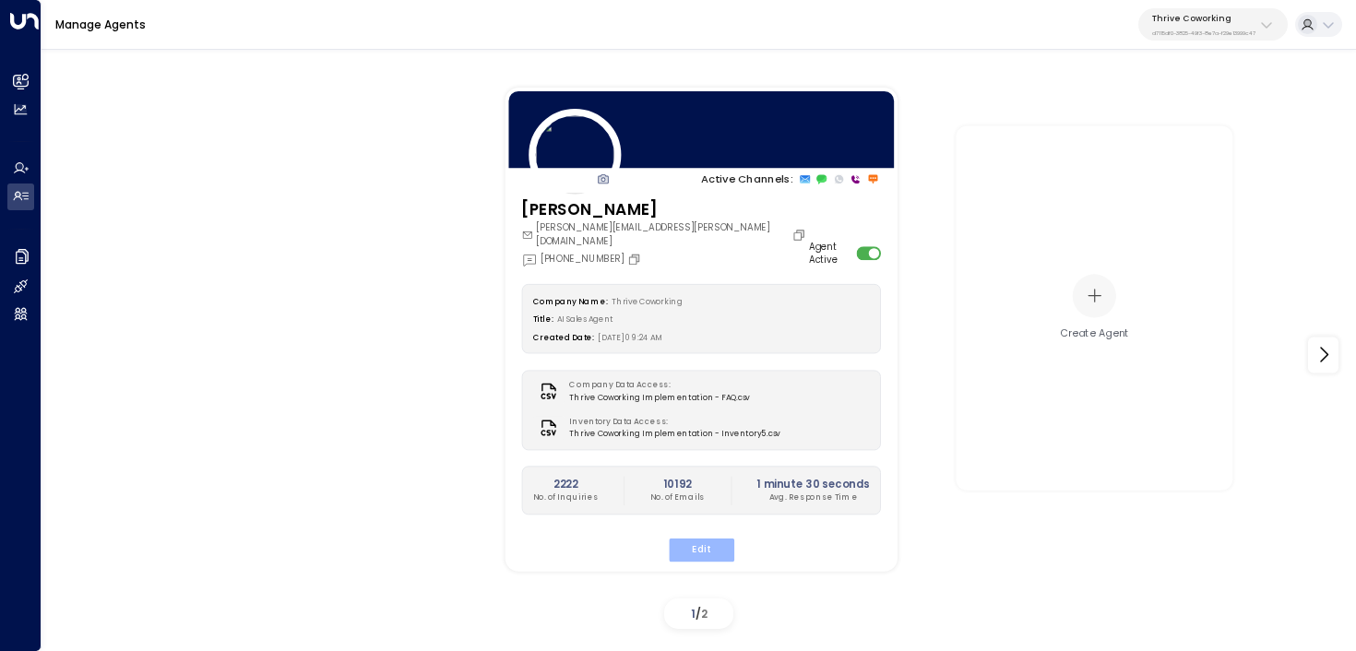
click at [706, 546] on button "Edit" at bounding box center [701, 550] width 66 height 24
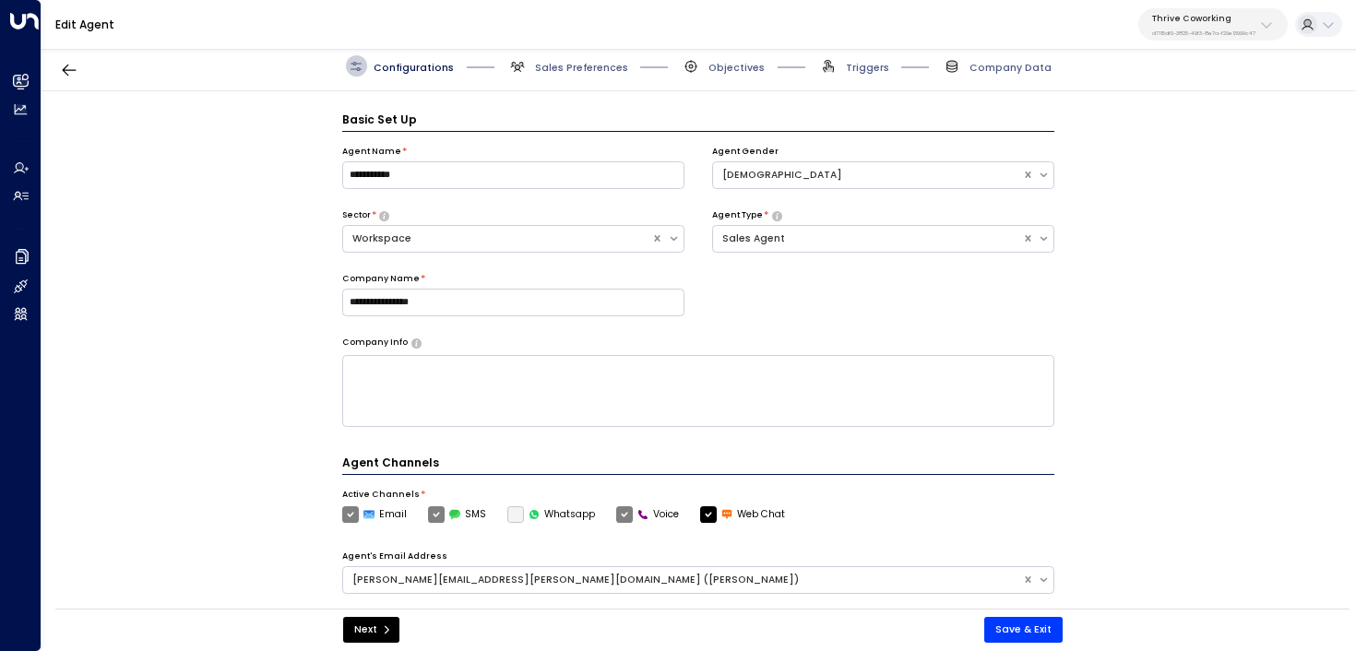
scroll to position [20, 0]
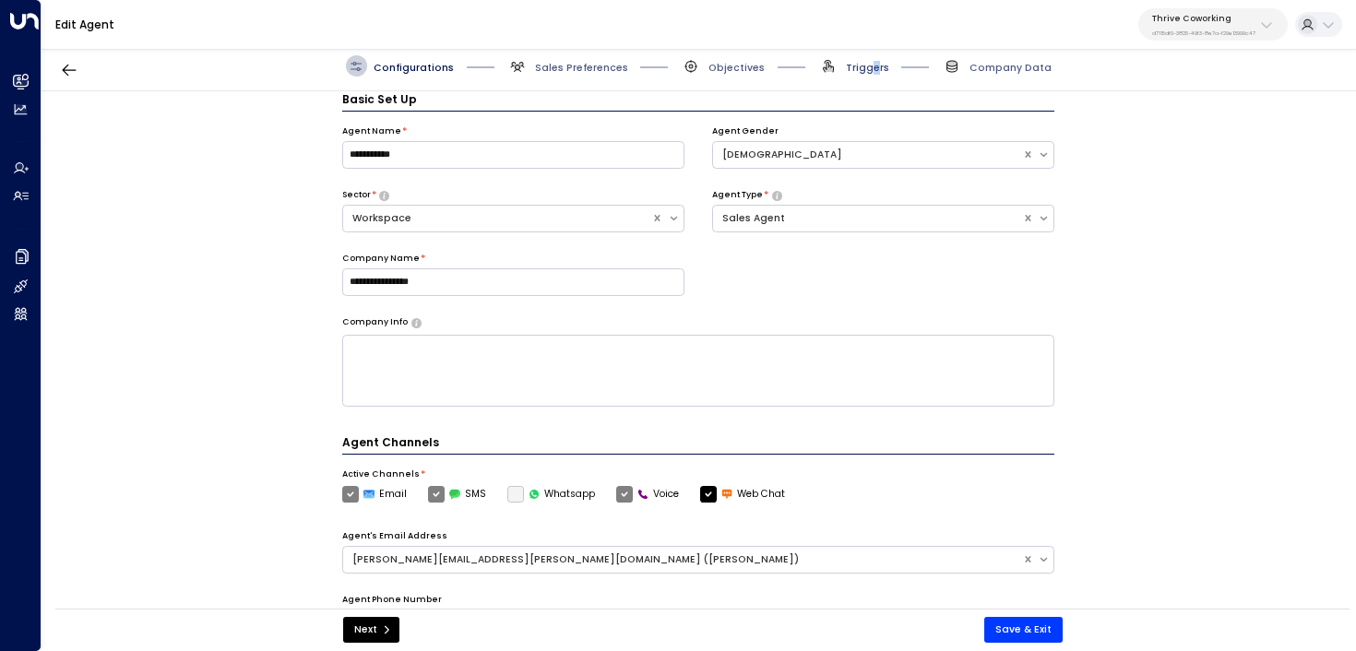
click at [877, 69] on span "Triggers" at bounding box center [867, 68] width 43 height 14
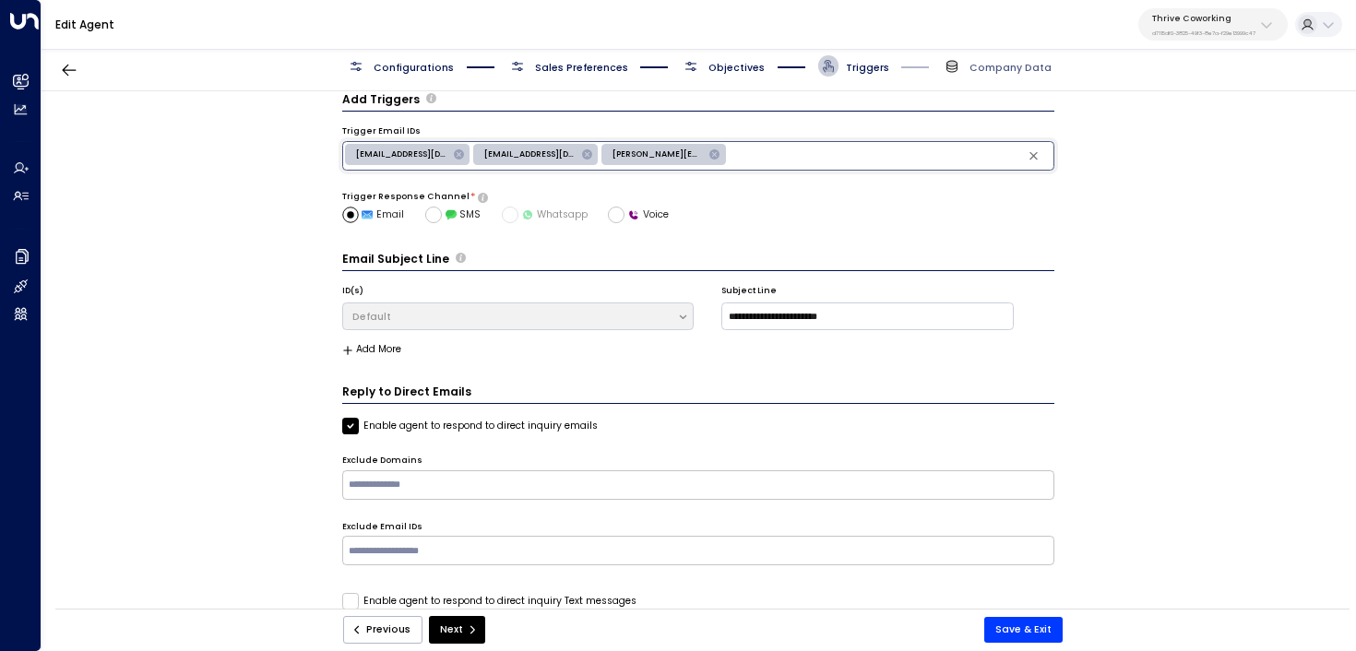
click at [782, 155] on input "text" at bounding box center [891, 155] width 322 height 23
paste input "**********"
type input "**********"
click at [1041, 633] on button "Save & Exit" at bounding box center [1024, 630] width 78 height 26
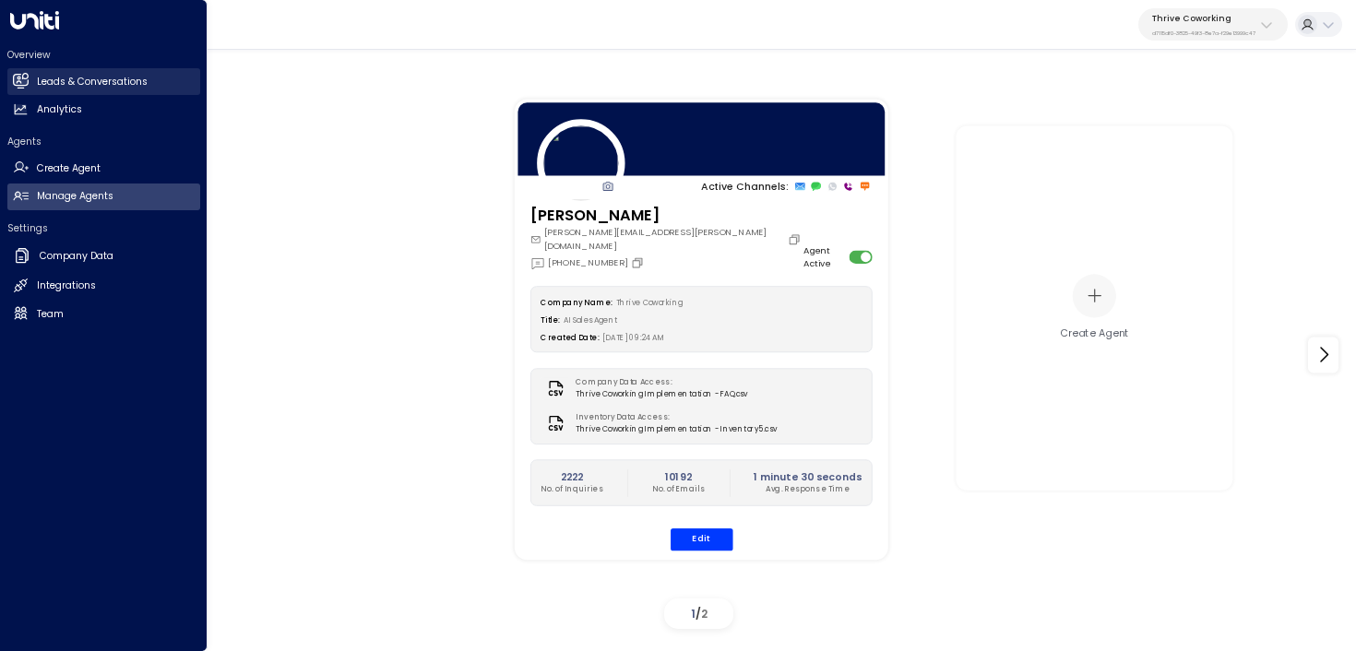
click at [30, 81] on link "Leads & Conversations Leads & Conversations" at bounding box center [103, 81] width 193 height 27
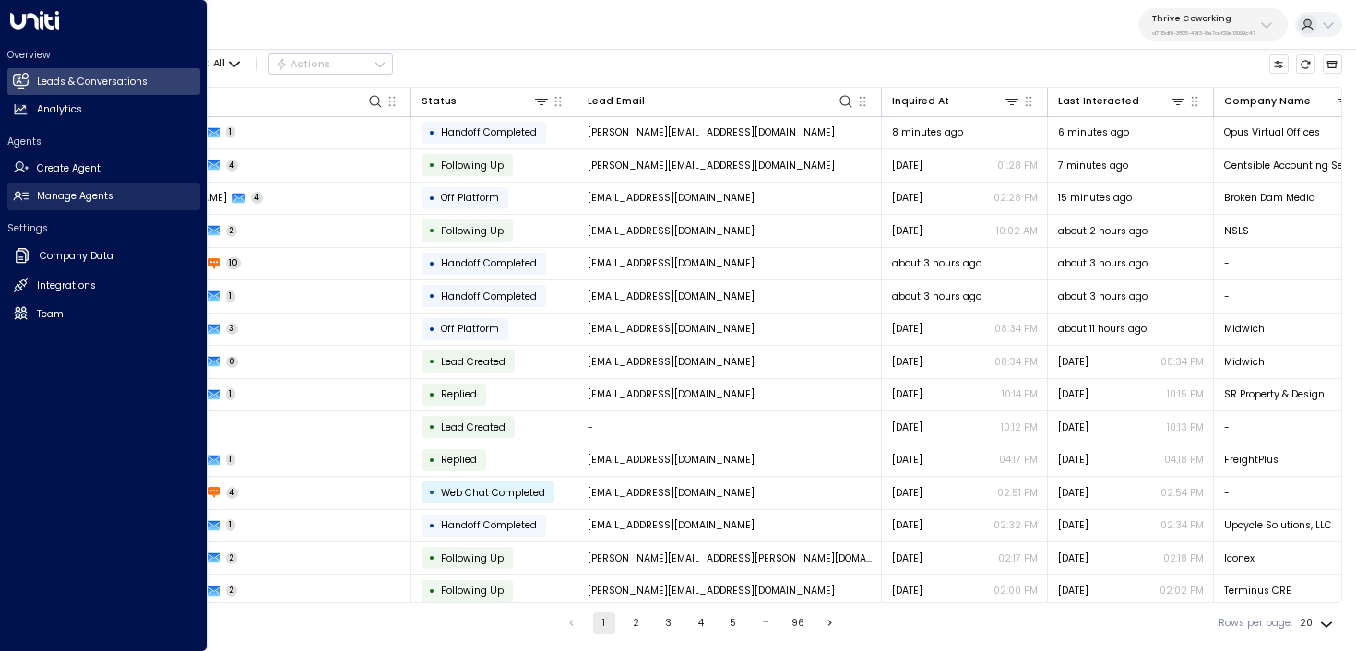
click at [113, 197] on h2 "Manage Agents" at bounding box center [75, 196] width 77 height 15
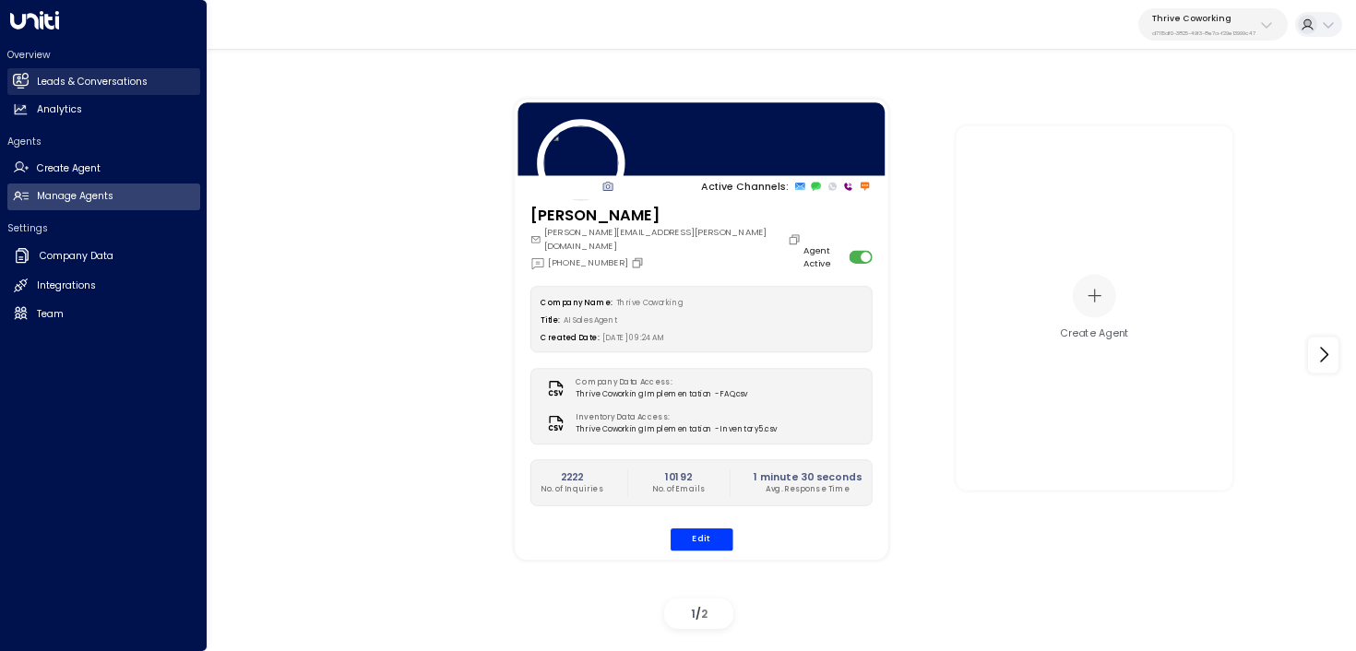
click at [25, 71] on link "Leads & Conversations Leads & Conversations" at bounding box center [103, 81] width 193 height 27
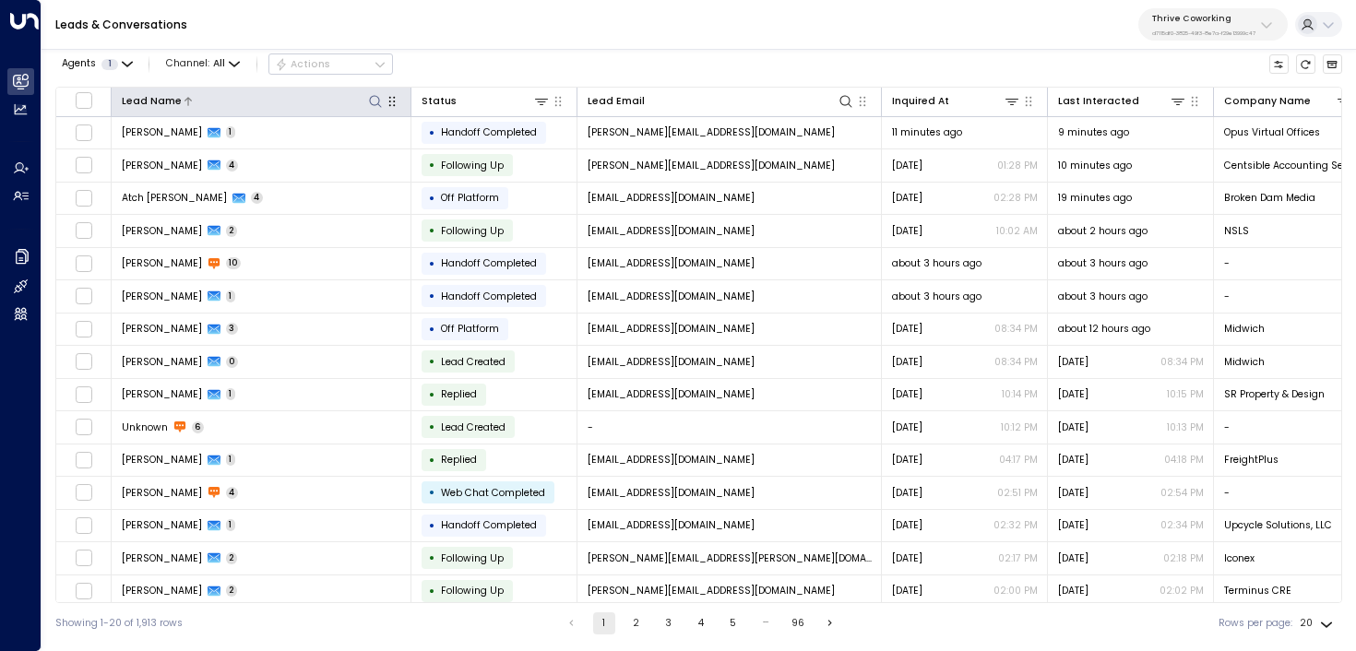
click at [376, 108] on button at bounding box center [375, 101] width 18 height 18
click at [515, 46] on div "Leads & Conversations Thrive Coworking d7115df0-3825-49f3-8e7a-f29e13999c47" at bounding box center [699, 25] width 1315 height 50
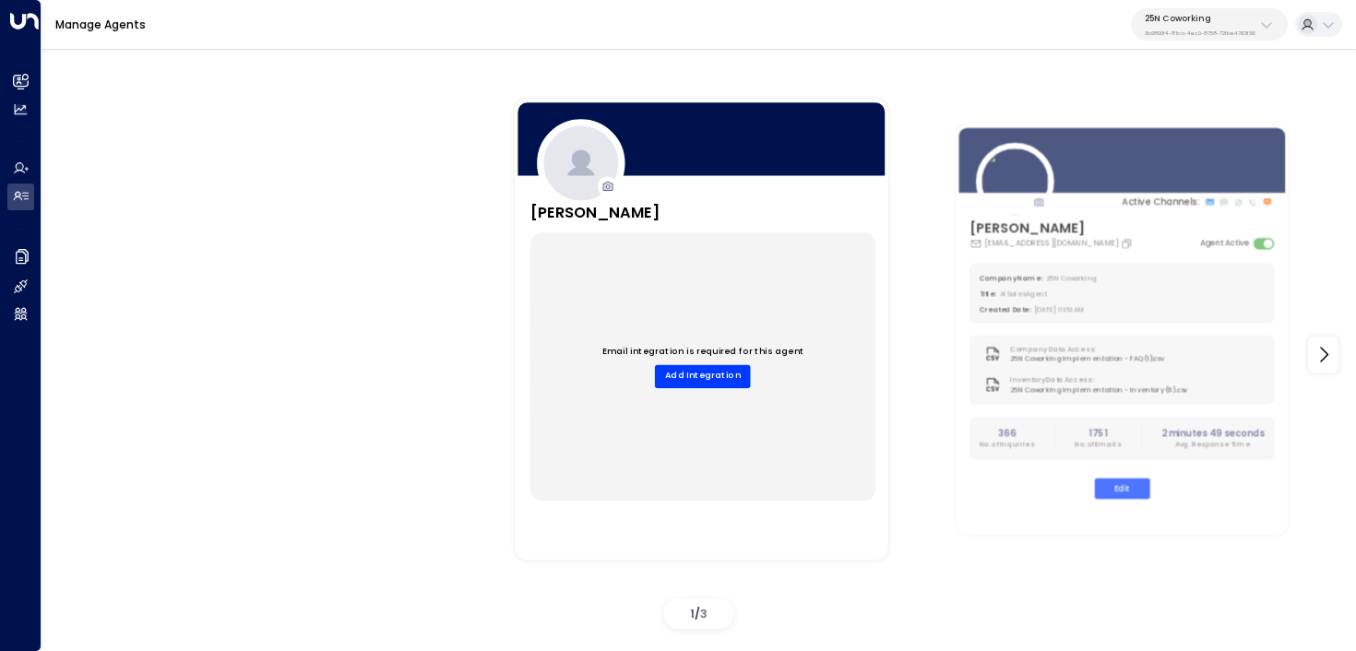
click at [1178, 15] on p "25N Coworking" at bounding box center [1200, 18] width 111 height 11
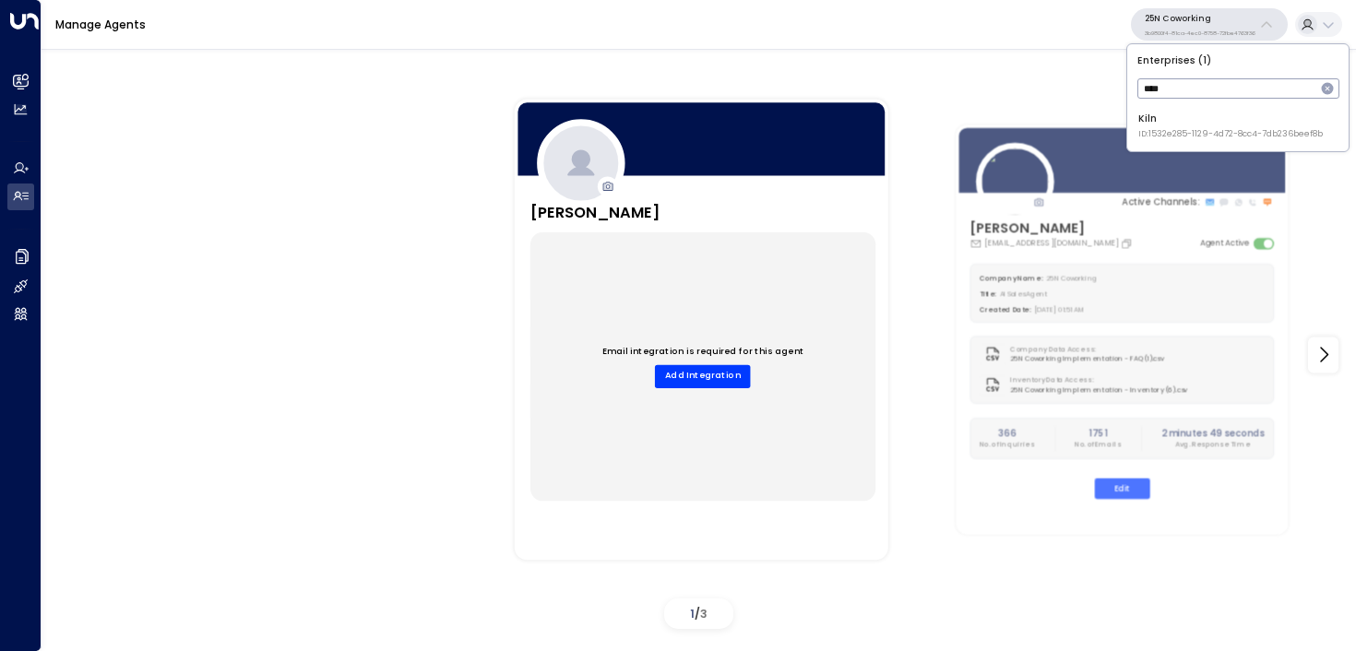
type input "****"
click at [1158, 125] on div "Kiln ID: 1532e285-1129-4d72-8cc4-7db236beef8b" at bounding box center [1231, 126] width 185 height 29
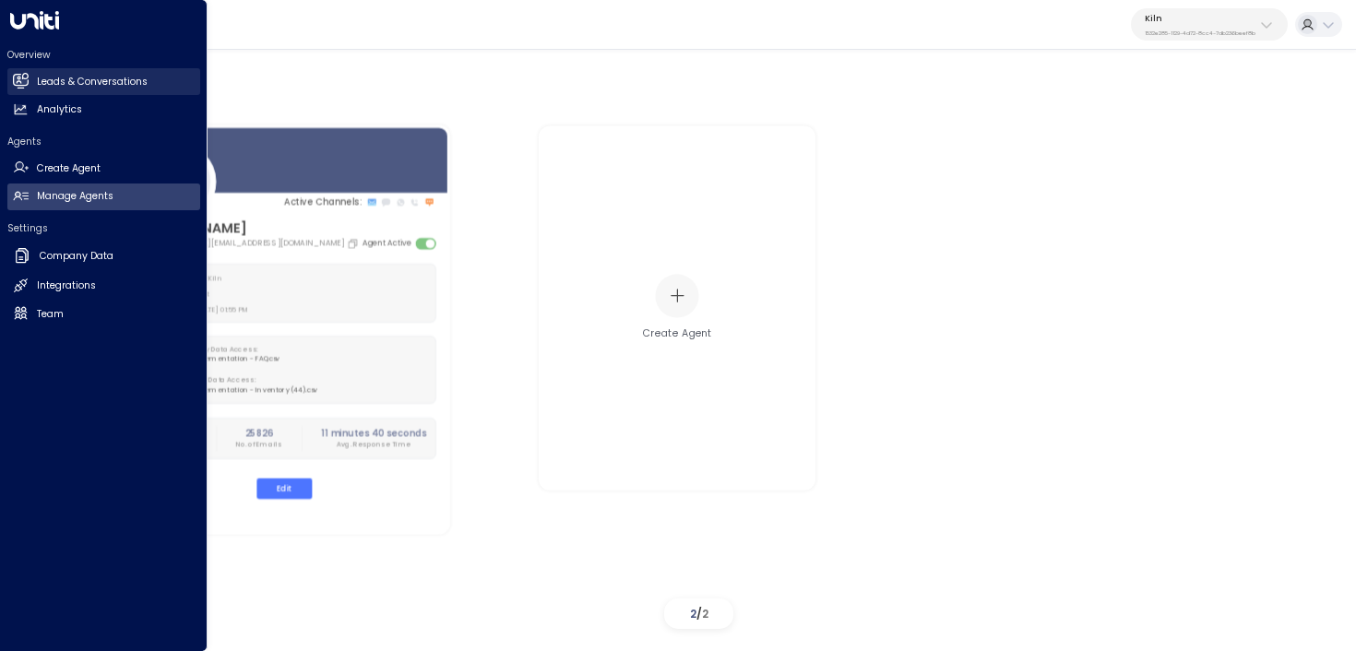
click at [26, 73] on icon at bounding box center [22, 81] width 12 height 16
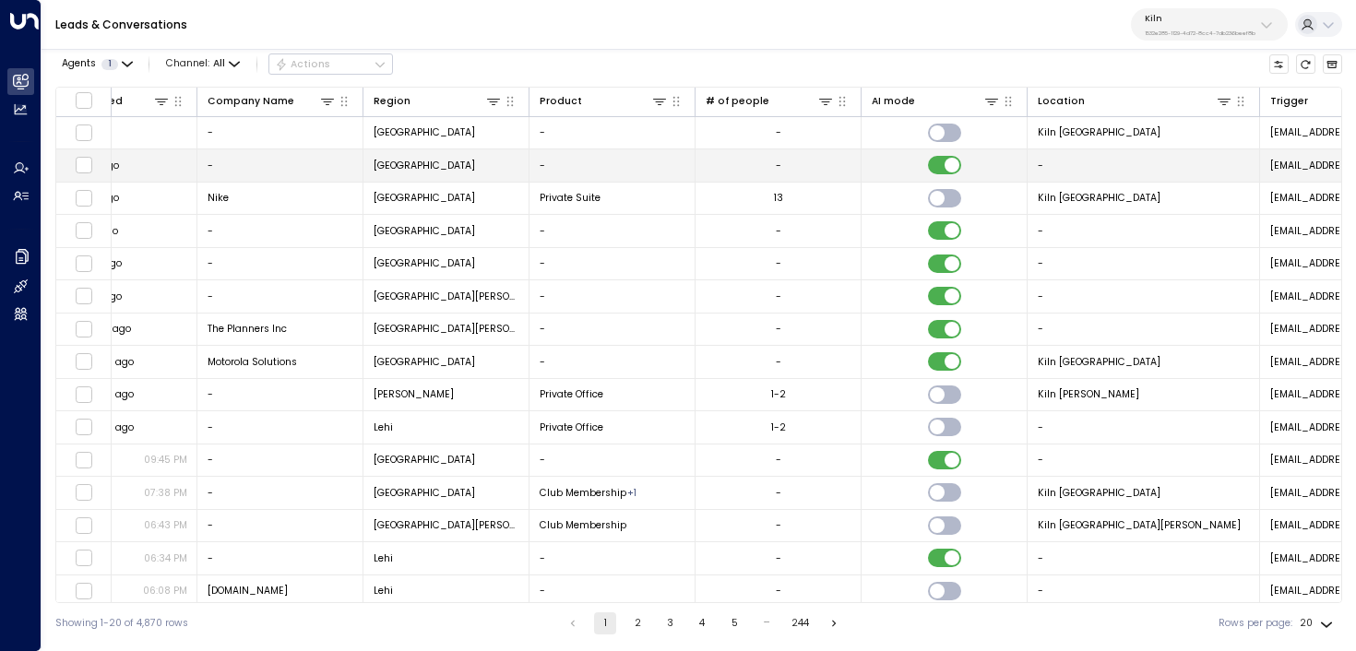
scroll to position [0, 1495]
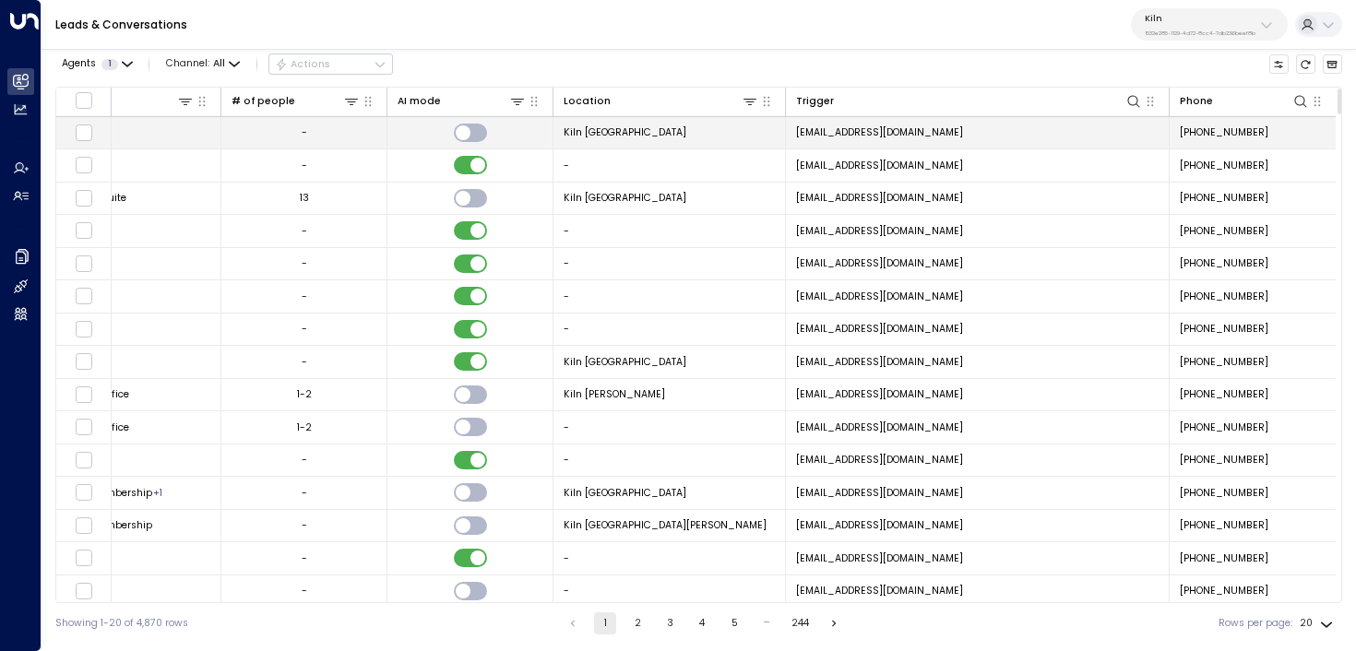
copy span "[EMAIL_ADDRESS][DOMAIN_NAME]"
drag, startPoint x: 1011, startPoint y: 131, endPoint x: 794, endPoint y: 137, distance: 217.8
click at [794, 137] on td "[EMAIL_ADDRESS][DOMAIN_NAME]" at bounding box center [978, 133] width 384 height 32
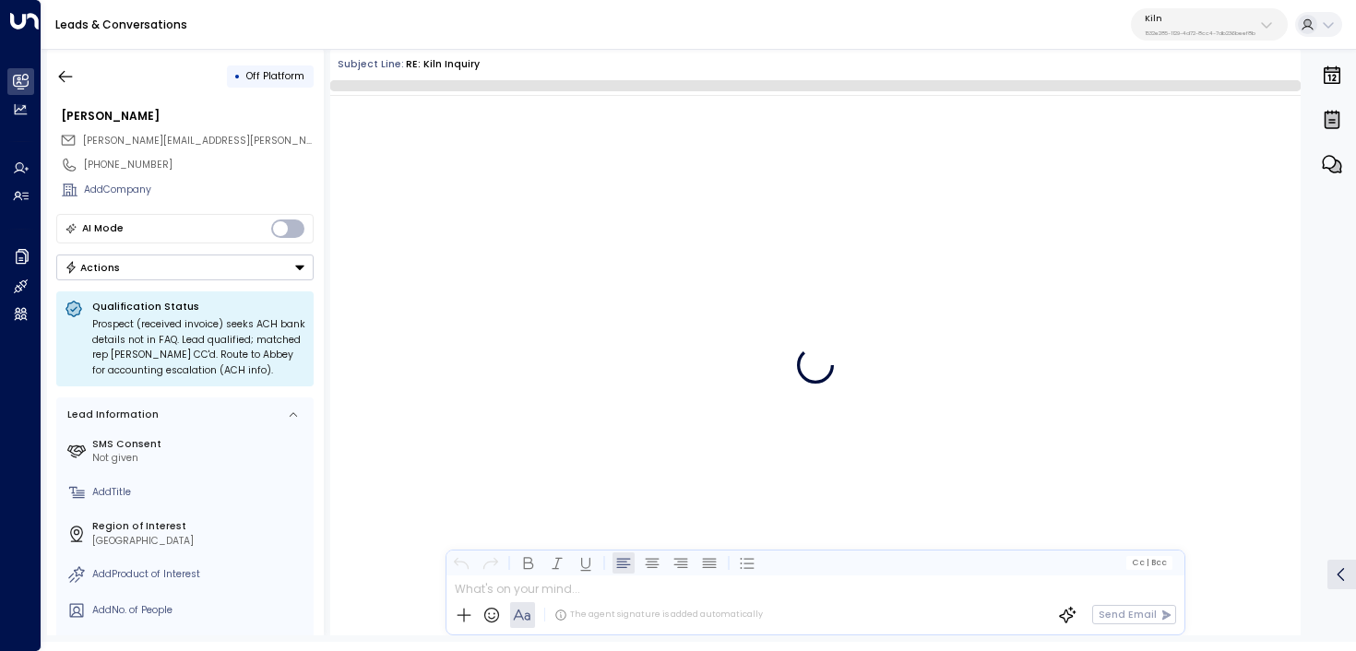
scroll to position [1390, 0]
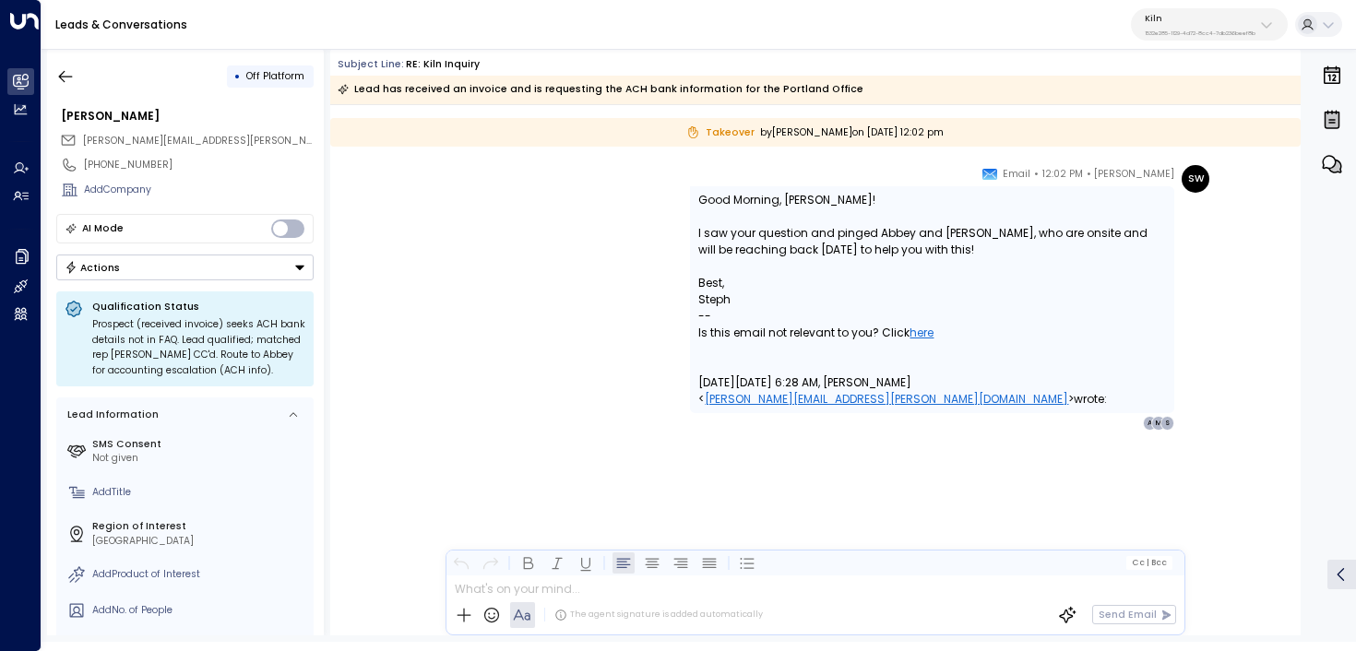
click at [1201, 18] on p "Kiln" at bounding box center [1200, 18] width 111 height 11
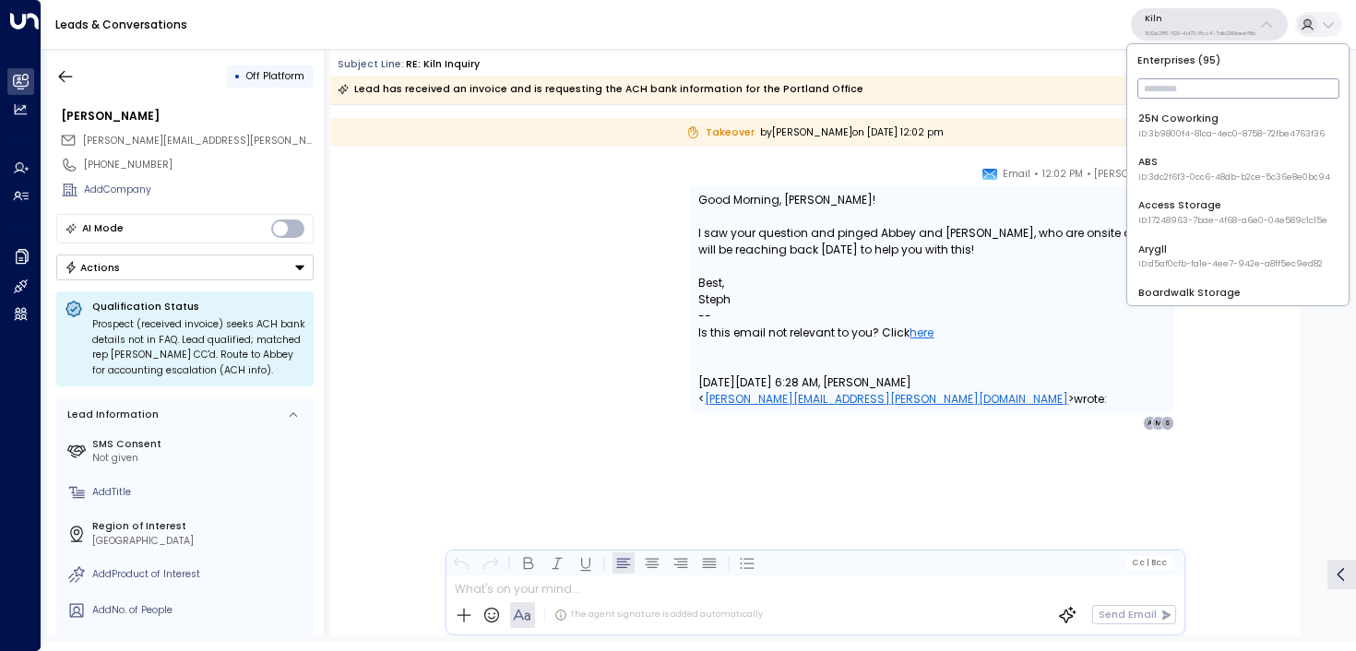
type input "*"
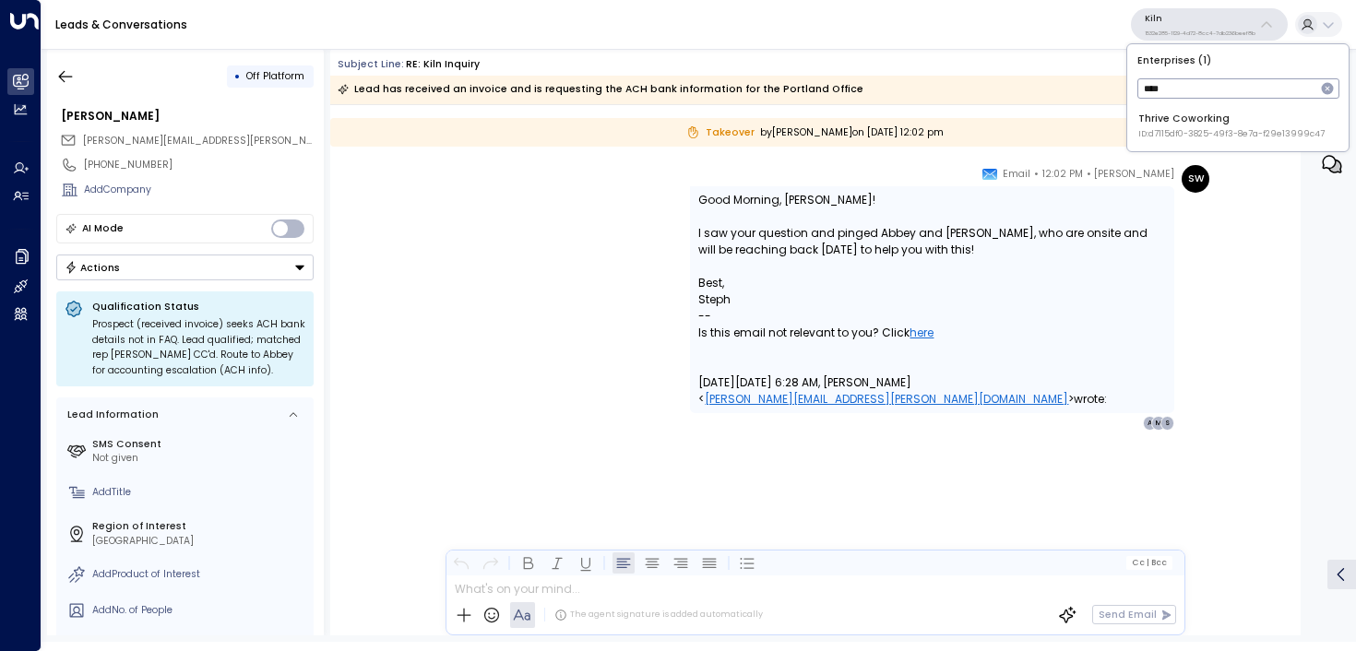
type input "****"
click at [1200, 136] on span "ID: d7115df0-3825-49f3-8e7a-f29e13999c47" at bounding box center [1232, 134] width 186 height 13
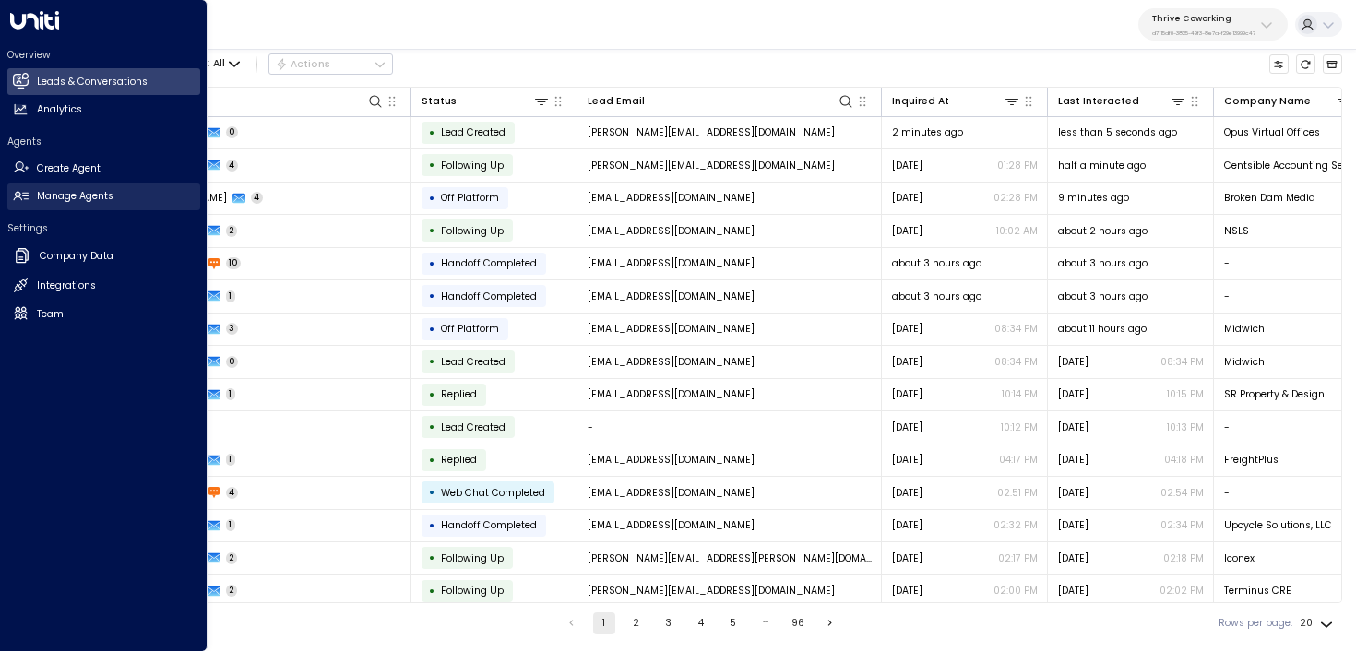
click at [21, 196] on icon at bounding box center [20, 196] width 15 height 9
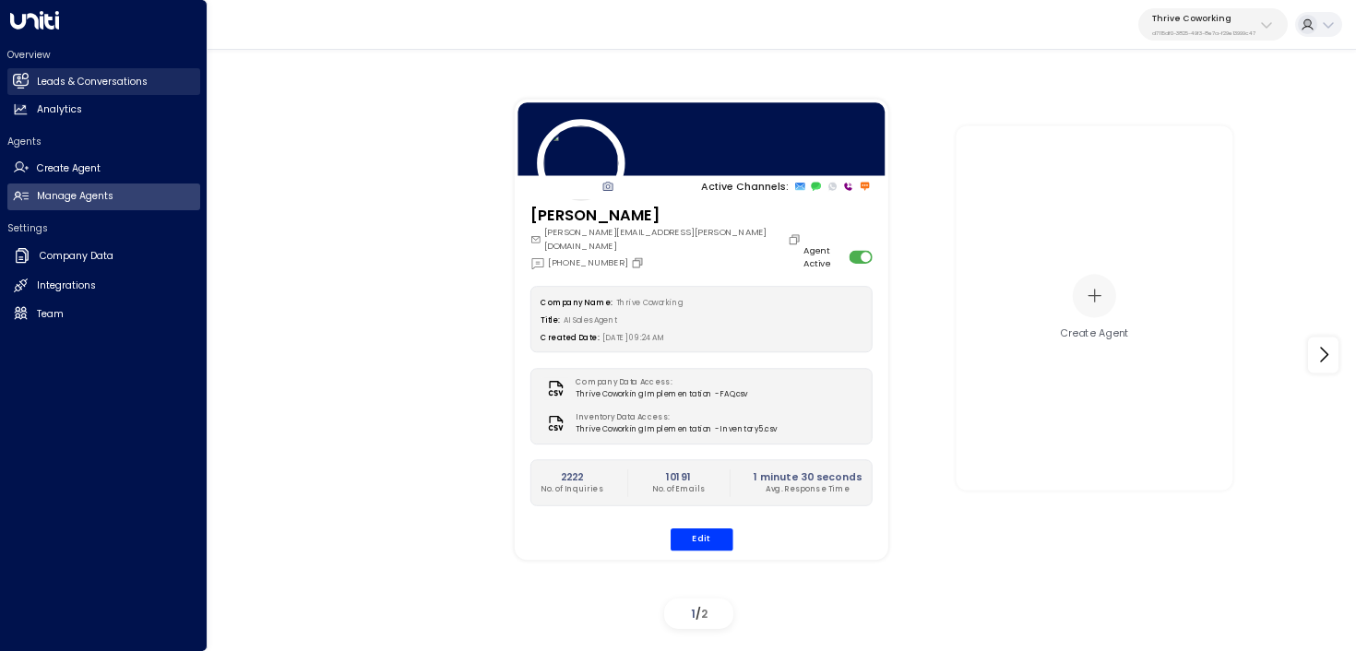
click at [19, 80] on icon at bounding box center [20, 80] width 15 height 11
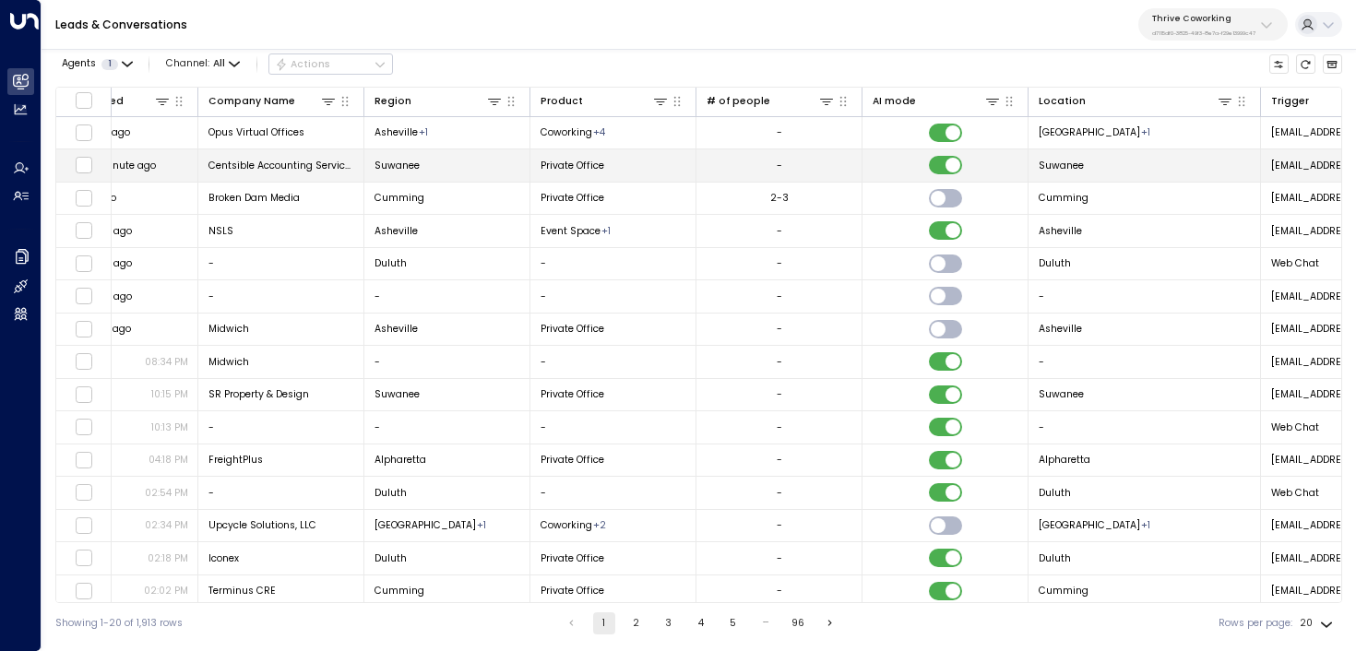
scroll to position [0, 1495]
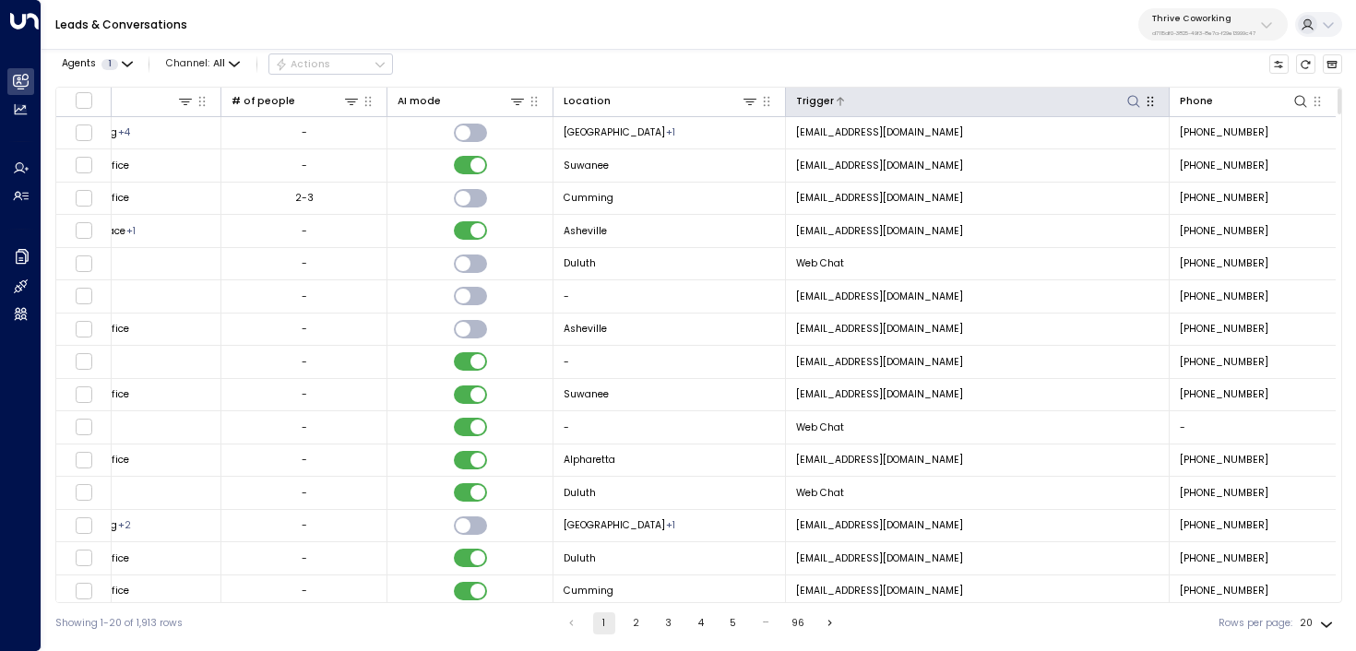
click at [1129, 99] on icon at bounding box center [1134, 101] width 15 height 15
type input "**********"
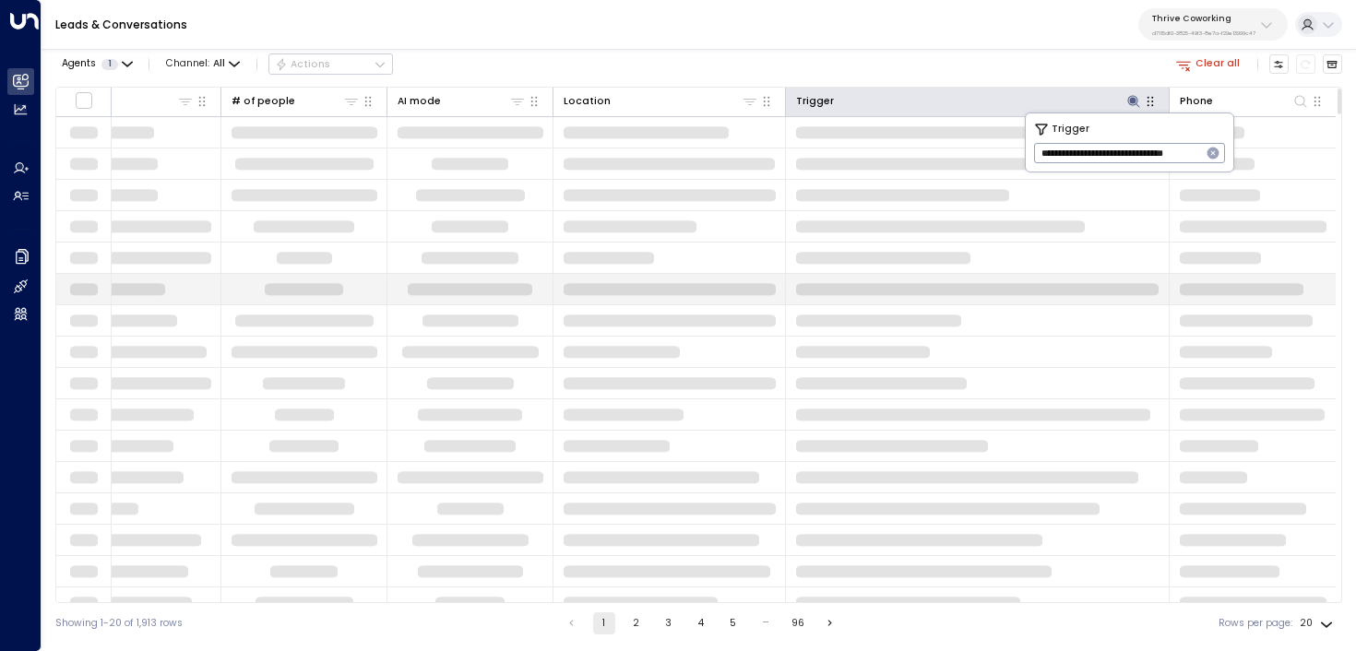
scroll to position [0, 1490]
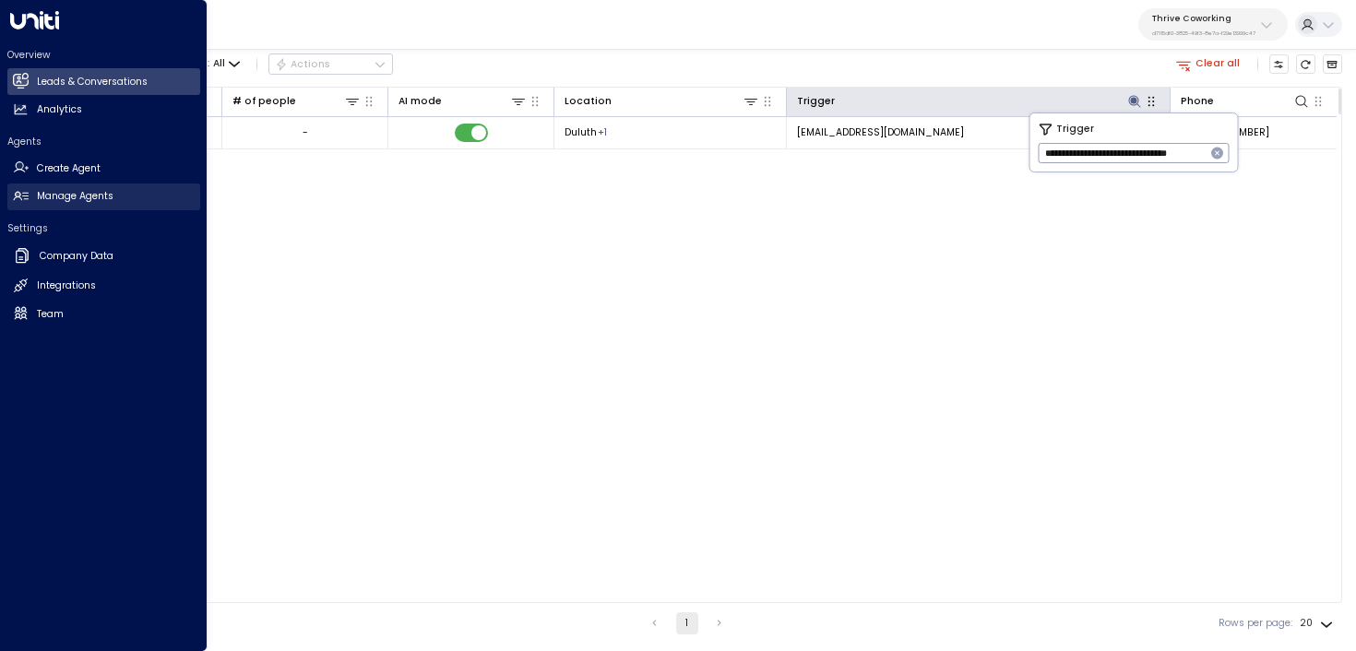
click at [29, 197] on link "Manage Agents Manage Agents" at bounding box center [103, 197] width 193 height 27
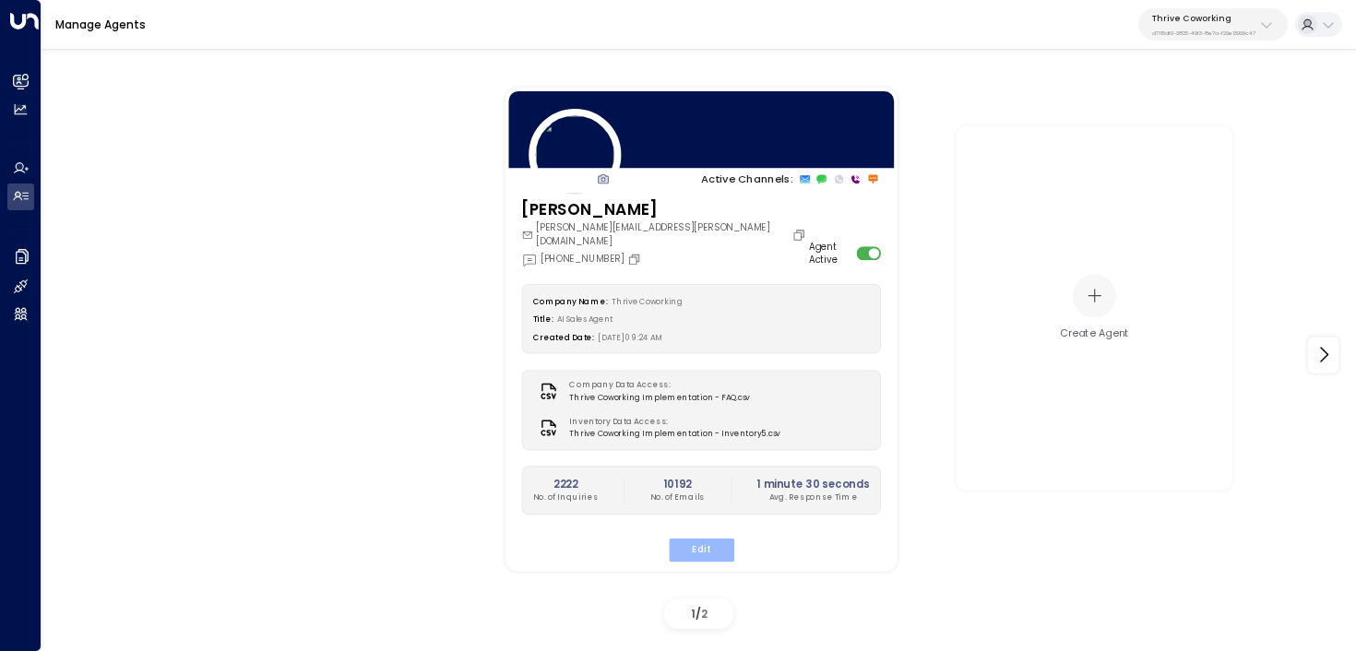
click at [713, 538] on button "Edit" at bounding box center [701, 550] width 66 height 24
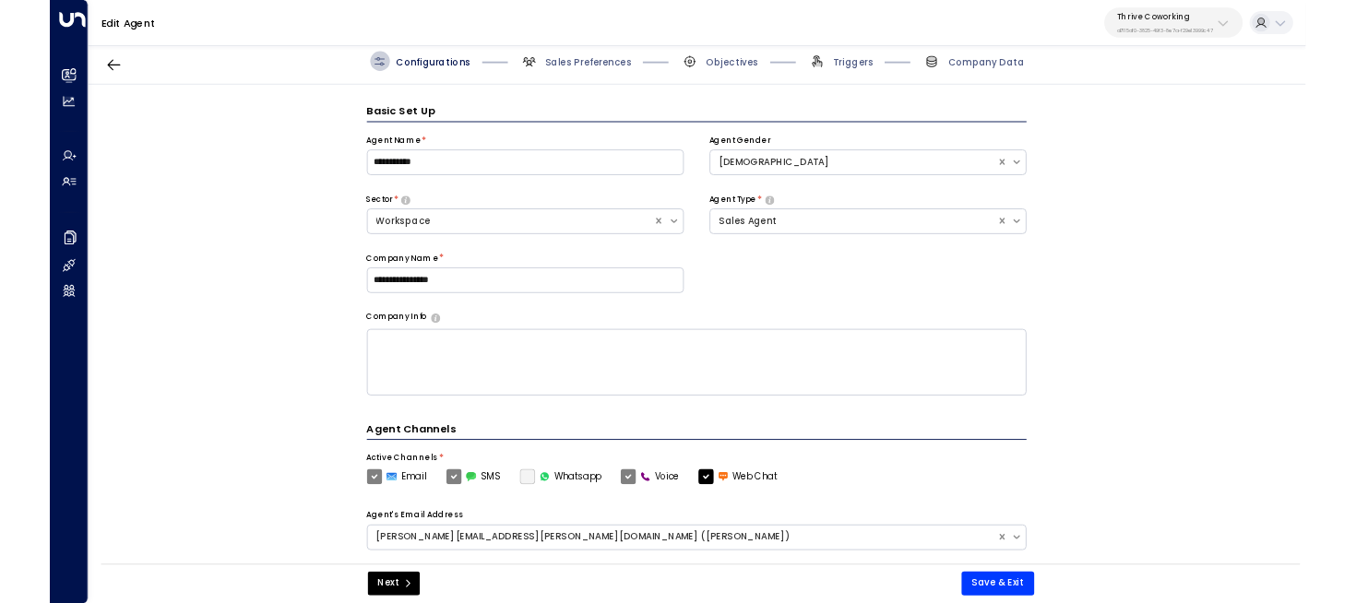
scroll to position [20, 0]
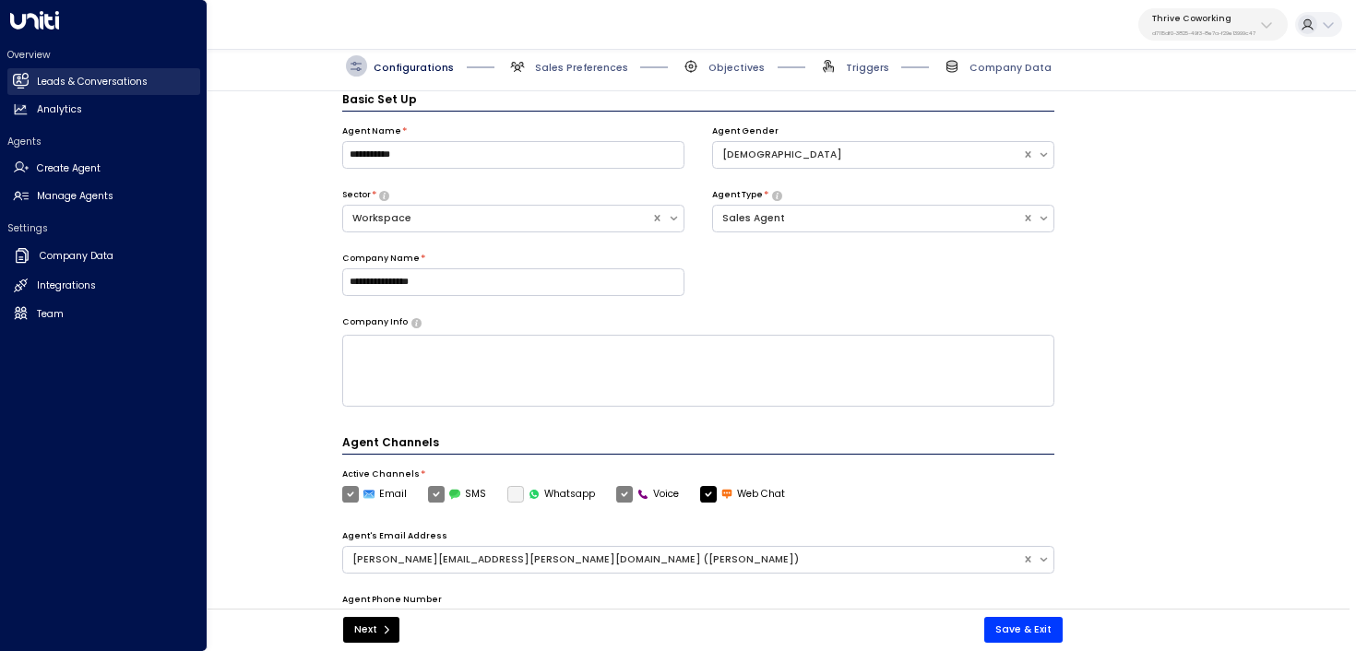
click at [21, 73] on icon at bounding box center [21, 81] width 16 height 16
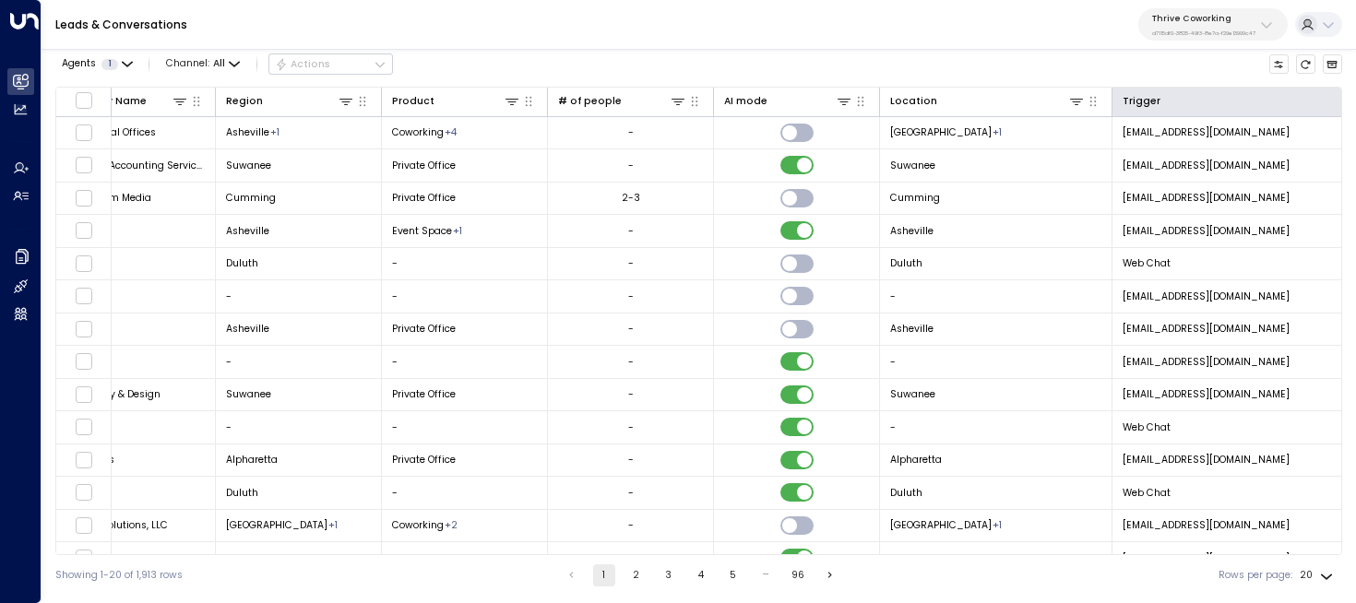
scroll to position [0, 1495]
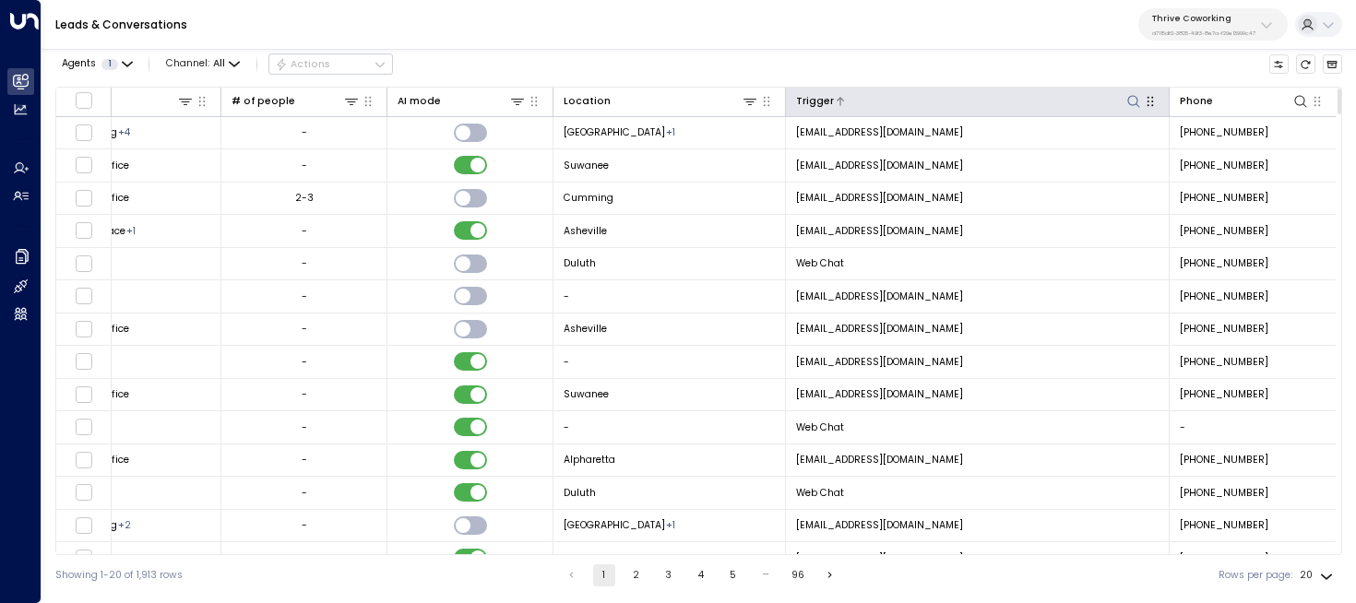
click at [1131, 101] on icon at bounding box center [1134, 101] width 15 height 15
type input "**********"
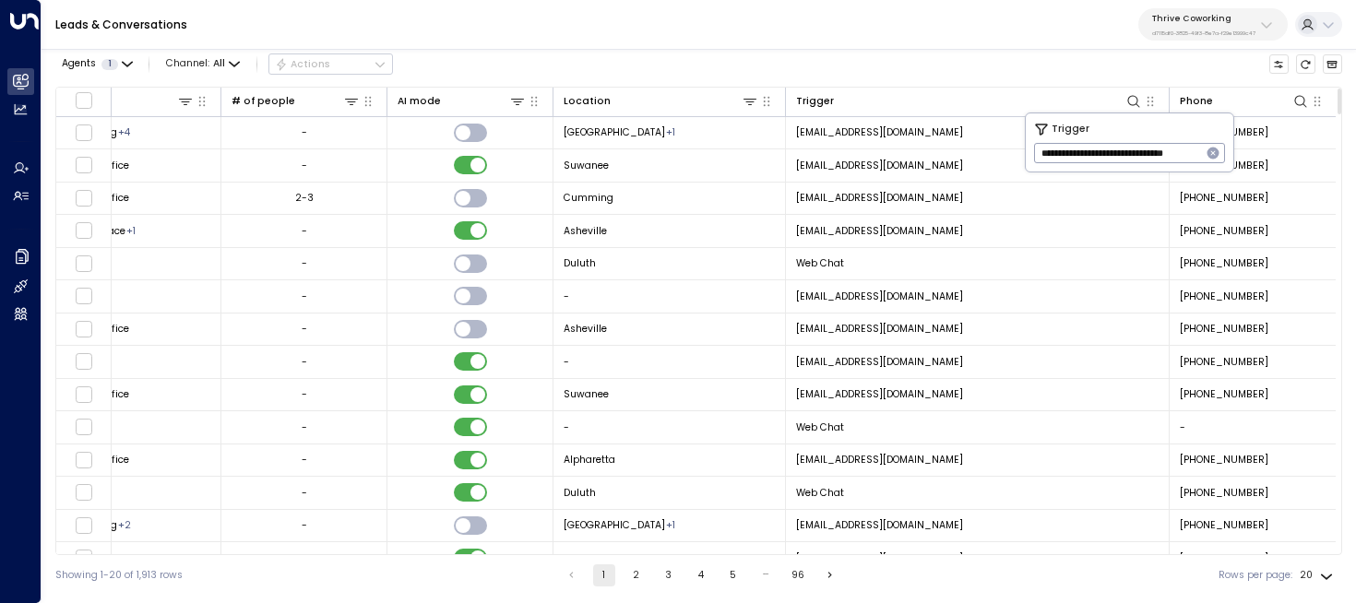
scroll to position [0, 1490]
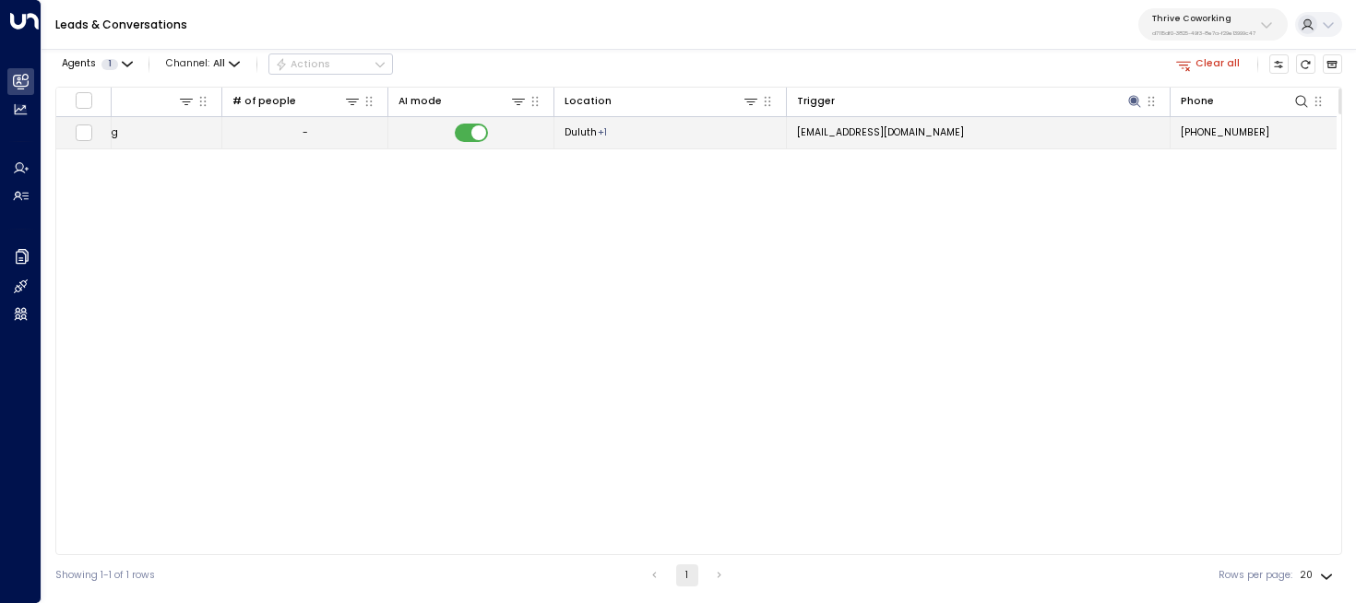
click at [849, 121] on td "[EMAIL_ADDRESS][DOMAIN_NAME]" at bounding box center [979, 133] width 384 height 32
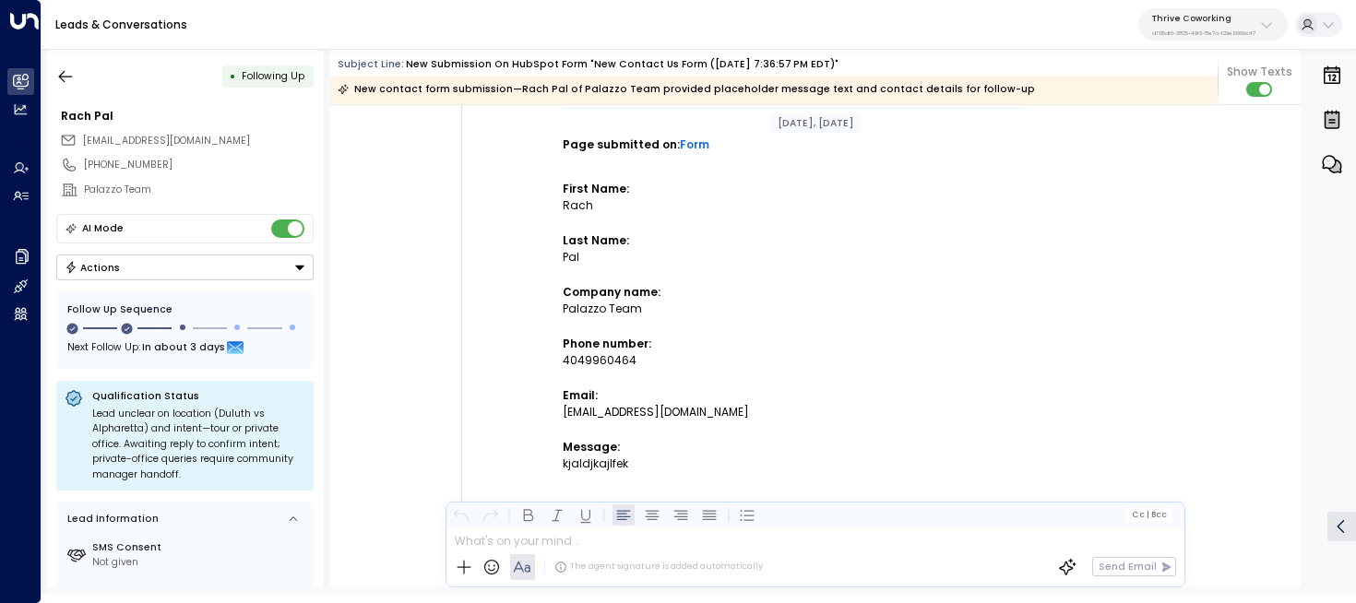
scroll to position [706, 0]
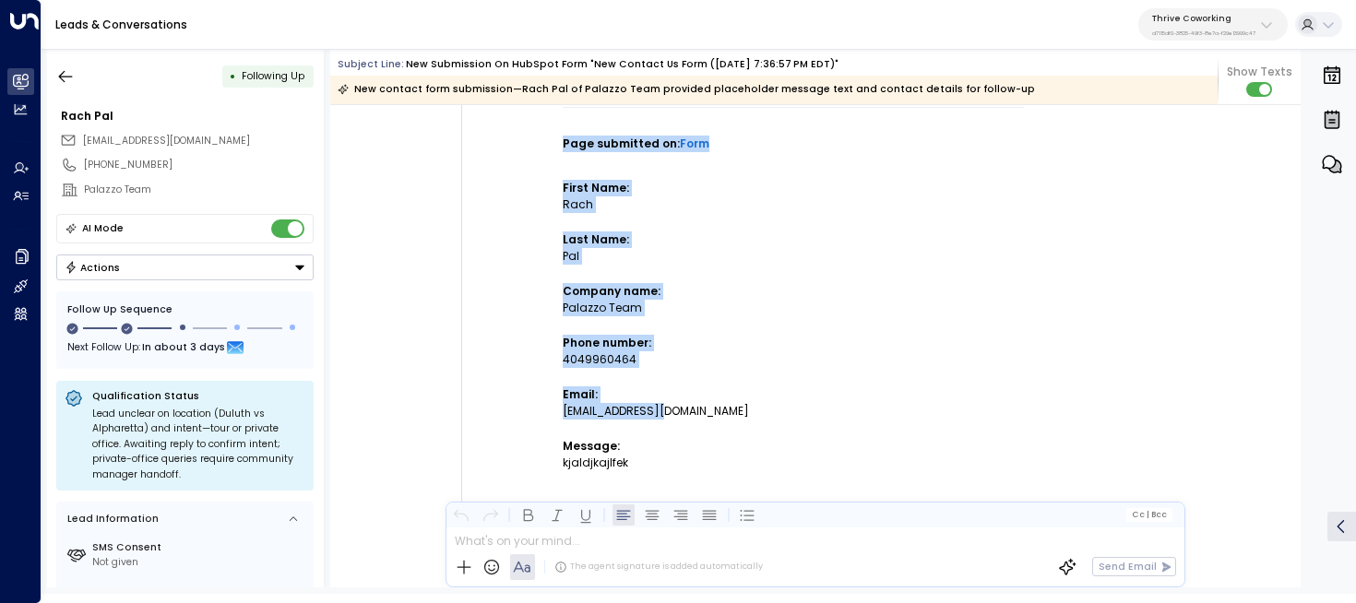
drag, startPoint x: 739, startPoint y: 415, endPoint x: 532, endPoint y: 415, distance: 206.7
click at [532, 415] on td "New submission on HubSpot Form "New contact us form ([DATE] 7:36:57 PM EDT)" Pa…" at bounding box center [794, 322] width 646 height 838
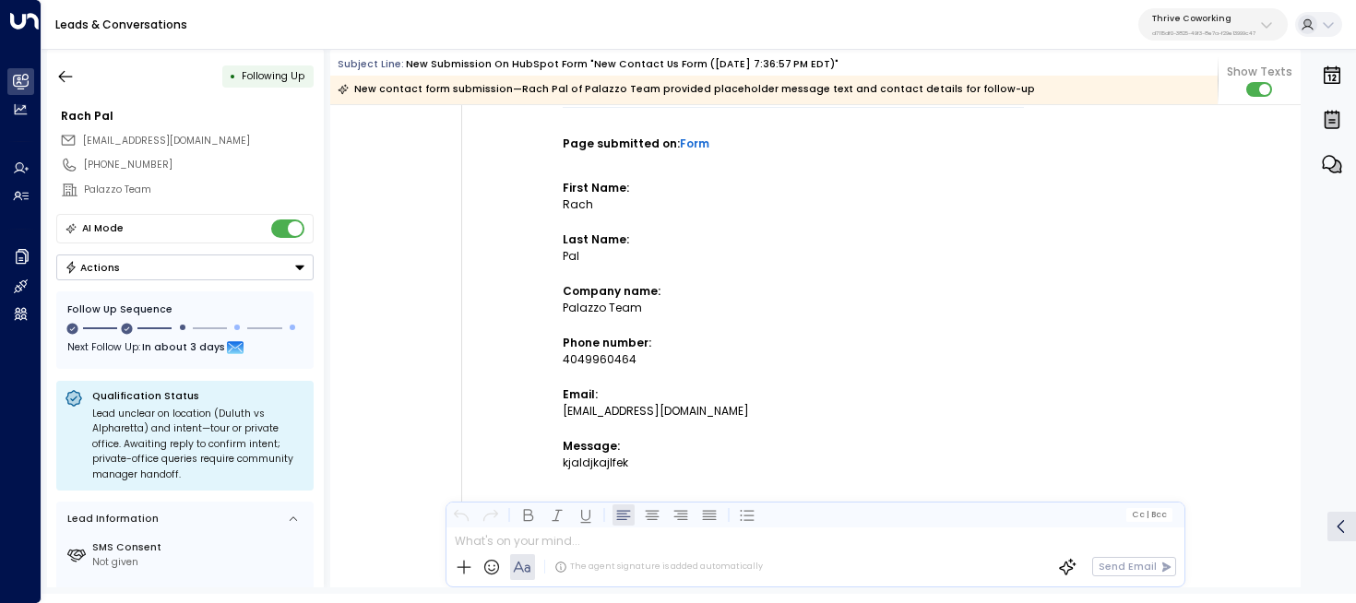
click at [621, 412] on div "[EMAIL_ADDRESS][DOMAIN_NAME]" at bounding box center [793, 411] width 461 height 17
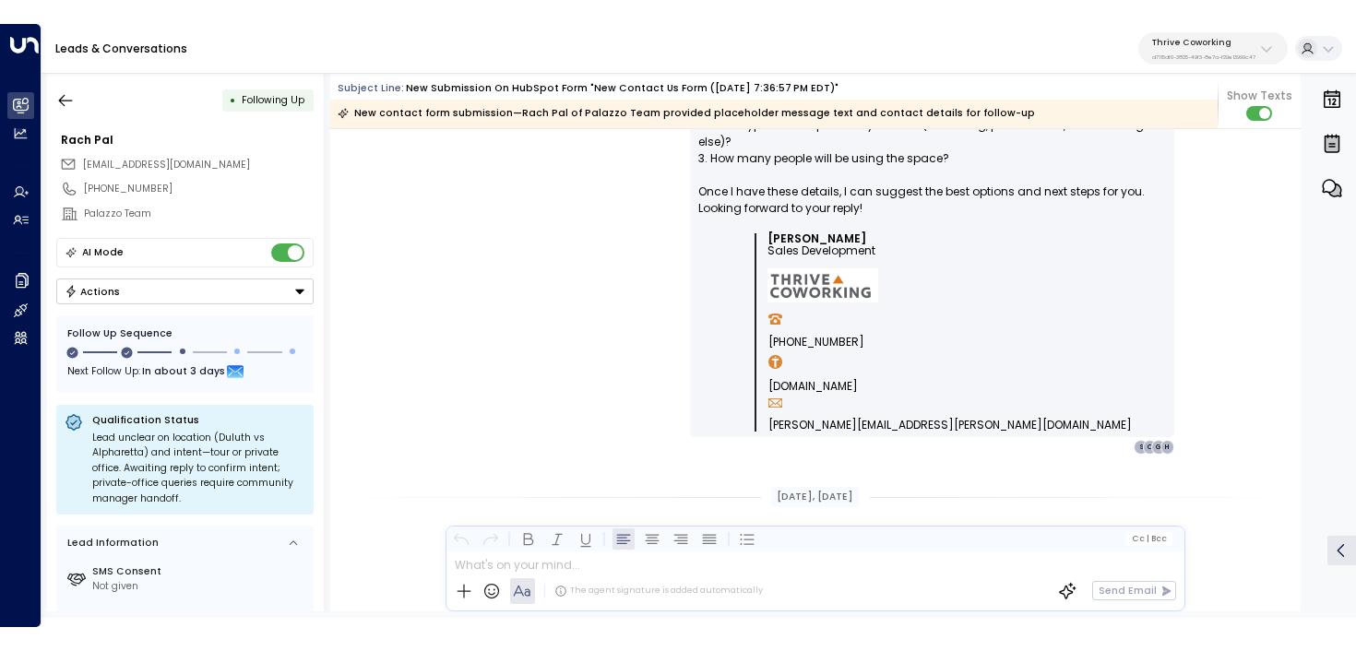
scroll to position [1809, 0]
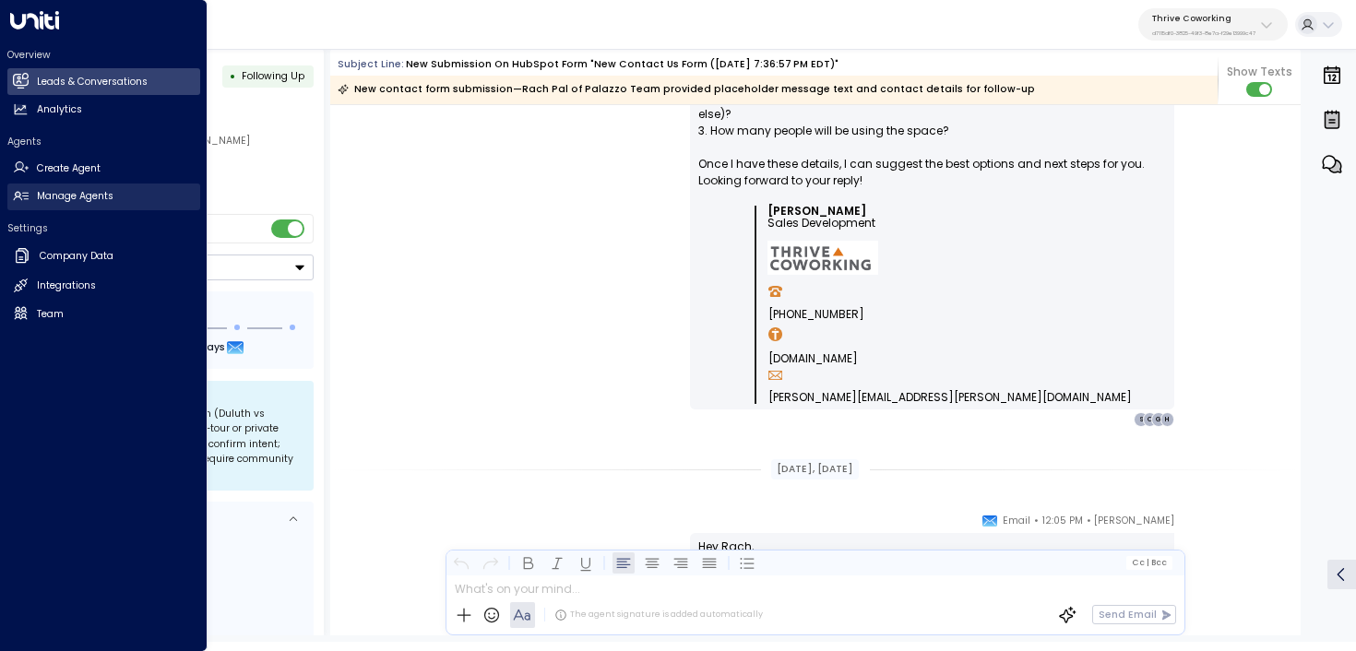
click at [32, 203] on link "Manage Agents Manage Agents" at bounding box center [103, 197] width 193 height 27
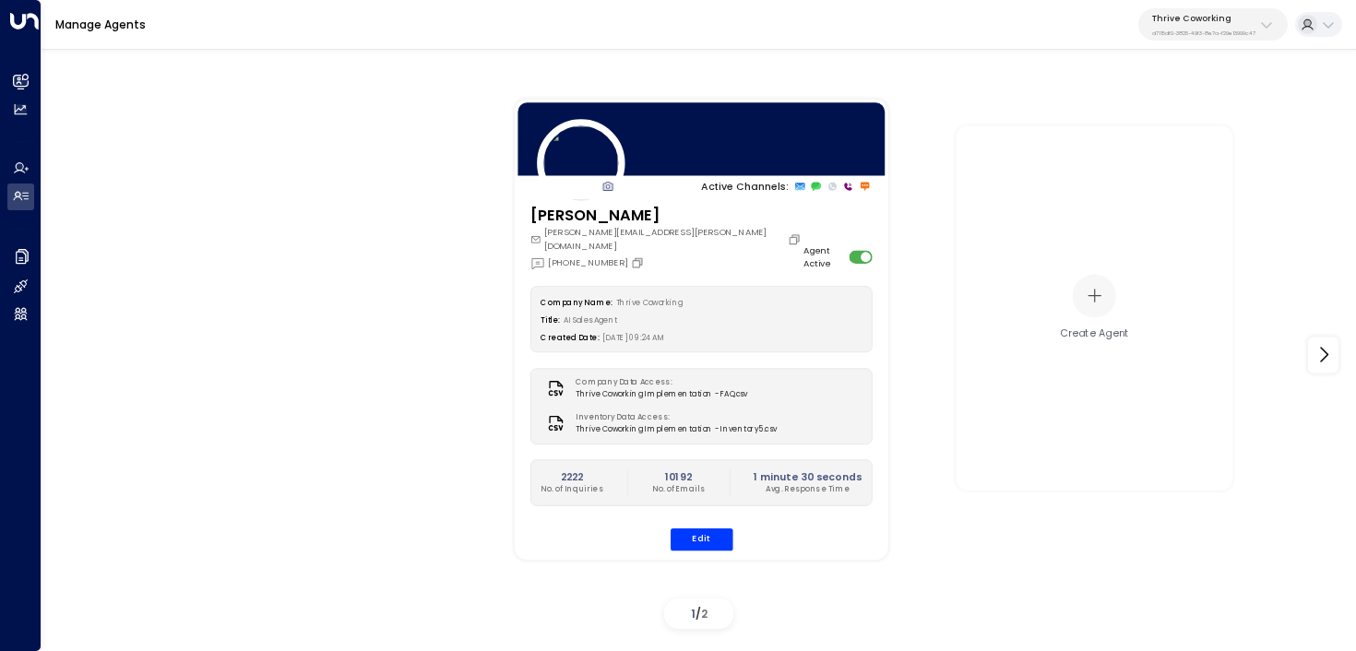
click at [1228, 36] on p "d7115df0-3825-49f3-8e7a-f29e13999c47" at bounding box center [1203, 33] width 103 height 7
type input "****"
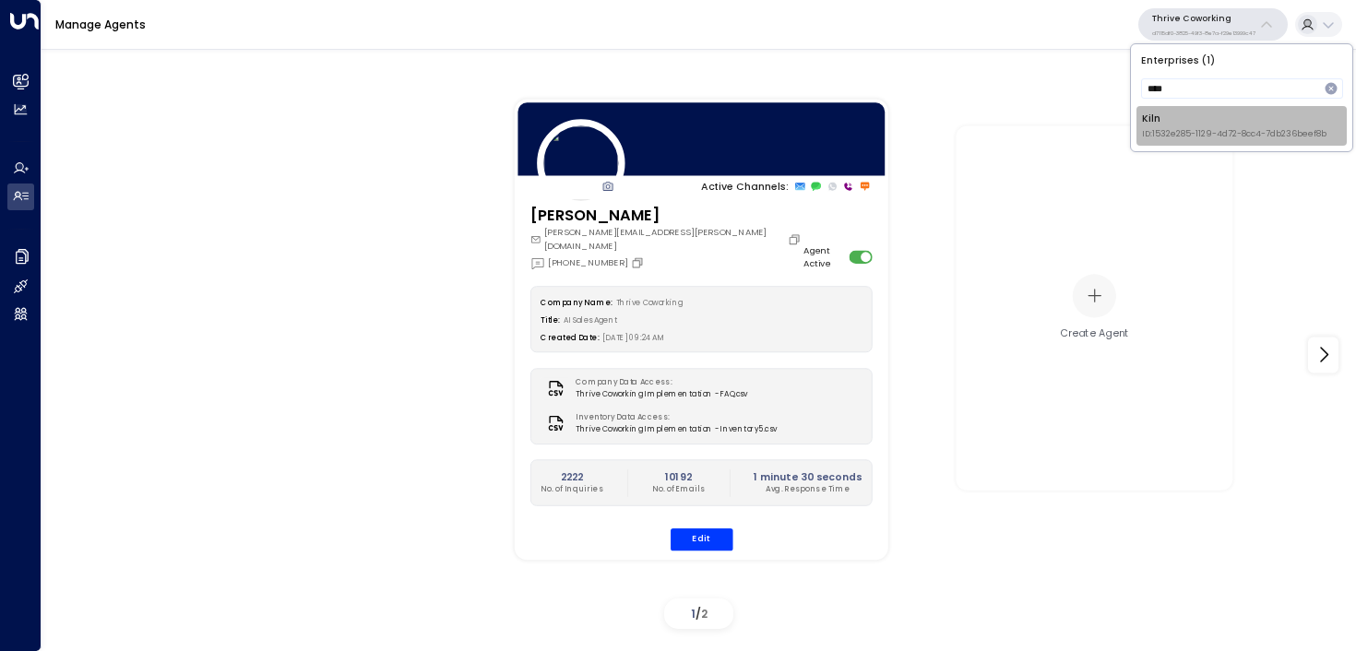
click at [1183, 117] on div "Kiln ID: 1532e285-1129-4d72-8cc4-7db236beef8b" at bounding box center [1234, 126] width 185 height 29
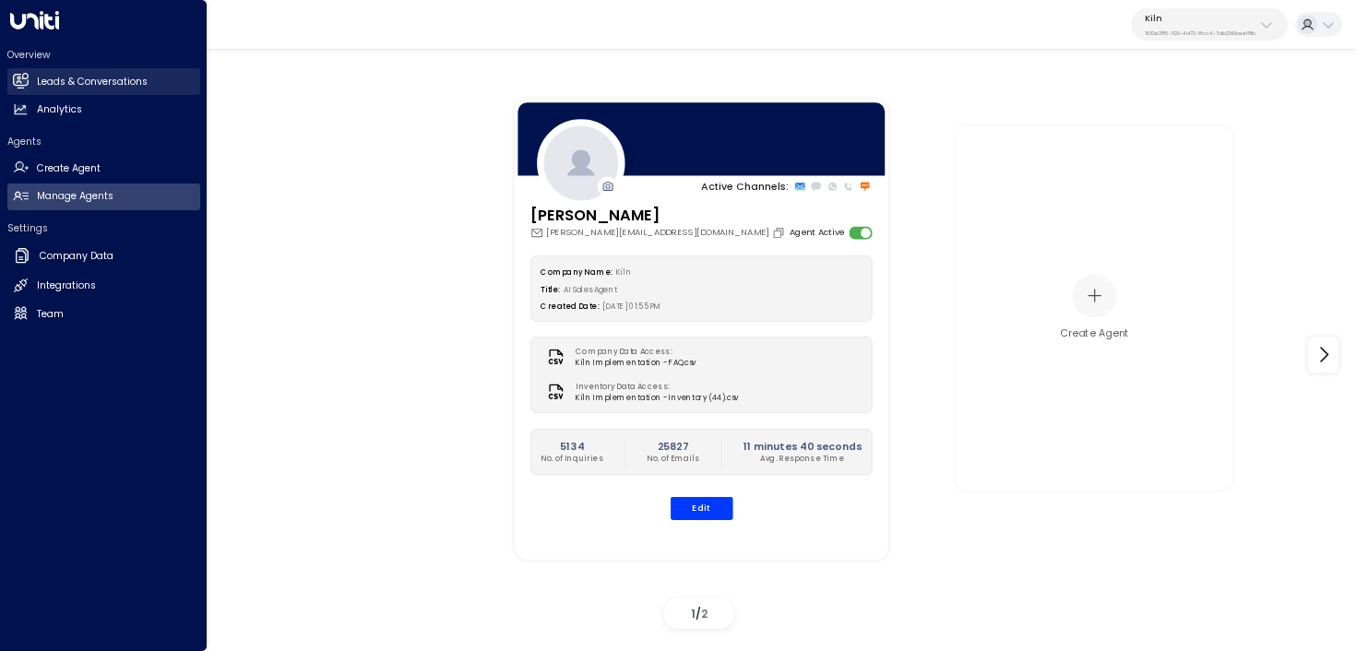
click at [23, 79] on icon at bounding box center [20, 80] width 15 height 11
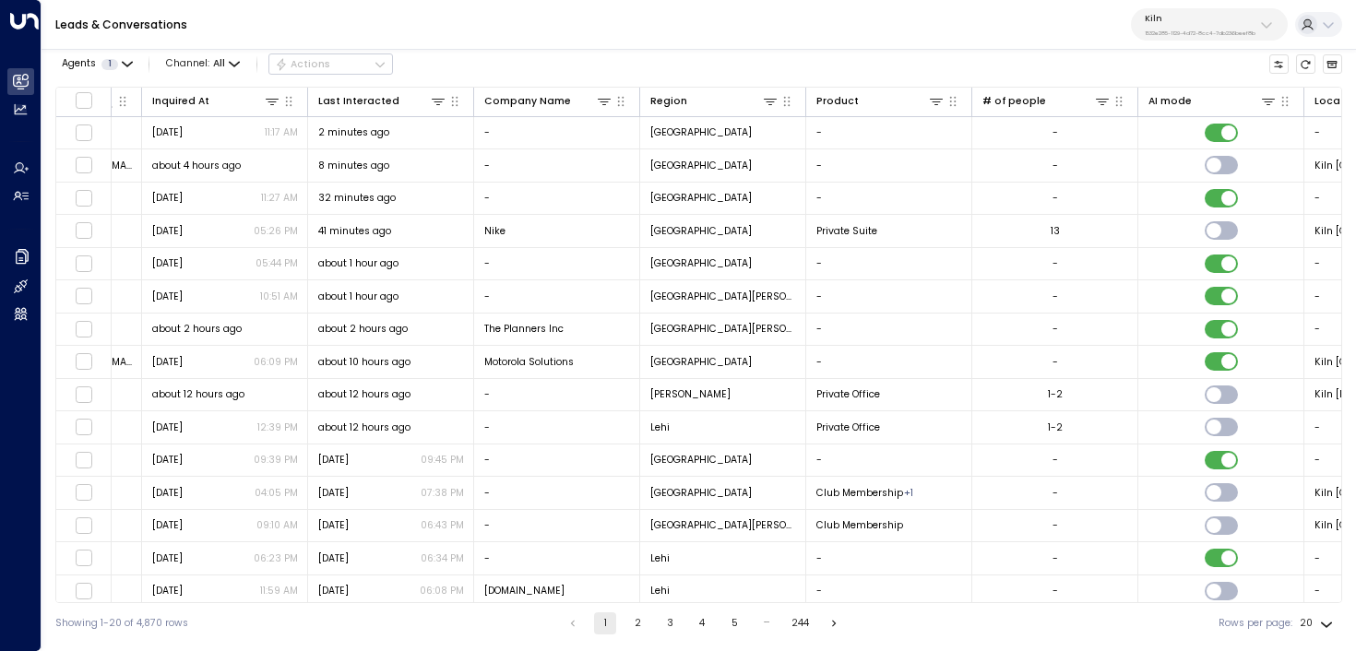
scroll to position [0, 1495]
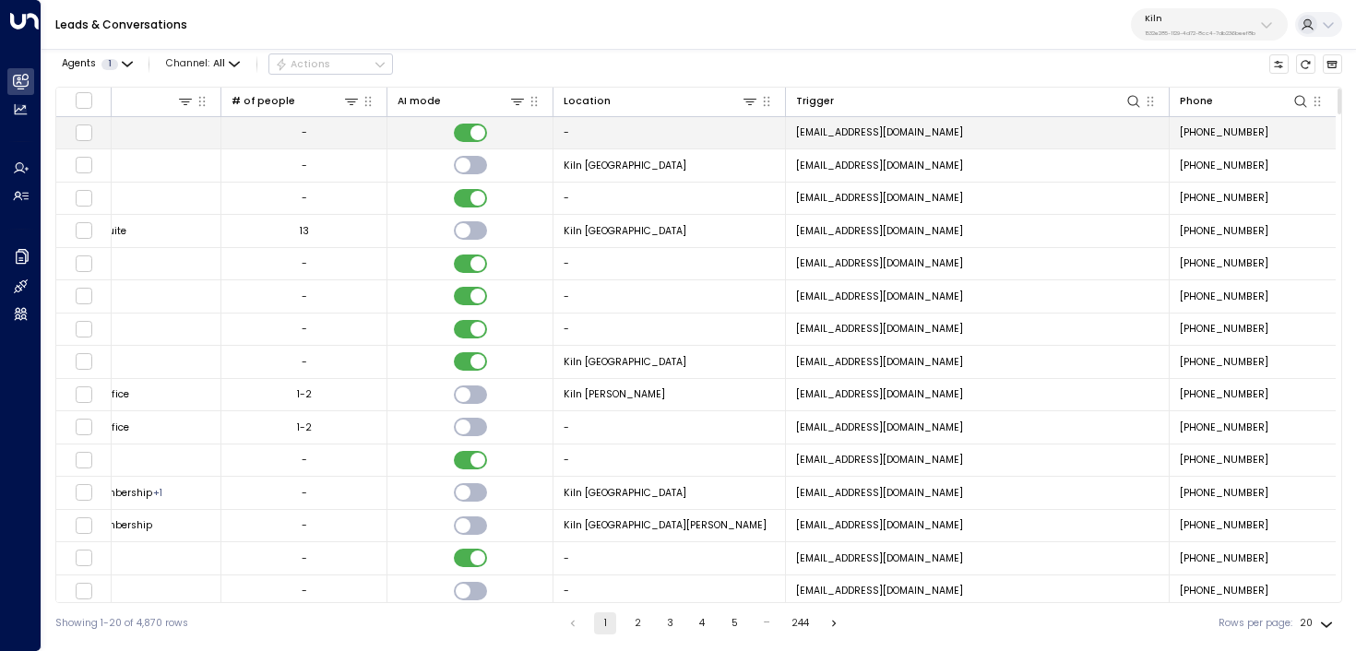
copy span "[EMAIL_ADDRESS][DOMAIN_NAME]"
drag, startPoint x: 1005, startPoint y: 130, endPoint x: 794, endPoint y: 131, distance: 211.3
click at [794, 131] on td "[EMAIL_ADDRESS][DOMAIN_NAME]" at bounding box center [978, 133] width 384 height 32
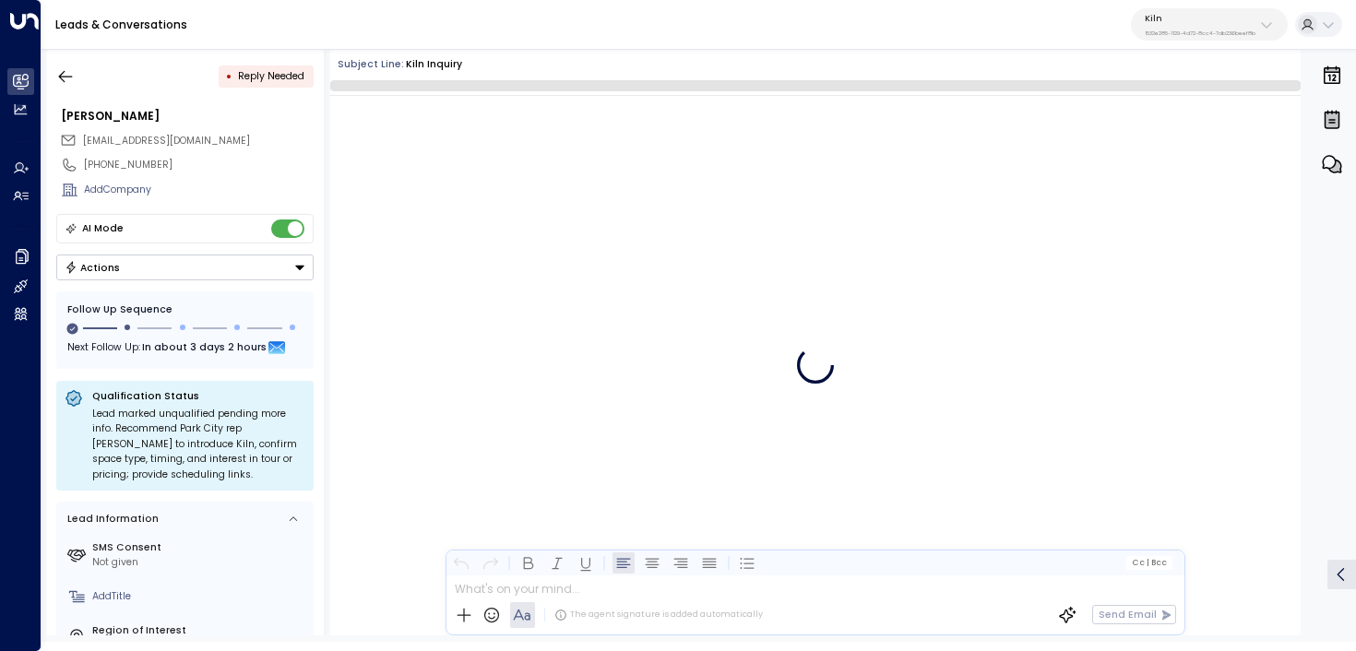
scroll to position [1275, 0]
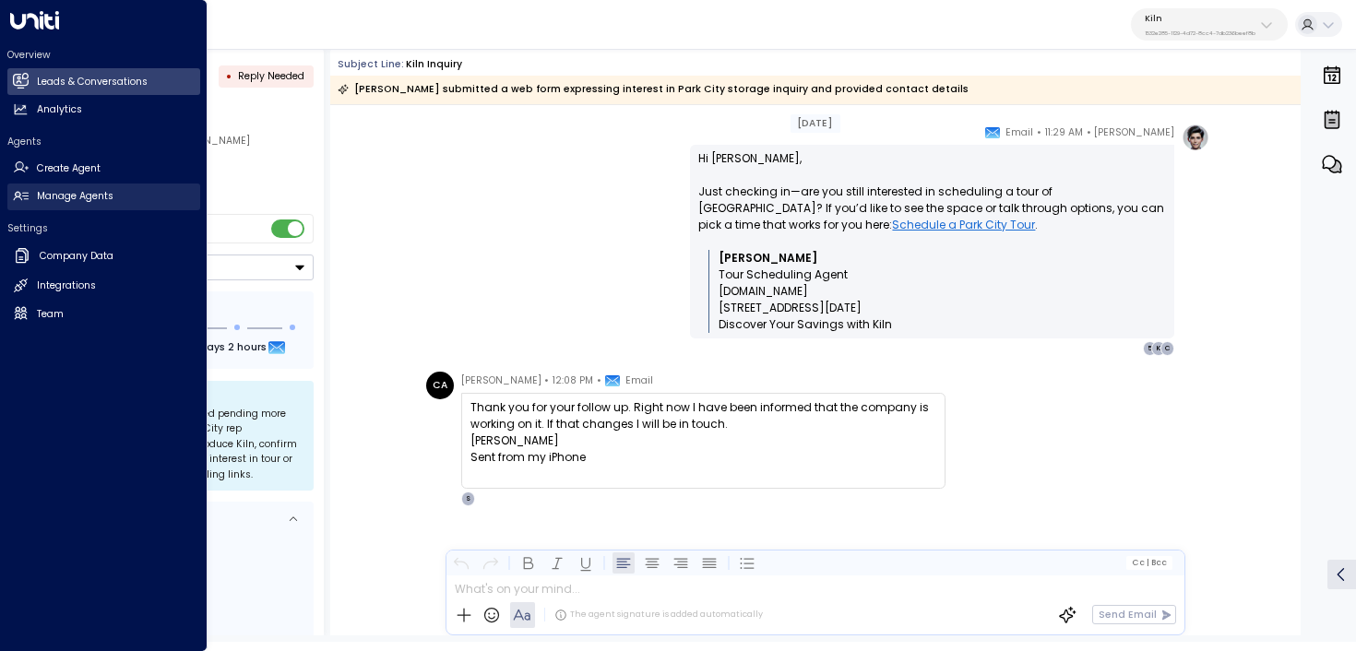
click at [14, 187] on link "Manage Agents Manage Agents" at bounding box center [103, 197] width 193 height 27
